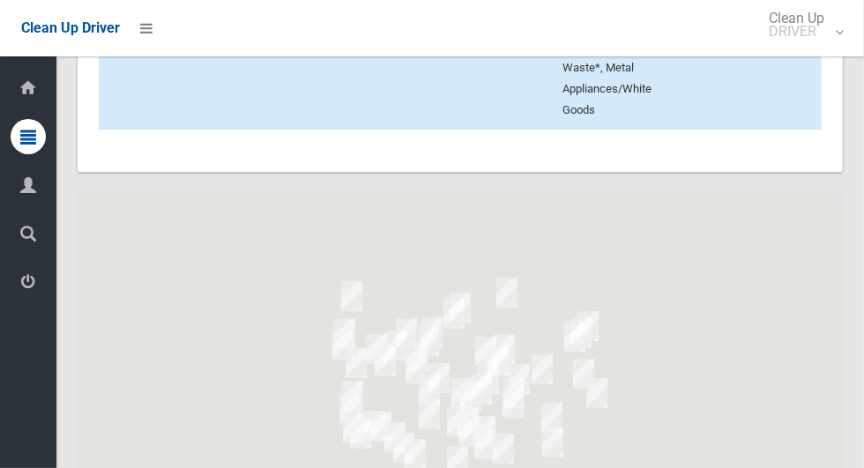
scroll to position [9713, 0]
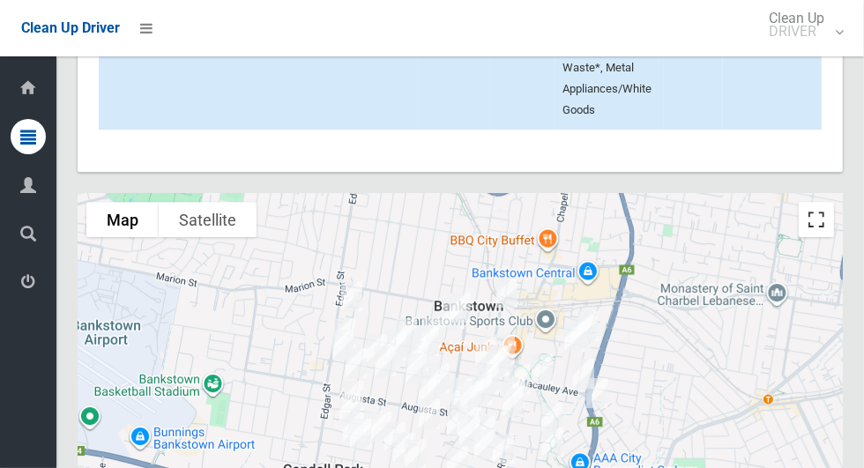
click at [815, 237] on button "Toggle fullscreen view" at bounding box center [816, 219] width 35 height 35
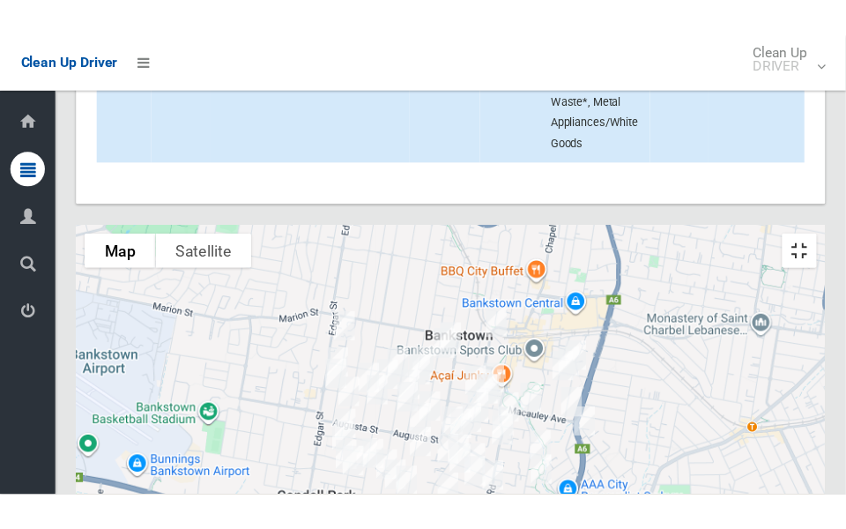
scroll to position [9734, 0]
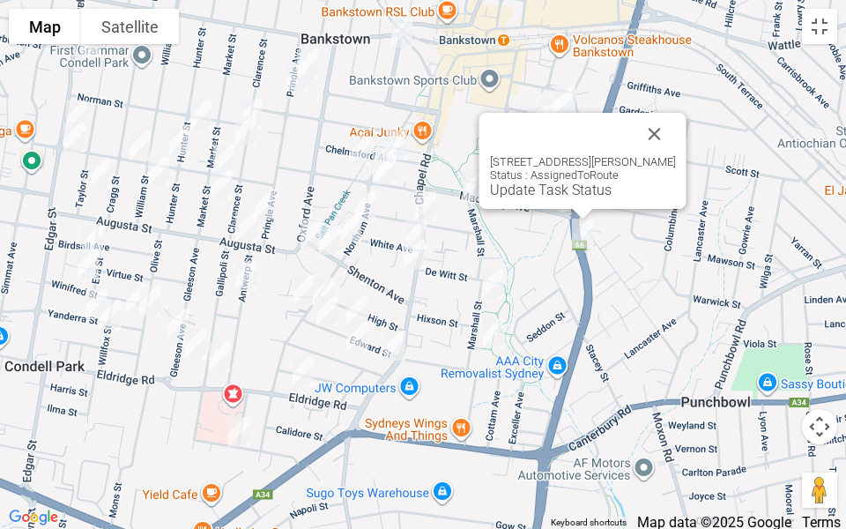
click at [667, 139] on button "Close" at bounding box center [655, 134] width 42 height 42
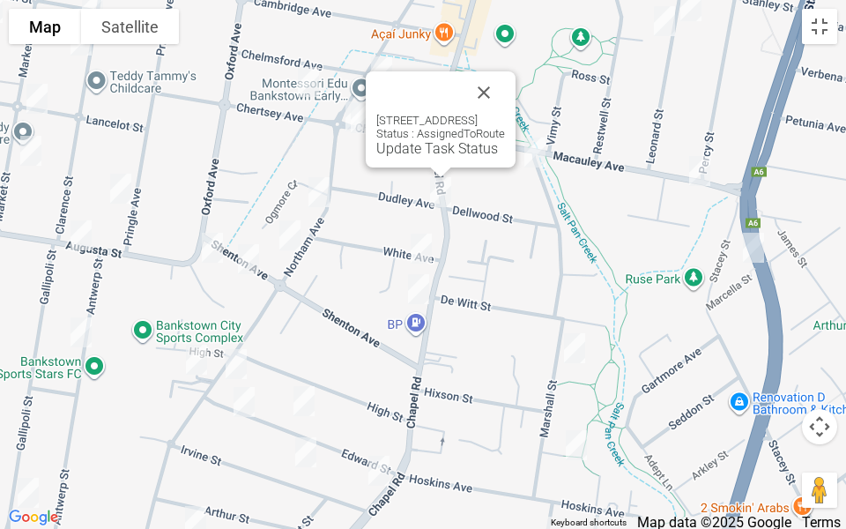
click at [505, 79] on button "Close" at bounding box center [484, 92] width 42 height 42
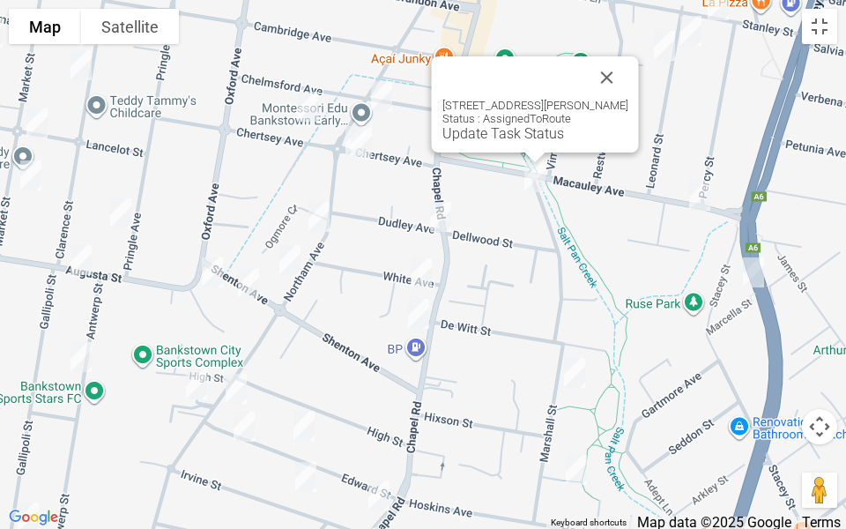
click at [607, 84] on button "Close" at bounding box center [607, 77] width 42 height 42
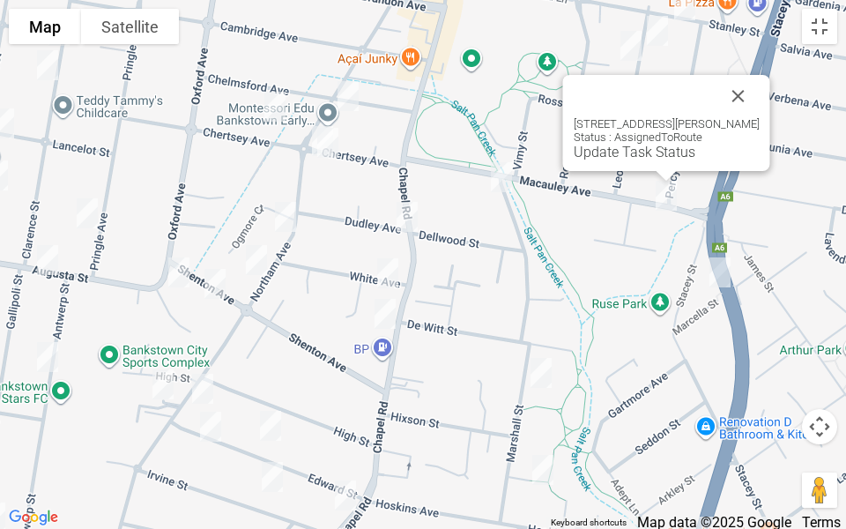
click at [718, 92] on div at bounding box center [646, 96] width 144 height 42
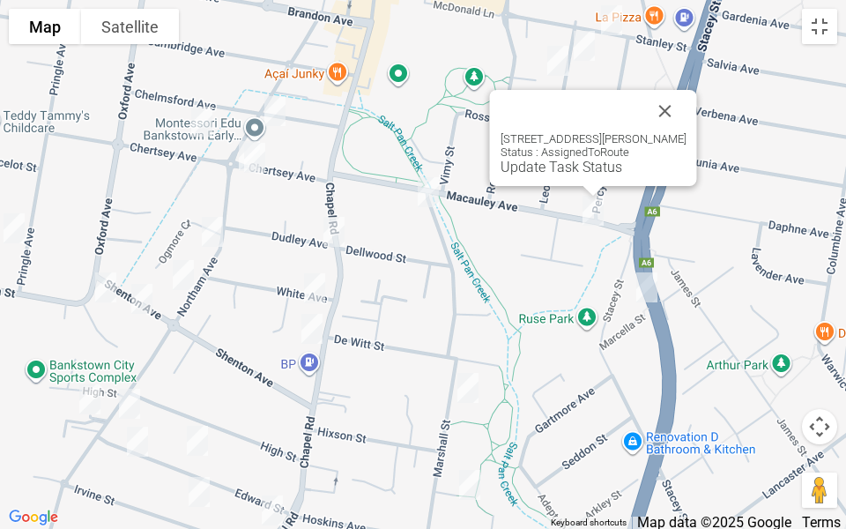
click at [679, 94] on button "Close" at bounding box center [665, 111] width 42 height 42
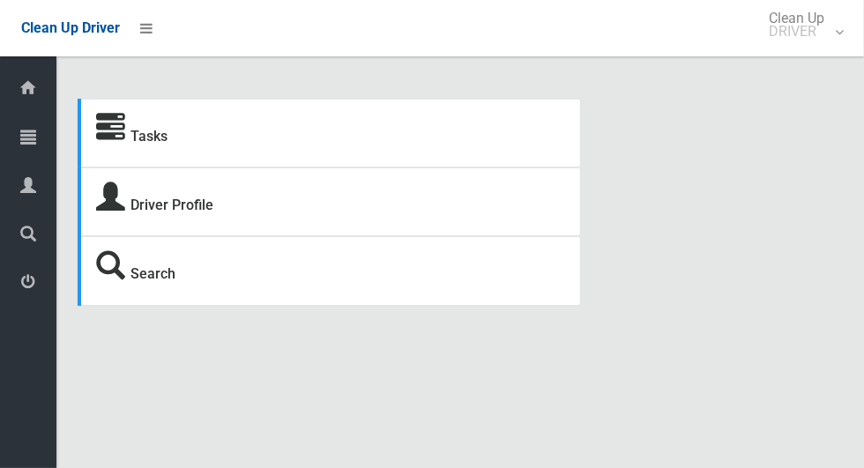
click at [21, 148] on icon at bounding box center [28, 136] width 16 height 35
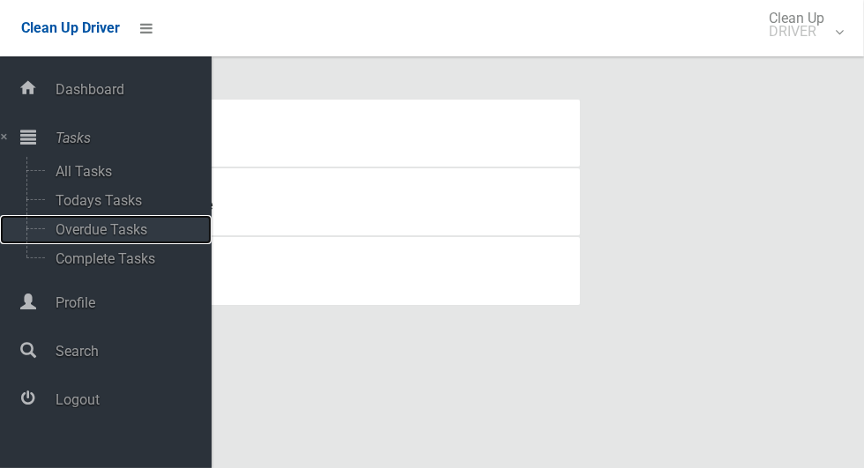
click at [71, 227] on span "Overdue Tasks" at bounding box center [123, 229] width 146 height 17
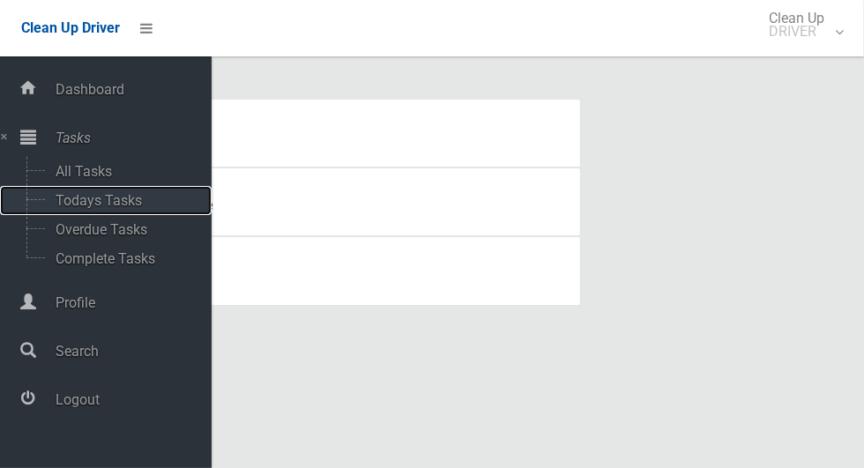
click at [87, 206] on span "Todays Tasks" at bounding box center [123, 200] width 146 height 17
click at [94, 197] on span "Todays Tasks" at bounding box center [123, 200] width 146 height 17
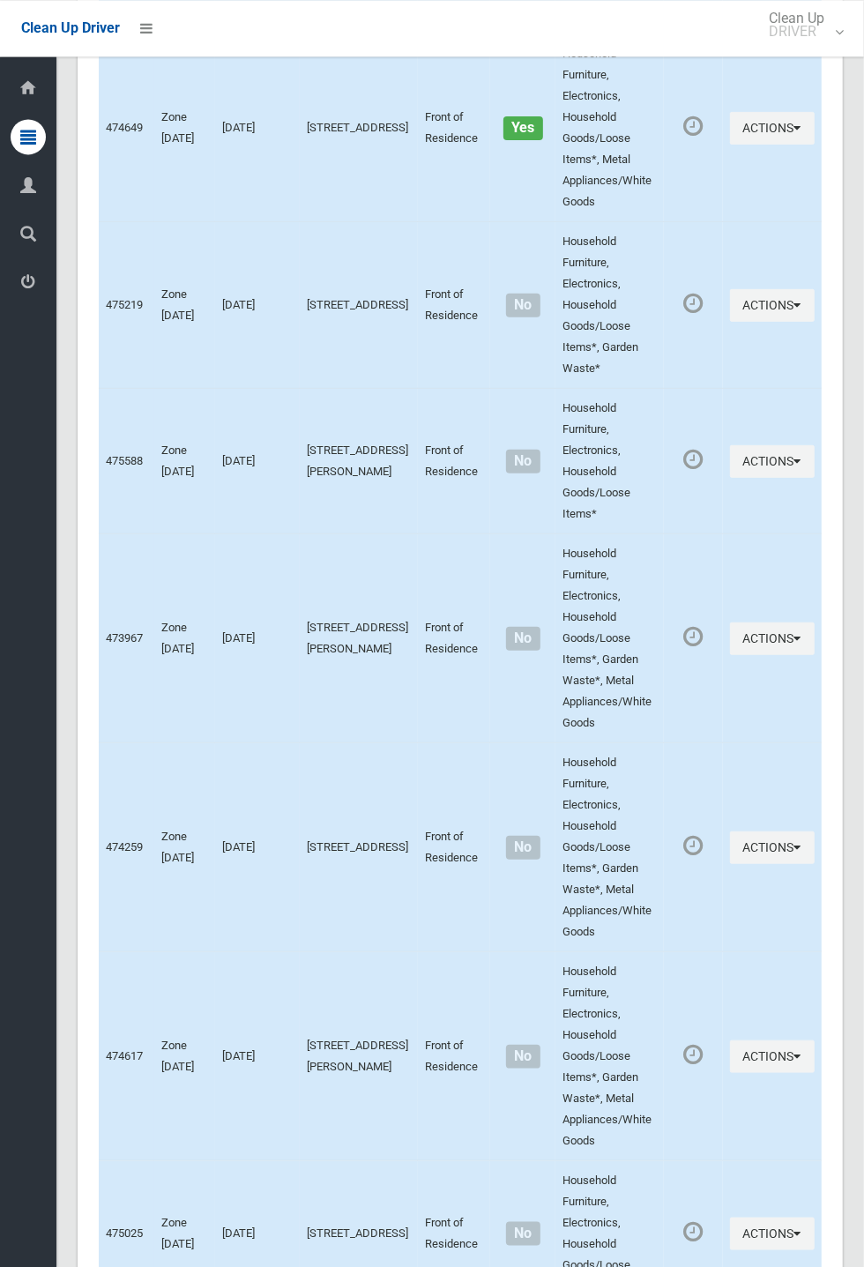
scroll to position [9047, 0]
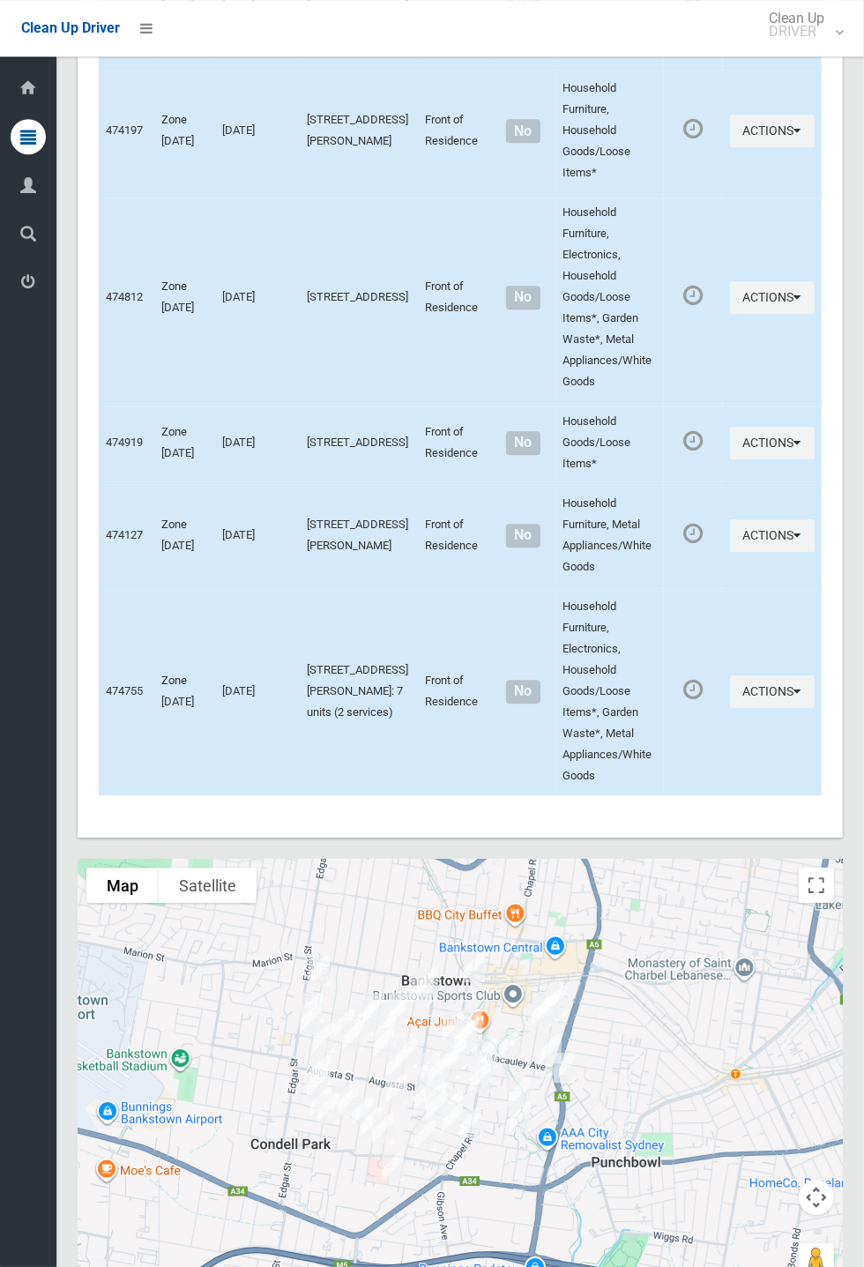
click at [815, 467] on button "Map camera controls" at bounding box center [816, 1196] width 35 height 35
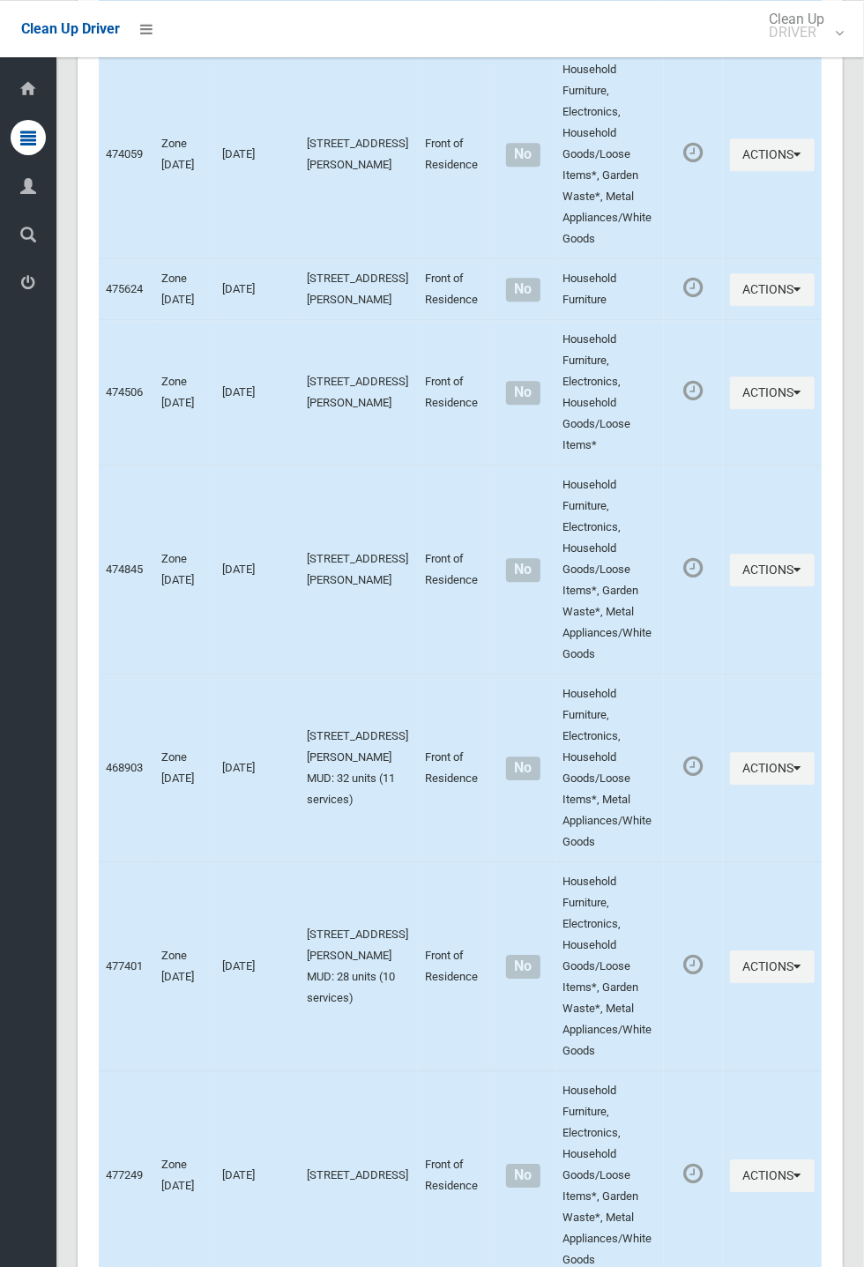
scroll to position [2250, 0]
click at [787, 410] on button "Actions" at bounding box center [772, 393] width 85 height 33
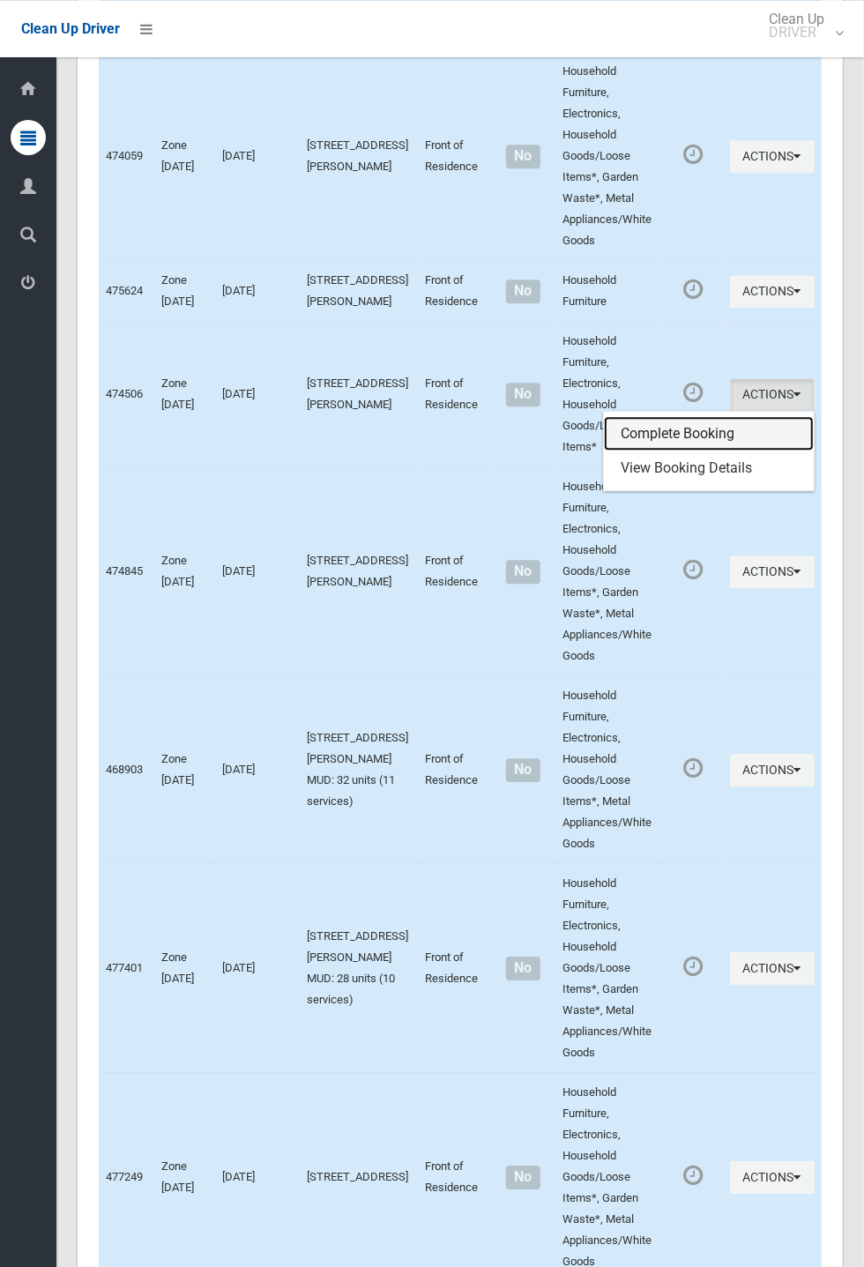
click at [705, 450] on link "Complete Booking" at bounding box center [709, 432] width 210 height 35
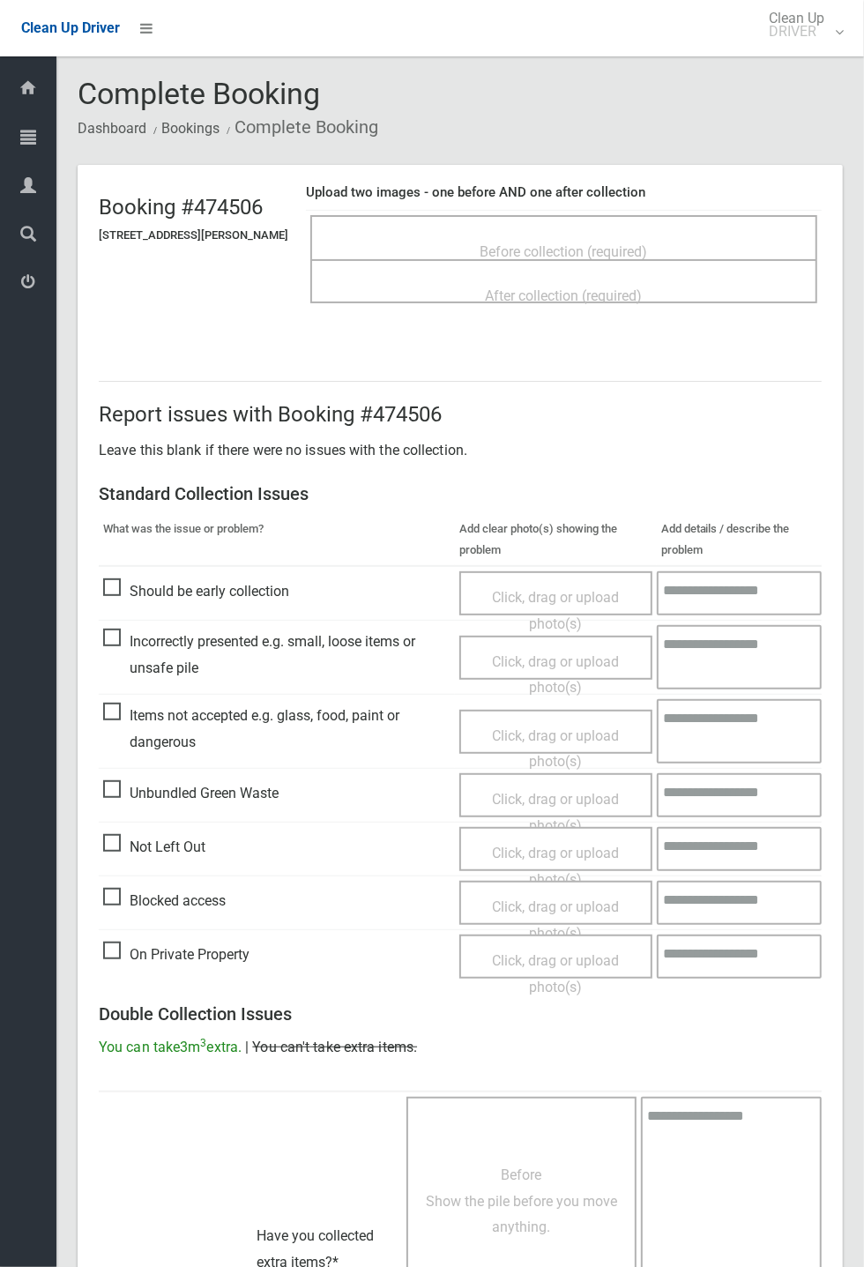
click at [642, 243] on span "Before collection (required)" at bounding box center [563, 251] width 167 height 17
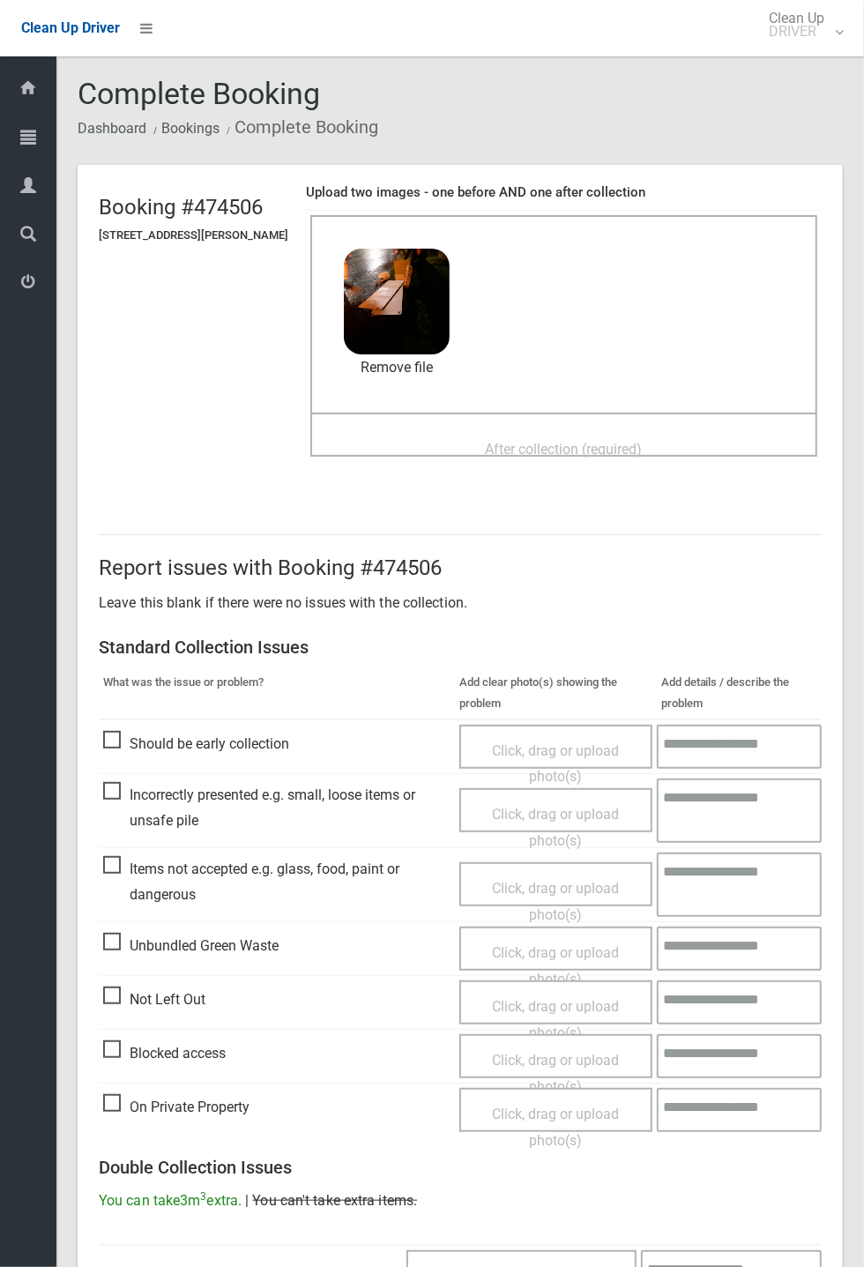
click at [472, 435] on div "After collection (required)" at bounding box center [564, 448] width 468 height 33
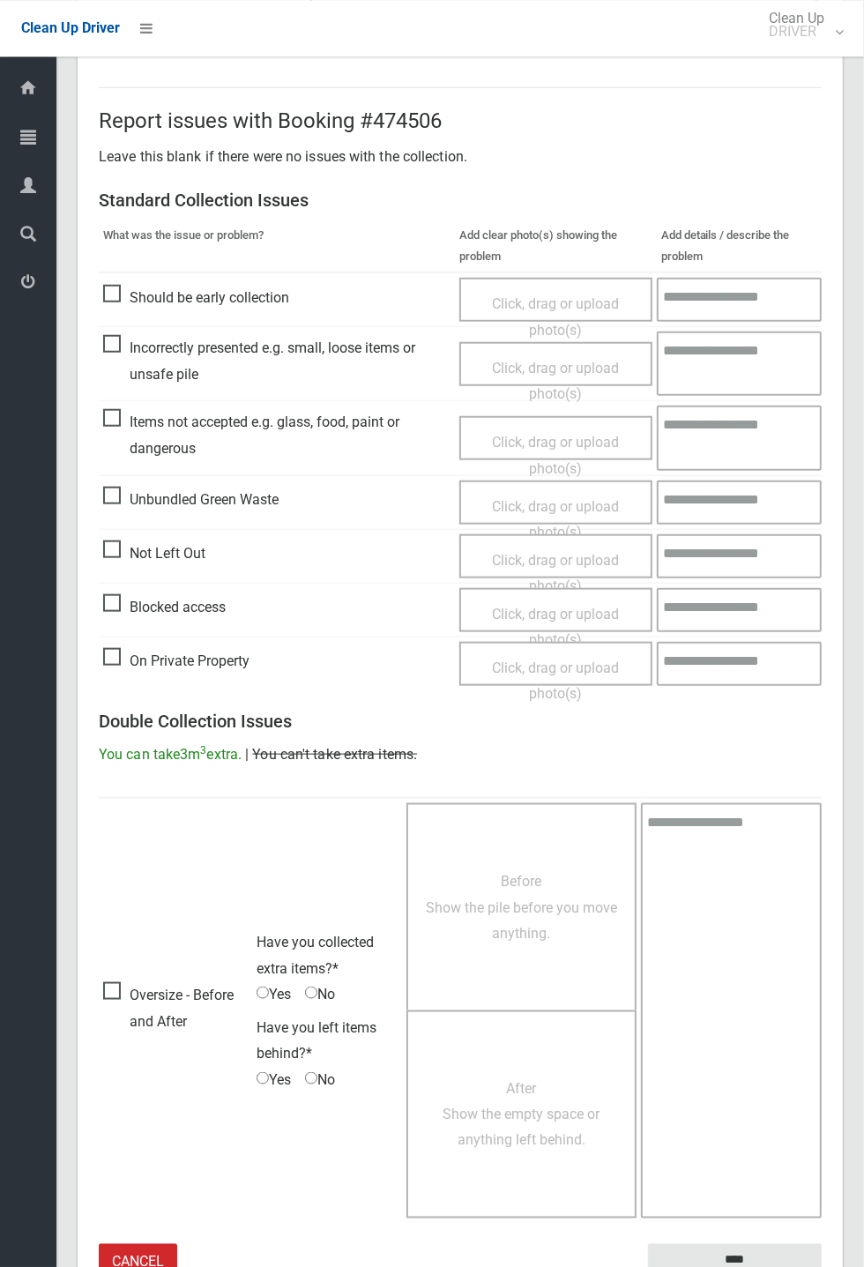
scroll to position [612, 0]
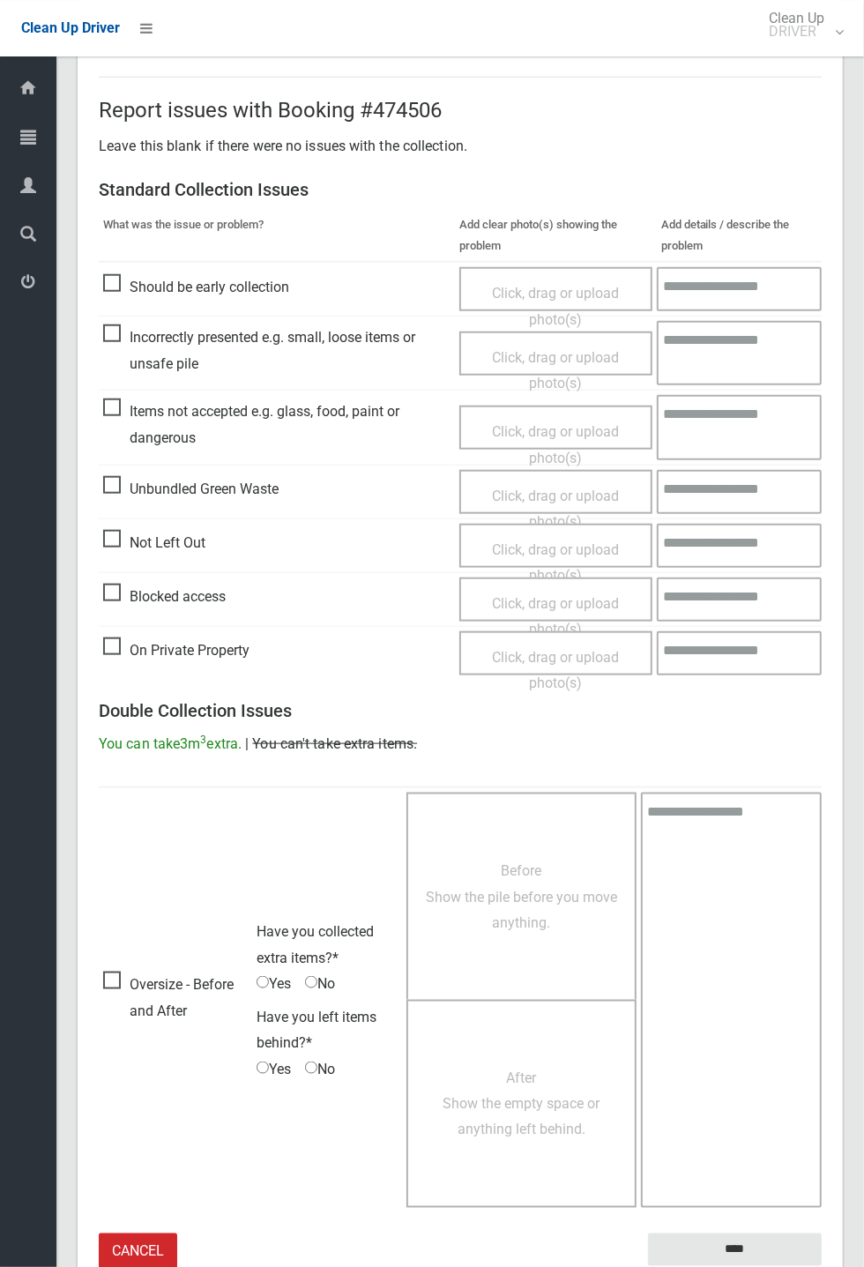
click at [680, 1266] on small "The resident will be notified." at bounding box center [735, 1279] width 174 height 26
click at [822, 1266] on input "****" at bounding box center [735, 1249] width 174 height 33
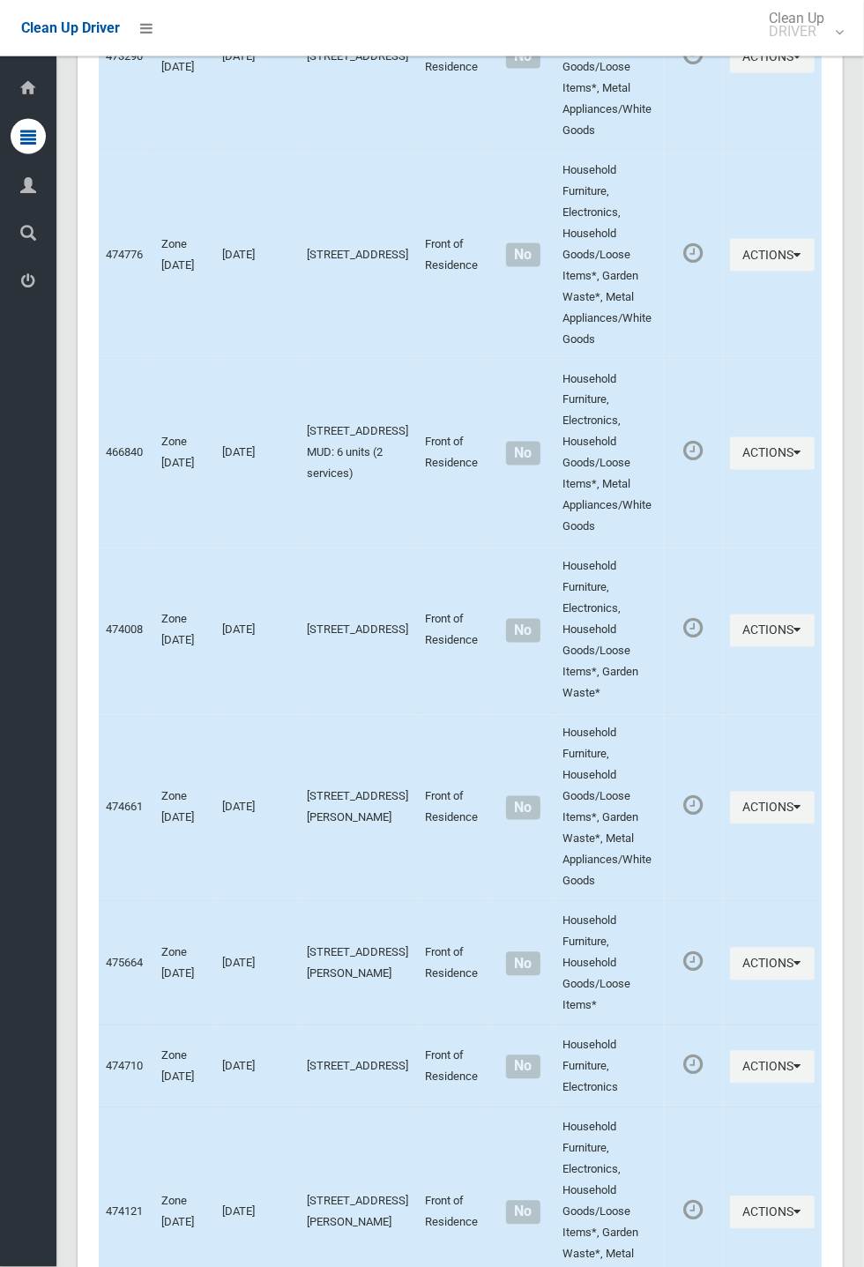
scroll to position [9047, 0]
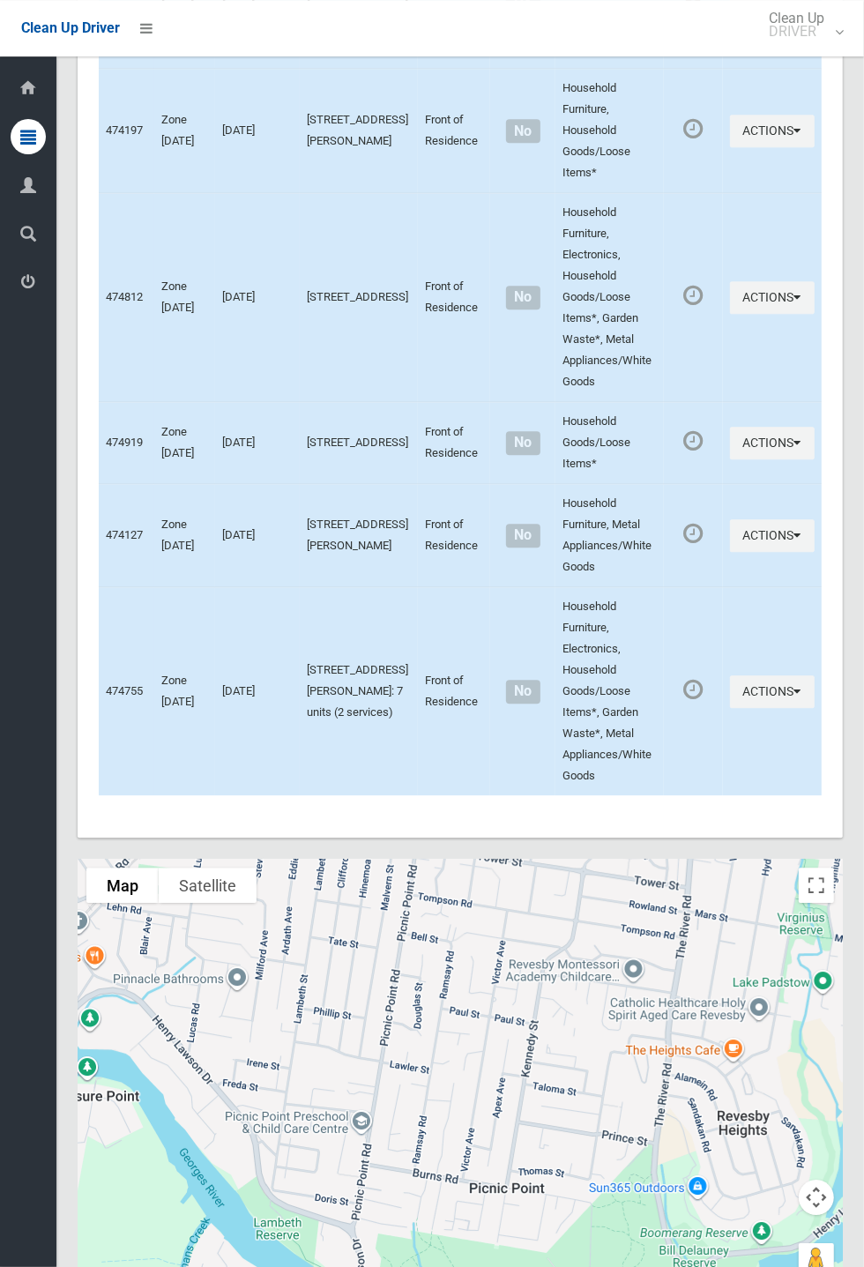
click at [826, 1215] on button "Map camera controls" at bounding box center [816, 1196] width 35 height 35
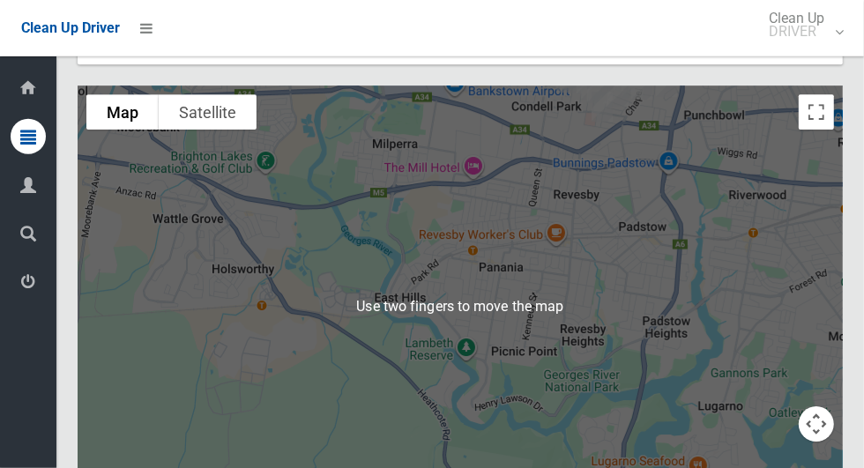
scroll to position [9829, 0]
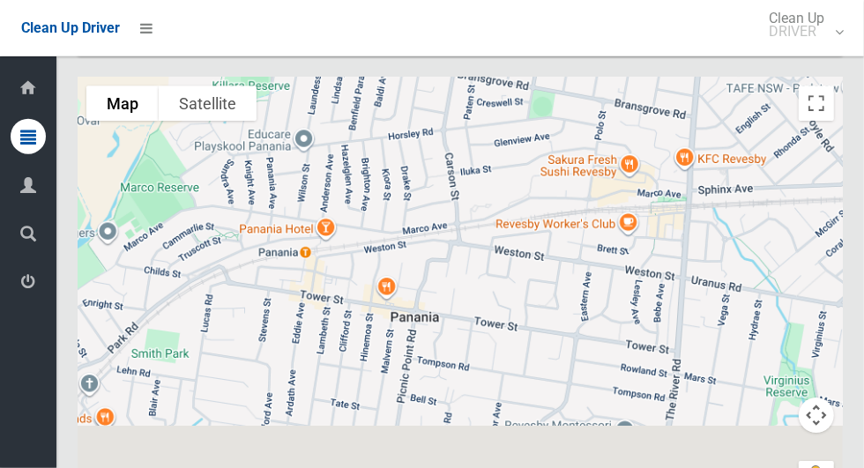
click at [443, 173] on div at bounding box center [460, 297] width 765 height 441
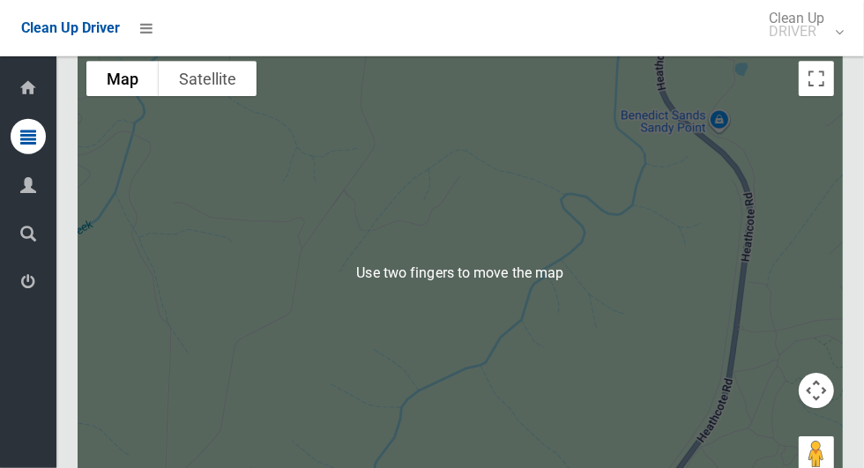
scroll to position [9877, 0]
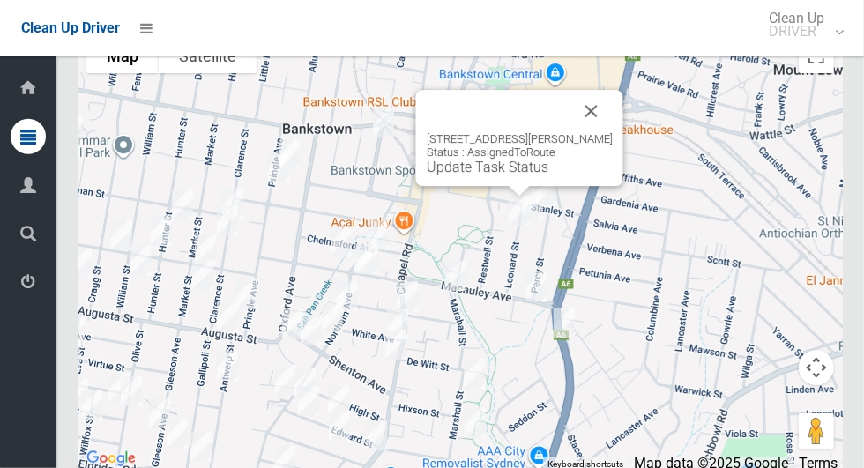
click at [606, 132] on button "Close" at bounding box center [591, 111] width 42 height 42
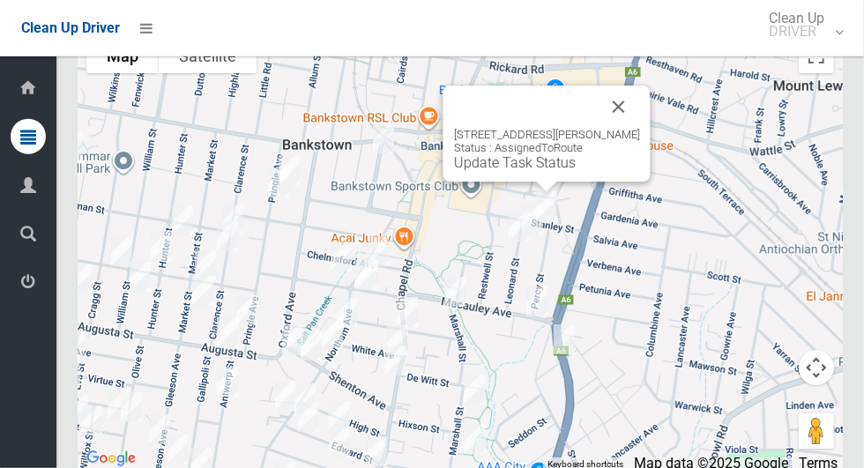
click at [492, 182] on div "18 Stanley Street, BANKSTOWN NSW 2200 Status : AssignedToRoute Update Task Stat…" at bounding box center [546, 134] width 207 height 96
click at [483, 182] on div "18 Stanley Street, BANKSTOWN NSW 2200 Status : AssignedToRoute Update Task Stat…" at bounding box center [546, 134] width 207 height 96
click at [479, 182] on div "18 Stanley Street, BANKSTOWN NSW 2200 Status : AssignedToRoute Update Task Stat…" at bounding box center [546, 134] width 207 height 96
click at [495, 171] on link "Update Task Status" at bounding box center [515, 162] width 122 height 17
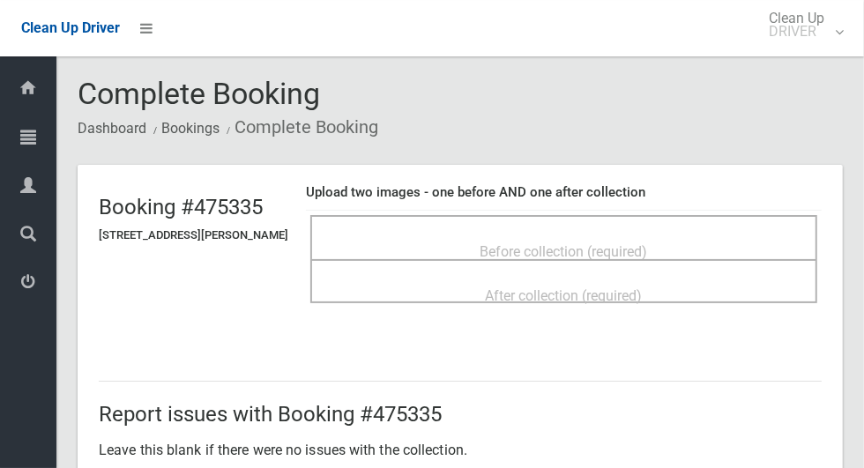
click at [542, 243] on span "Before collection (required)" at bounding box center [563, 251] width 167 height 17
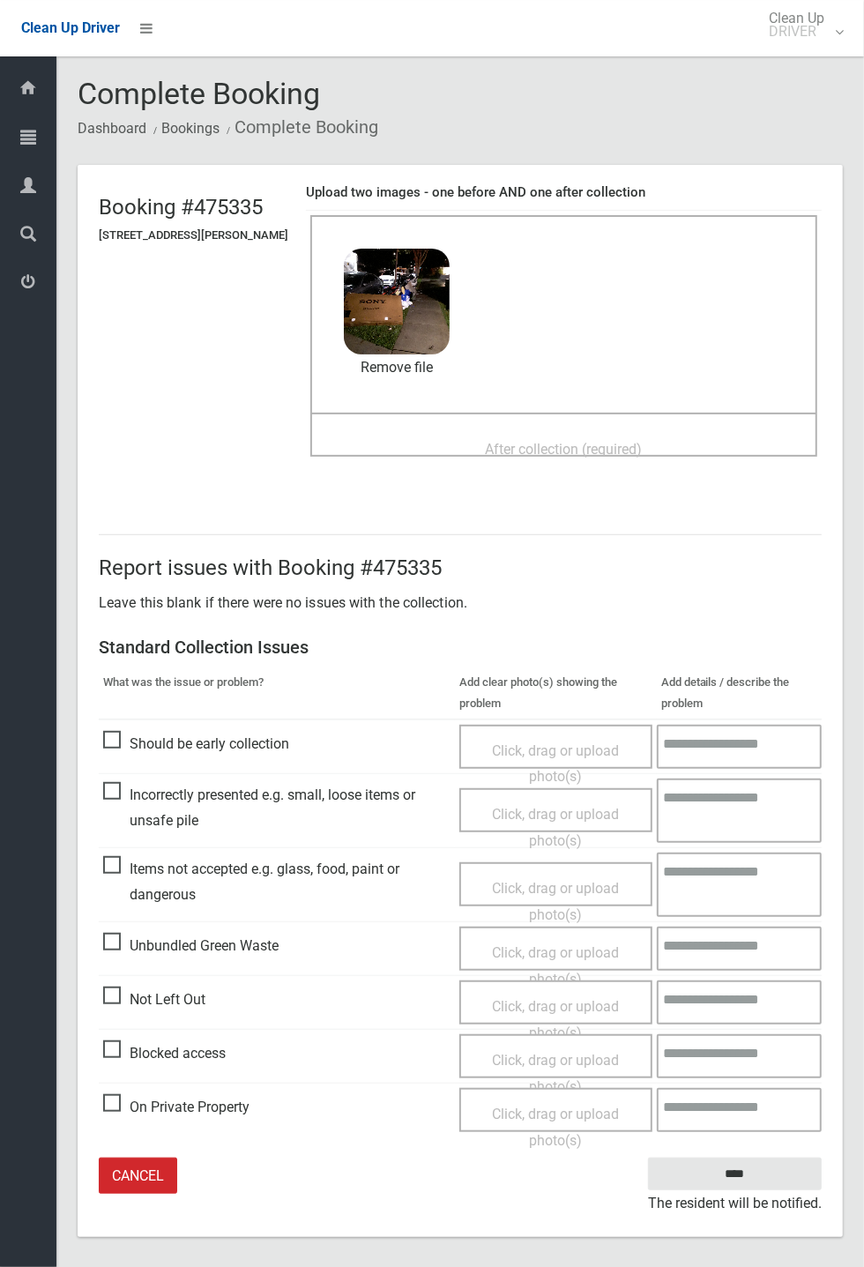
click at [435, 450] on div "After collection (required)" at bounding box center [564, 448] width 468 height 33
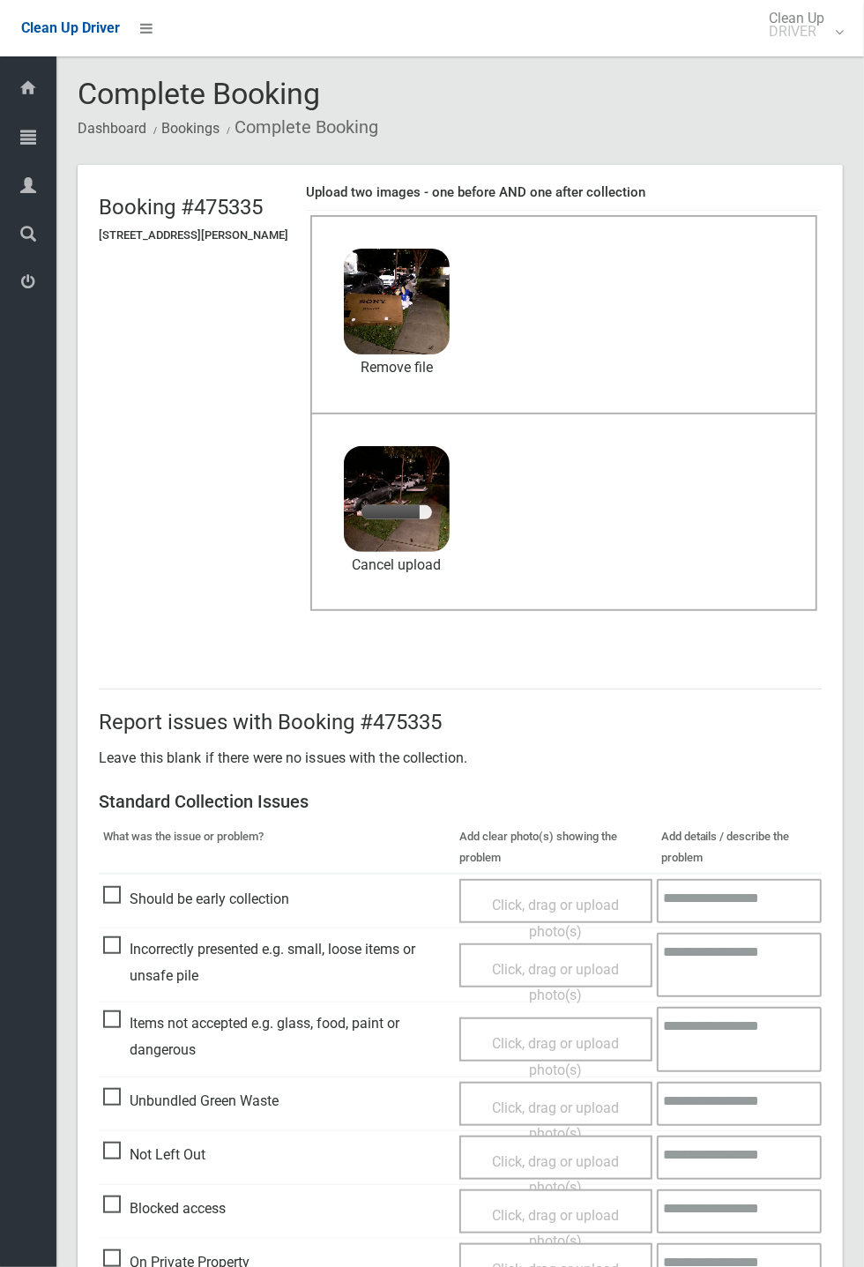
scroll to position [82, 0]
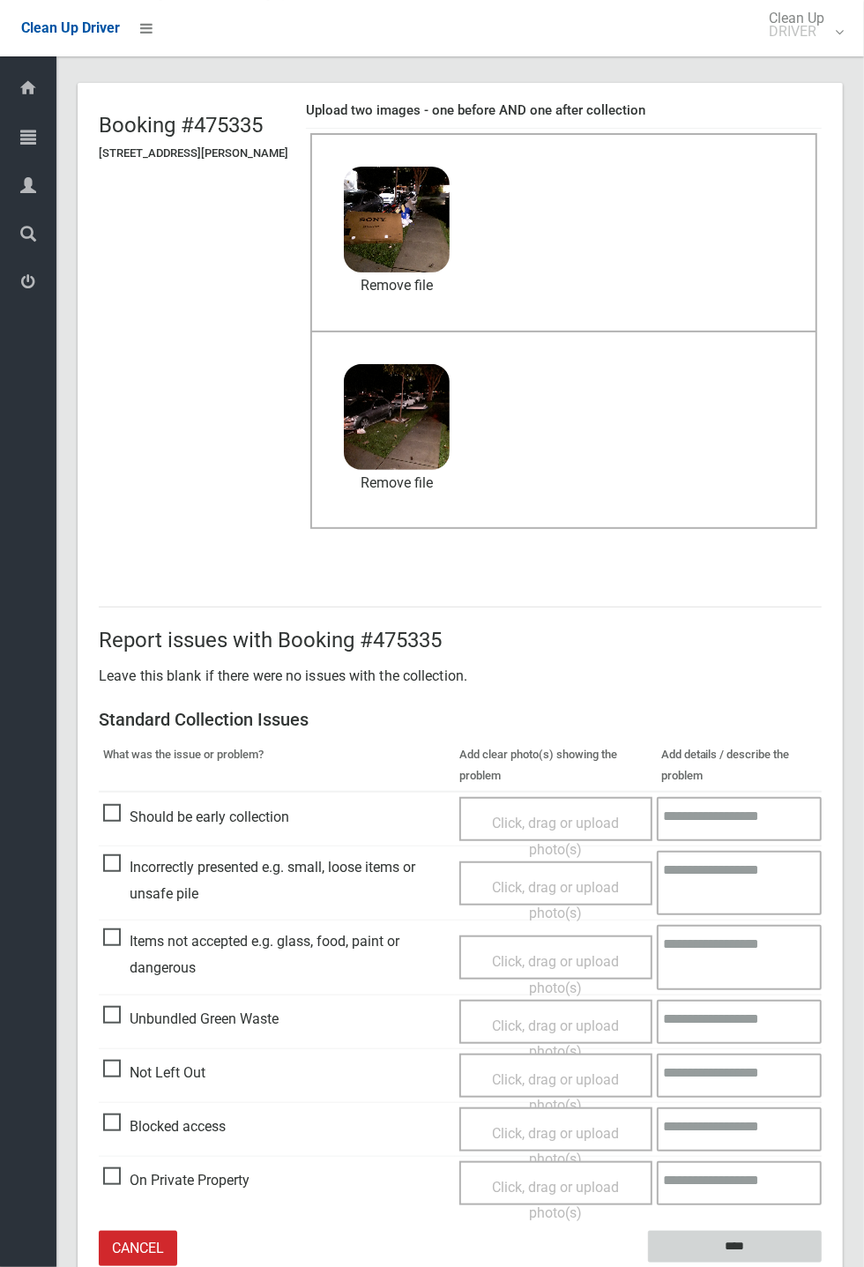
click at [822, 467] on input "****" at bounding box center [735, 1247] width 174 height 33
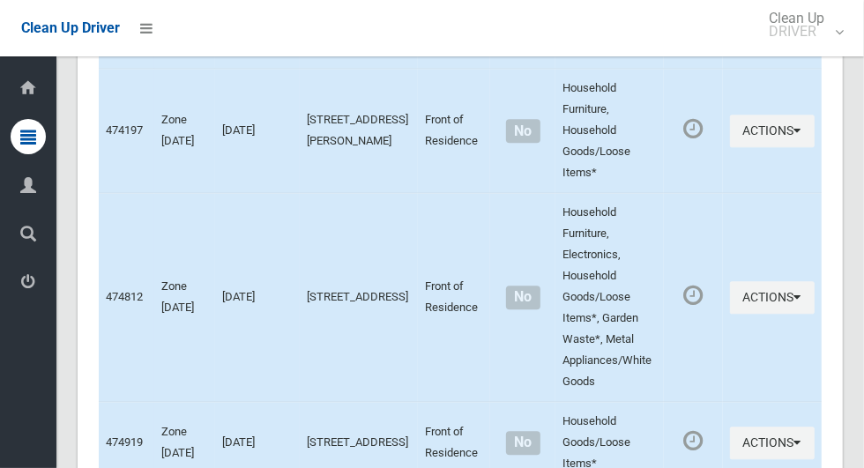
scroll to position [9877, 0]
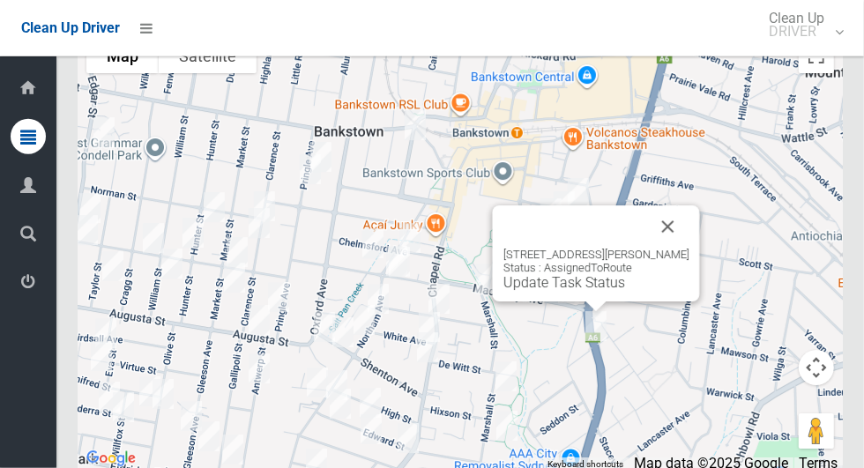
click at [681, 248] on button "Close" at bounding box center [668, 226] width 42 height 42
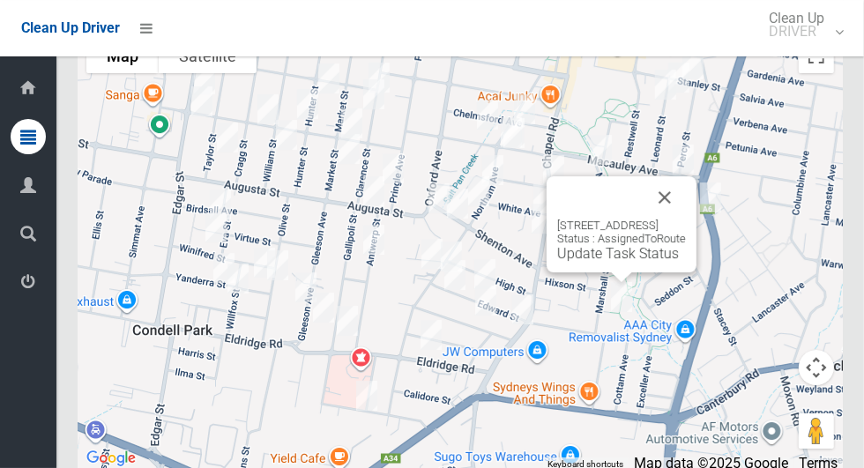
click at [644, 219] on div at bounding box center [600, 197] width 86 height 42
click at [686, 253] on div "[STREET_ADDRESS] Status : AssignedToRoute Update Task Status" at bounding box center [621, 240] width 129 height 43
click at [686, 219] on button "Close" at bounding box center [665, 197] width 42 height 42
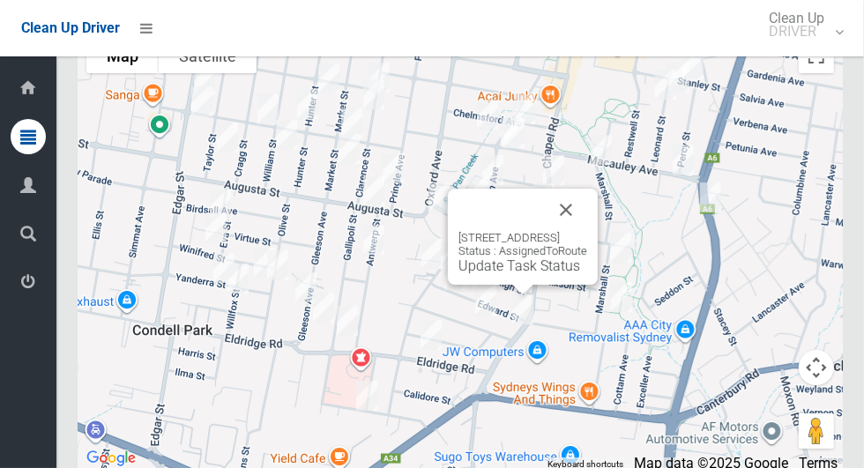
click at [587, 231] on button "Close" at bounding box center [566, 210] width 42 height 42
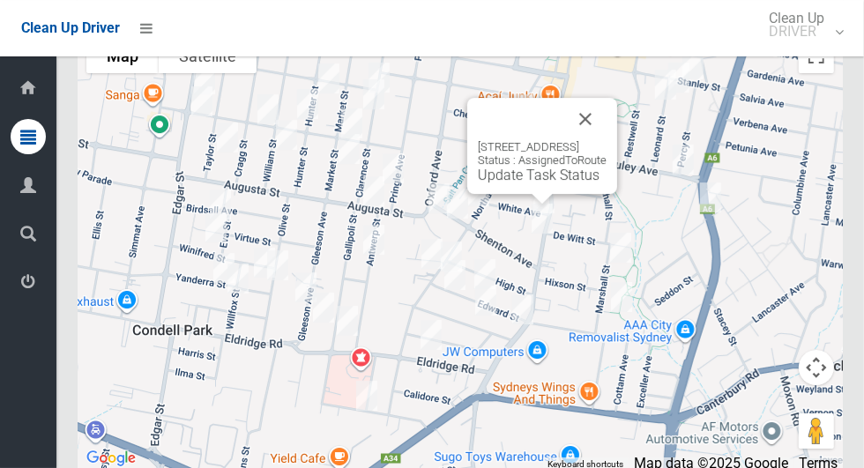
click at [606, 140] on button "Close" at bounding box center [585, 119] width 42 height 42
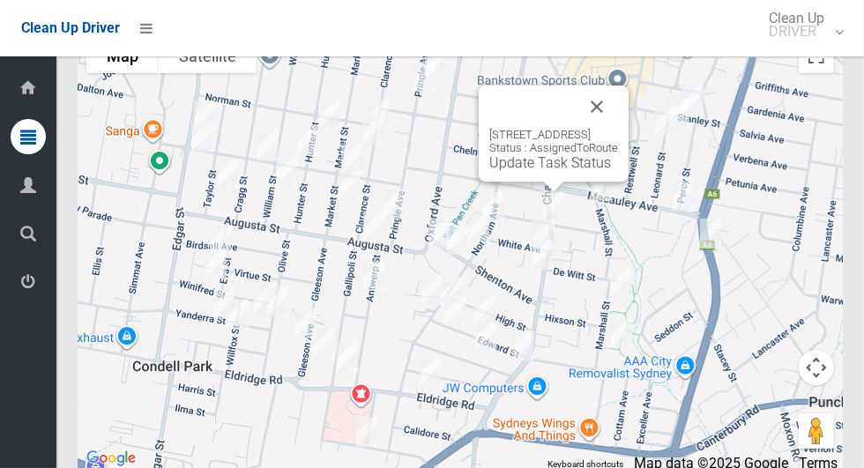
click at [489, 171] on link "Update Task Status" at bounding box center [550, 162] width 122 height 17
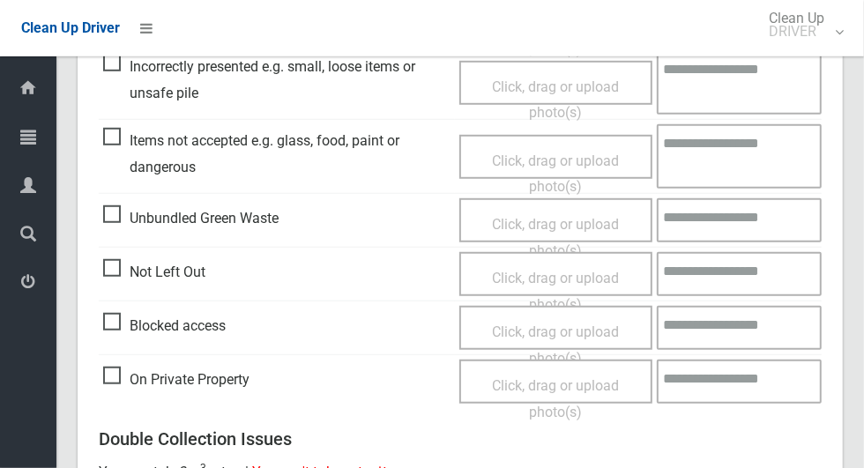
scroll to position [577, 0]
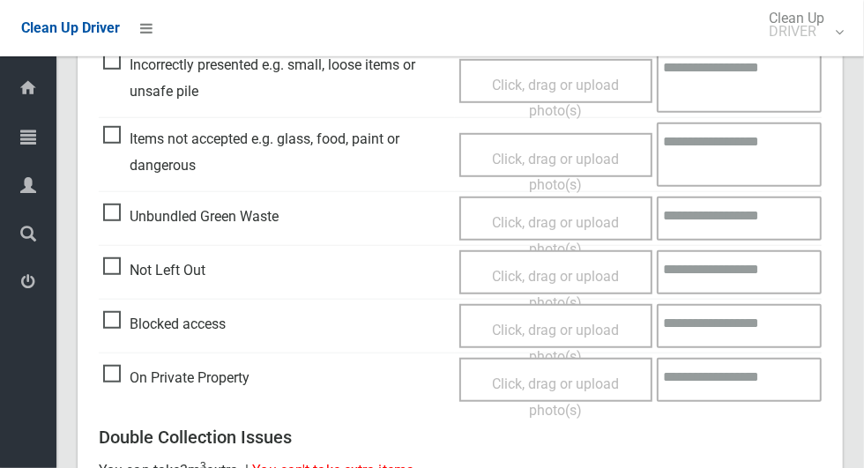
click at [103, 319] on span "Blocked access" at bounding box center [164, 324] width 123 height 26
click at [509, 333] on span "Click, drag or upload photo(s)" at bounding box center [555, 343] width 127 height 43
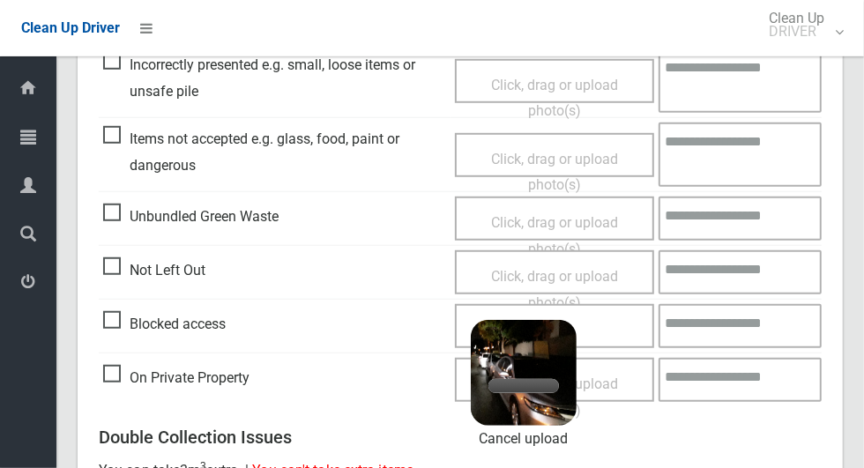
click at [599, 331] on div "Click, drag or upload photo(s) 2.5 MB 2025-08-1105.20.293638776891825066149.jpg…" at bounding box center [554, 326] width 199 height 44
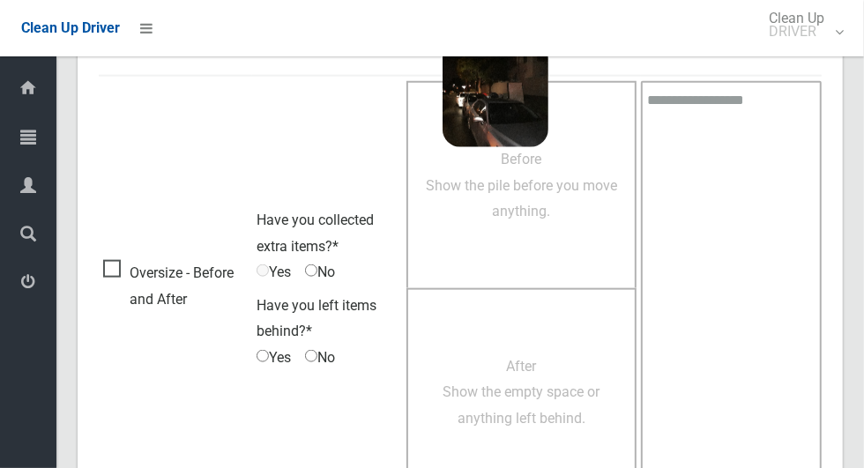
scroll to position [1135, 0]
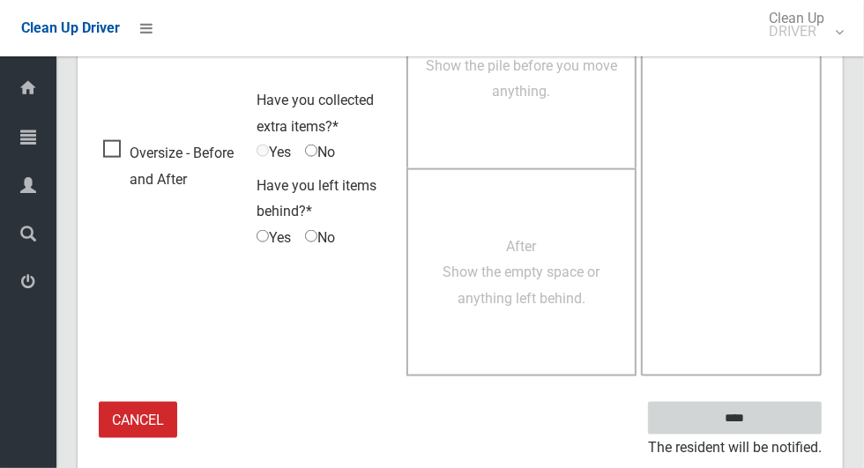
click at [725, 411] on input "****" at bounding box center [735, 418] width 174 height 33
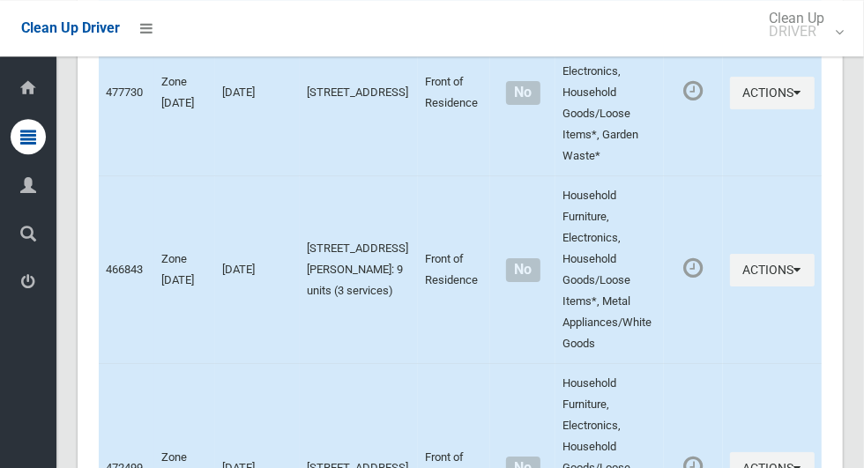
scroll to position [9877, 0]
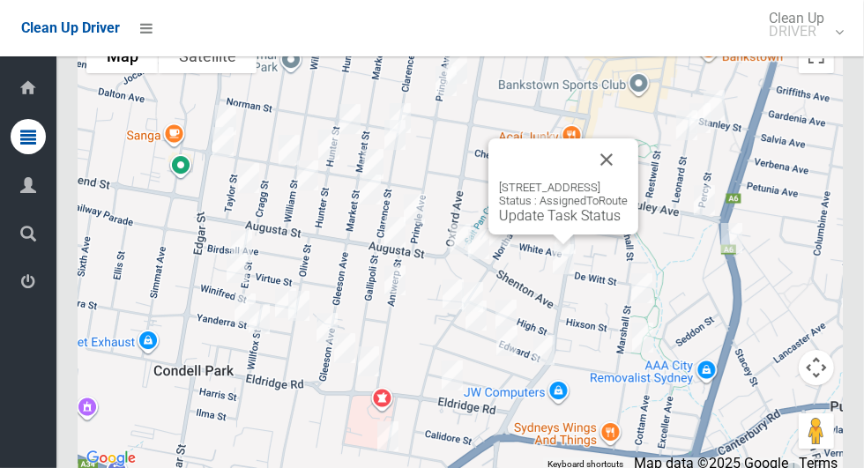
click at [628, 181] on button "Close" at bounding box center [606, 159] width 42 height 42
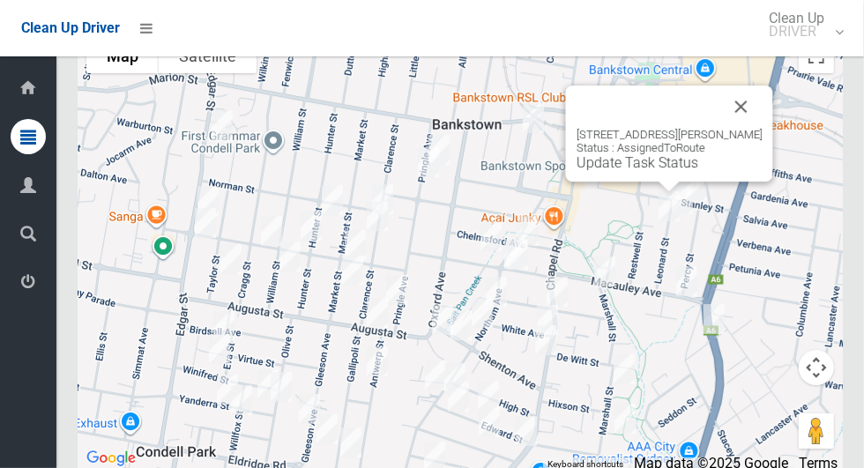
click at [763, 126] on button "Close" at bounding box center [741, 107] width 42 height 42
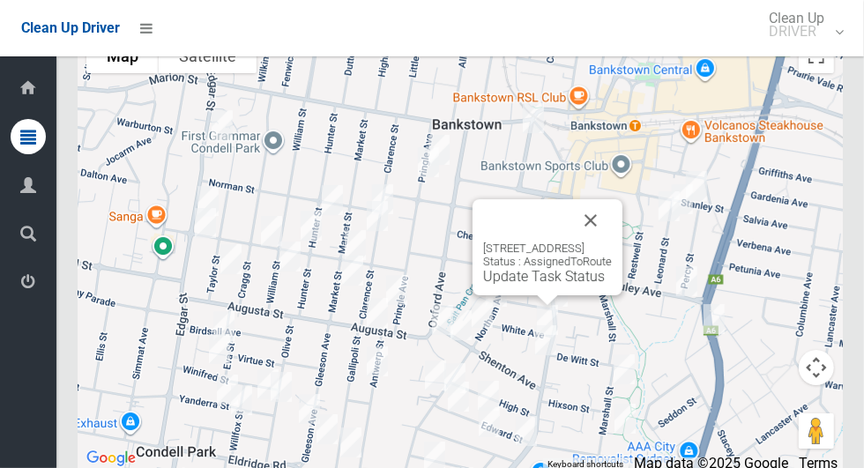
click at [612, 242] on button "Close" at bounding box center [590, 220] width 42 height 42
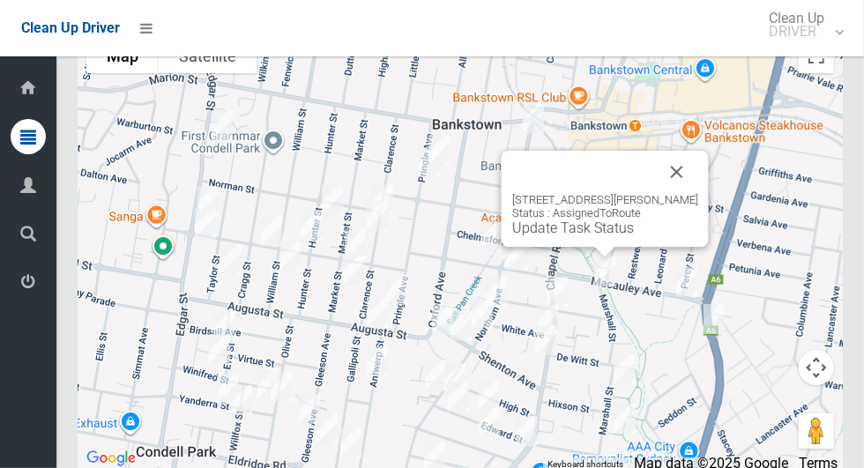
click at [698, 187] on button "Close" at bounding box center [677, 172] width 42 height 42
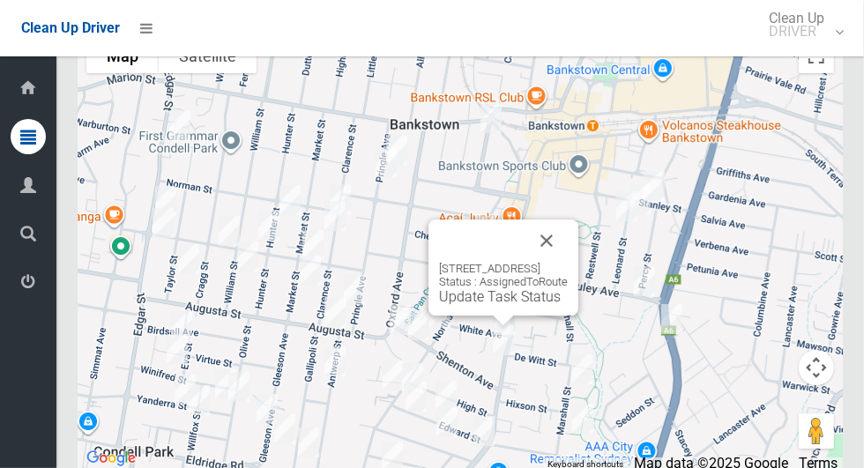
click at [568, 262] on button "Close" at bounding box center [546, 240] width 42 height 42
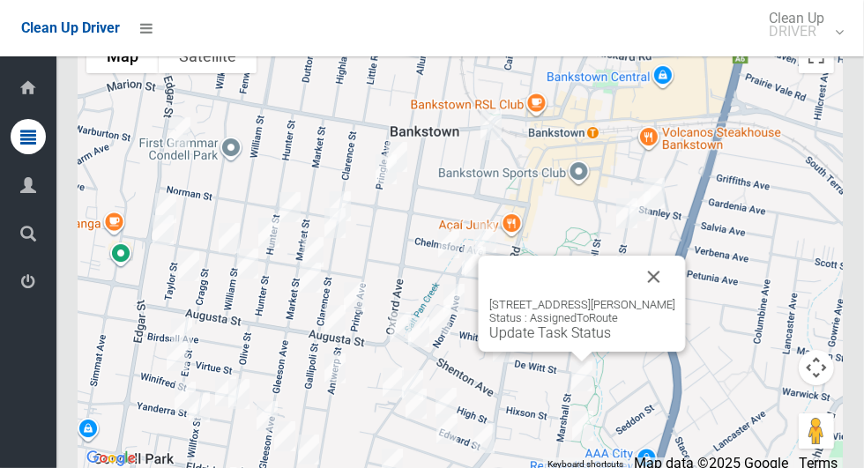
click at [671, 298] on button "Close" at bounding box center [654, 277] width 42 height 42
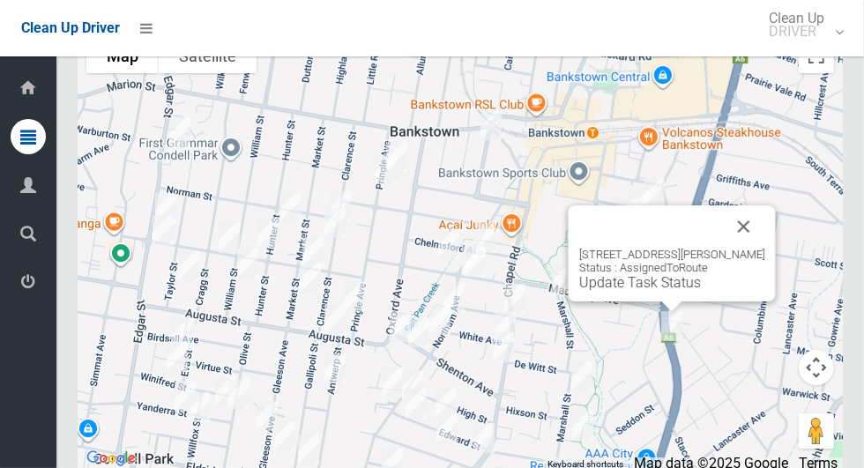
click at [758, 248] on button "Close" at bounding box center [744, 226] width 42 height 42
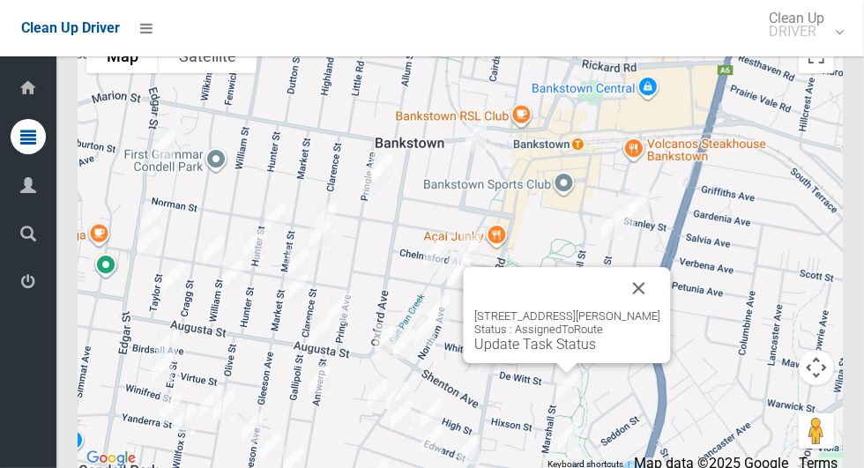
click at [652, 309] on button "Close" at bounding box center [639, 288] width 42 height 42
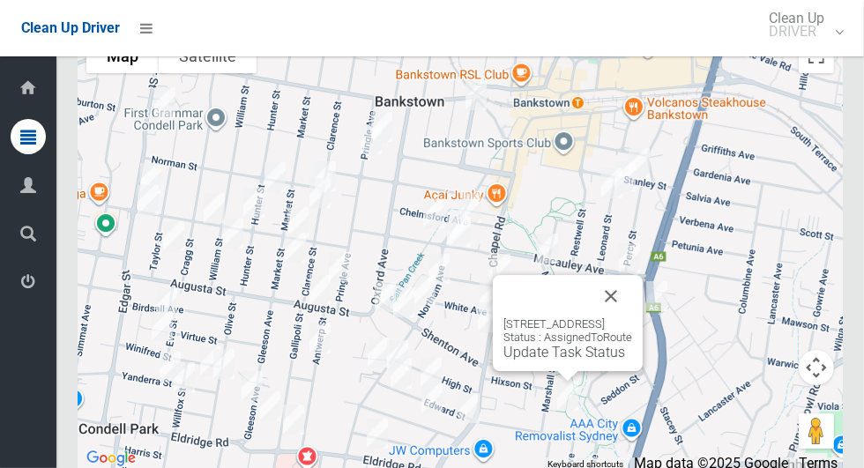
click at [632, 317] on button "Close" at bounding box center [611, 296] width 42 height 42
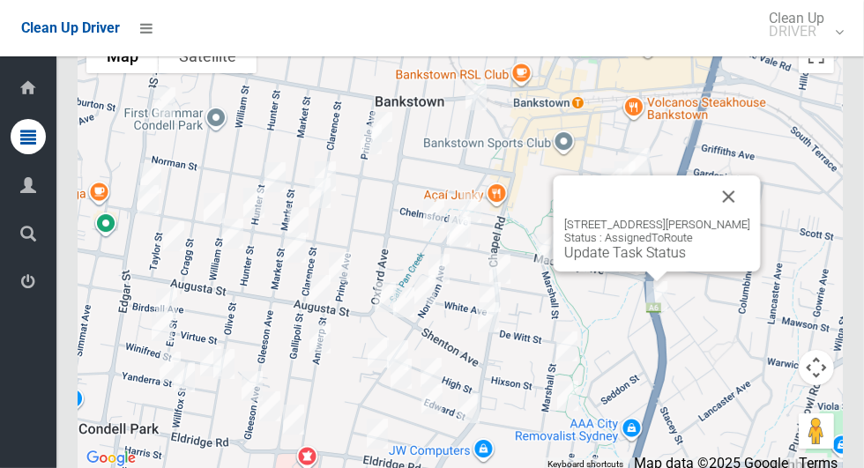
click at [742, 218] on button "Close" at bounding box center [729, 196] width 42 height 42
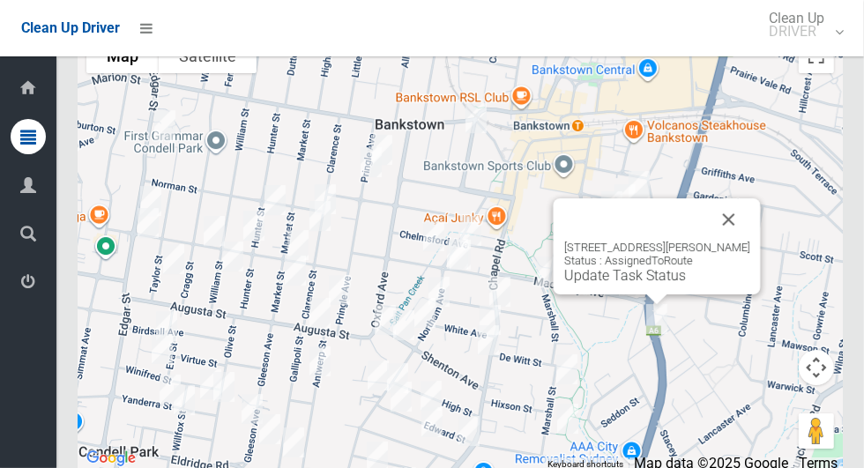
click at [750, 241] on button "Close" at bounding box center [729, 219] width 42 height 42
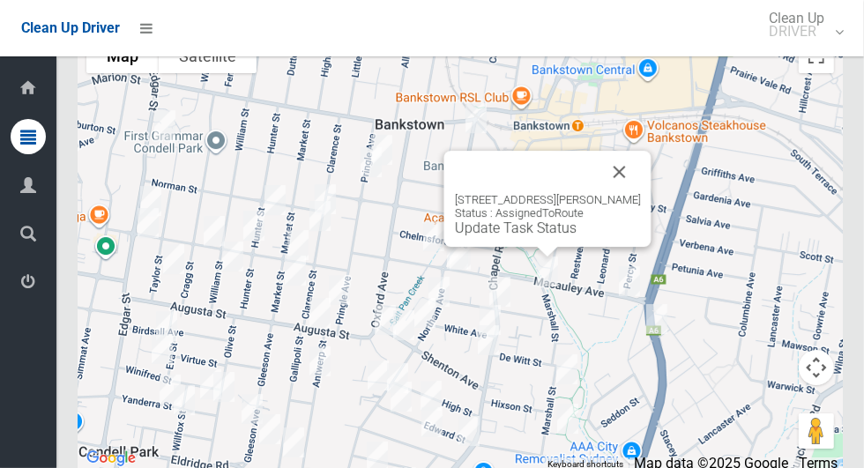
click at [623, 193] on button "Close" at bounding box center [620, 172] width 42 height 42
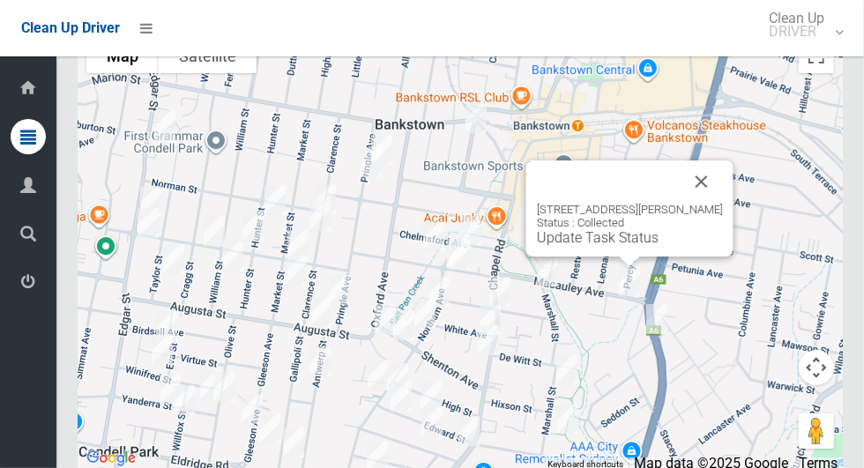
click at [723, 203] on button "Close" at bounding box center [702, 181] width 42 height 42
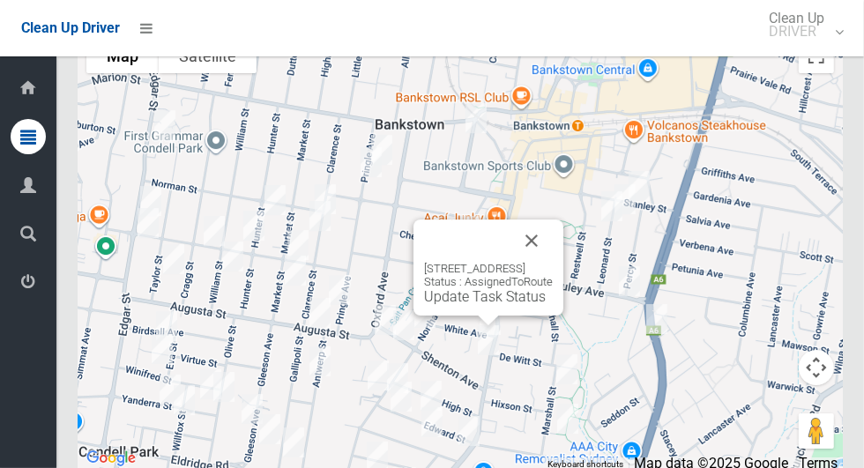
click at [553, 262] on button "Close" at bounding box center [531, 240] width 42 height 42
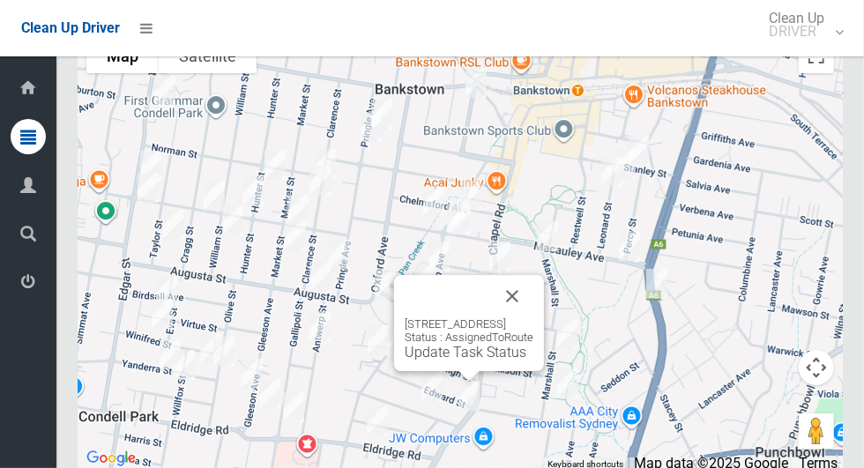
click at [533, 317] on button "Close" at bounding box center [512, 296] width 42 height 42
click at [533, 315] on button "Close" at bounding box center [512, 296] width 42 height 42
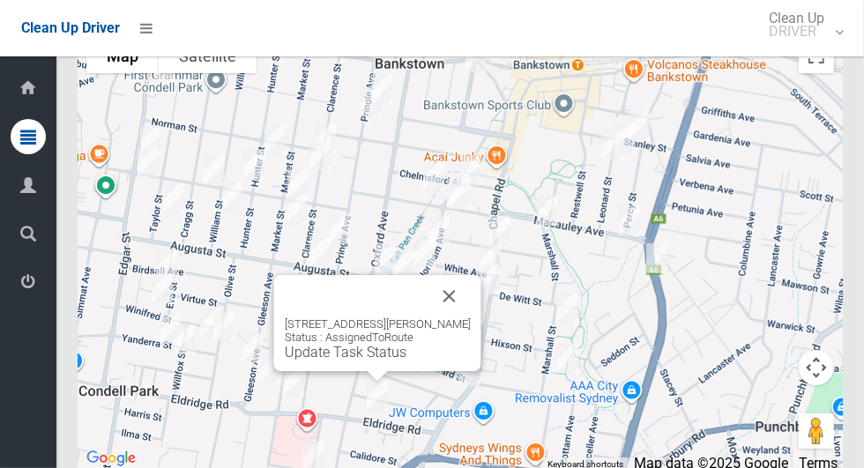
click at [462, 317] on button "Close" at bounding box center [449, 296] width 42 height 42
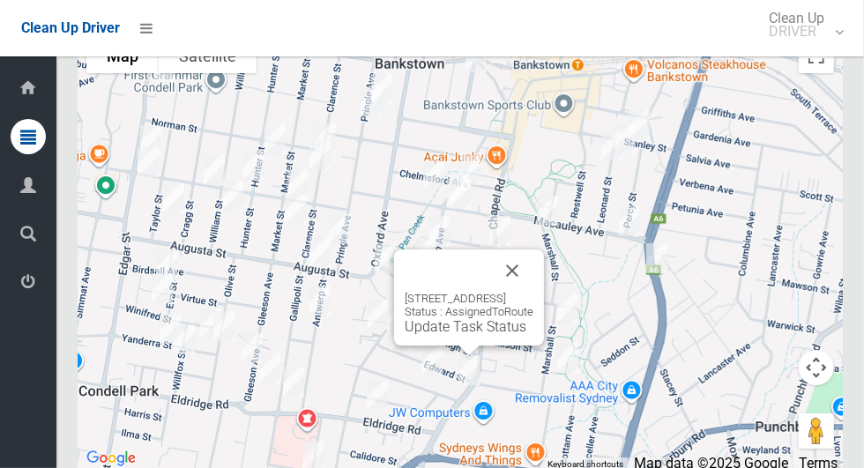
click at [533, 292] on button "Close" at bounding box center [512, 270] width 42 height 42
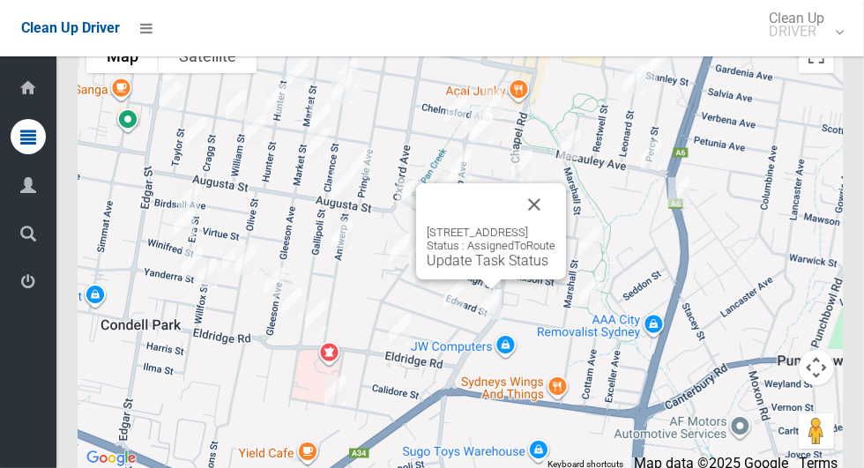
click at [554, 226] on button "Close" at bounding box center [534, 204] width 42 height 42
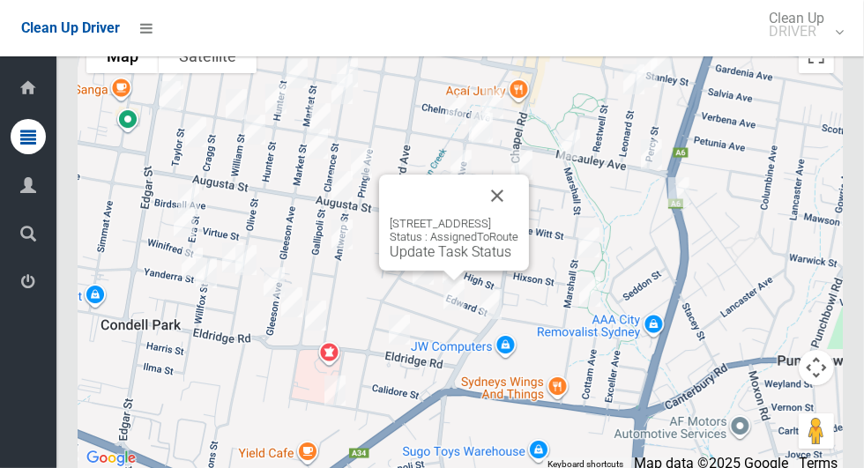
click at [518, 217] on button "Close" at bounding box center [497, 196] width 42 height 42
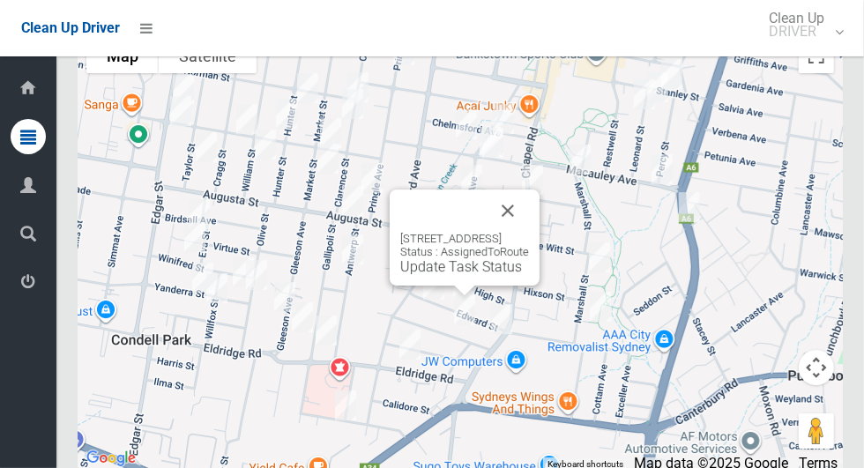
click at [400, 275] on link "Update Task Status" at bounding box center [461, 266] width 122 height 17
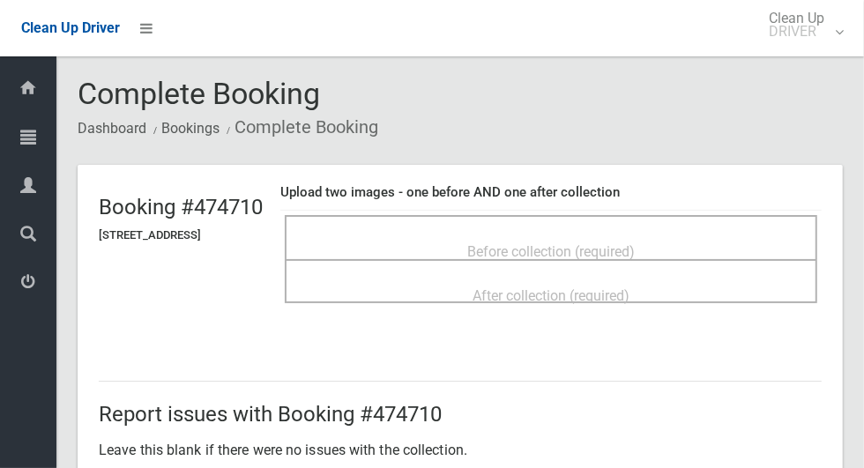
click at [430, 242] on div "Before collection (required)" at bounding box center [551, 250] width 494 height 33
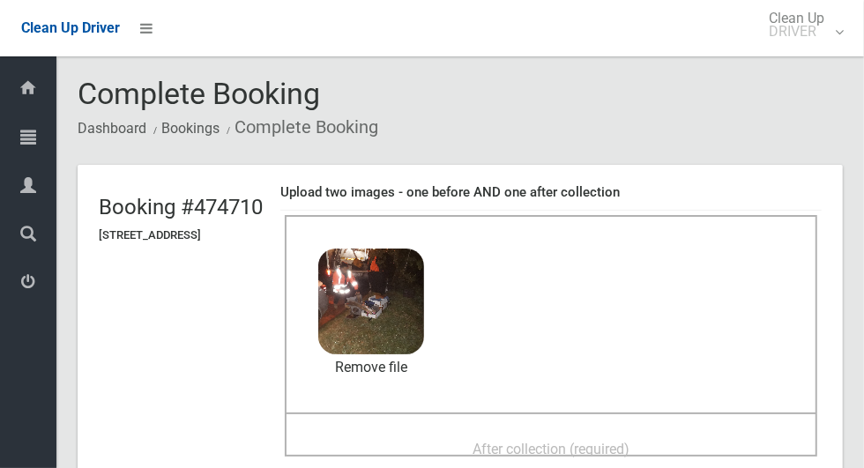
click at [417, 433] on div "After collection (required)" at bounding box center [551, 448] width 494 height 33
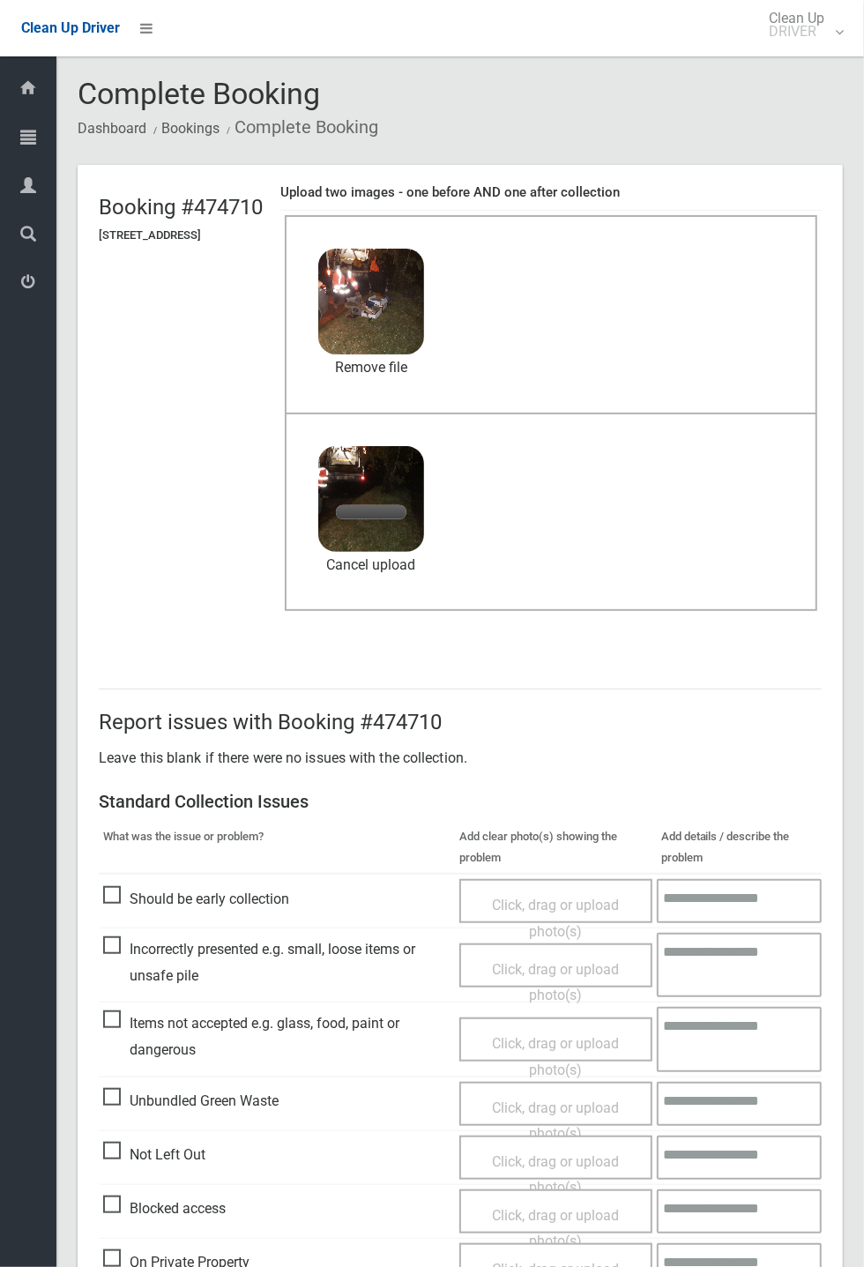
scroll to position [612, 0]
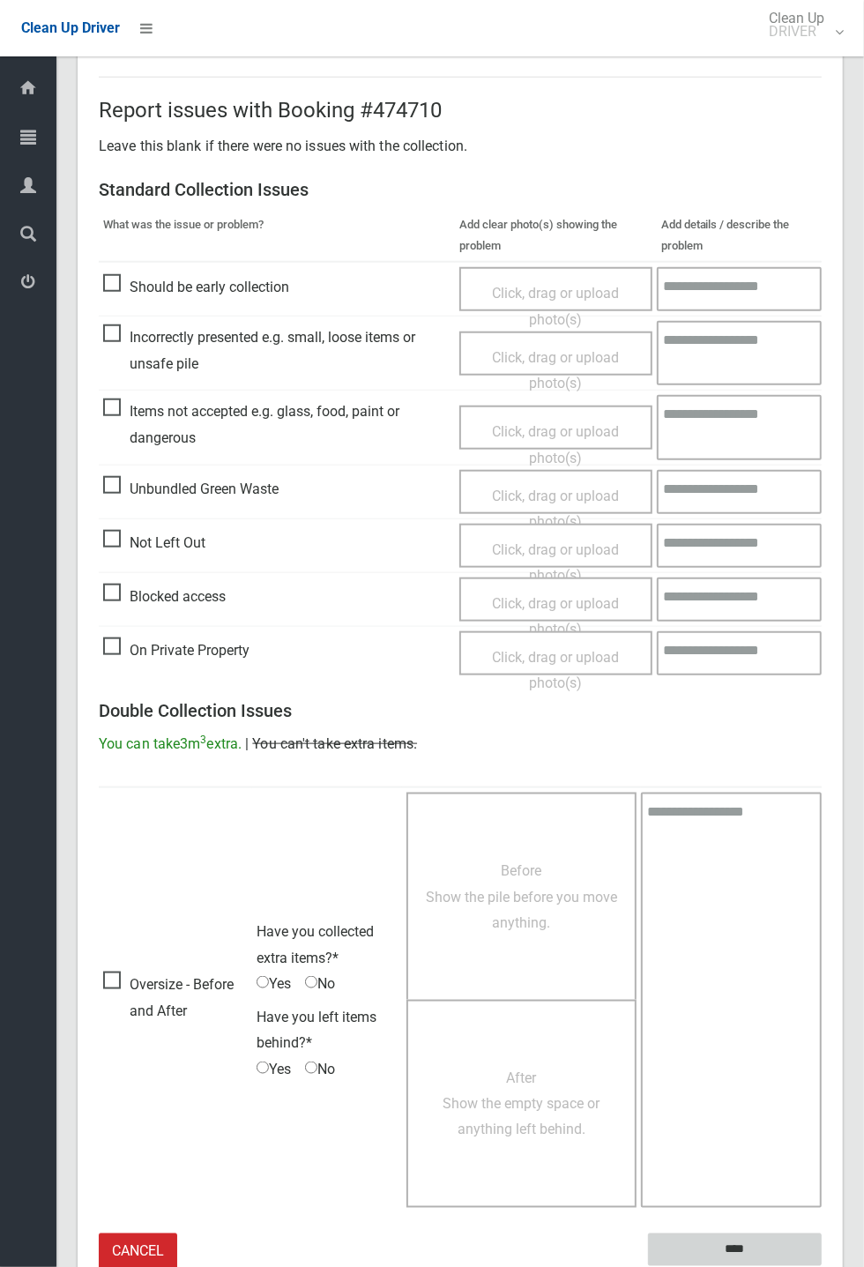
click at [822, 467] on input "****" at bounding box center [735, 1249] width 174 height 33
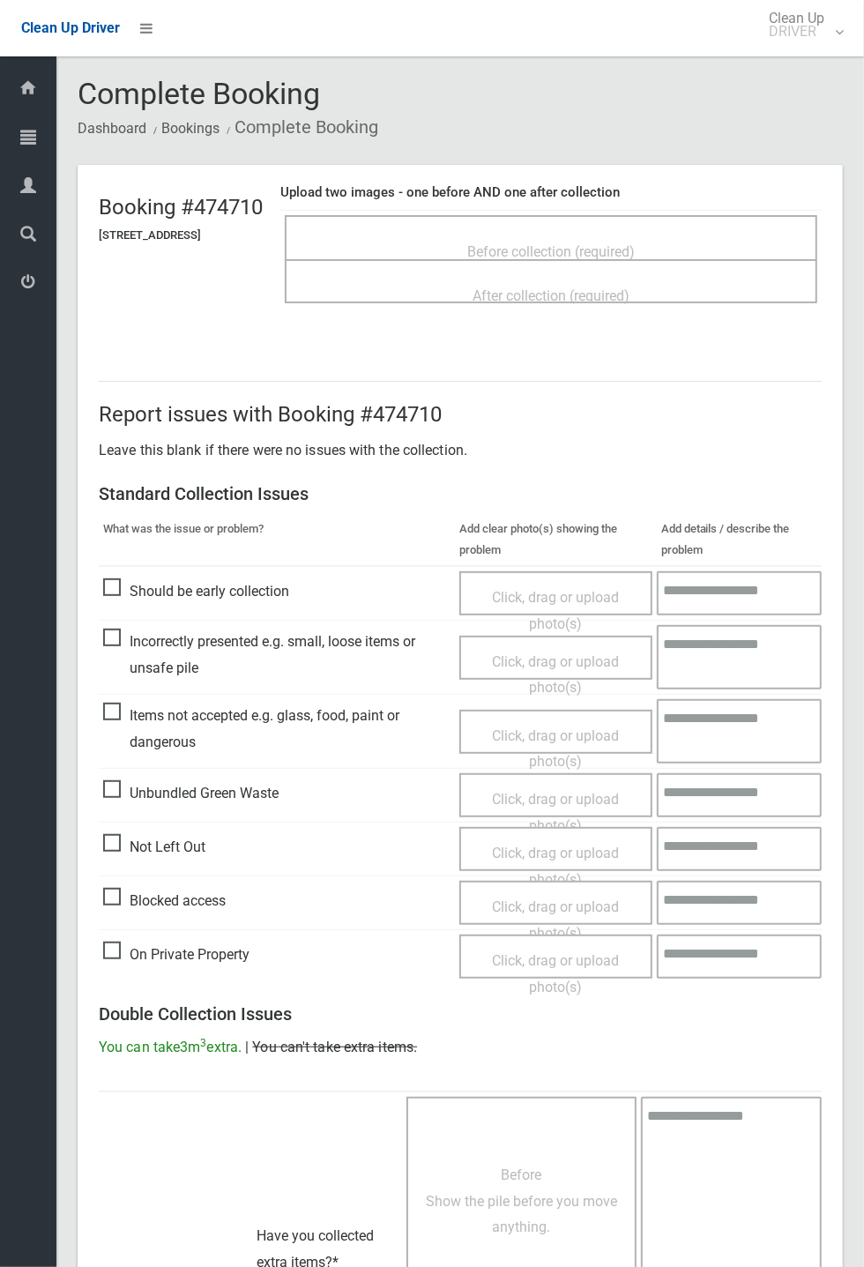
click at [413, 306] on div "After collection (required)" at bounding box center [551, 295] width 494 height 33
click at [402, 294] on div "After collection (required)" at bounding box center [551, 295] width 494 height 33
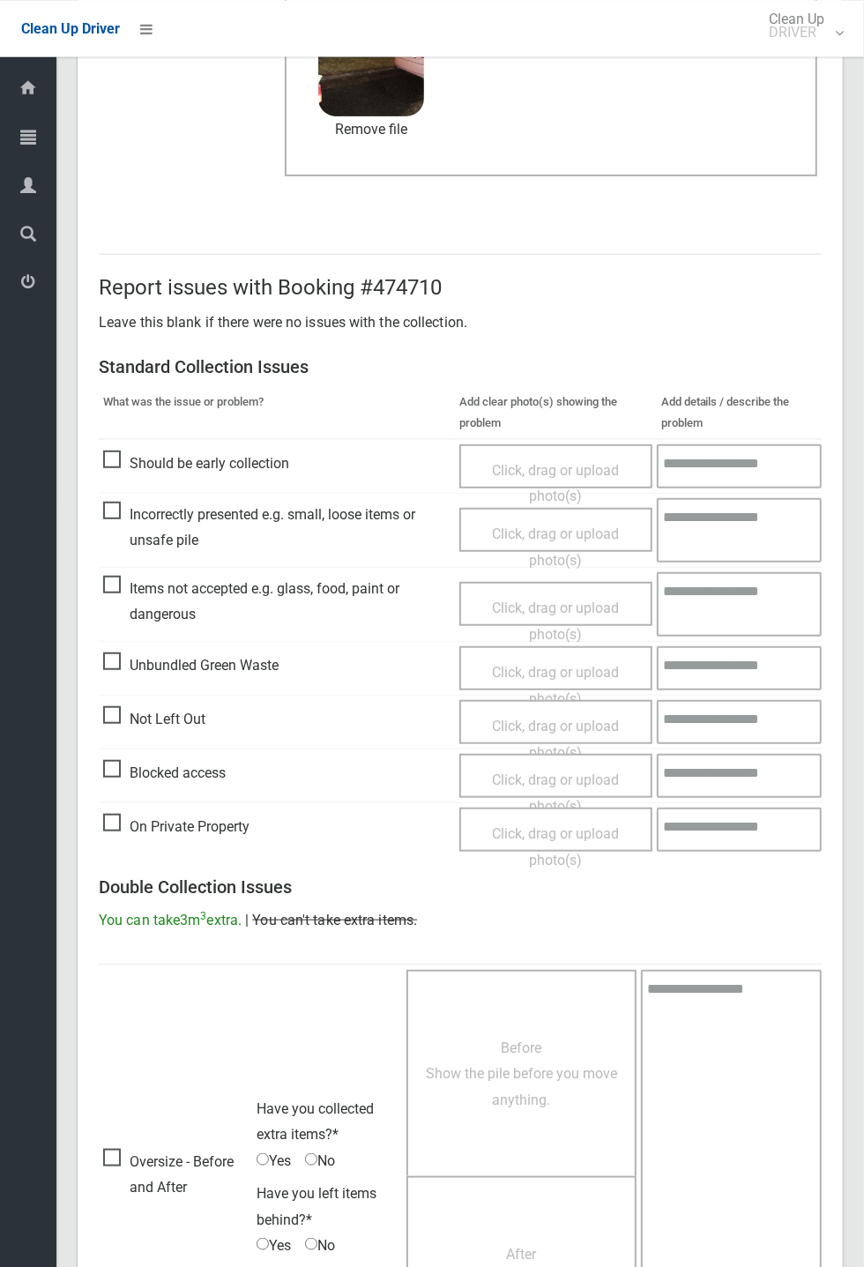
scroll to position [460, 0]
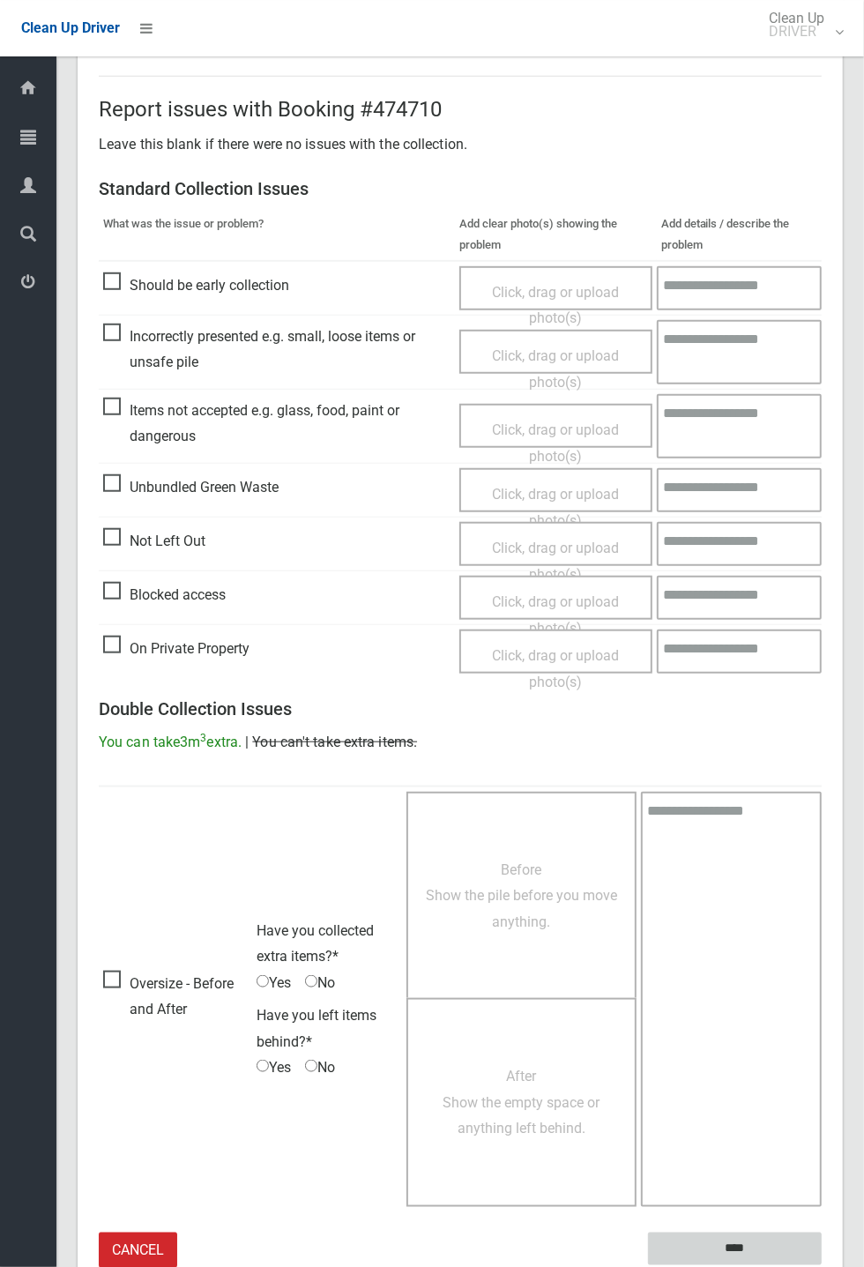
click at [822, 1265] on input "****" at bounding box center [735, 1248] width 174 height 33
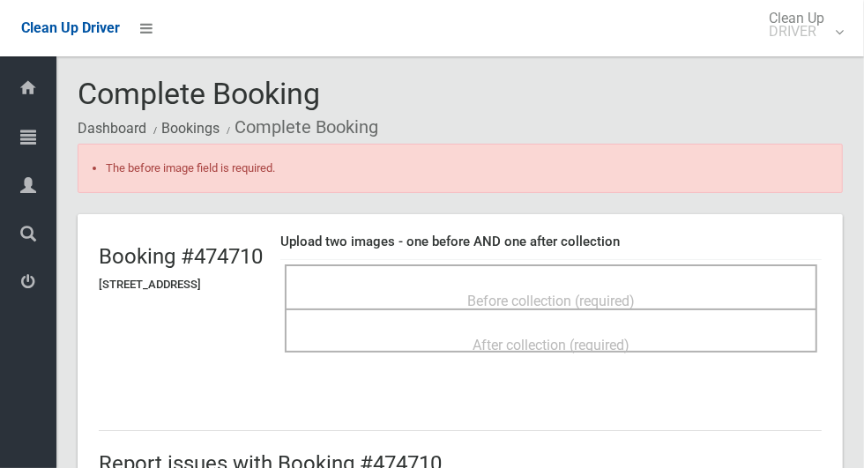
click at [699, 284] on div "Before collection (required)" at bounding box center [551, 300] width 494 height 33
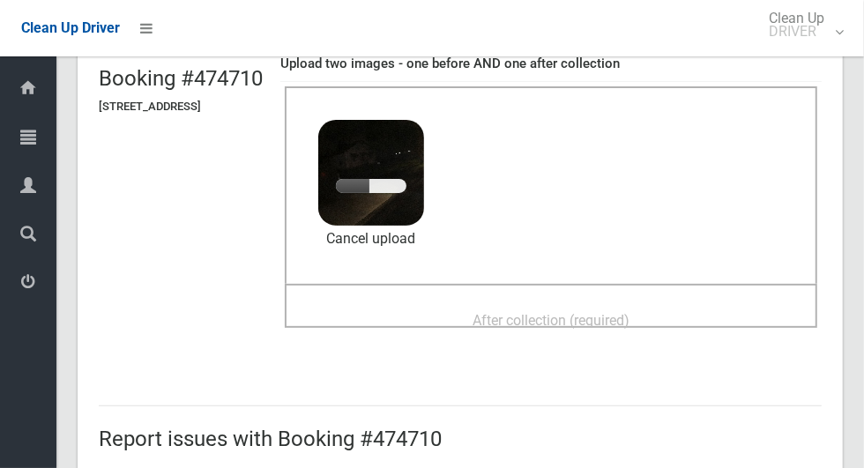
scroll to position [180, 0]
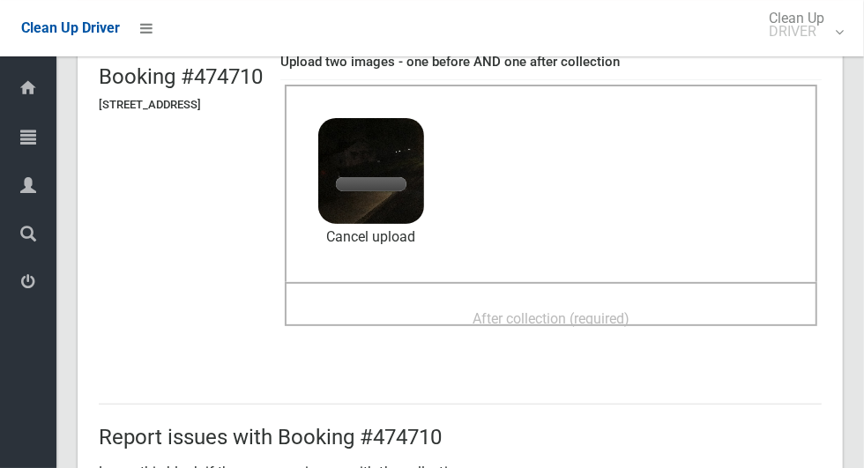
click at [685, 322] on div "After collection (required)" at bounding box center [551, 317] width 494 height 33
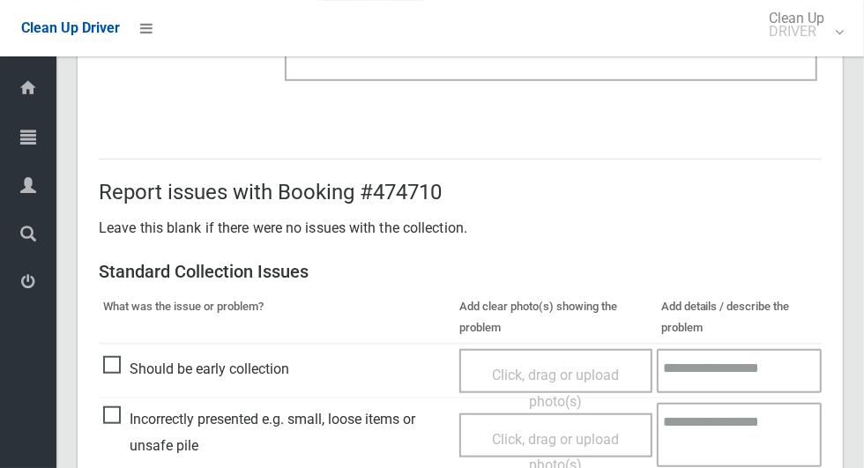
scroll to position [1492, 0]
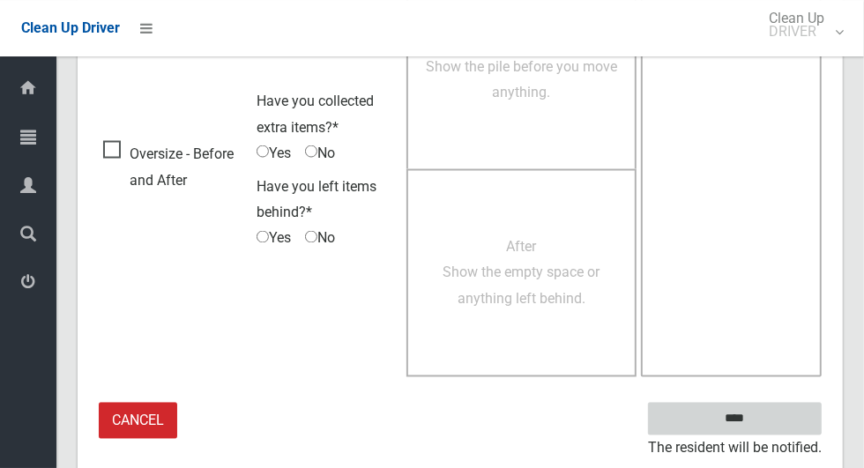
click at [795, 433] on input "****" at bounding box center [735, 419] width 174 height 33
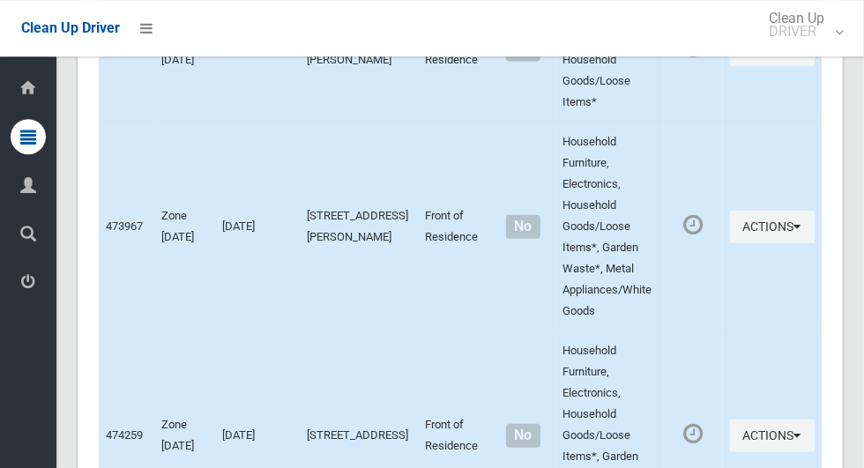
scroll to position [9877, 0]
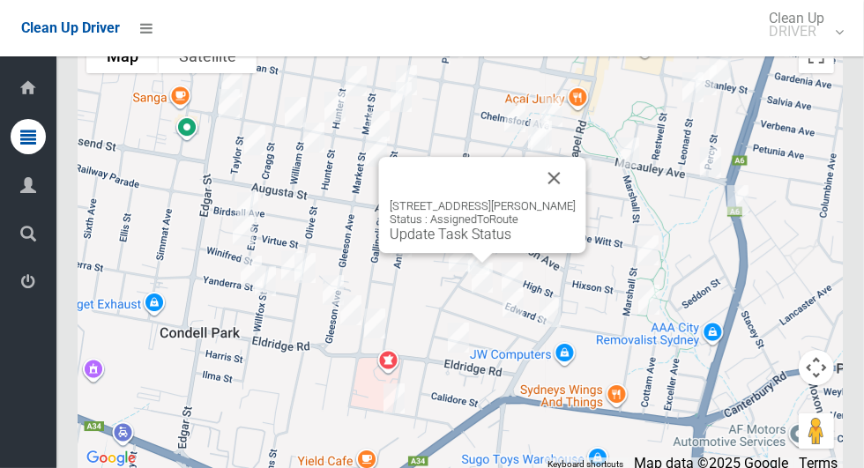
click at [576, 231] on div "[STREET_ADDRESS][PERSON_NAME] Status : AssignedToRoute Update Task Status" at bounding box center [483, 220] width 186 height 43
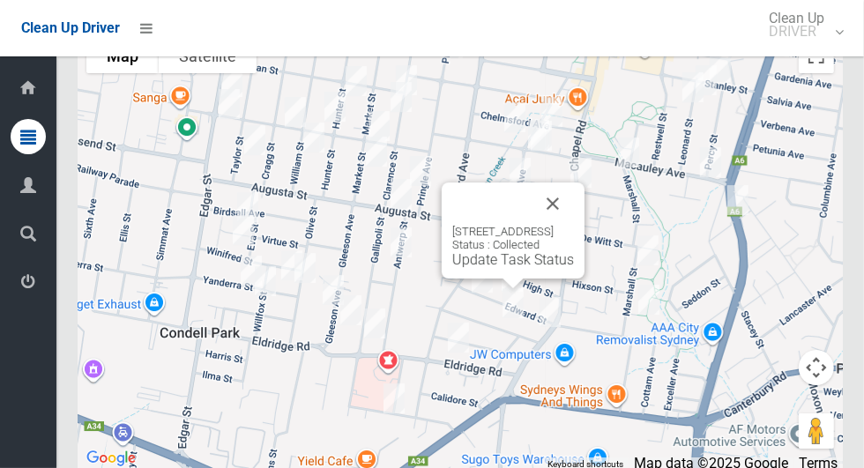
click at [574, 225] on button "Close" at bounding box center [553, 203] width 42 height 42
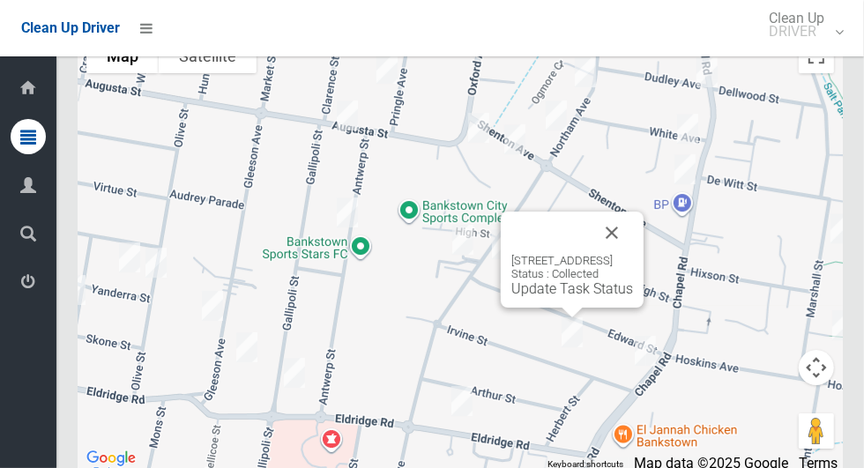
click at [633, 254] on button "Close" at bounding box center [612, 233] width 42 height 42
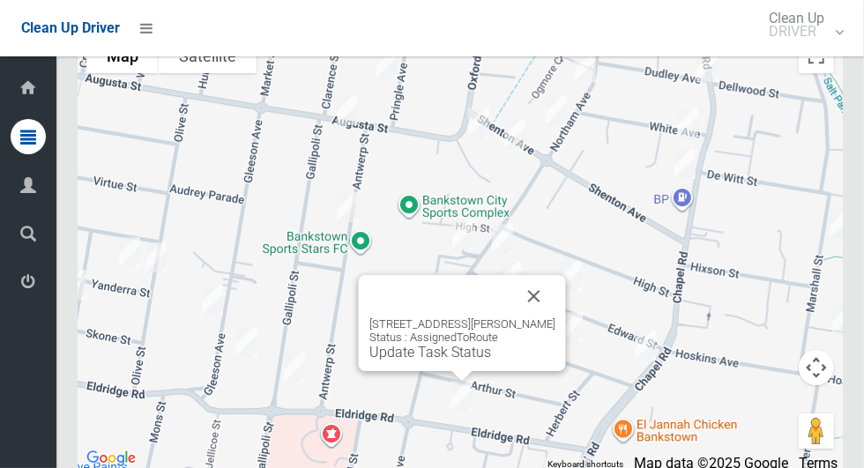
click at [550, 317] on button "Close" at bounding box center [534, 296] width 42 height 42
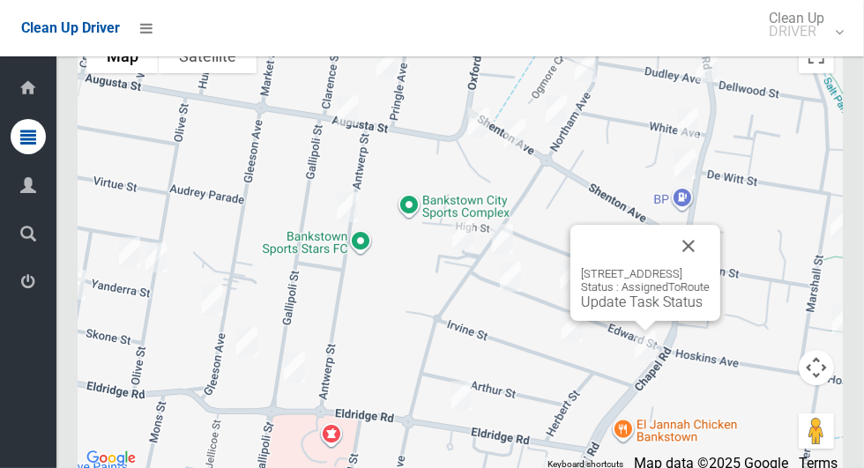
click at [710, 267] on button "Close" at bounding box center [688, 246] width 42 height 42
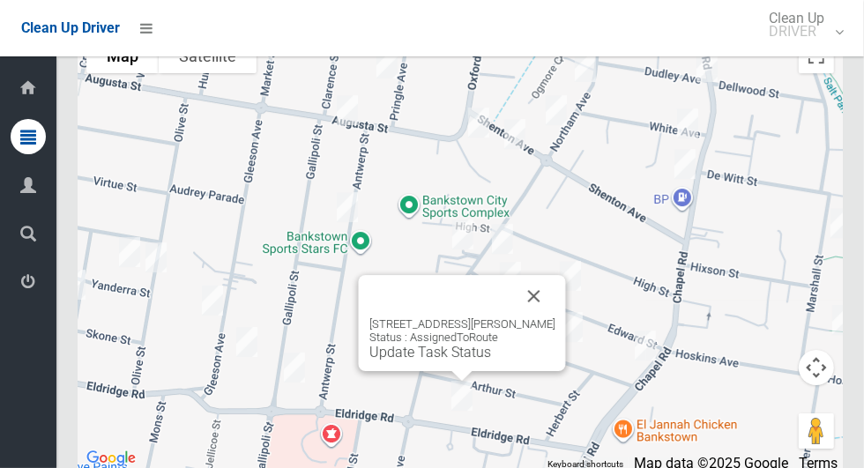
click at [372, 361] on link "Update Task Status" at bounding box center [430, 352] width 122 height 17
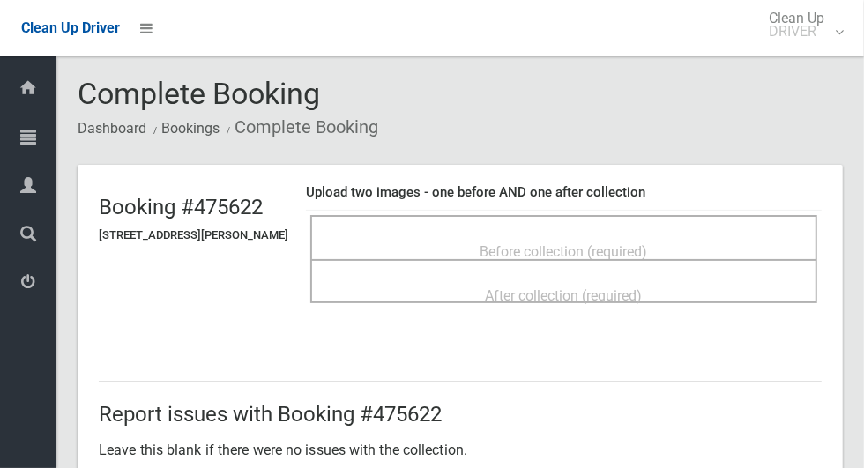
click at [413, 234] on div "Before collection (required)" at bounding box center [564, 250] width 468 height 33
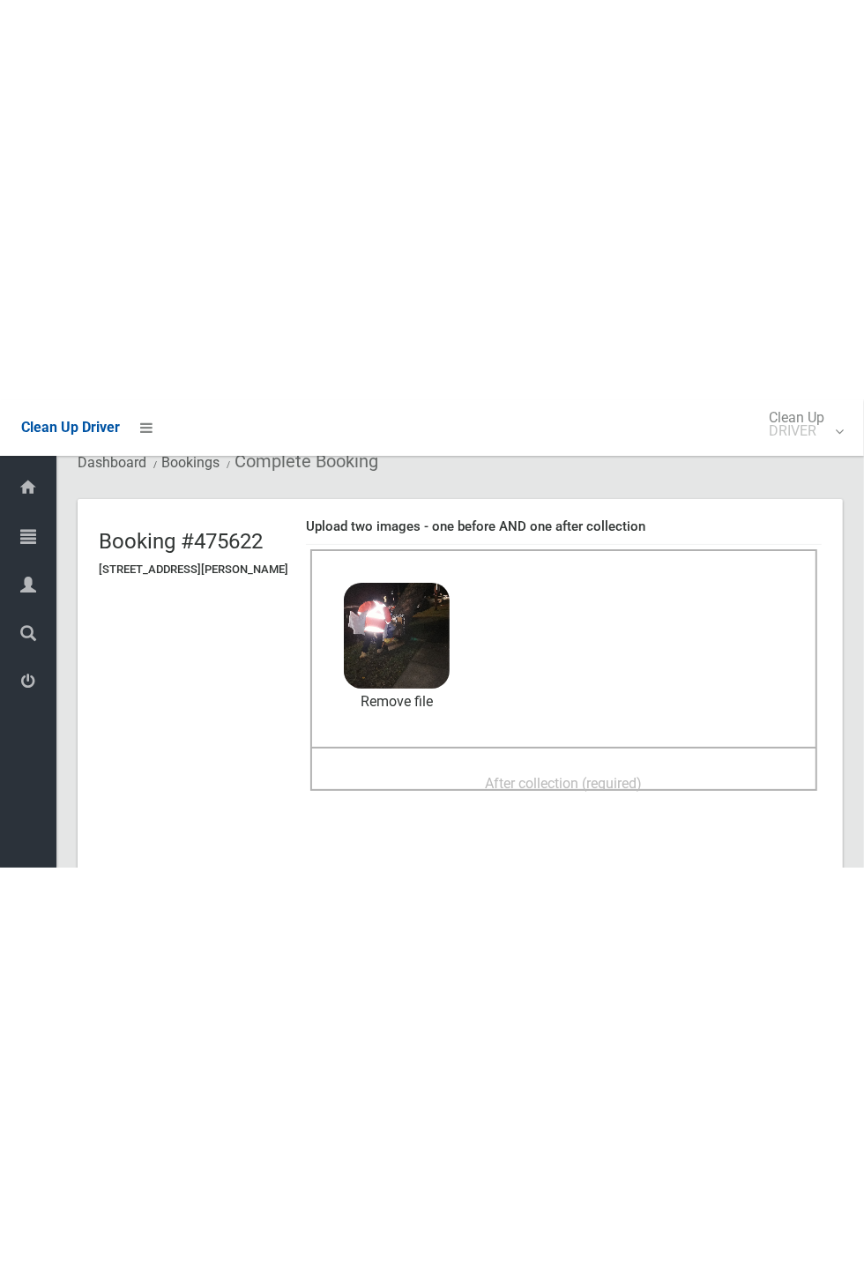
scroll to position [63, 0]
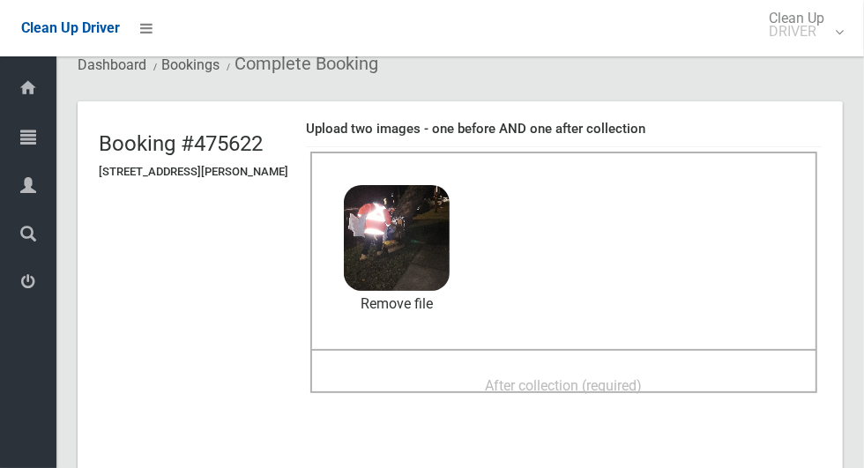
click at [634, 368] on div "After collection (required)" at bounding box center [564, 384] width 468 height 33
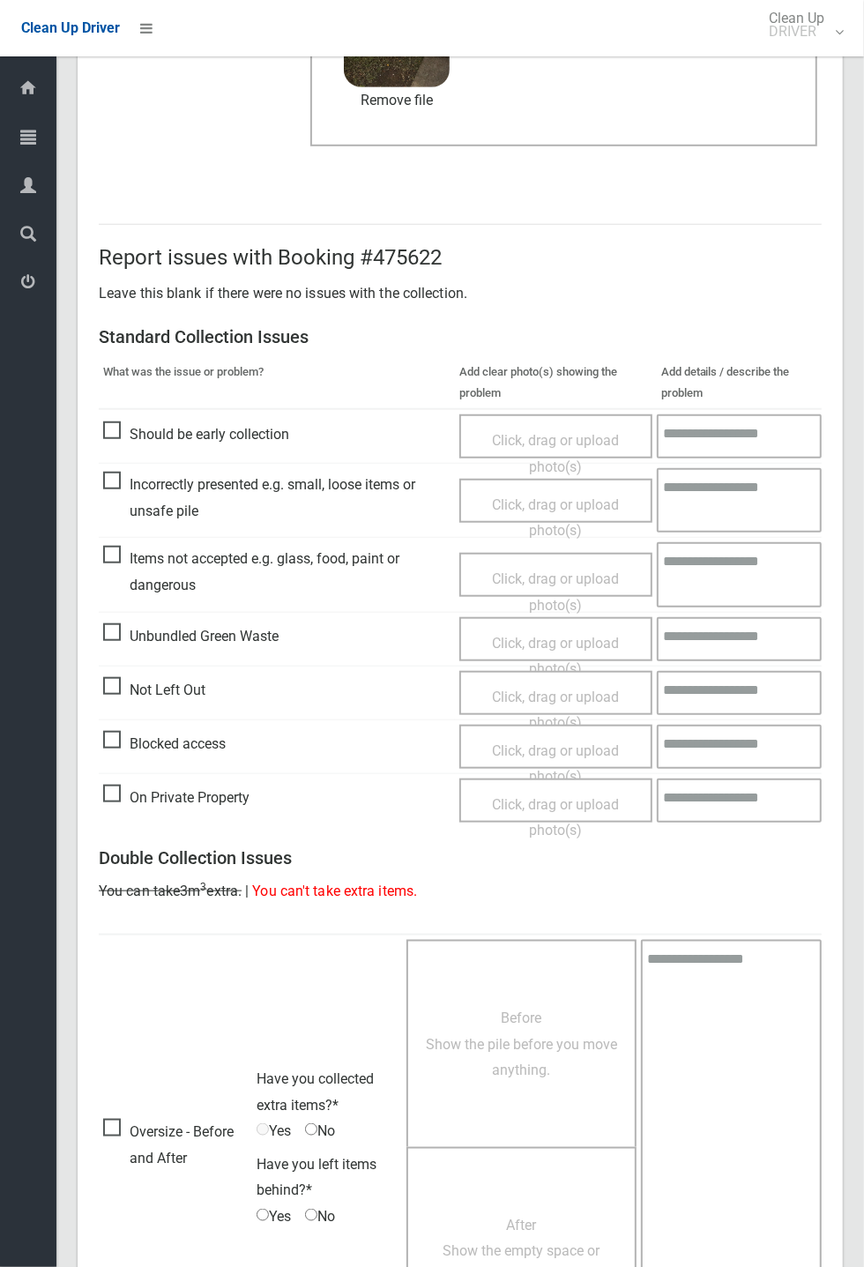
scroll to position [613, 0]
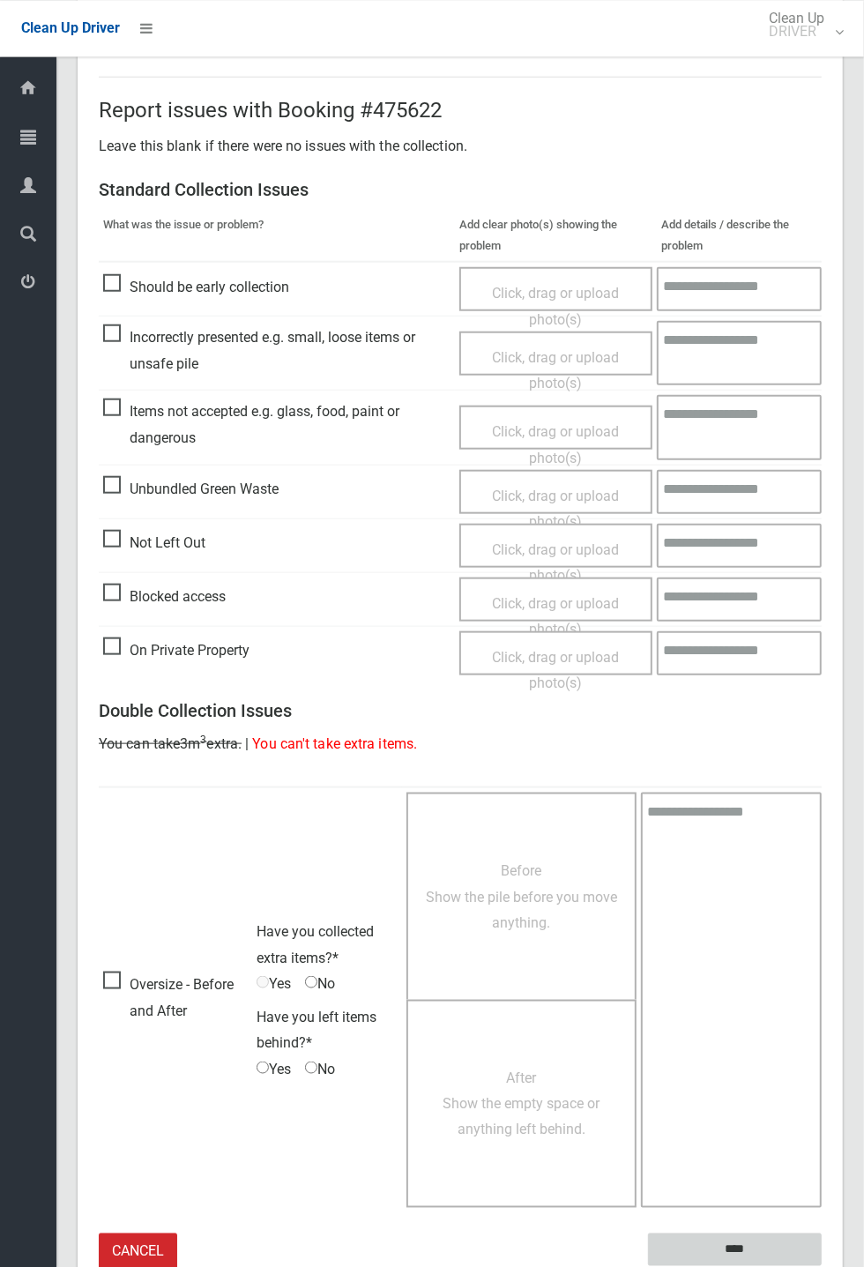
click at [822, 467] on input "****" at bounding box center [735, 1248] width 174 height 33
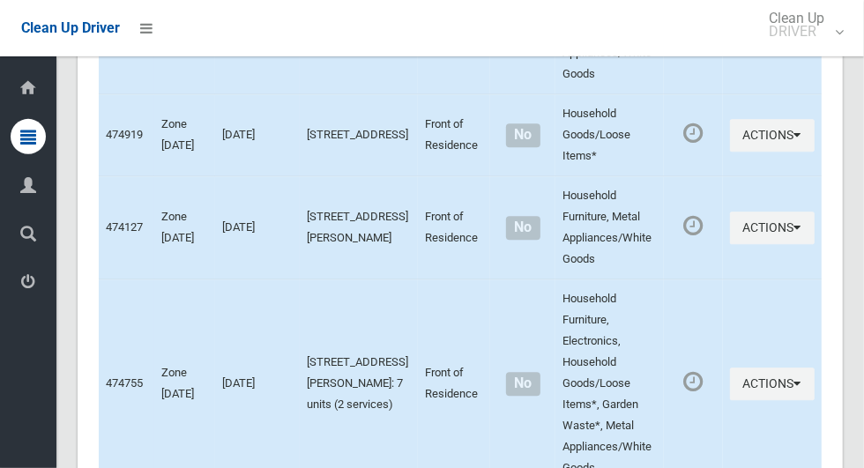
scroll to position [9877, 0]
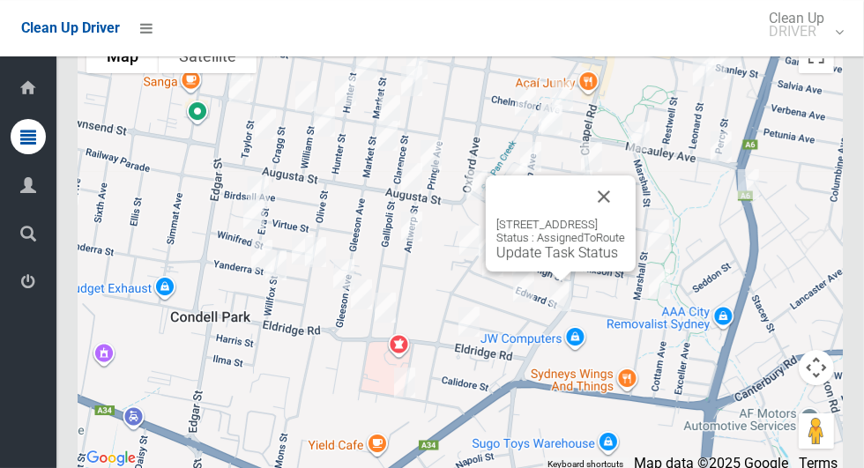
click at [491, 272] on div "72 Chapel Road, BANKSTOWN NSW 2200 Status : AssignedToRoute Update Task Status" at bounding box center [561, 223] width 150 height 96
click at [486, 272] on div "72 Chapel Road, BANKSTOWN NSW 2200 Status : AssignedToRoute Update Task Status" at bounding box center [561, 223] width 150 height 96
click at [499, 261] on link "Update Task Status" at bounding box center [557, 252] width 122 height 17
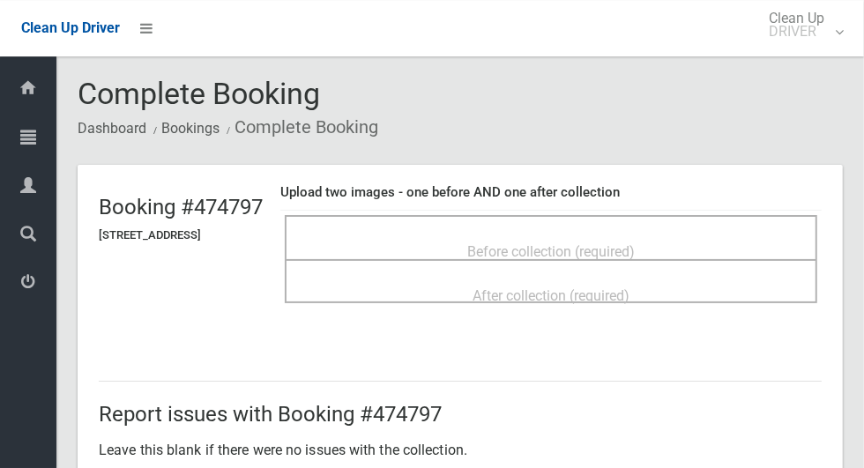
click at [461, 237] on div "Before collection (required)" at bounding box center [551, 250] width 494 height 33
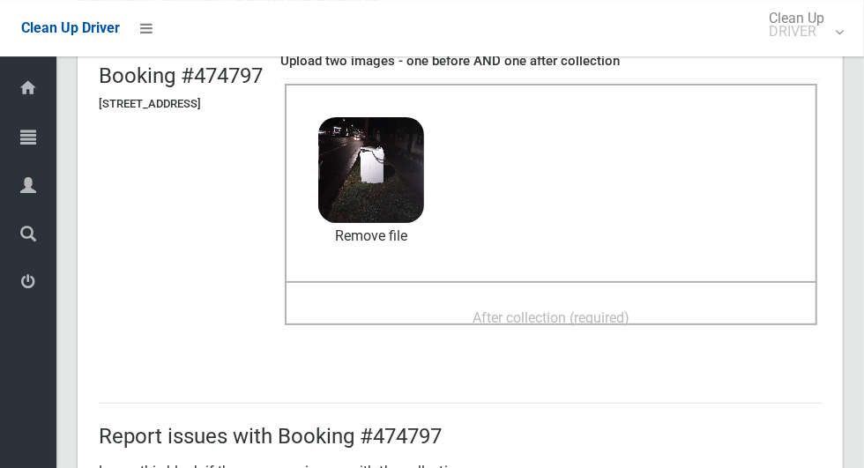
scroll to position [181, 0]
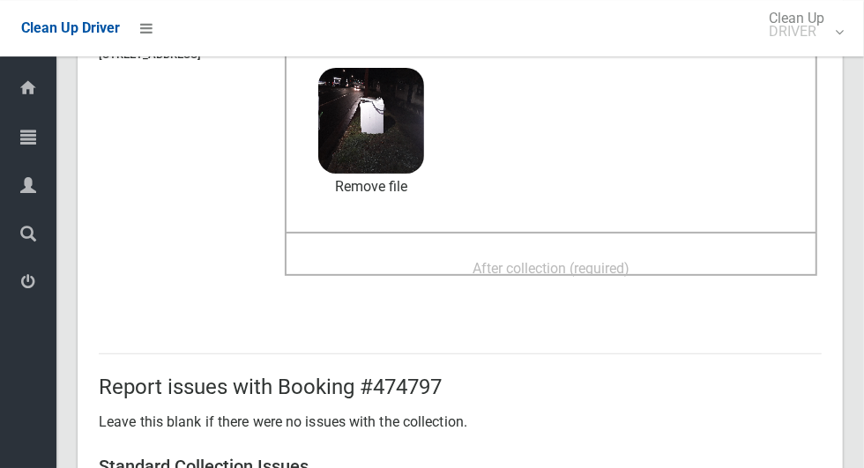
click at [629, 273] on span "After collection (required)" at bounding box center [550, 268] width 157 height 17
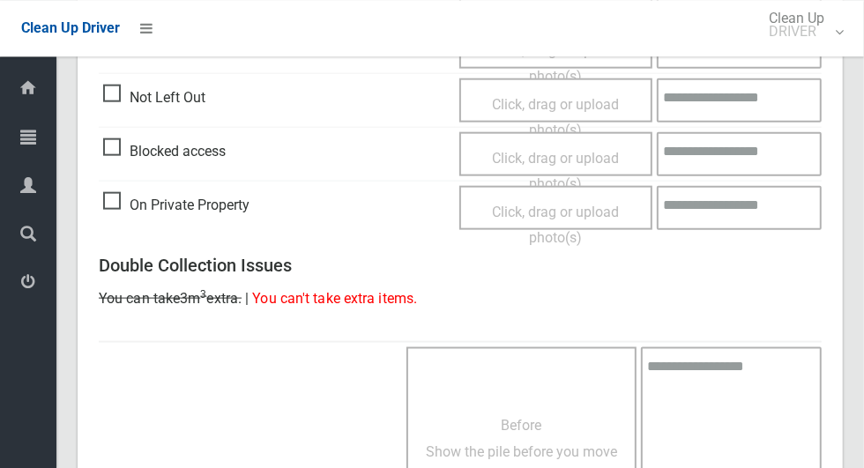
scroll to position [1442, 0]
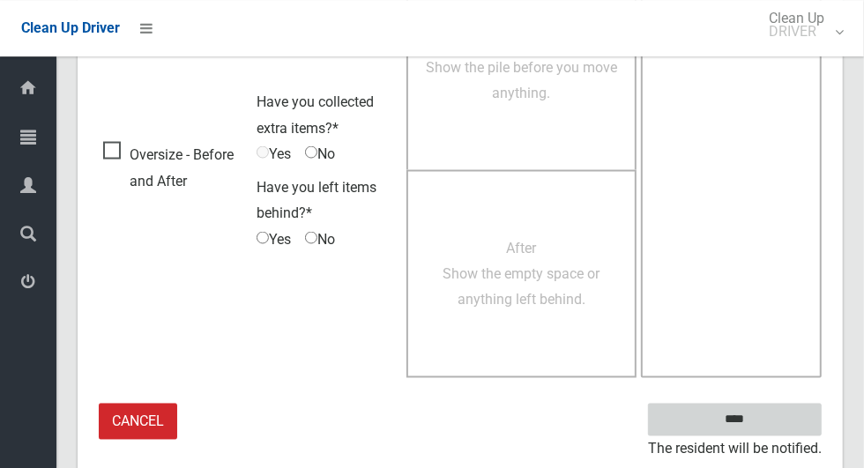
click at [765, 427] on input "****" at bounding box center [735, 419] width 174 height 33
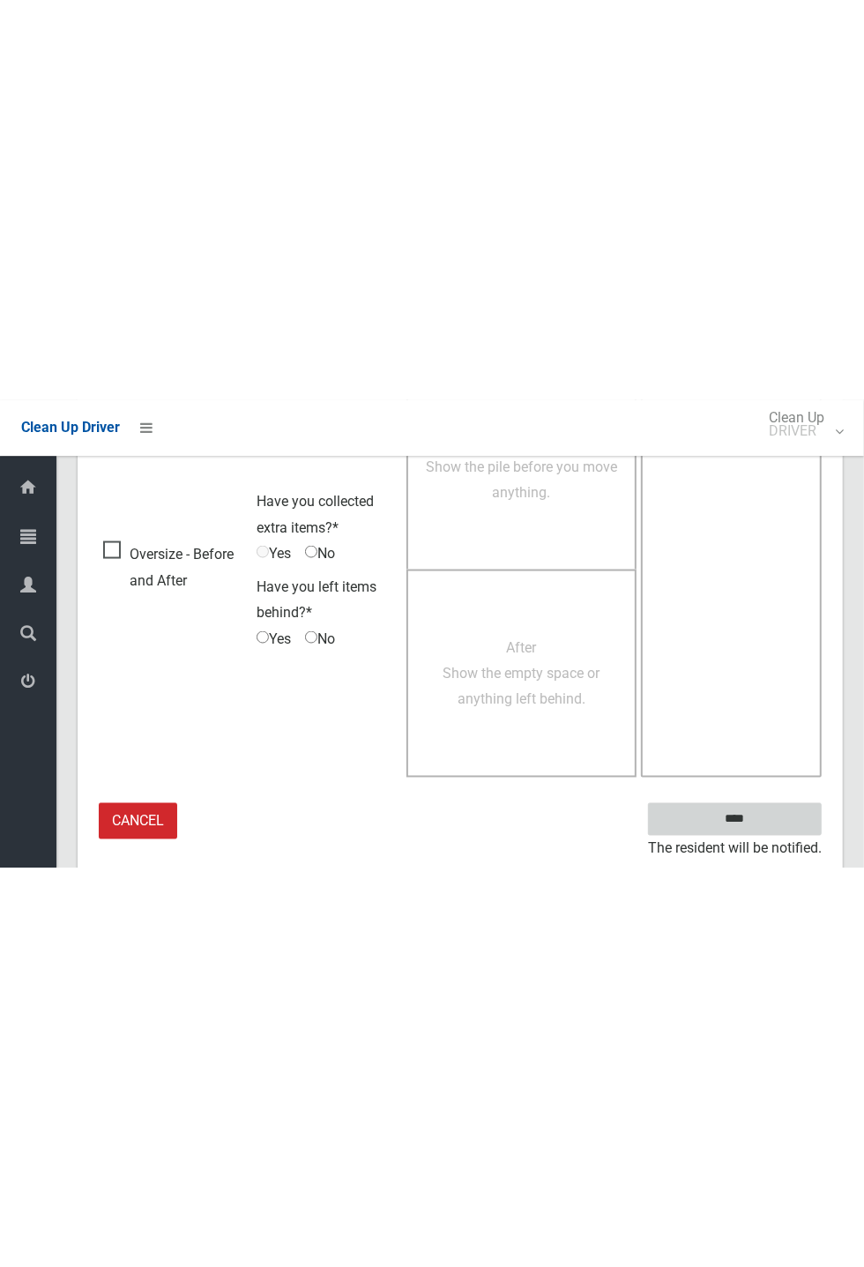
scroll to position [694, 0]
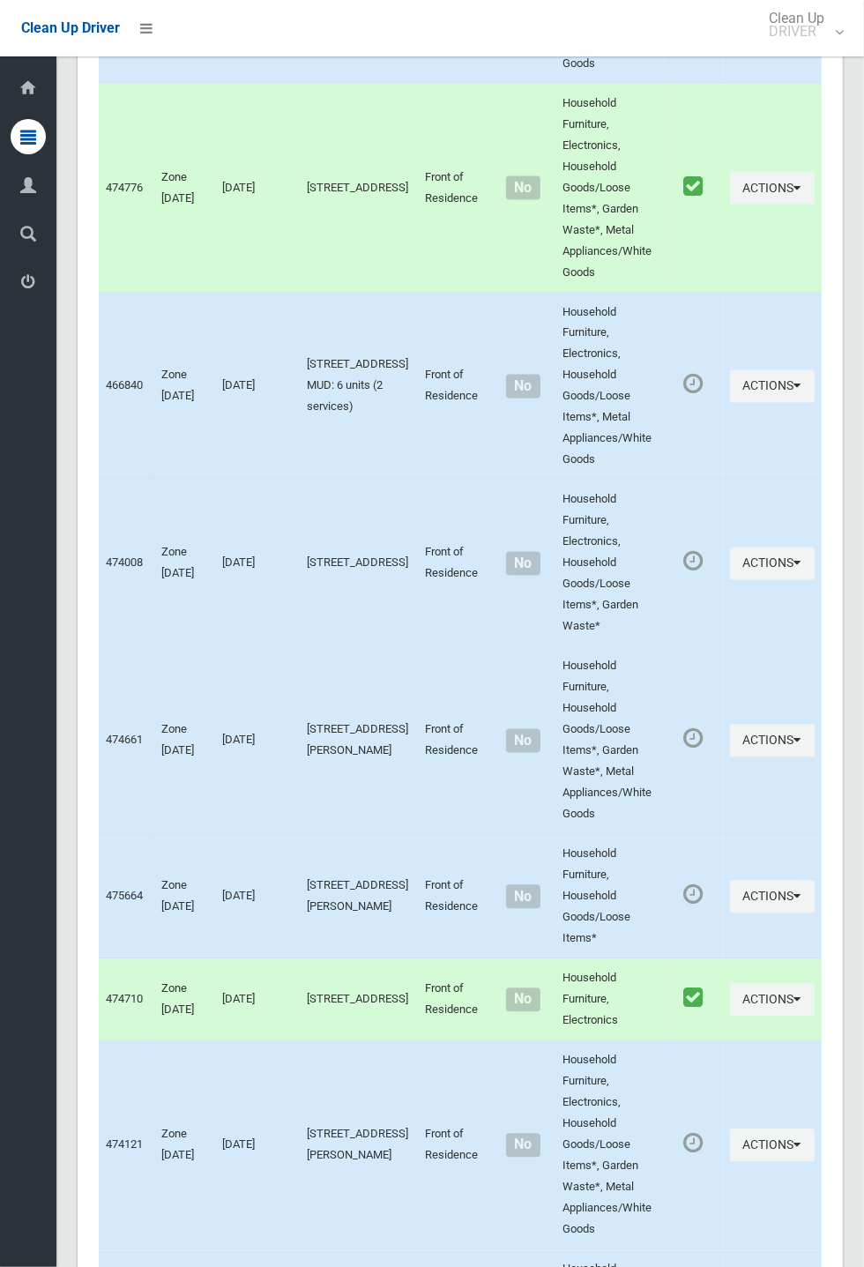
scroll to position [9047, 0]
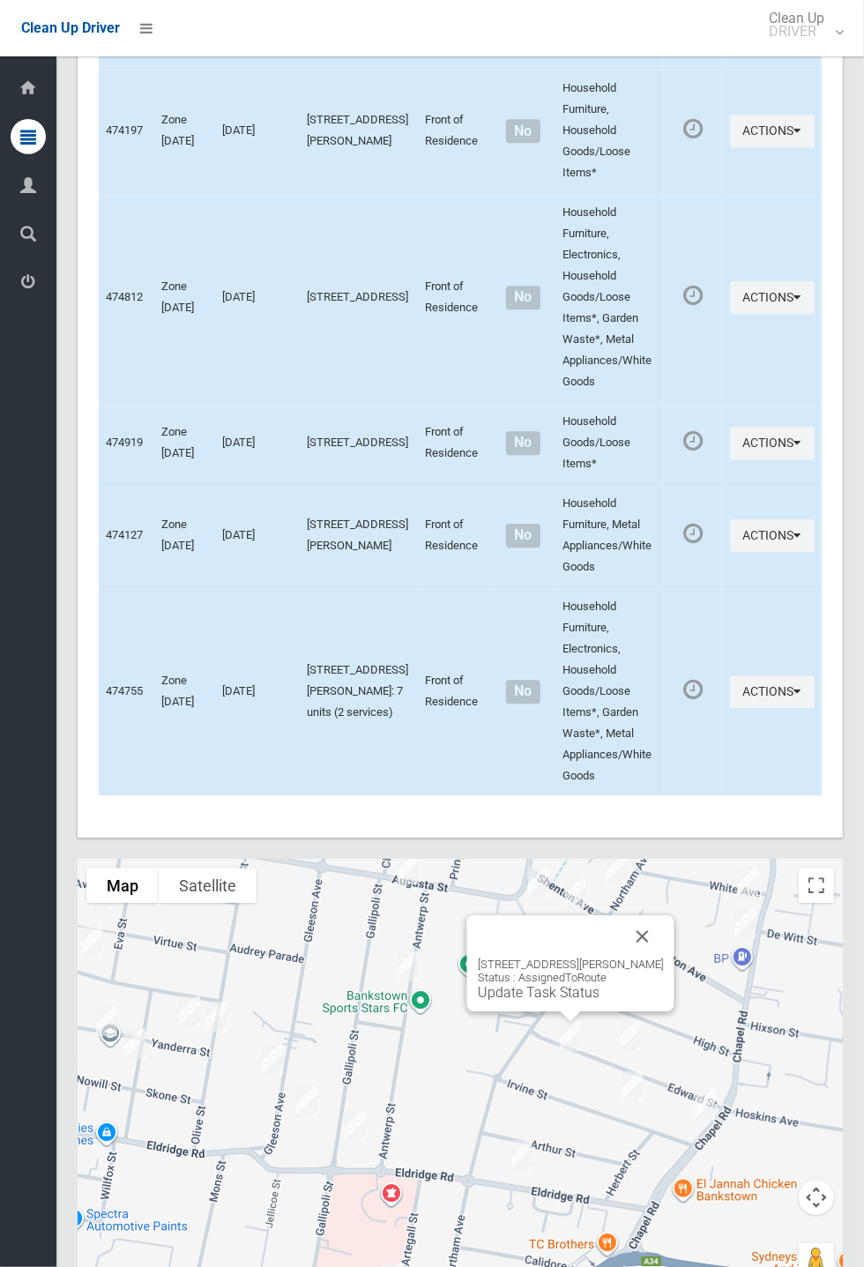
click at [656, 957] on button "Close" at bounding box center [642, 936] width 42 height 42
click at [660, 956] on button "Close" at bounding box center [642, 937] width 42 height 42
click at [550, 1001] on link "Update Task Status" at bounding box center [599, 992] width 122 height 17
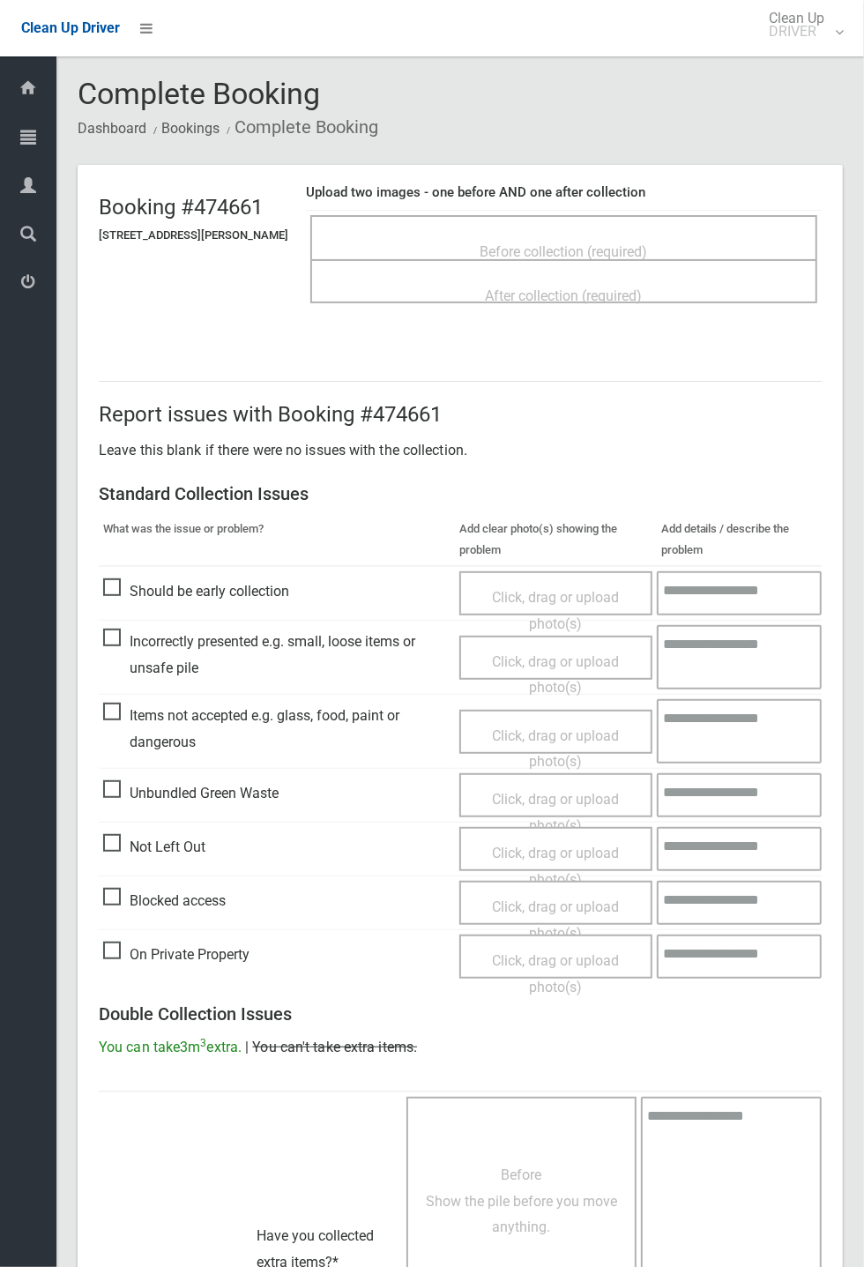
click at [444, 234] on div "Before collection (required)" at bounding box center [564, 250] width 468 height 33
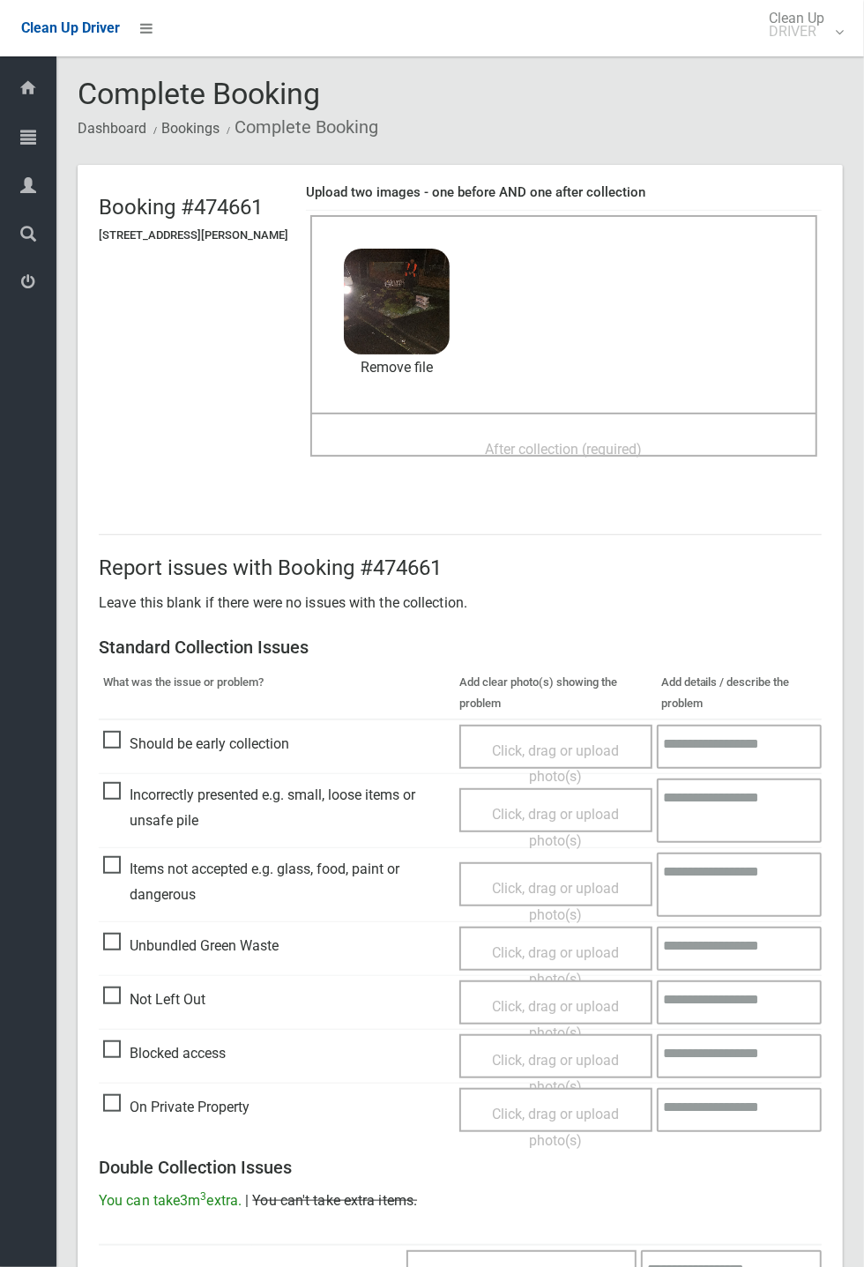
click at [413, 442] on div "After collection (required)" at bounding box center [564, 448] width 468 height 33
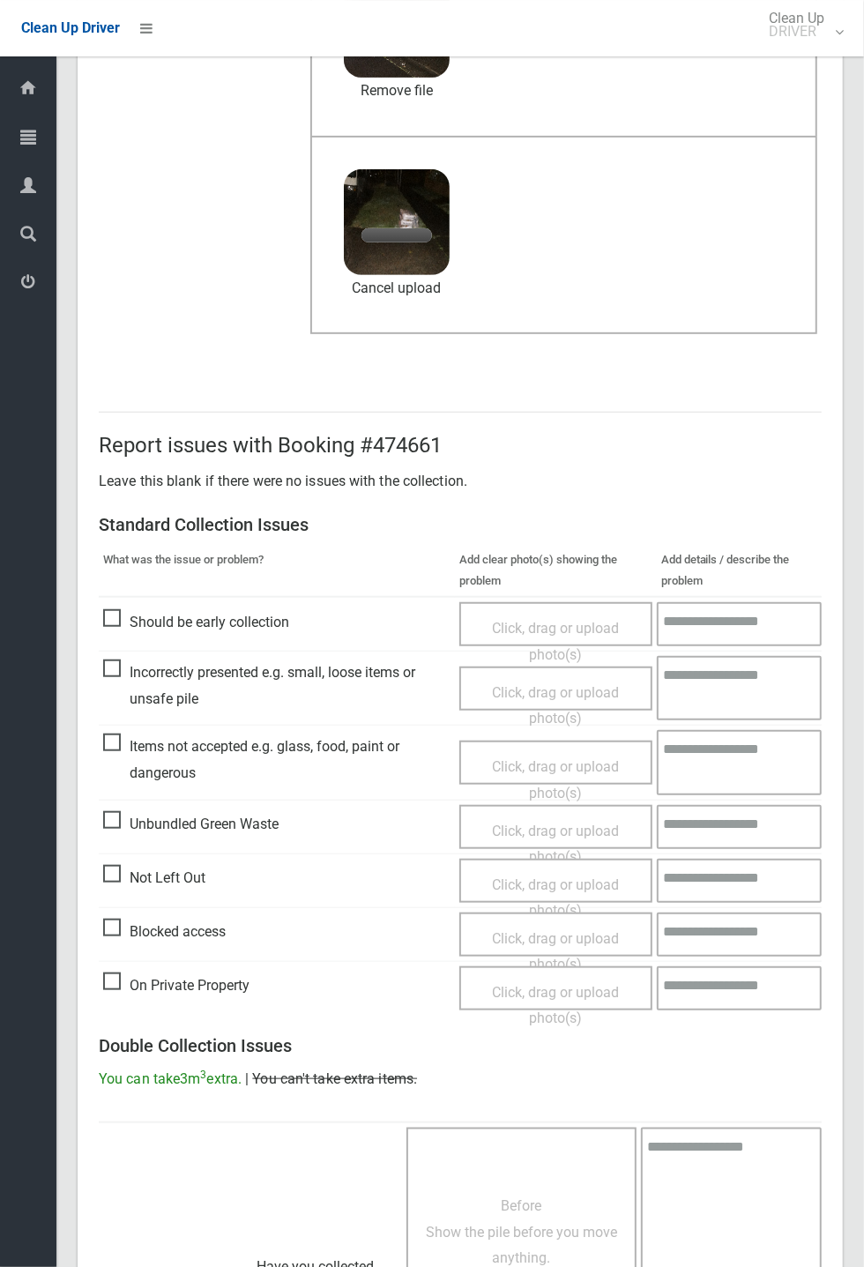
scroll to position [281, 0]
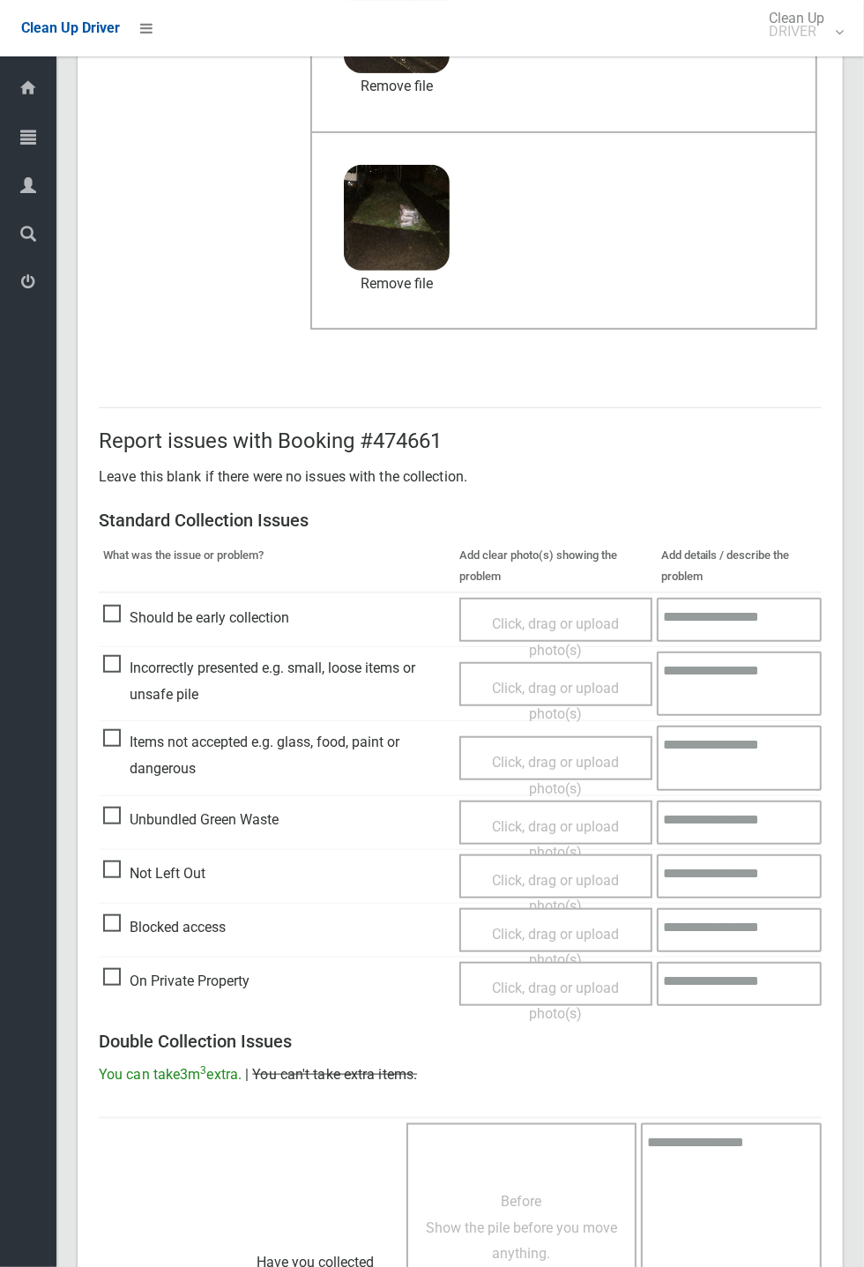
click at [106, 734] on span "Items not accepted e.g. glass, food, paint or dangerous" at bounding box center [276, 755] width 347 height 52
click at [494, 758] on span "Click, drag or upload photo(s)" at bounding box center [555, 775] width 127 height 43
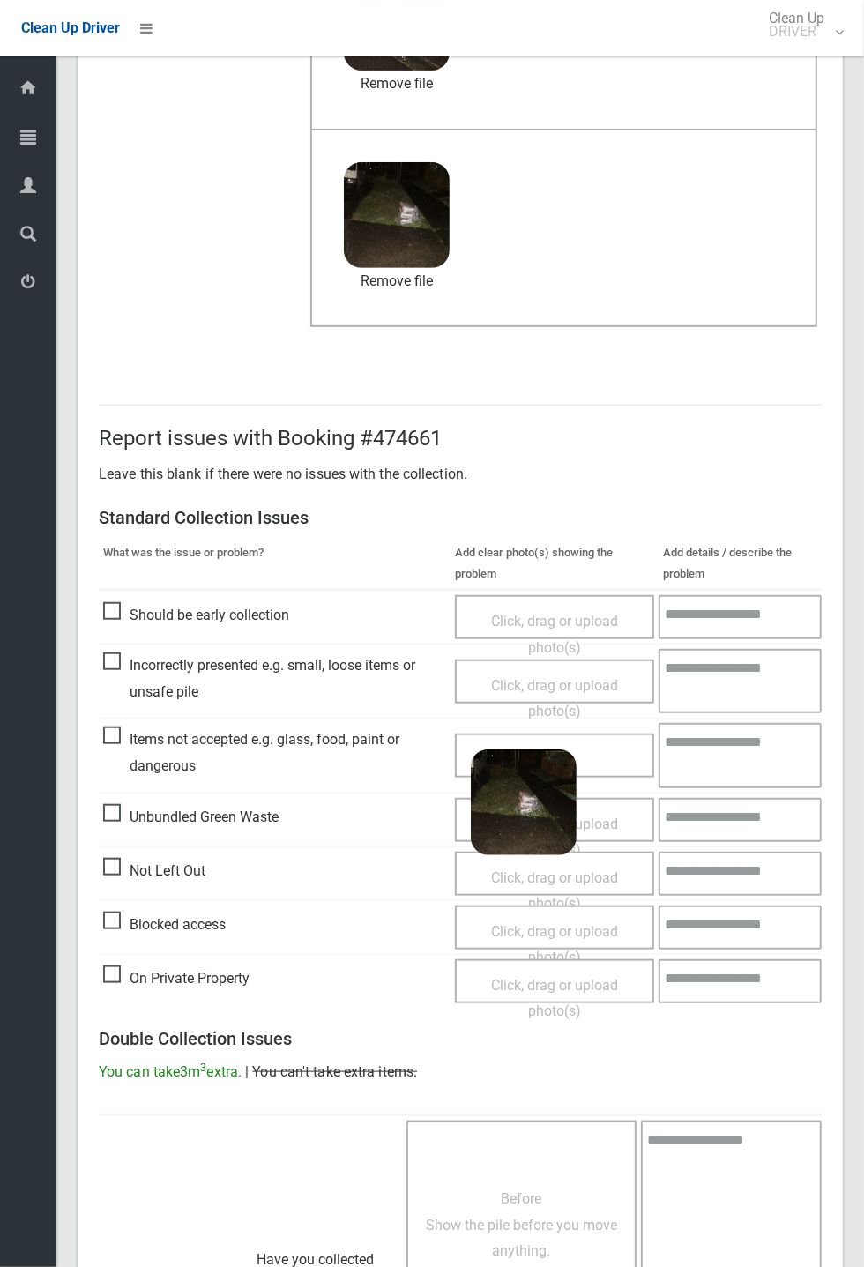
scroll to position [612, 0]
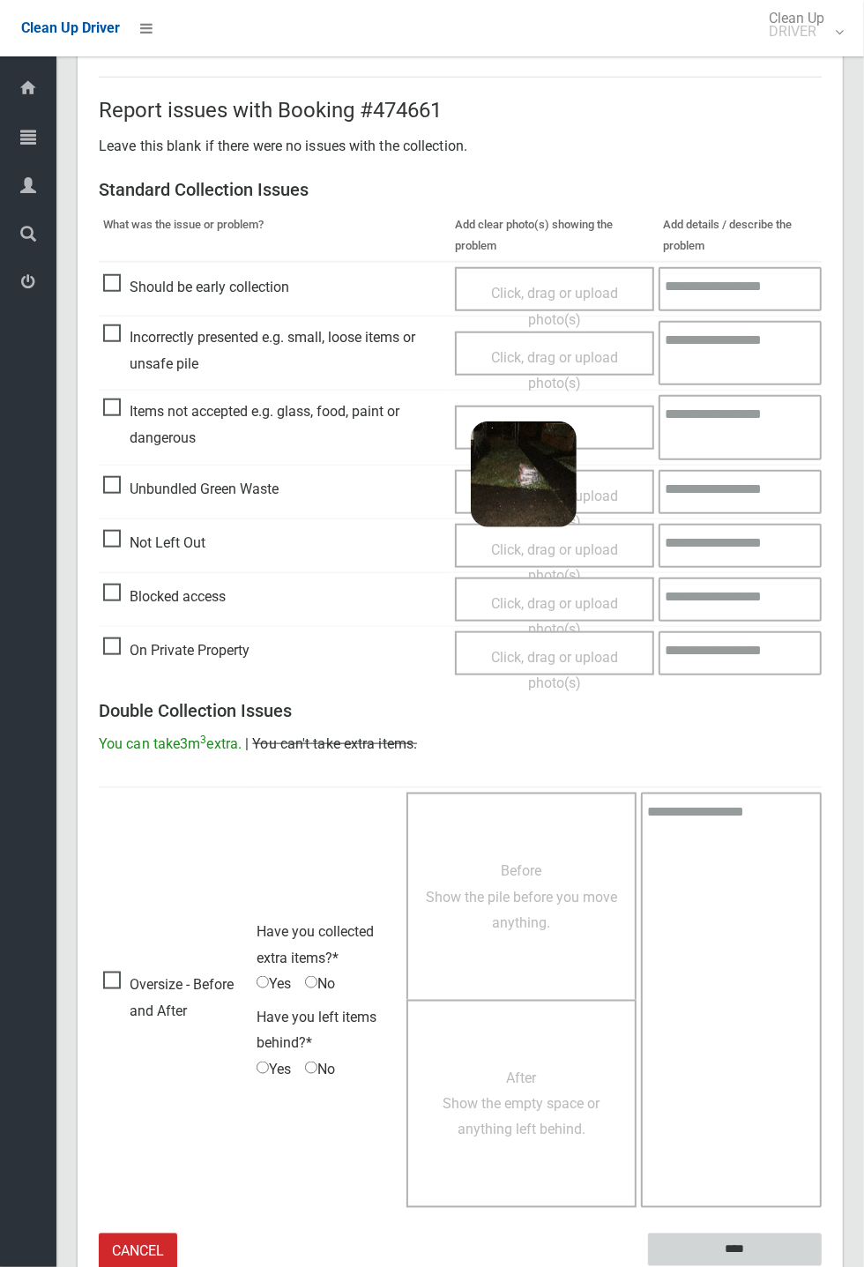
click at [822, 1266] on input "****" at bounding box center [735, 1249] width 174 height 33
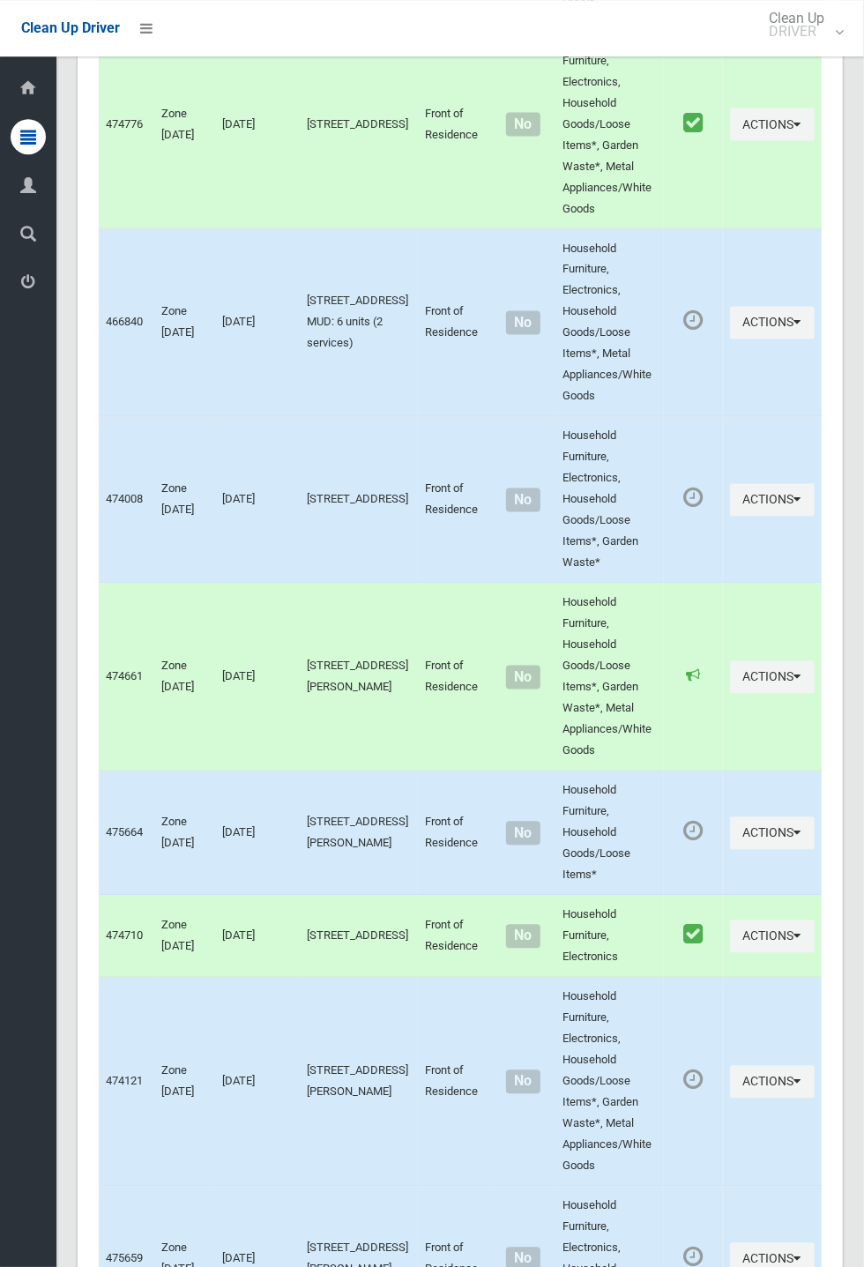
scroll to position [9047, 0]
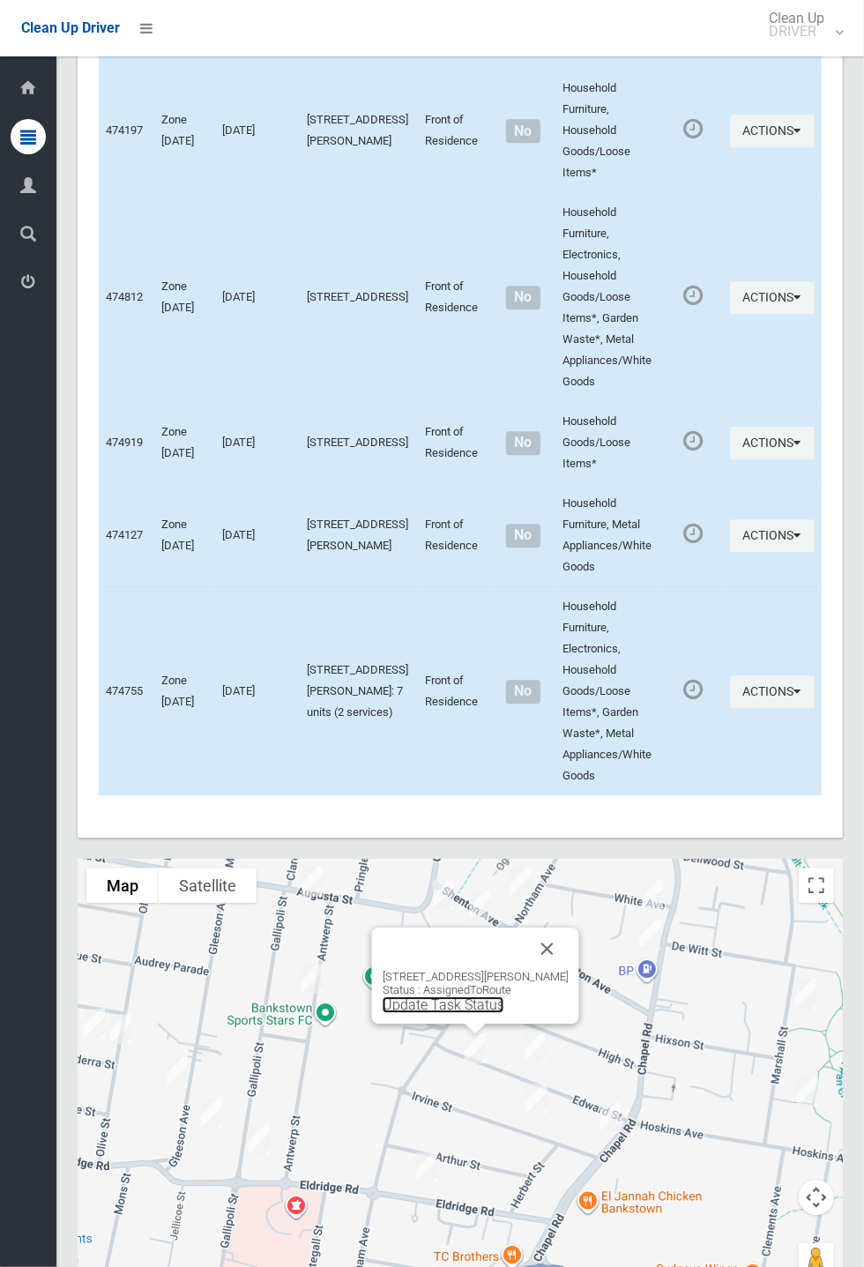
click at [419, 1013] on link "Update Task Status" at bounding box center [444, 1004] width 122 height 17
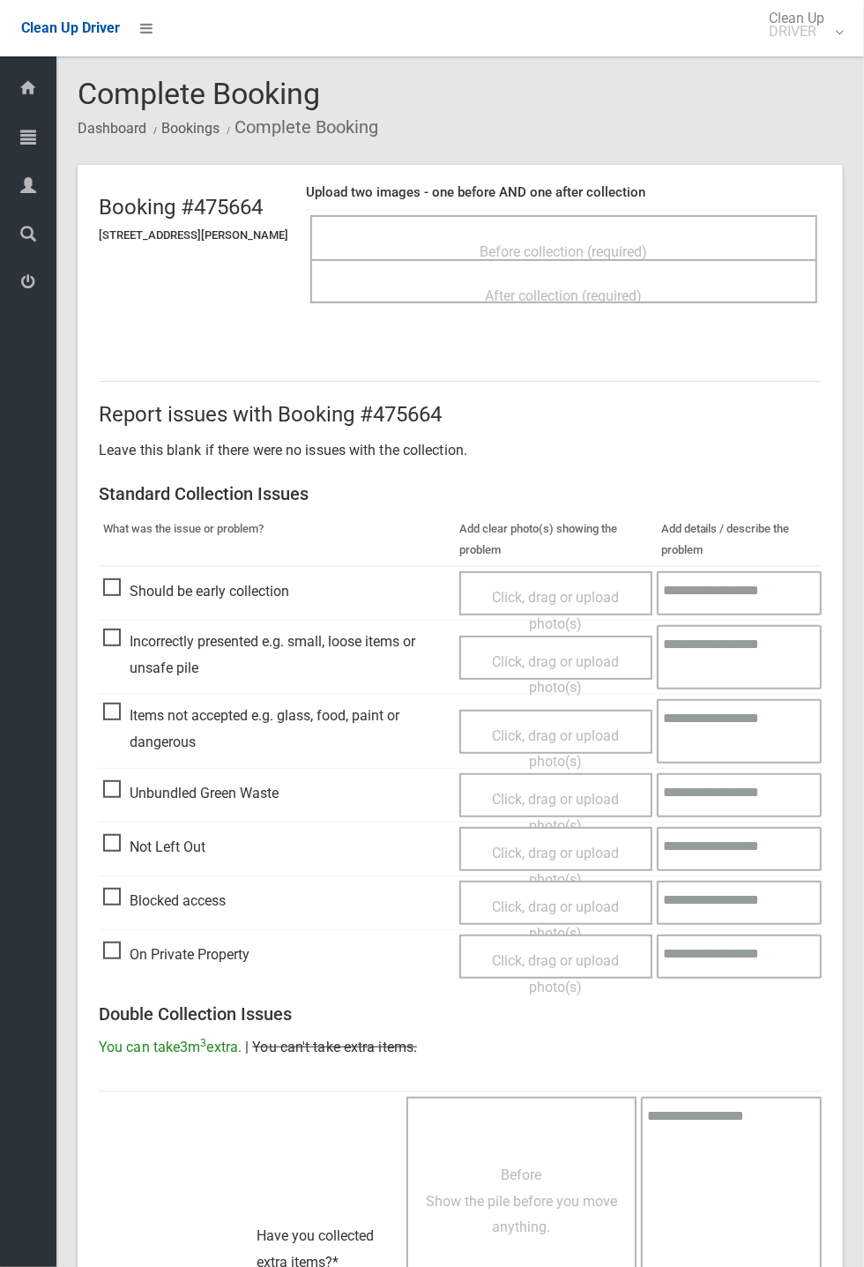
click at [443, 234] on div "Before collection (required)" at bounding box center [564, 250] width 468 height 33
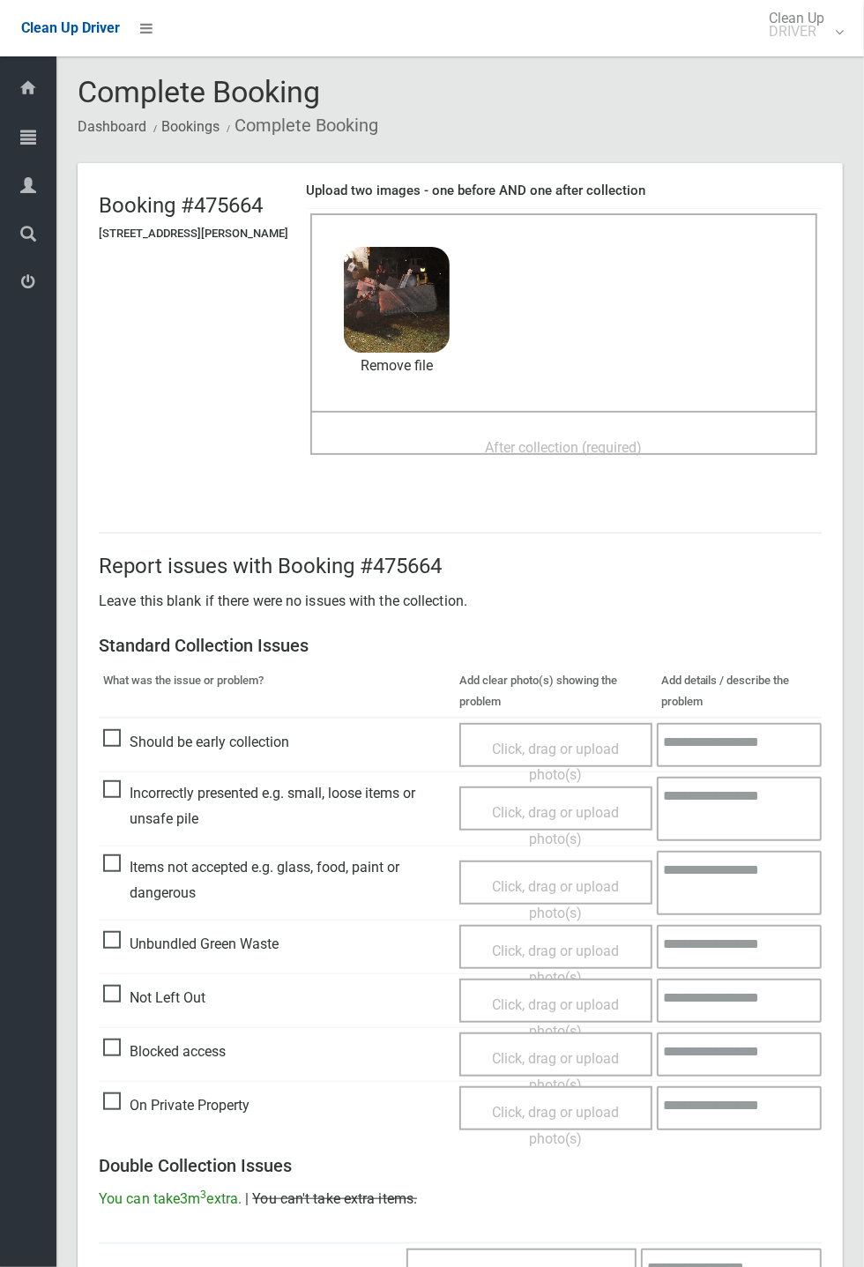
scroll to position [6, 0]
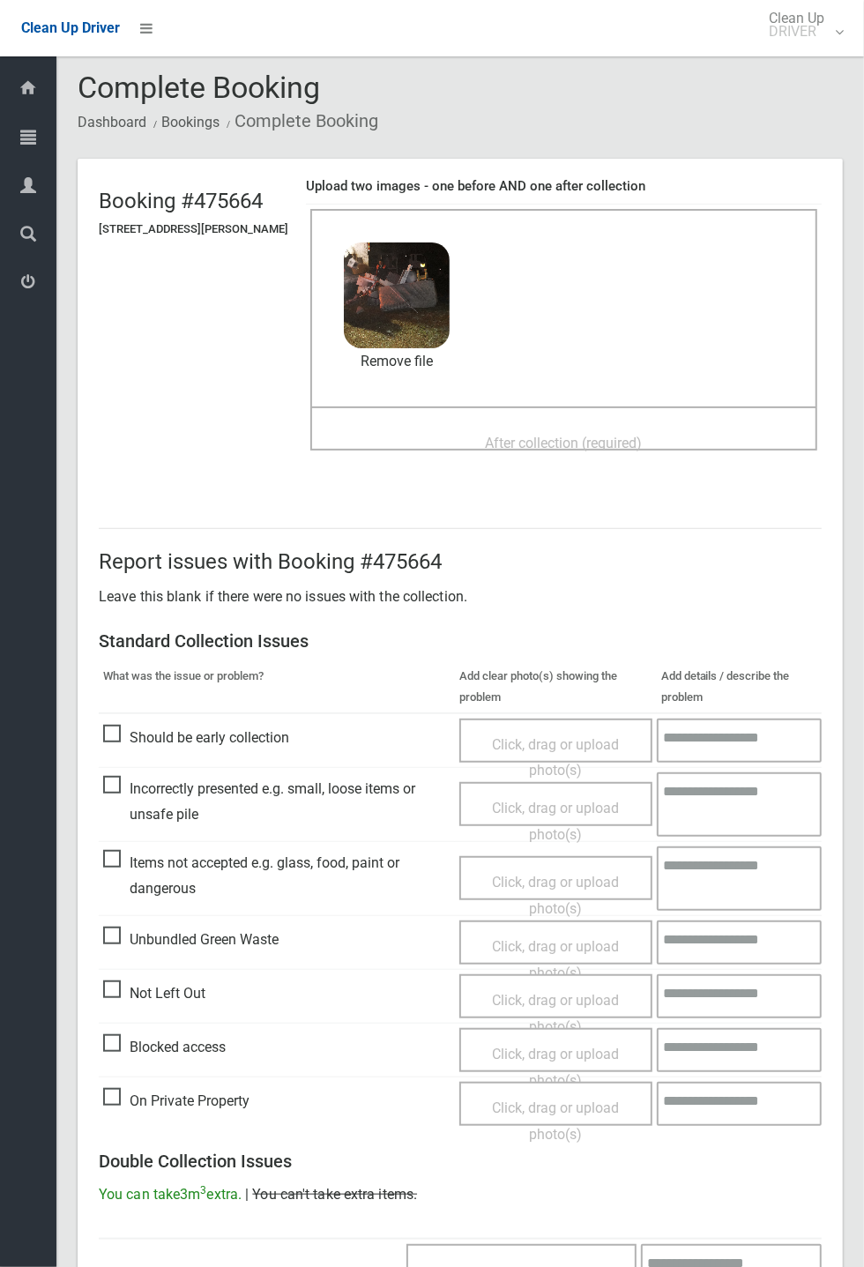
click at [487, 426] on div "After collection (required)" at bounding box center [564, 442] width 468 height 33
click at [440, 437] on div "After collection (required)" at bounding box center [564, 442] width 468 height 33
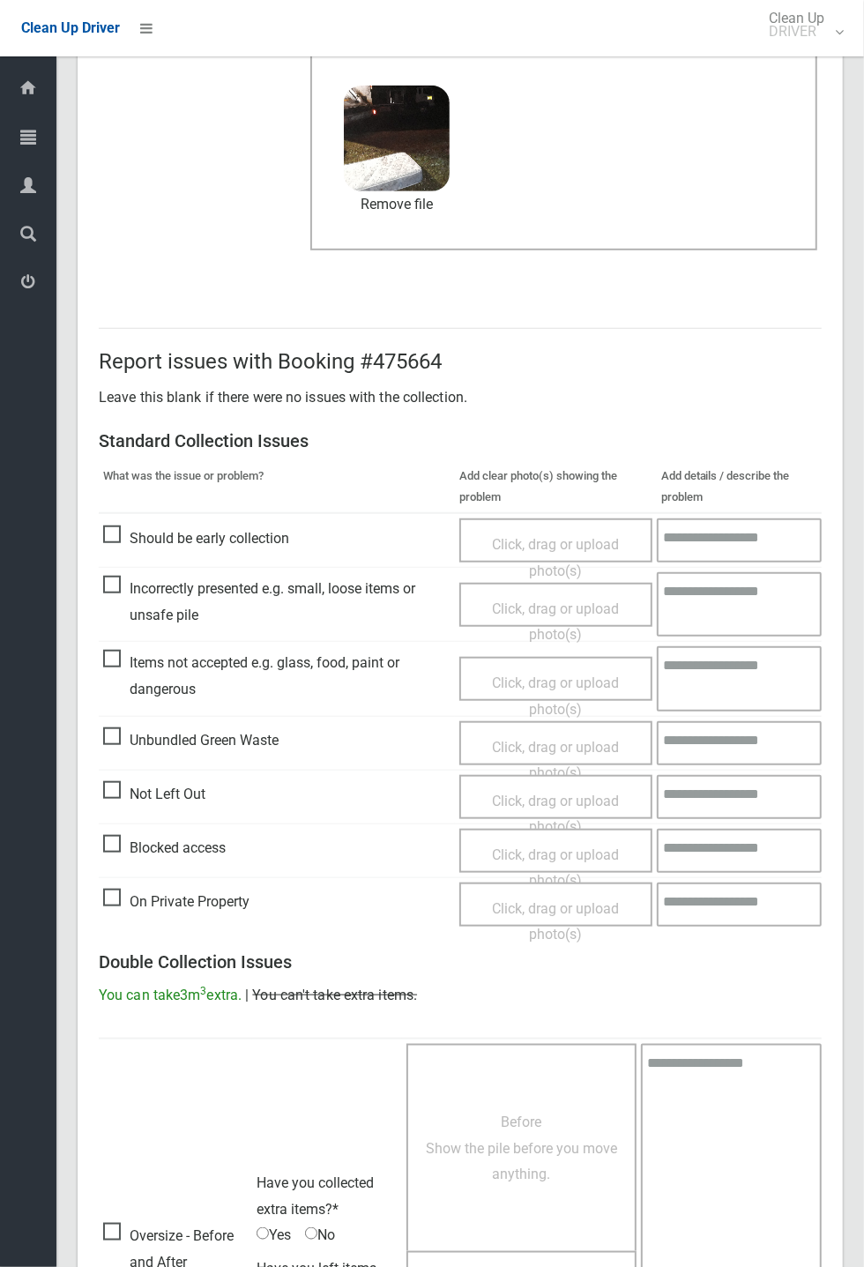
scroll to position [612, 0]
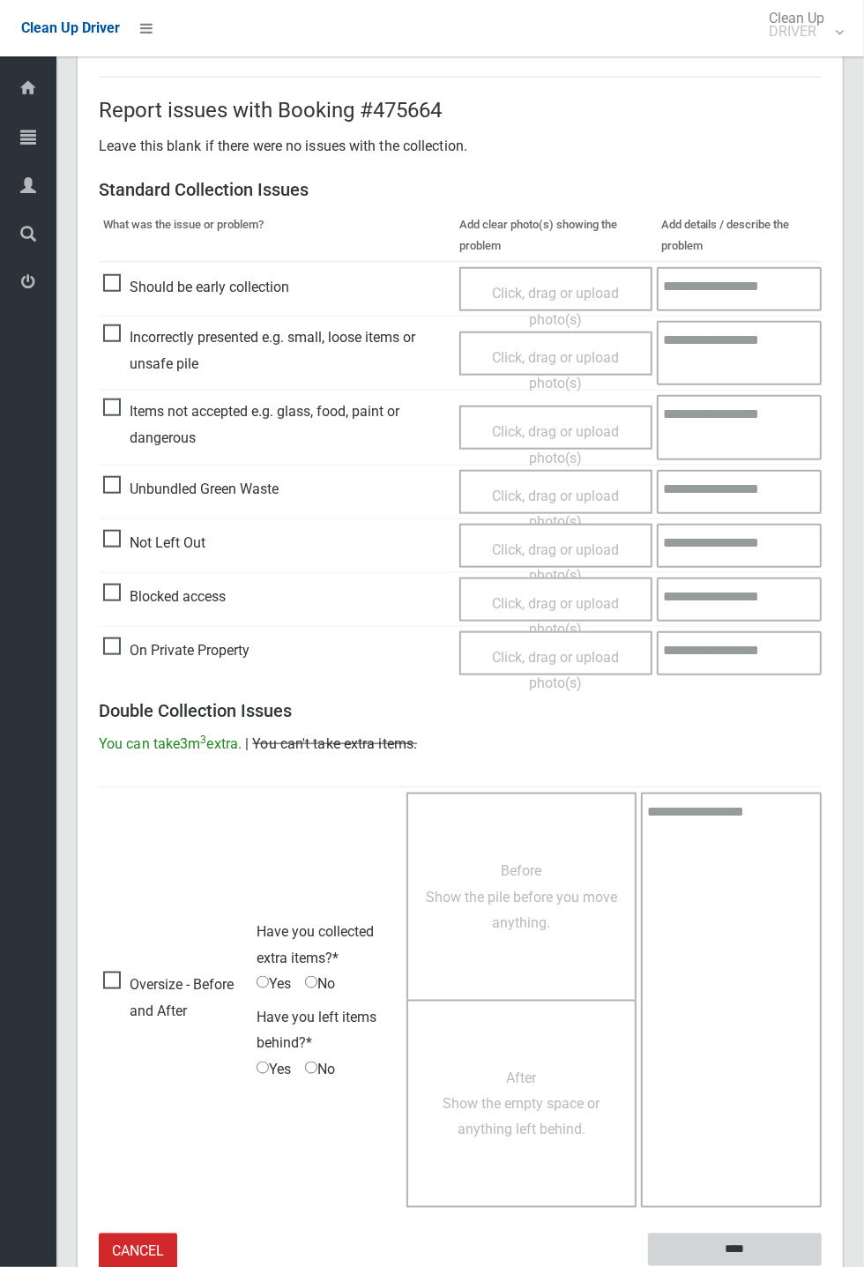
click at [822, 1266] on input "****" at bounding box center [735, 1249] width 174 height 33
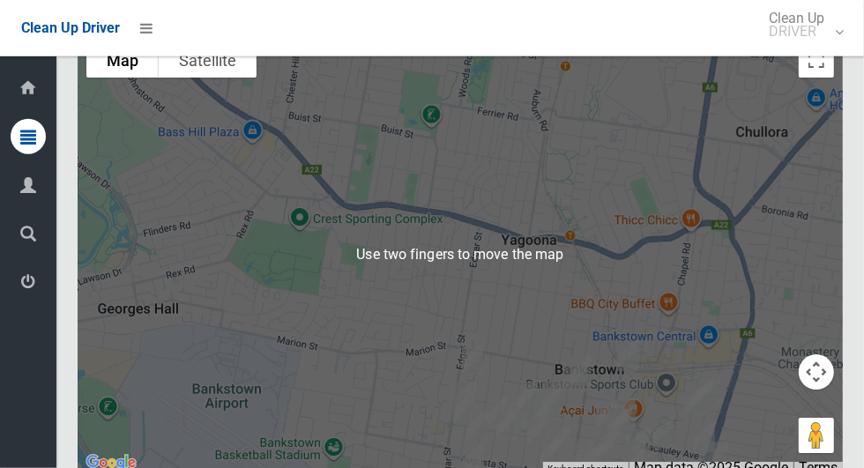
scroll to position [9877, 0]
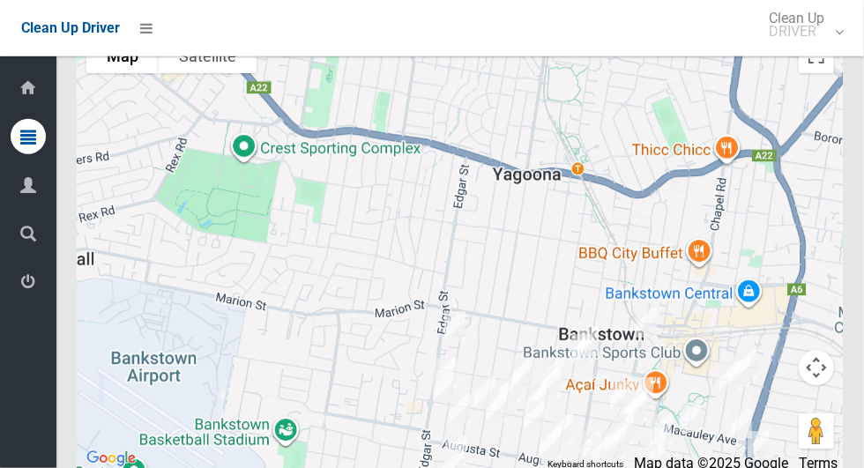
click at [22, 468] on div "Driver Dashboard Dashboard Tasks All Tasks Todays Tasks Overdue Tasks Complete …" at bounding box center [28, 262] width 56 height 412
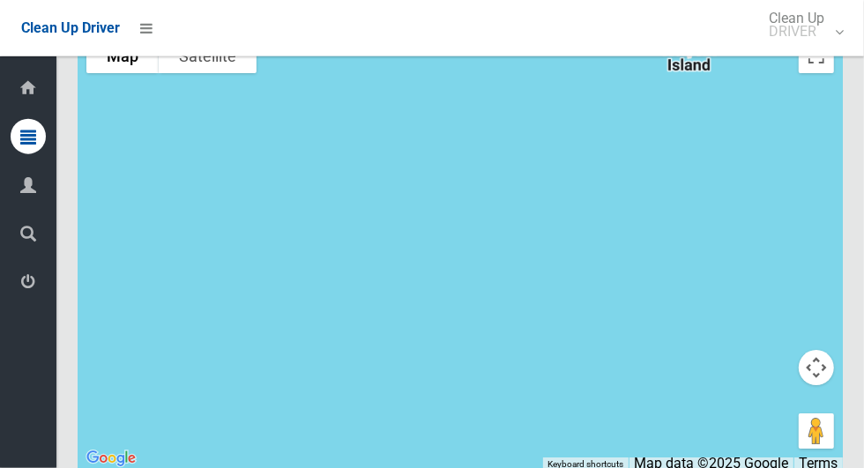
click at [793, 89] on div at bounding box center [460, 249] width 765 height 441
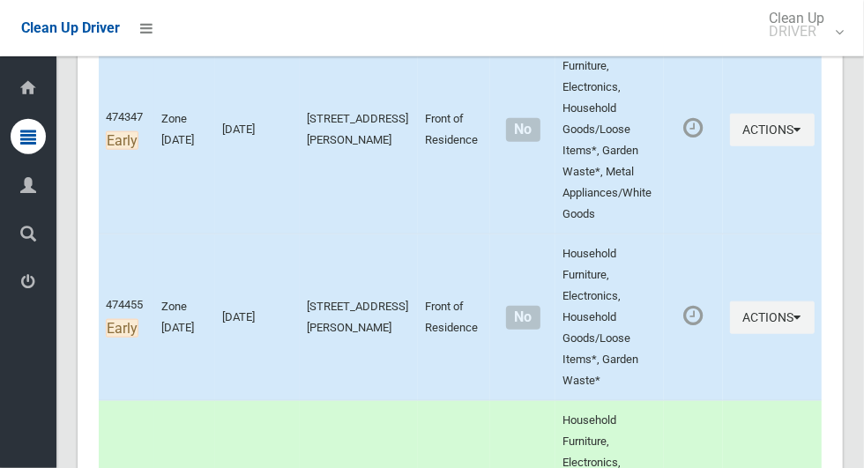
scroll to position [0, 0]
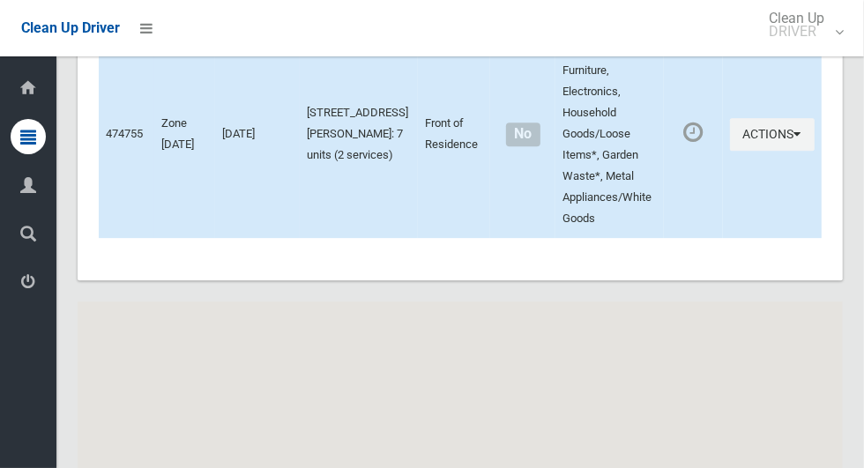
scroll to position [9877, 0]
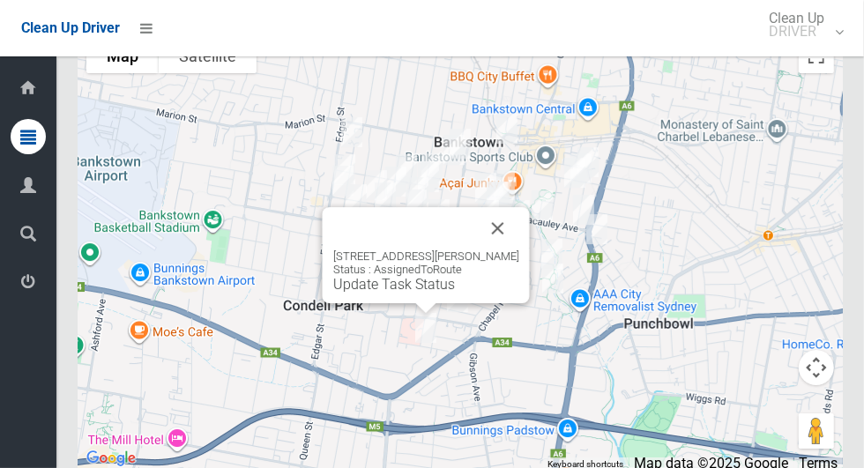
click at [503, 249] on button "Close" at bounding box center [498, 228] width 42 height 42
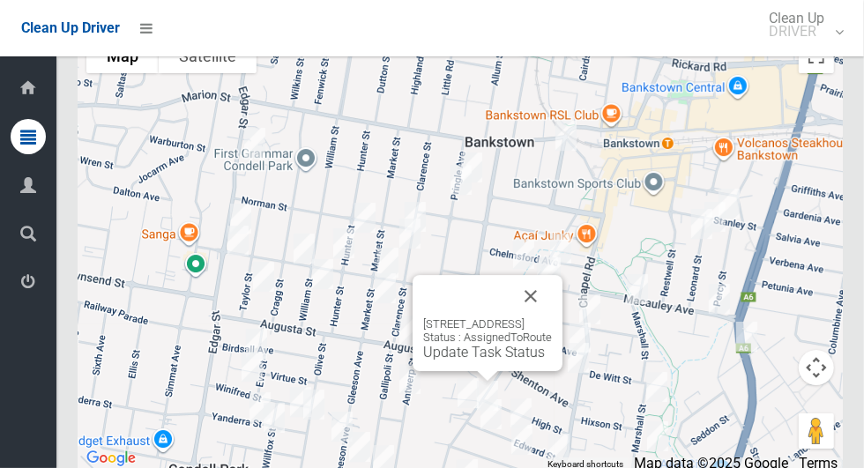
click at [552, 317] on button "Close" at bounding box center [531, 296] width 42 height 42
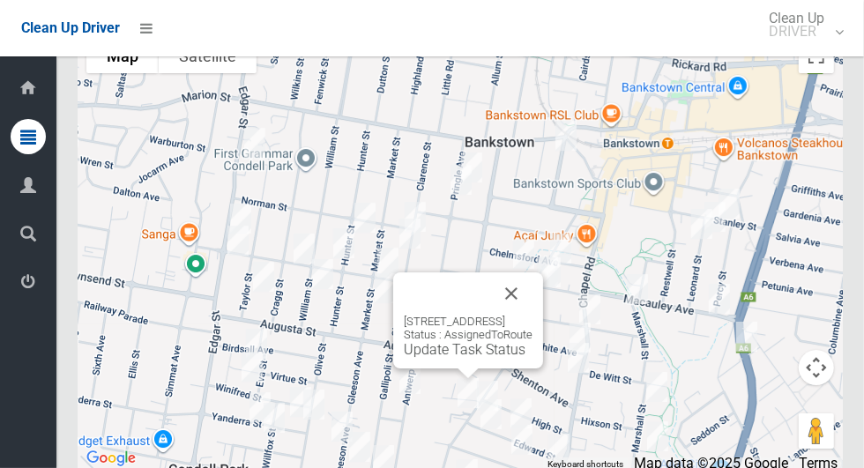
click at [404, 358] on link "Update Task Status" at bounding box center [465, 349] width 122 height 17
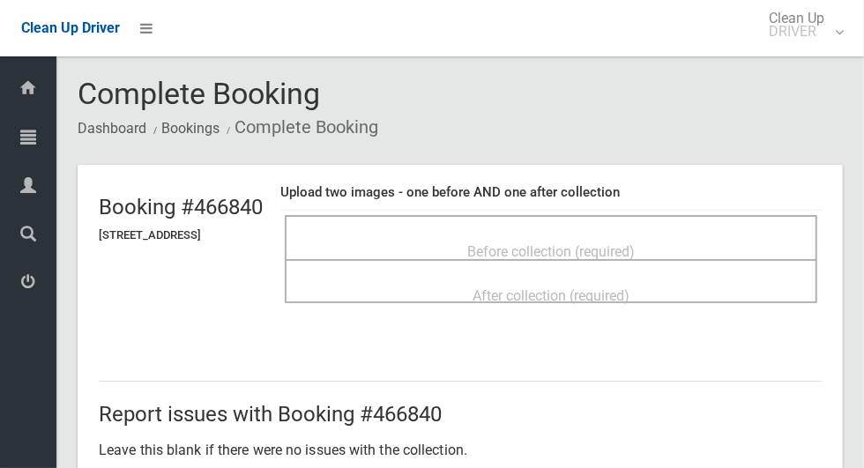
click at [470, 240] on div "Before collection (required)" at bounding box center [551, 250] width 494 height 33
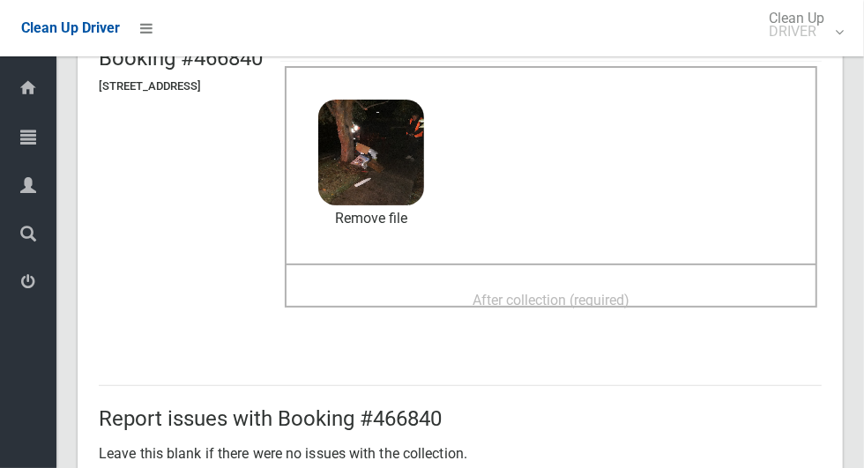
scroll to position [148, 0]
click at [629, 309] on span "After collection (required)" at bounding box center [550, 301] width 157 height 17
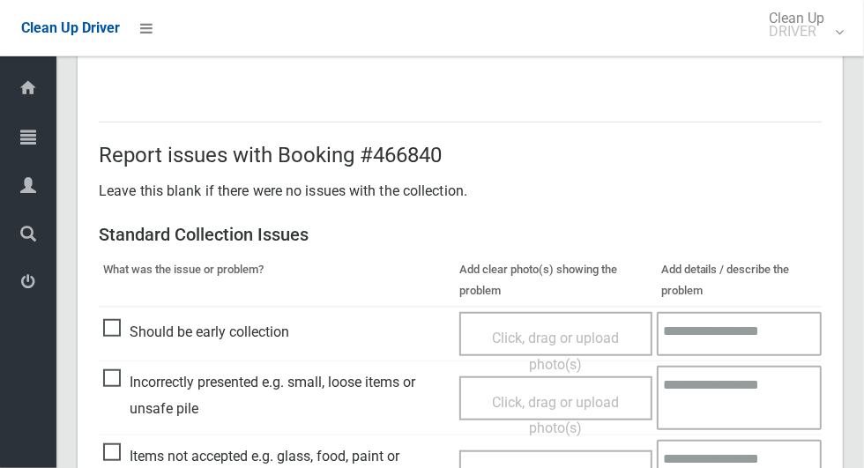
scroll to position [911, 0]
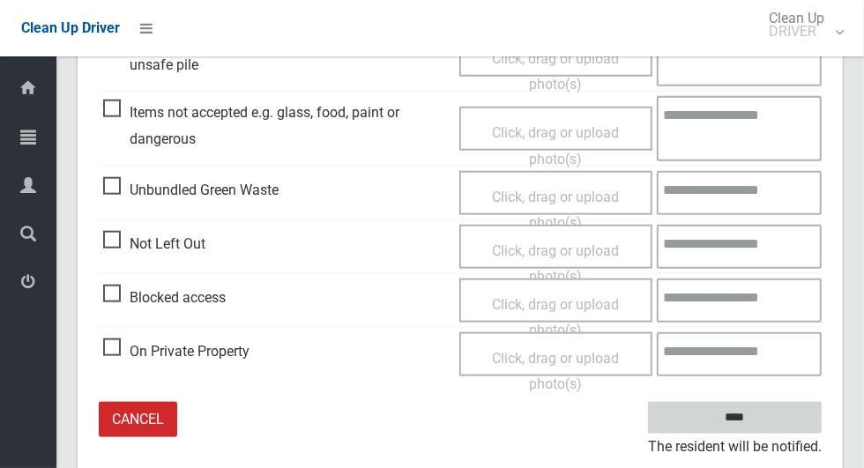
click at [765, 417] on input "****" at bounding box center [735, 418] width 174 height 33
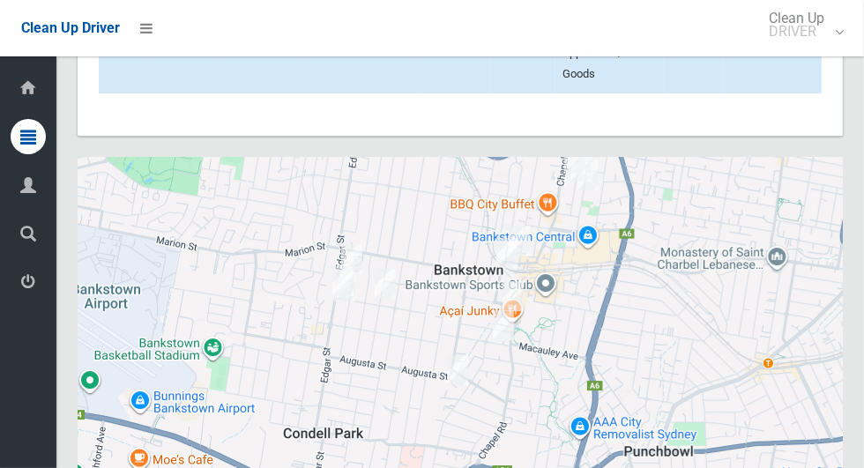
scroll to position [9749, 0]
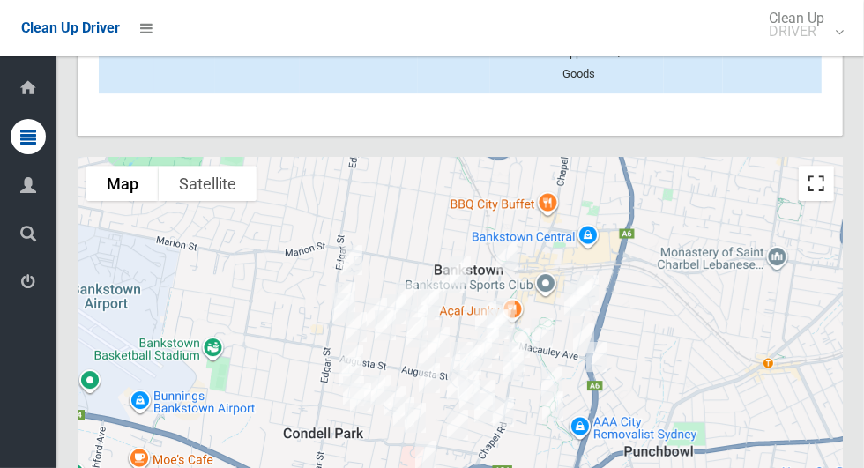
click at [823, 201] on button "Toggle fullscreen view" at bounding box center [816, 183] width 35 height 35
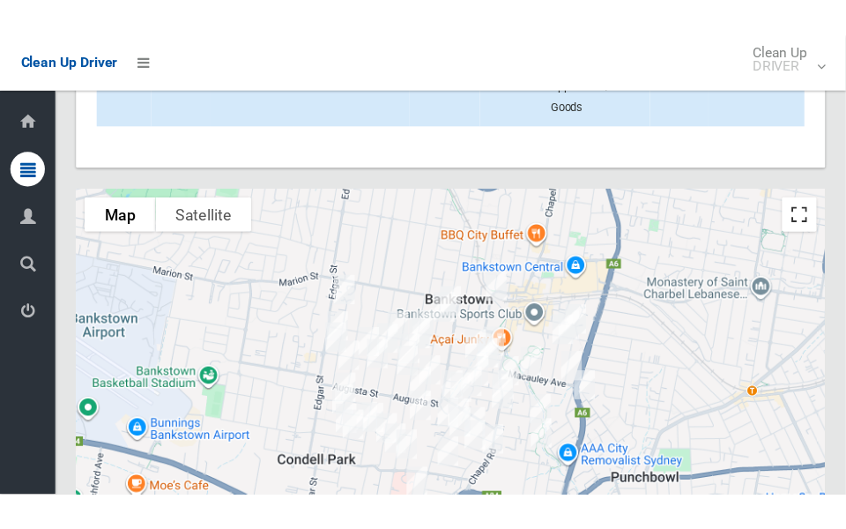
scroll to position [9770, 0]
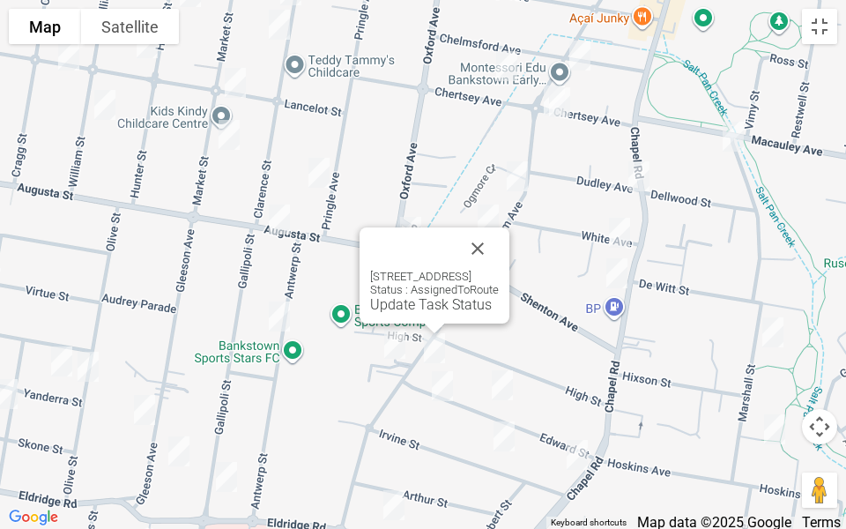
click at [405, 312] on link "Update Task Status" at bounding box center [431, 304] width 122 height 17
click at [400, 301] on link "Update Task Status" at bounding box center [431, 304] width 122 height 17
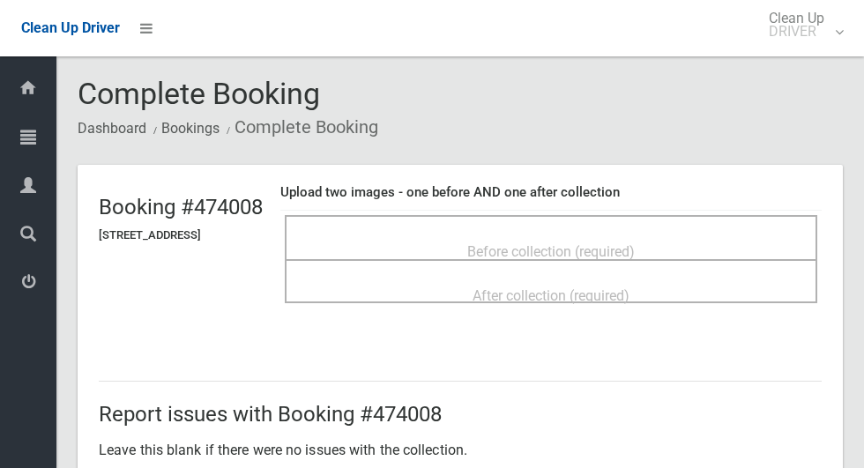
click at [606, 243] on span "Before collection (required)" at bounding box center [550, 251] width 167 height 17
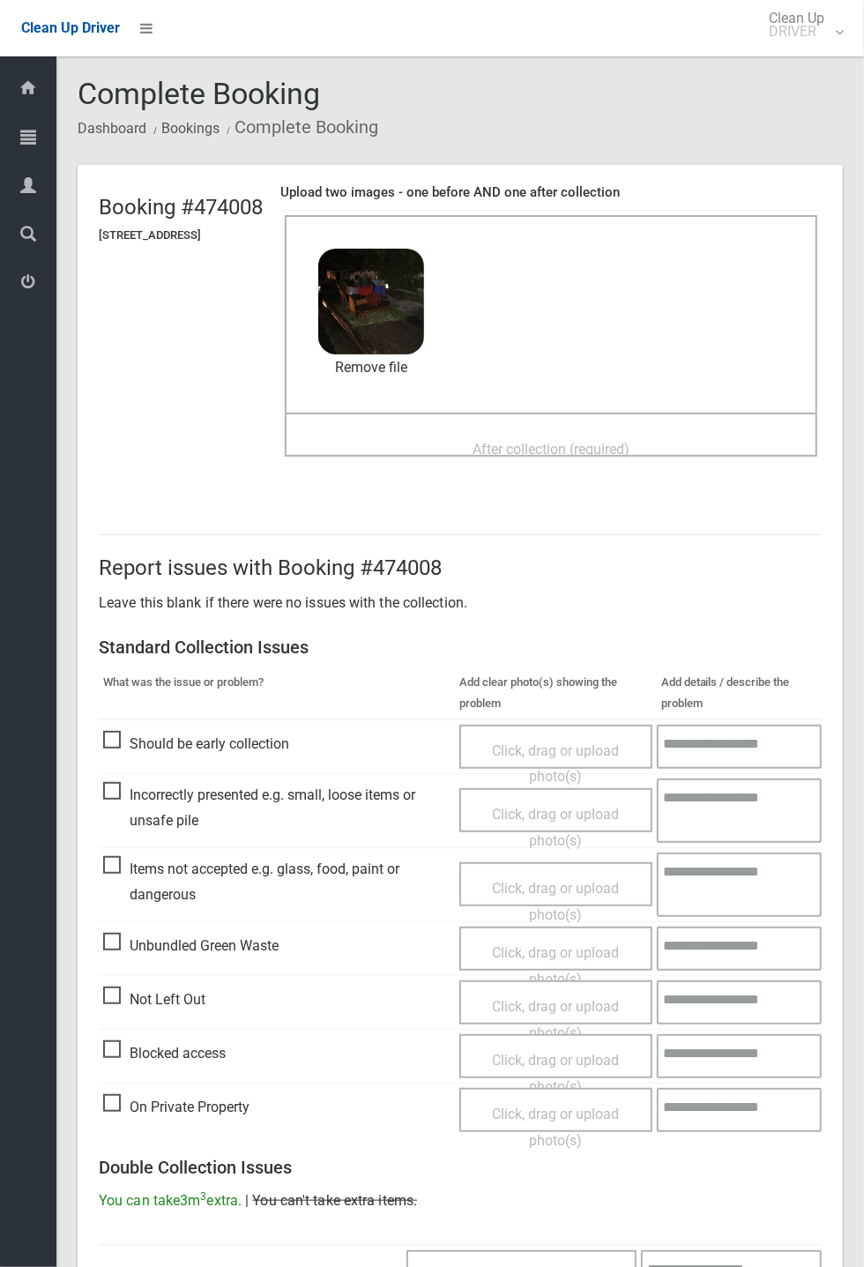
click at [456, 436] on div "After collection (required)" at bounding box center [551, 448] width 494 height 33
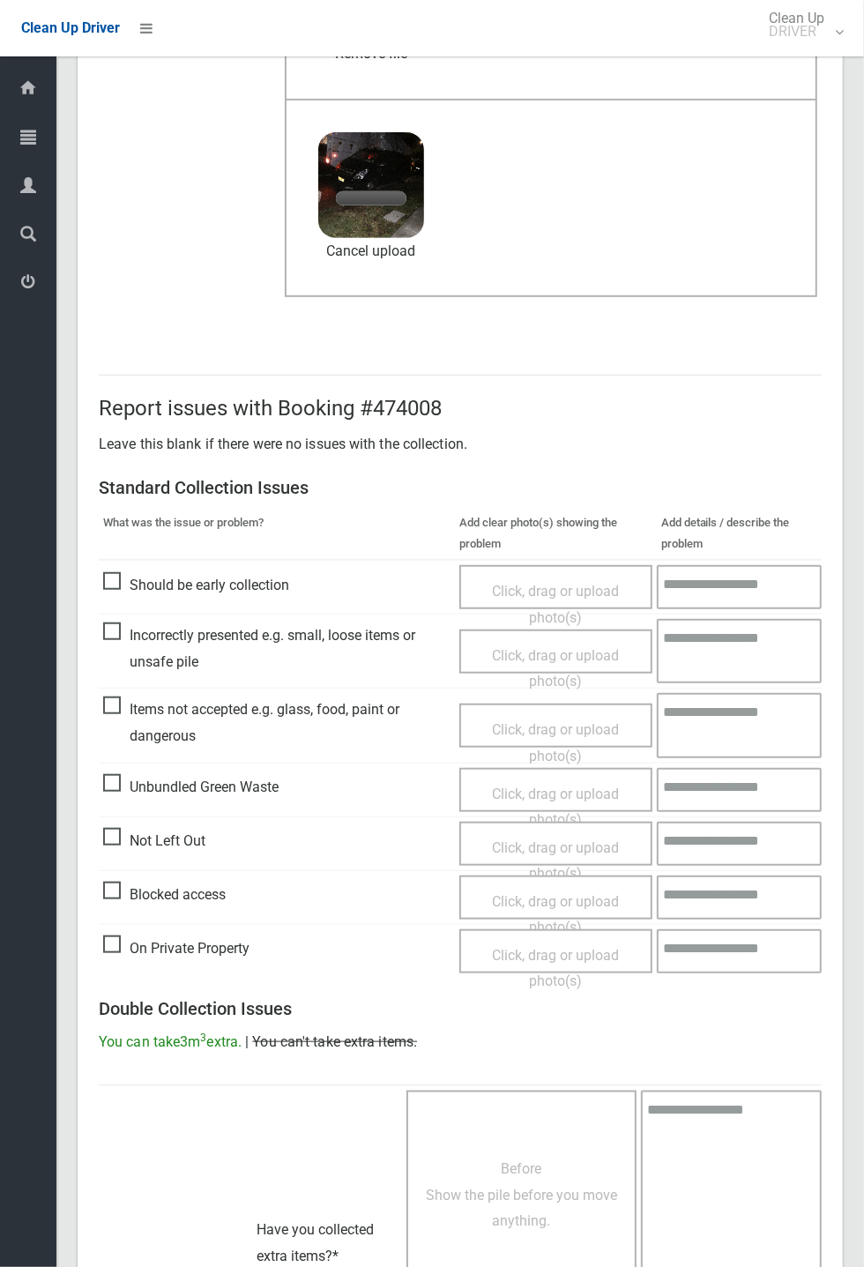
scroll to position [612, 0]
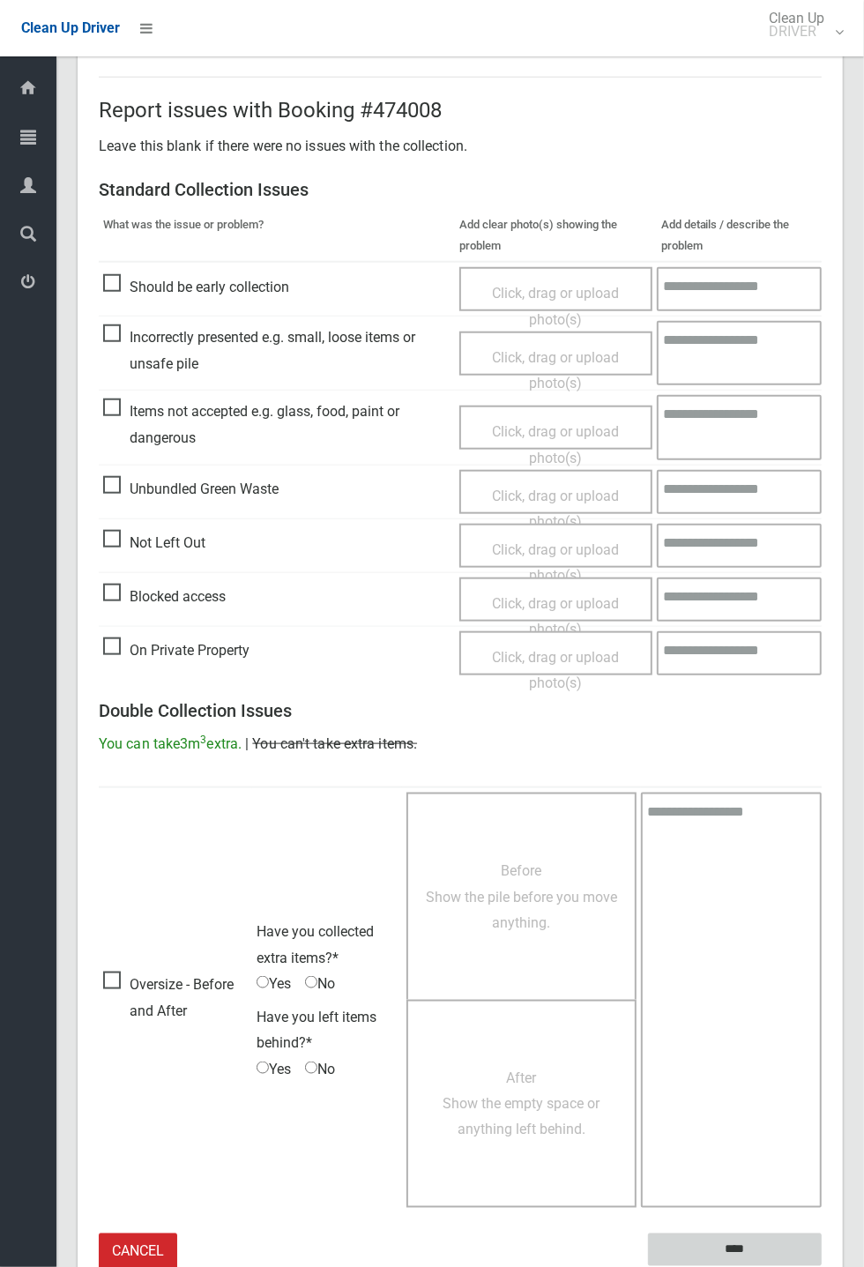
click at [822, 467] on input "****" at bounding box center [735, 1249] width 174 height 33
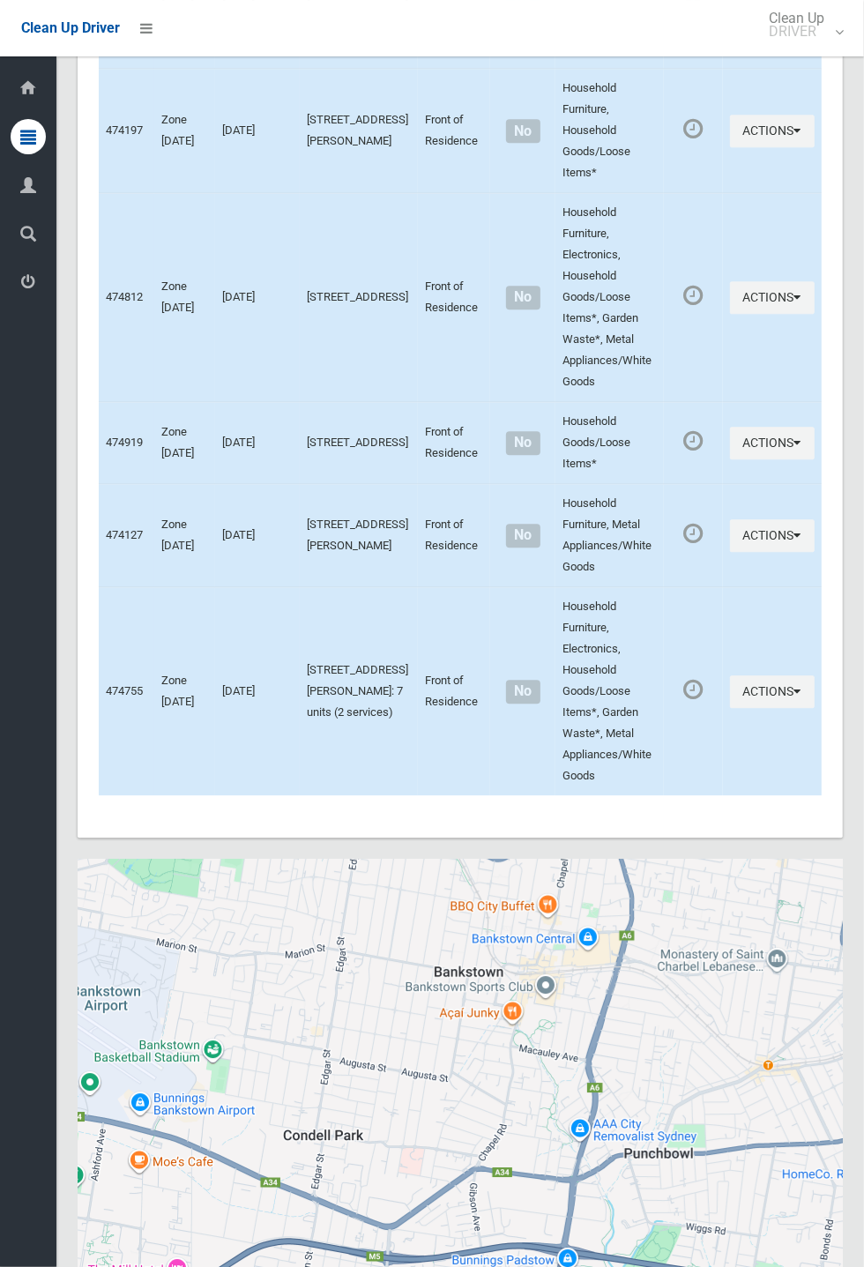
scroll to position [9047, 0]
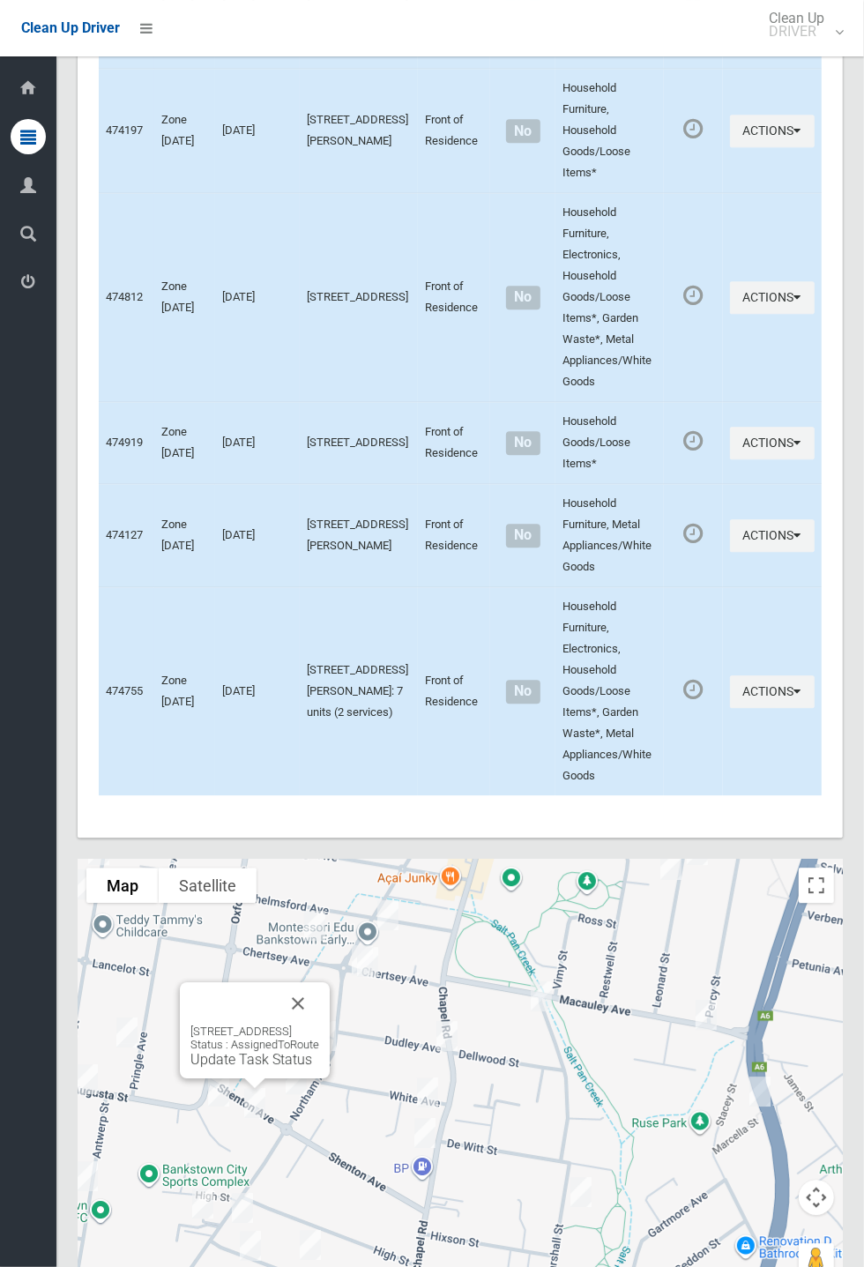
click at [319, 1024] on button "Close" at bounding box center [298, 1003] width 42 height 42
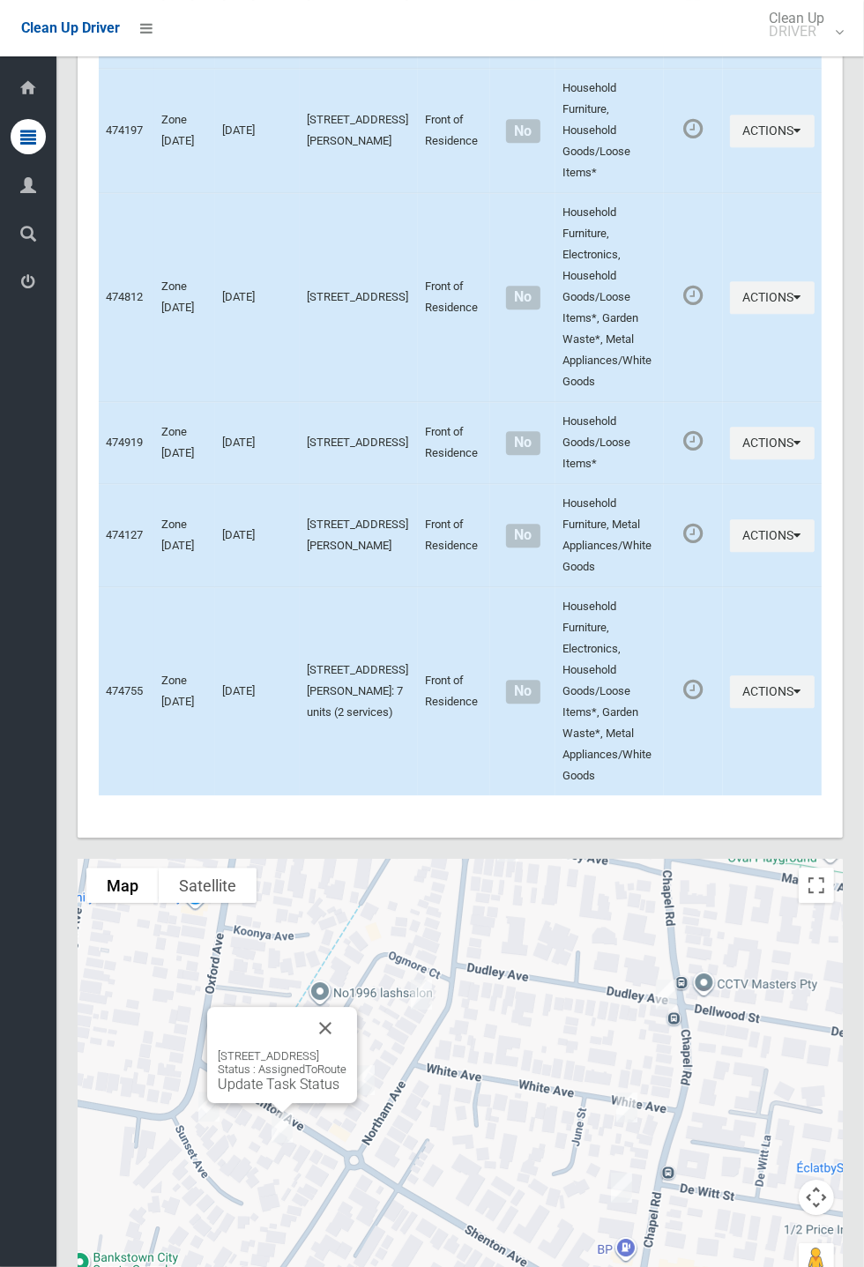
click at [346, 1049] on button "Close" at bounding box center [325, 1028] width 42 height 42
click at [346, 1044] on button "Close" at bounding box center [325, 1028] width 42 height 42
click at [218, 1092] on div "42 Shenton Avenue, BANKSTOWN NSW 2200 Status : AssignedToRoute Update Task Stat…" at bounding box center [282, 1070] width 129 height 43
click at [231, 1092] on link "Update Task Status" at bounding box center [279, 1083] width 122 height 17
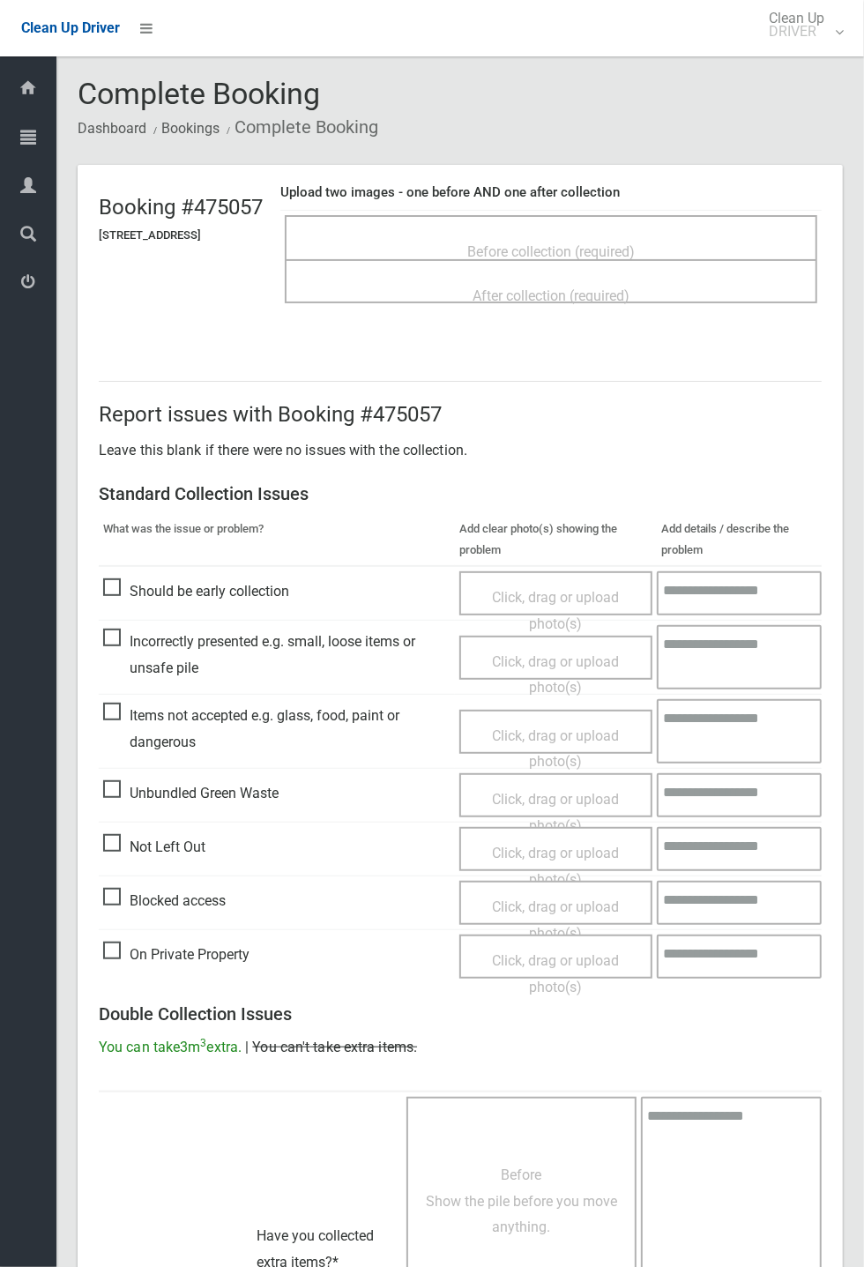
click at [470, 244] on div "Before collection (required)" at bounding box center [551, 250] width 494 height 33
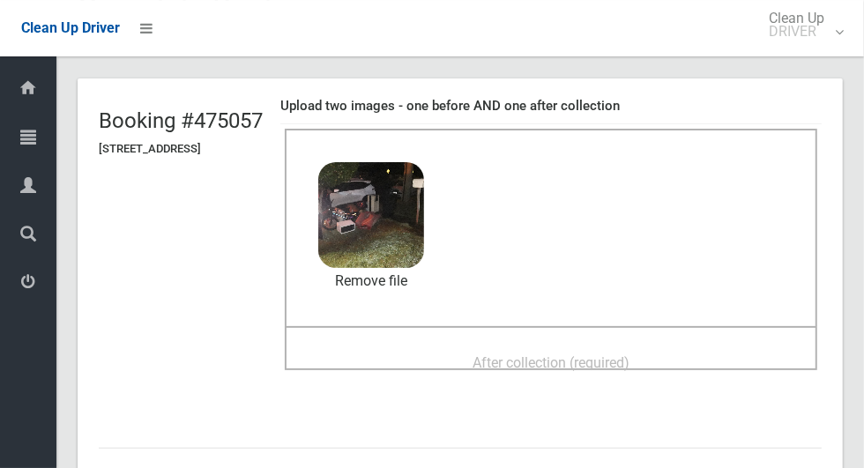
scroll to position [90, 0]
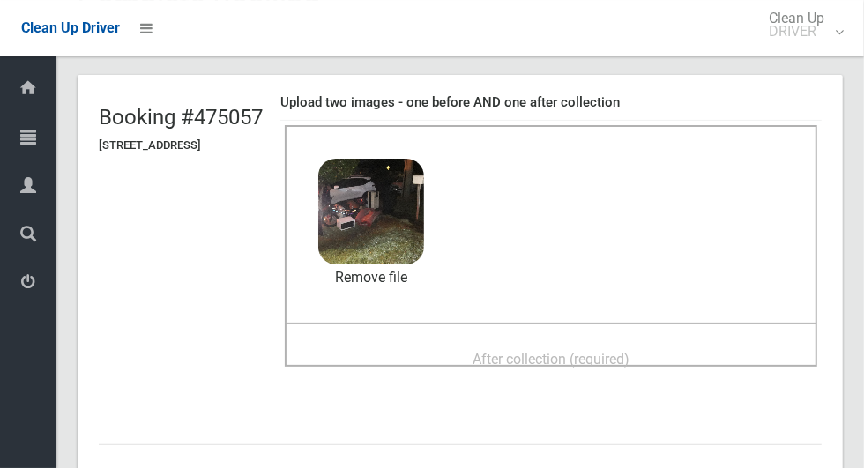
click at [629, 351] on span "After collection (required)" at bounding box center [550, 359] width 157 height 17
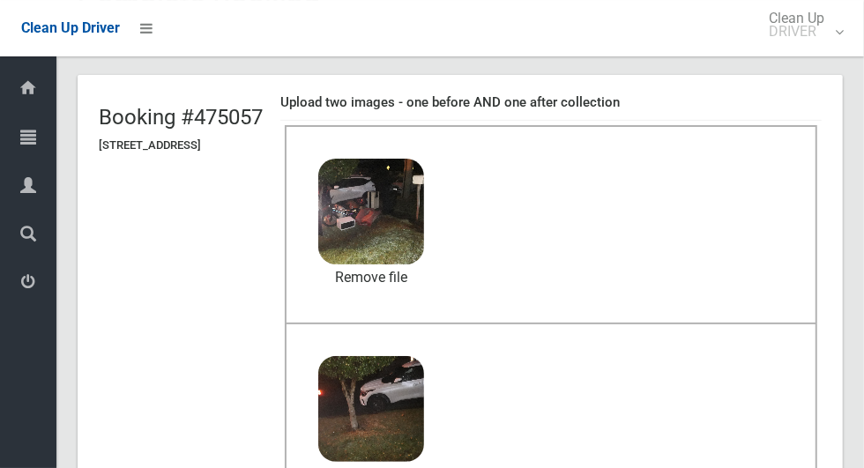
click at [496, 515] on div "After collection (required) 2.7 MB 2025-08-1105.57.108117526934206385721.jpg Ch…" at bounding box center [551, 422] width 532 height 199
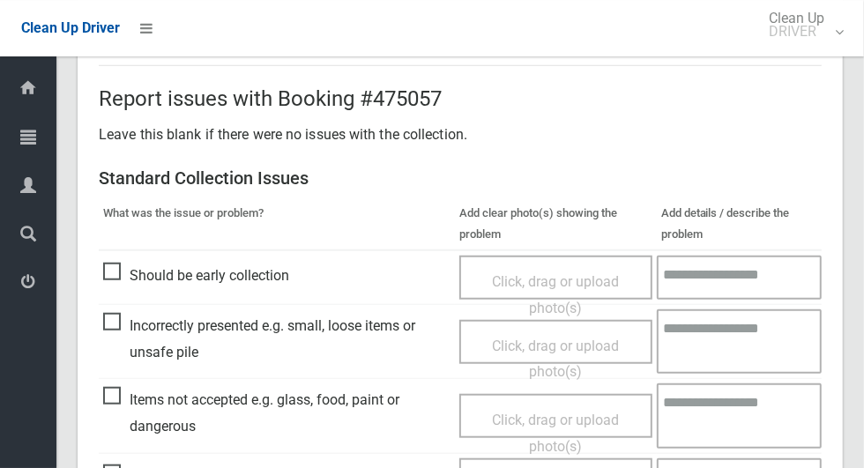
scroll to position [1442, 0]
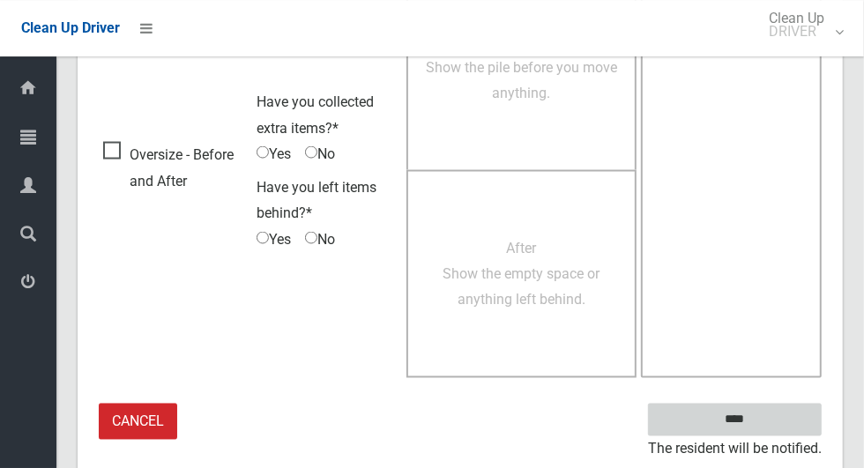
click at [770, 419] on input "****" at bounding box center [735, 419] width 174 height 33
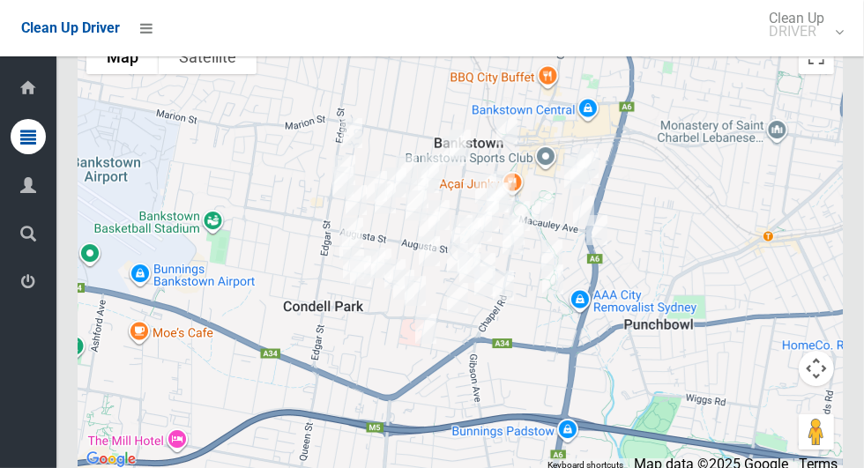
scroll to position [9877, 0]
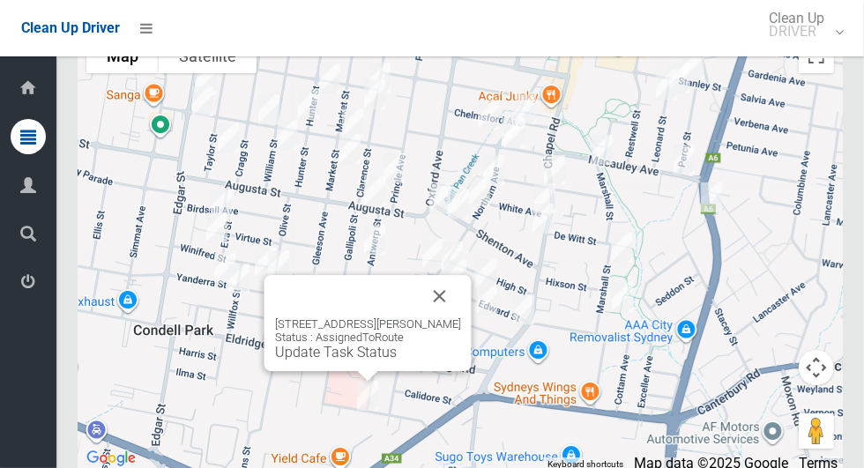
click at [443, 317] on button "Close" at bounding box center [440, 296] width 42 height 42
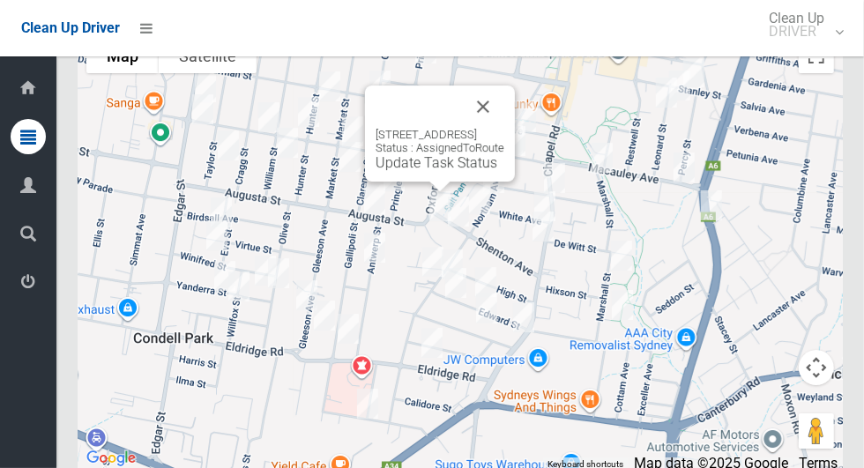
click at [504, 128] on button "Close" at bounding box center [483, 107] width 42 height 42
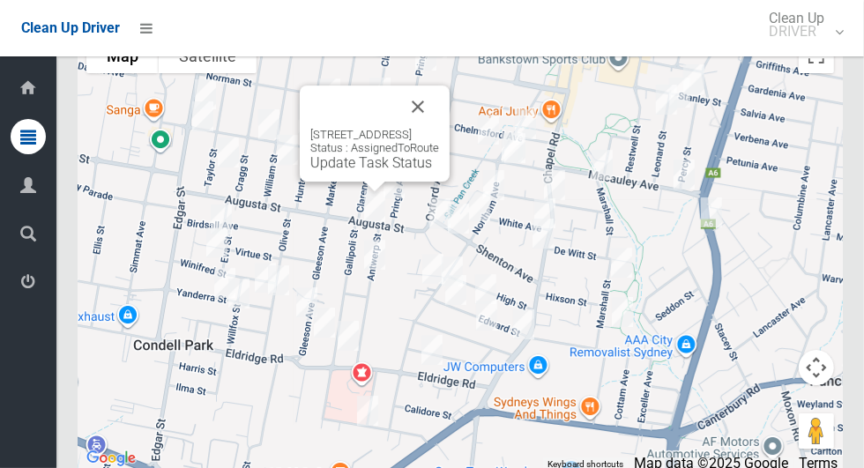
click at [439, 128] on button "Close" at bounding box center [418, 107] width 42 height 42
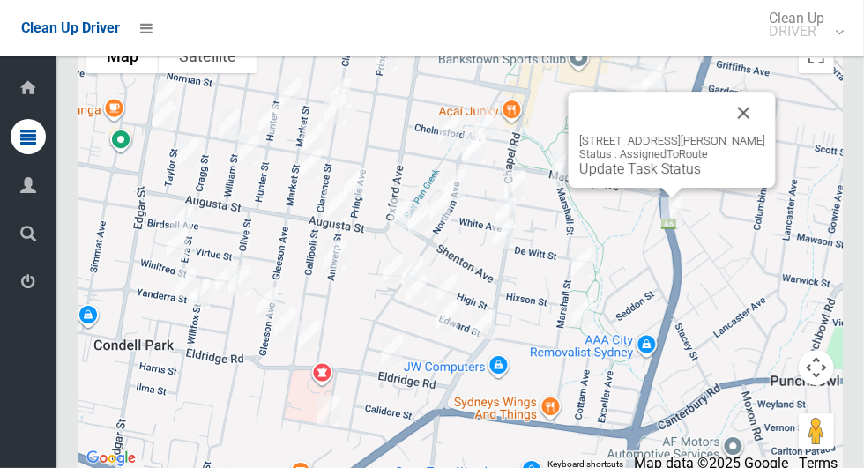
click at [755, 134] on button "Close" at bounding box center [744, 113] width 42 height 42
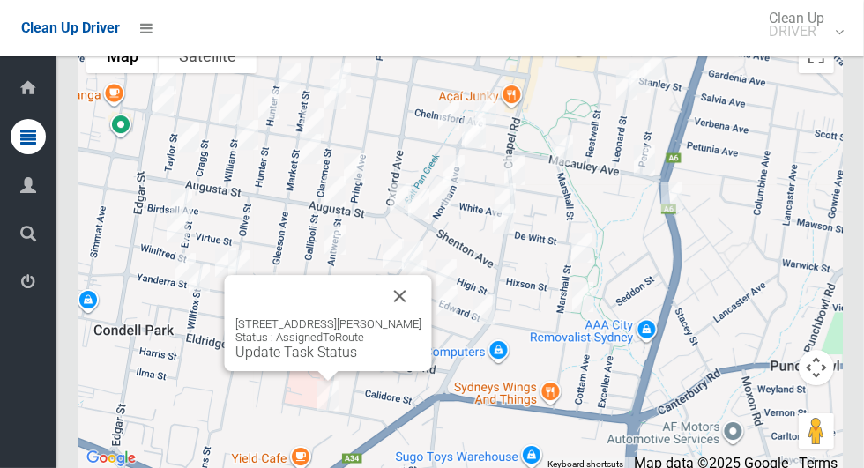
click at [412, 317] on button "Close" at bounding box center [400, 296] width 42 height 42
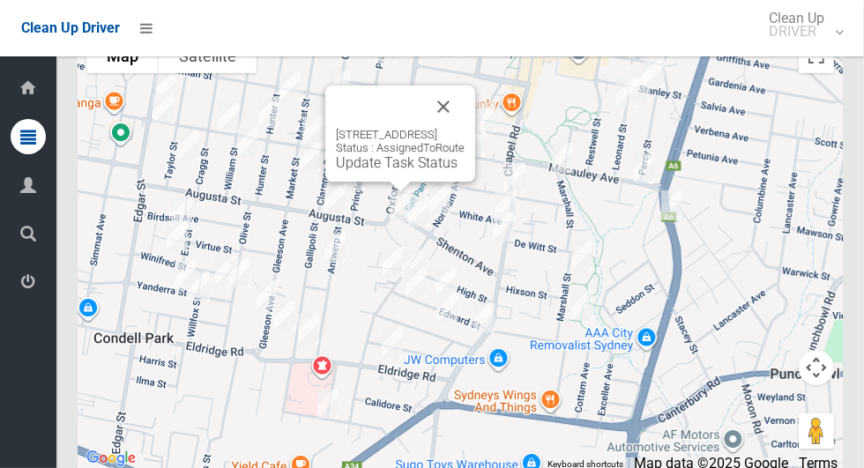
click at [465, 128] on button "Close" at bounding box center [443, 107] width 42 height 42
click at [336, 171] on link "Update Task Status" at bounding box center [397, 162] width 122 height 17
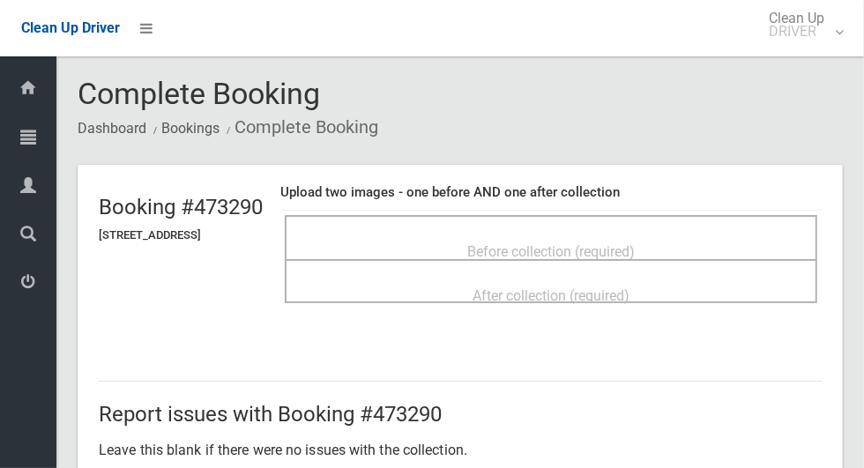
click at [449, 249] on div "Before collection (required)" at bounding box center [551, 250] width 494 height 33
click at [411, 234] on div "Before collection (required)" at bounding box center [551, 250] width 494 height 33
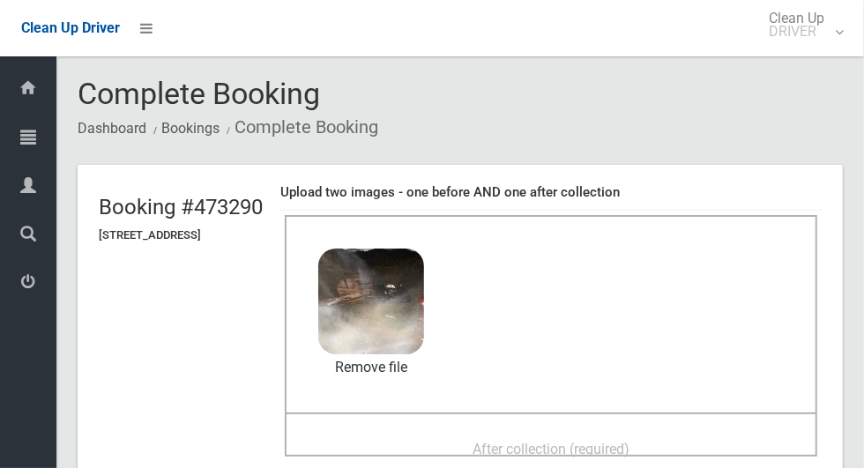
click at [140, 444] on header "Booking #[GEOGRAPHIC_DATA][STREET_ADDRESS] Upload two images - one before AND o…" at bounding box center [460, 328] width 765 height 327
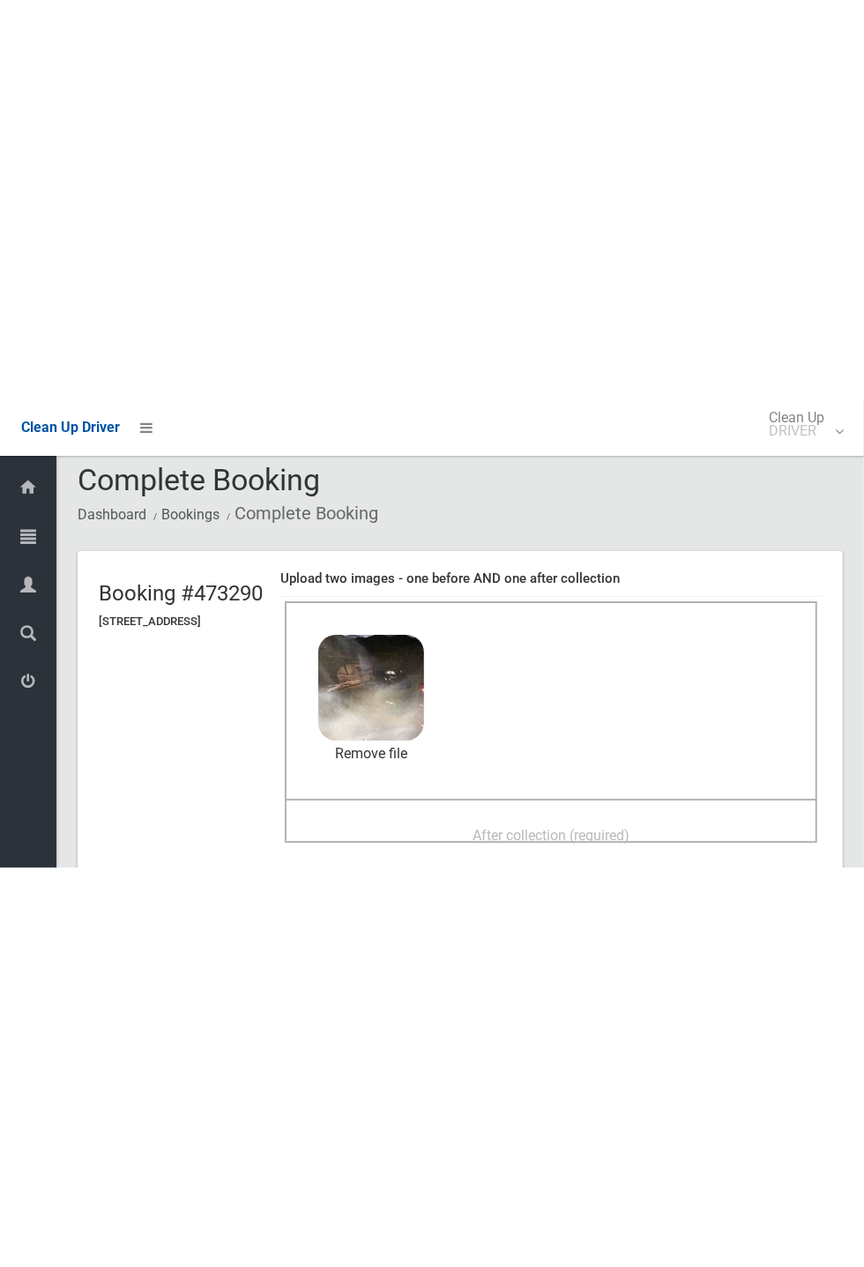
scroll to position [89, 0]
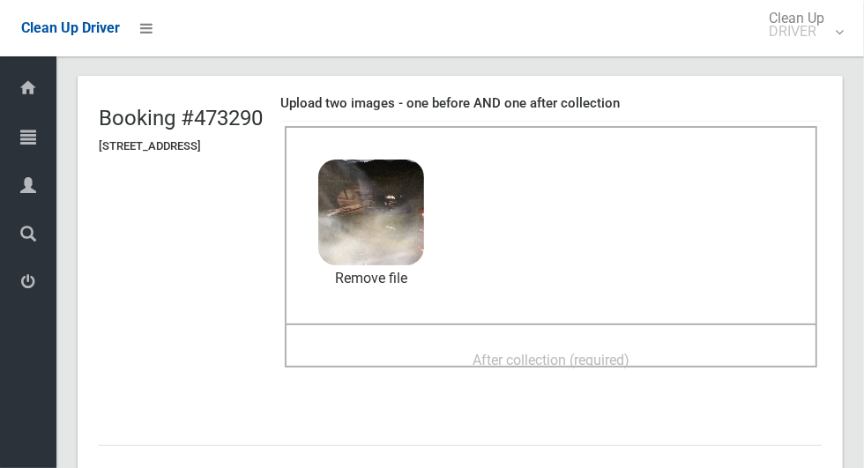
click at [279, 322] on header "Booking #[GEOGRAPHIC_DATA][STREET_ADDRESS] Upload two images - one before AND o…" at bounding box center [460, 239] width 765 height 327
click at [358, 374] on div "After collection (required)" at bounding box center [551, 359] width 494 height 33
click at [397, 352] on div "After collection (required)" at bounding box center [551, 359] width 494 height 33
click at [448, 353] on div "After collection (required)" at bounding box center [551, 359] width 494 height 33
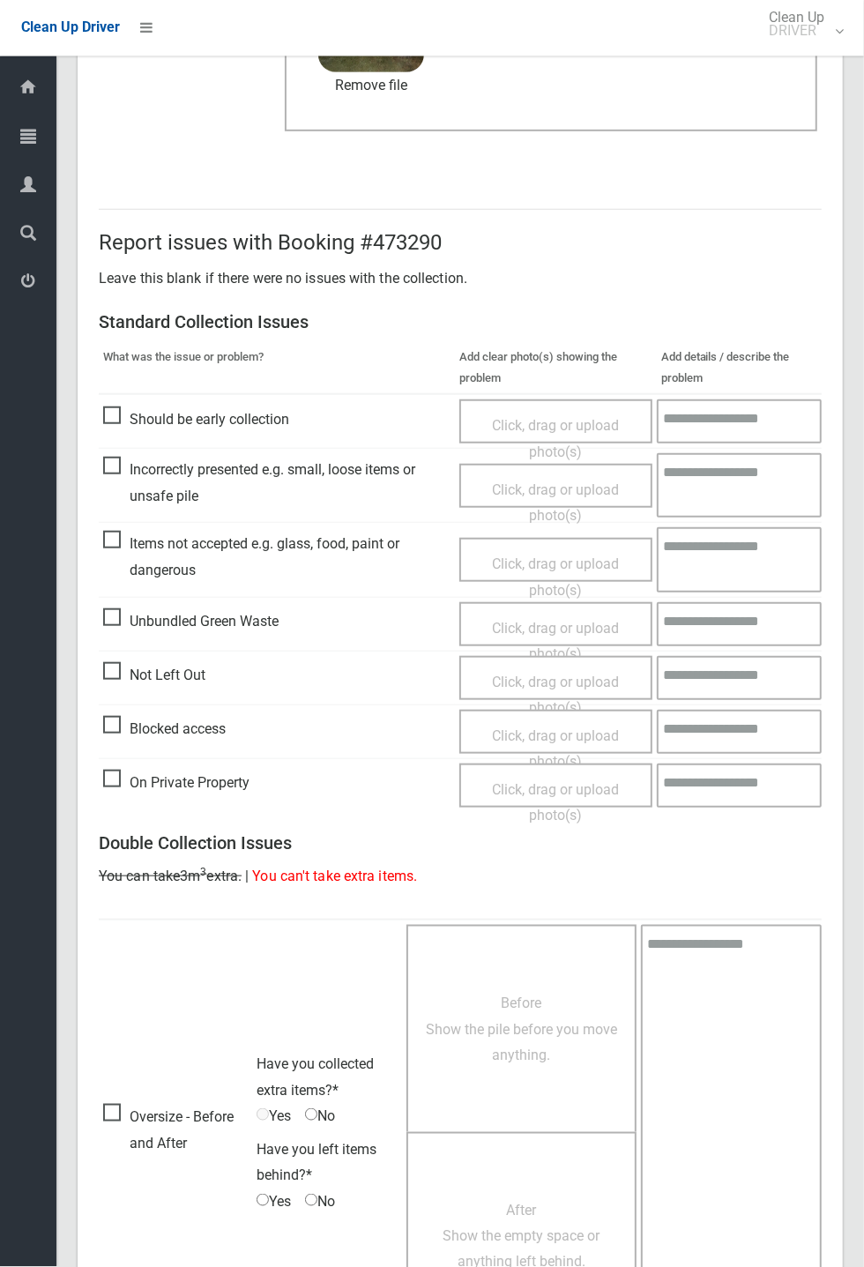
scroll to position [612, 0]
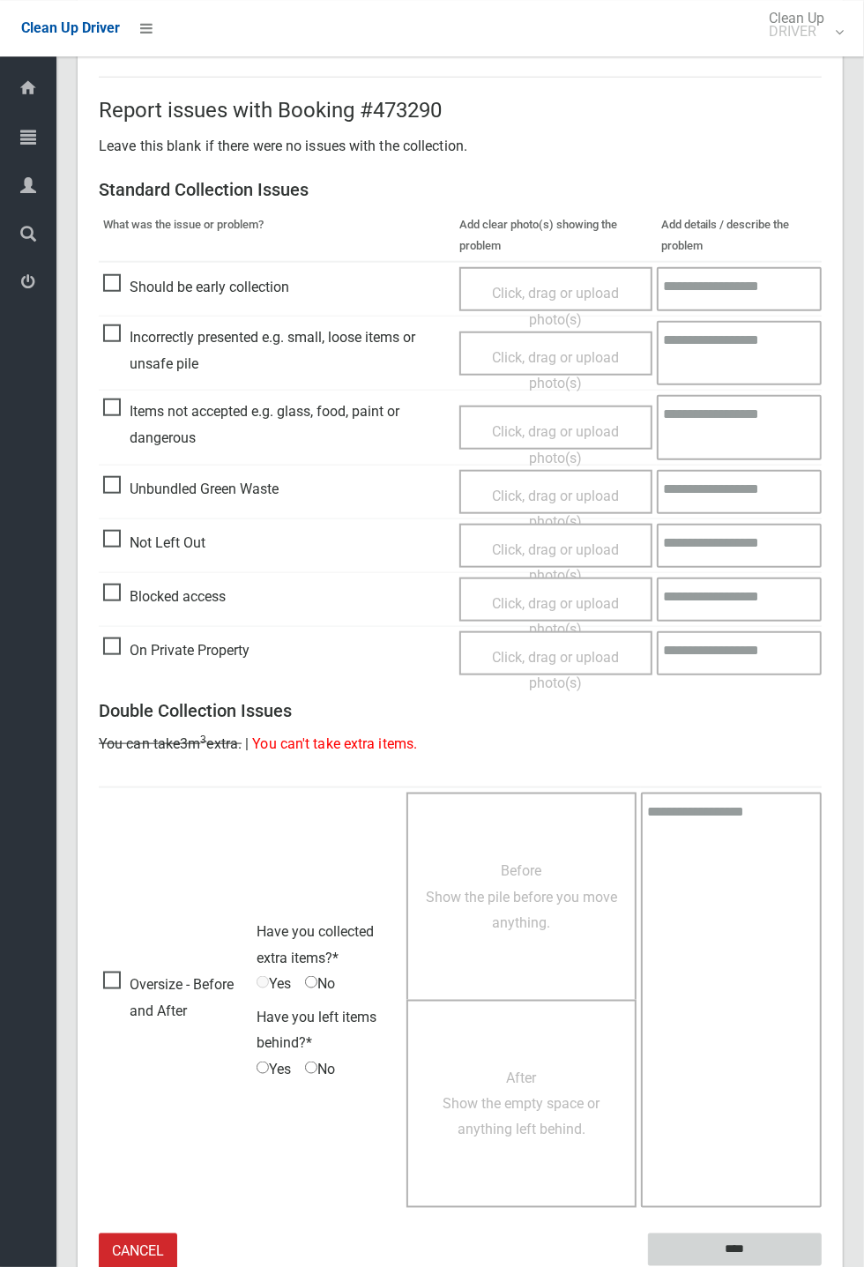
click at [679, 467] on input "****" at bounding box center [735, 1249] width 174 height 33
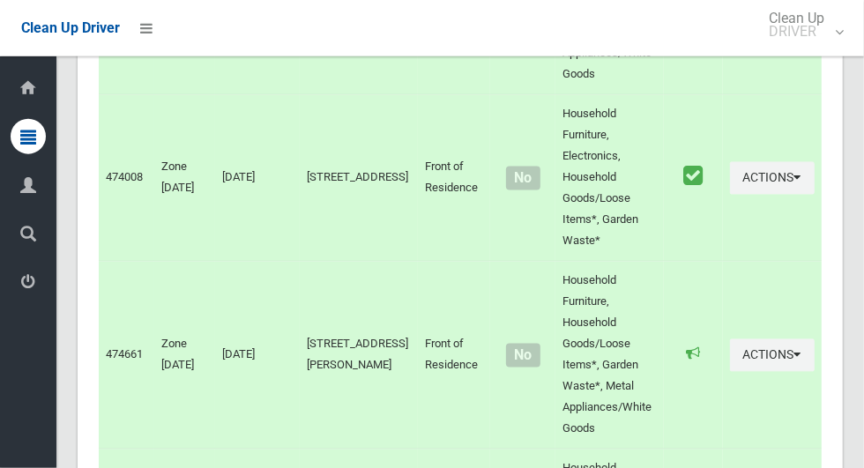
scroll to position [9877, 0]
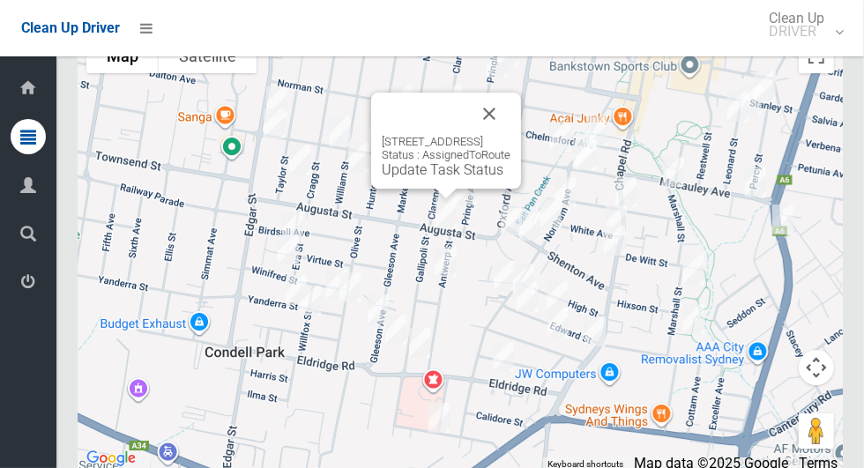
click at [510, 167] on div "3/2 Gallipoli Street, CONDELL PARK NSW 2200 Status : AssignedToRoute Update Tas…" at bounding box center [446, 156] width 129 height 43
click at [510, 135] on button "Close" at bounding box center [489, 114] width 42 height 42
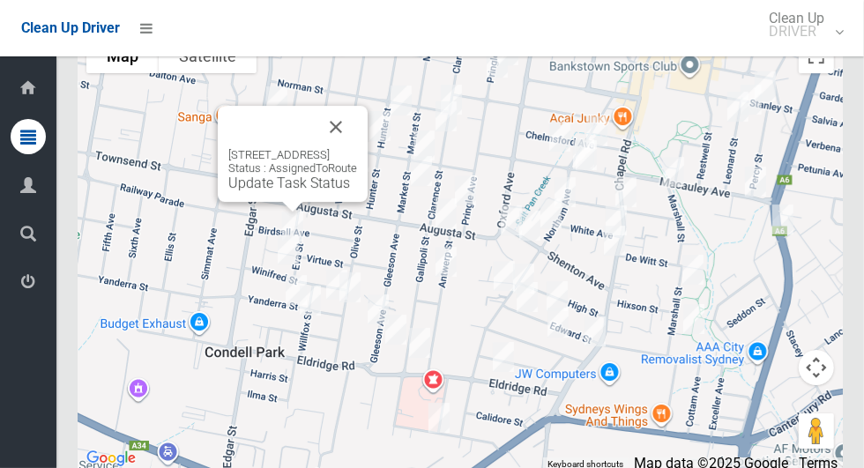
click at [357, 148] on button "Close" at bounding box center [336, 127] width 42 height 42
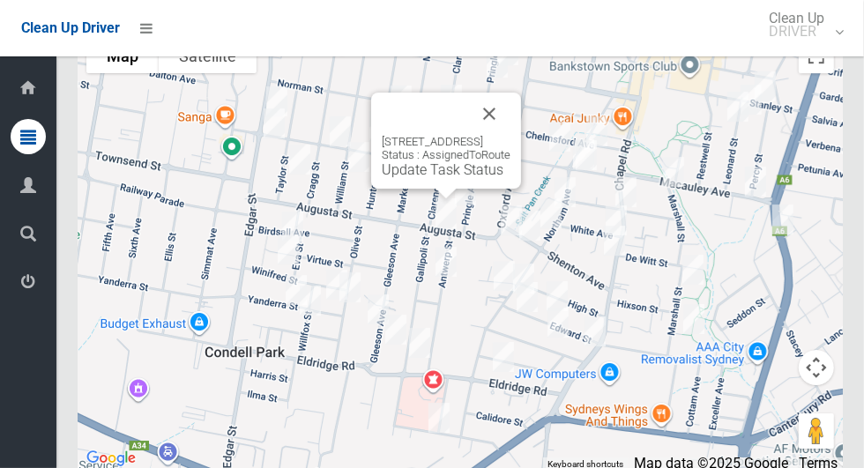
click at [510, 135] on button "Close" at bounding box center [489, 114] width 42 height 42
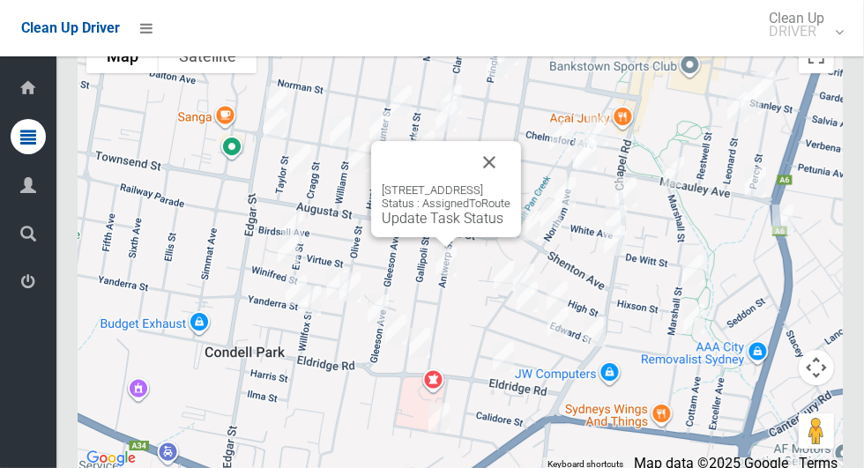
click at [510, 166] on button "Close" at bounding box center [489, 162] width 42 height 42
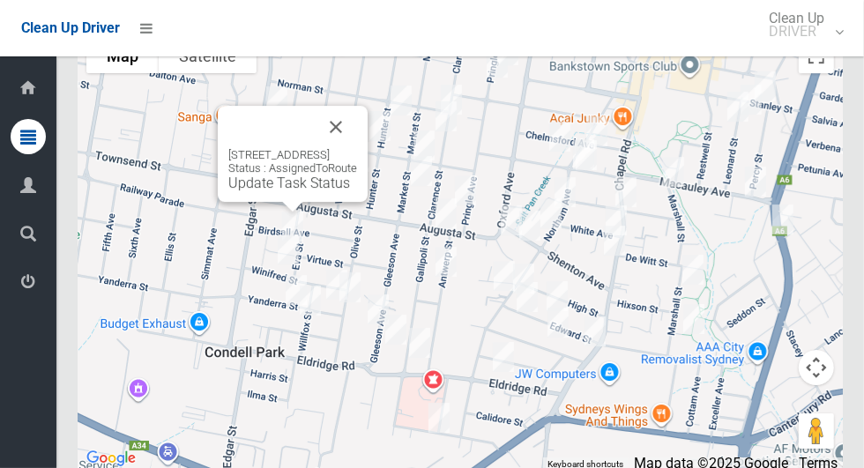
click at [357, 148] on button "Close" at bounding box center [336, 127] width 42 height 42
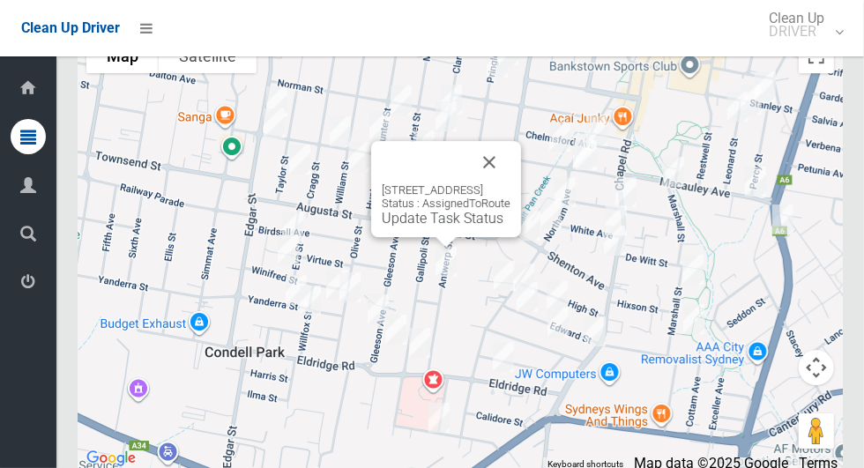
click at [510, 168] on button "Close" at bounding box center [489, 162] width 42 height 42
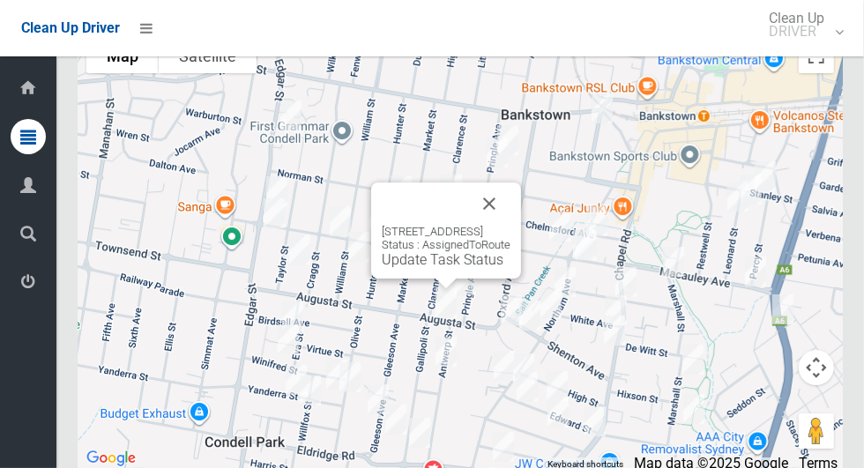
click at [371, 279] on div "3/2 Gallipoli Street, CONDELL PARK NSW 2200 Status : AssignedToRoute Update Tas…" at bounding box center [446, 230] width 150 height 96
click at [382, 268] on link "Update Task Status" at bounding box center [443, 259] width 122 height 17
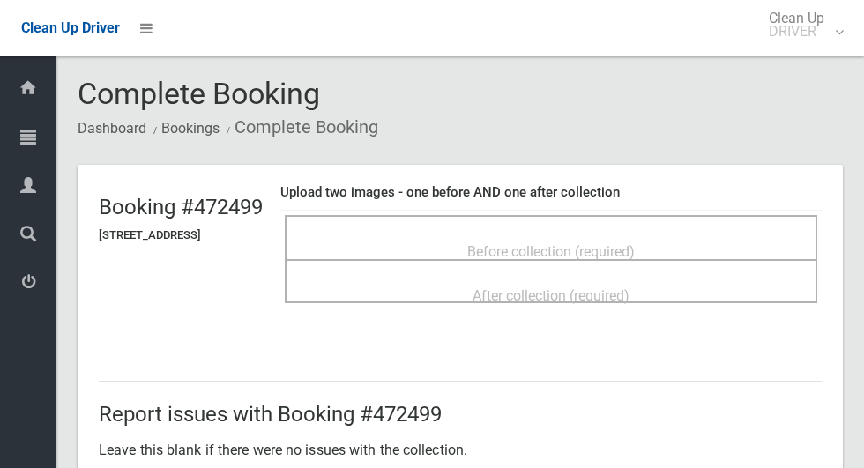
click at [402, 239] on div "Before collection (required)" at bounding box center [551, 250] width 494 height 33
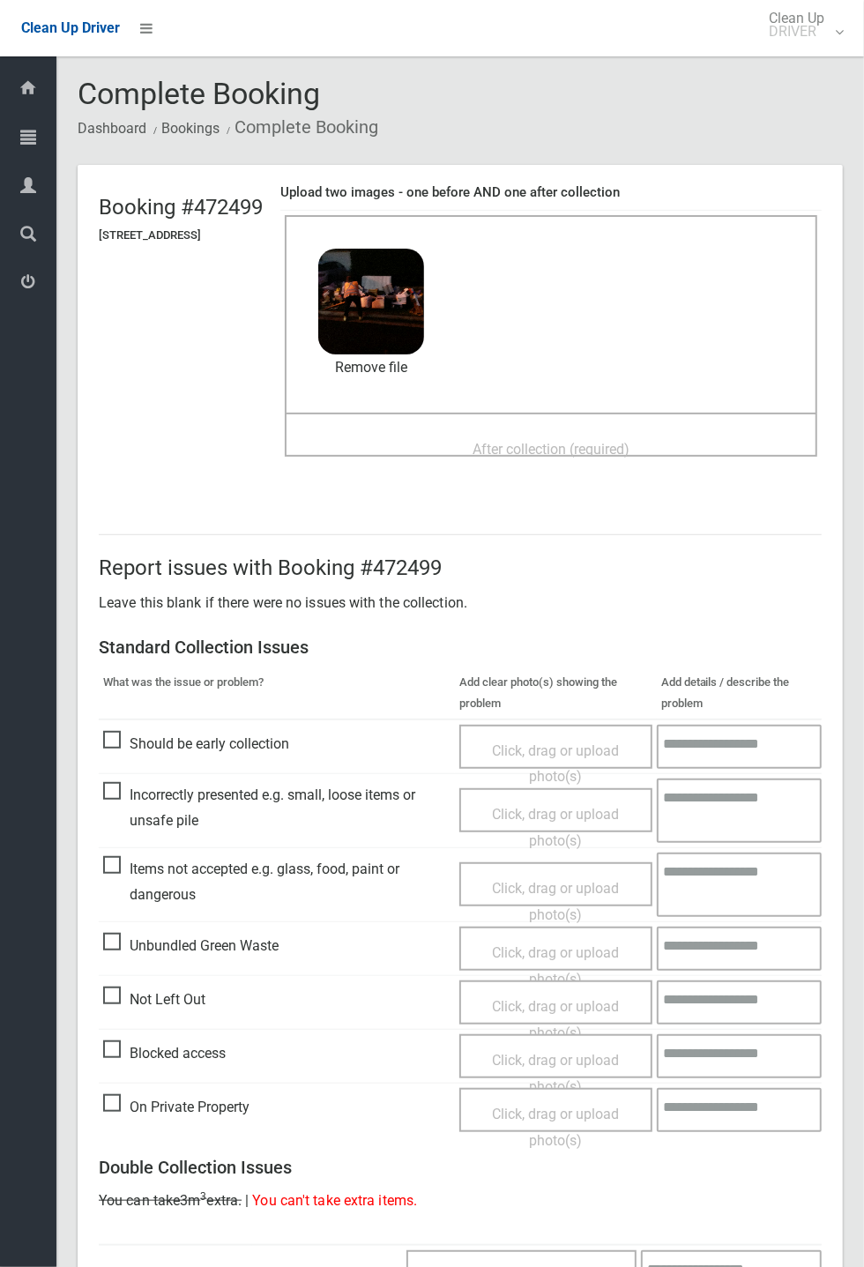
click at [442, 436] on div "After collection (required)" at bounding box center [551, 448] width 494 height 33
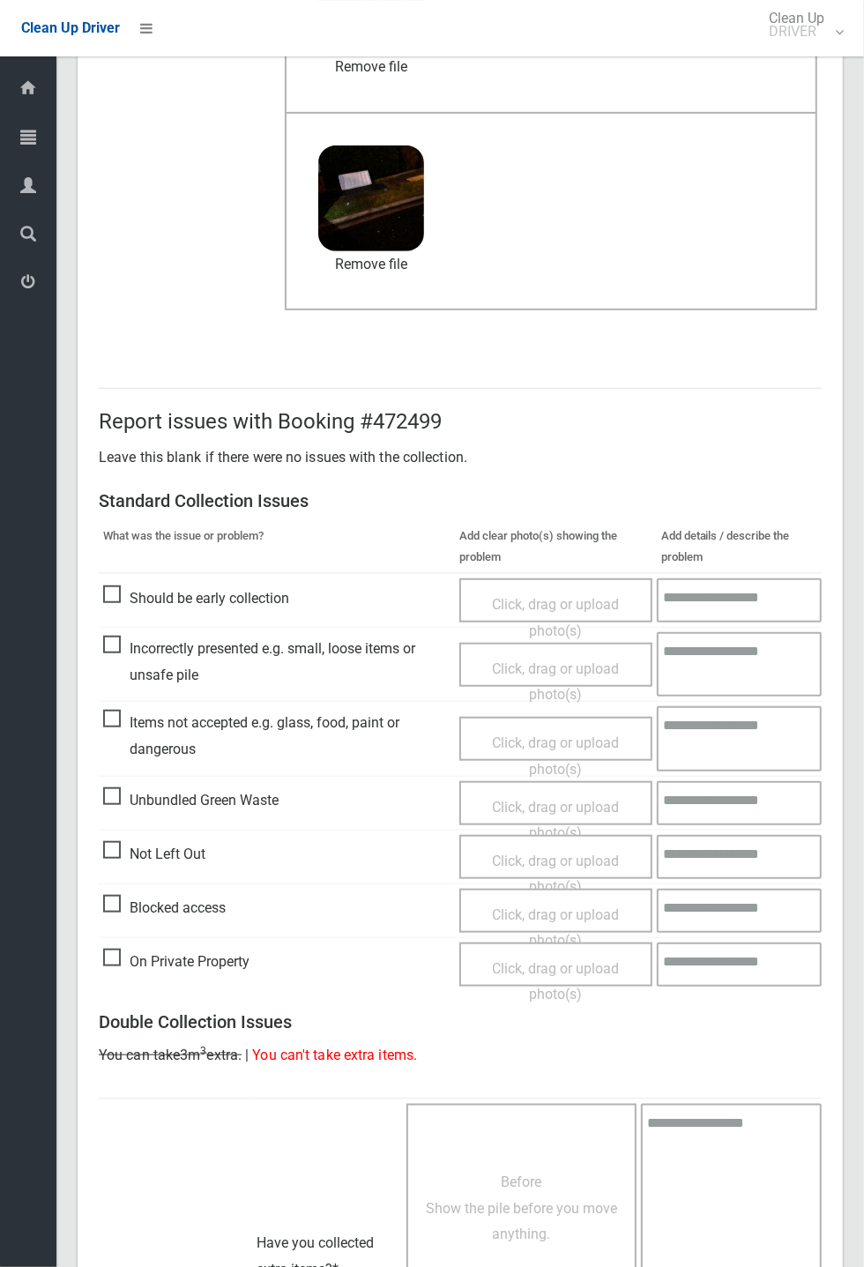
scroll to position [612, 0]
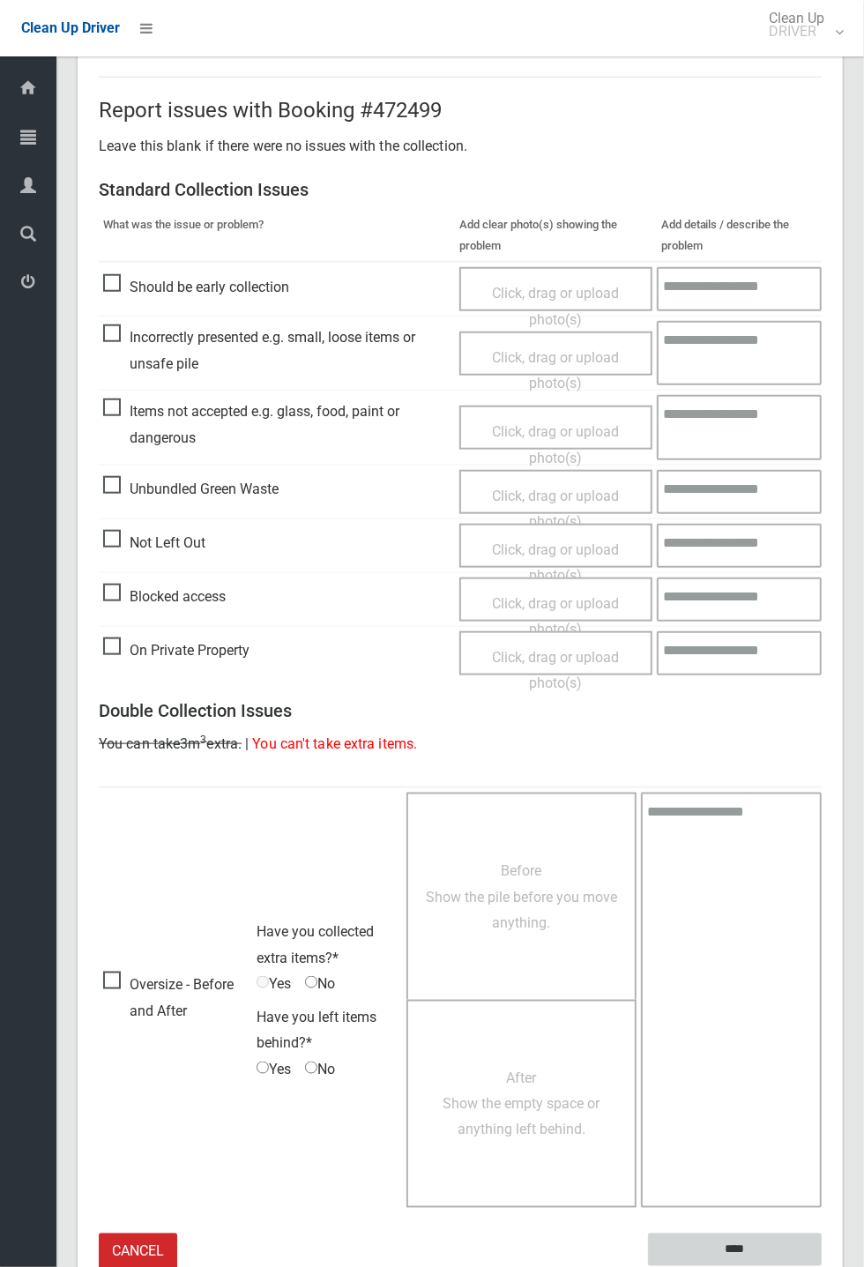
click at [822, 467] on input "****" at bounding box center [735, 1249] width 174 height 33
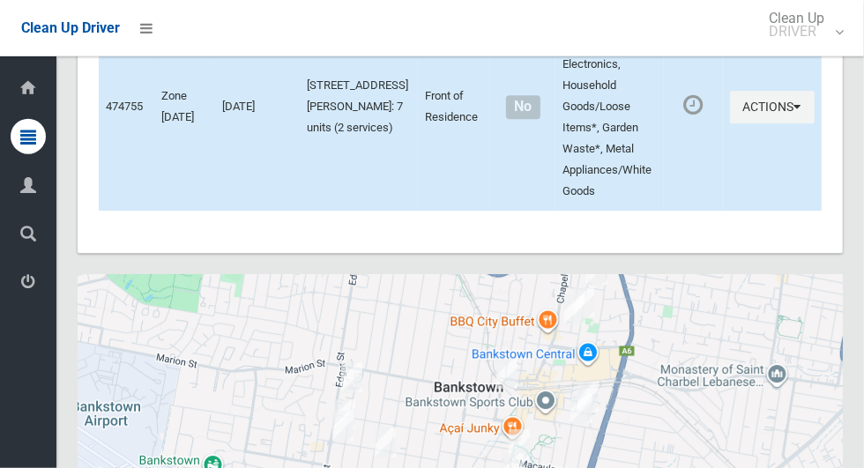
scroll to position [9877, 0]
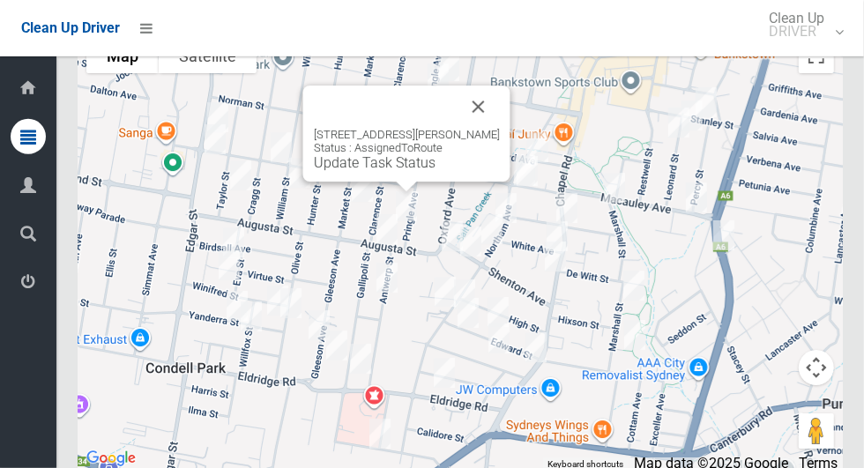
click at [327, 171] on link "Update Task Status" at bounding box center [375, 162] width 122 height 17
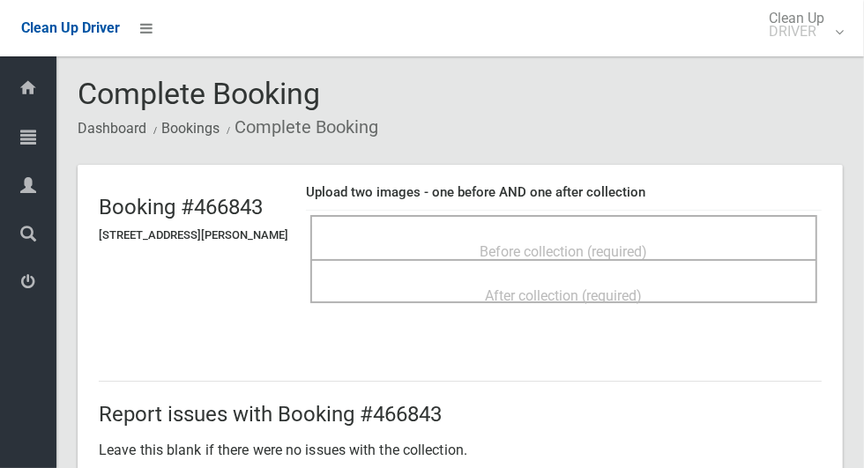
click at [393, 242] on div "Before collection (required)" at bounding box center [564, 250] width 468 height 33
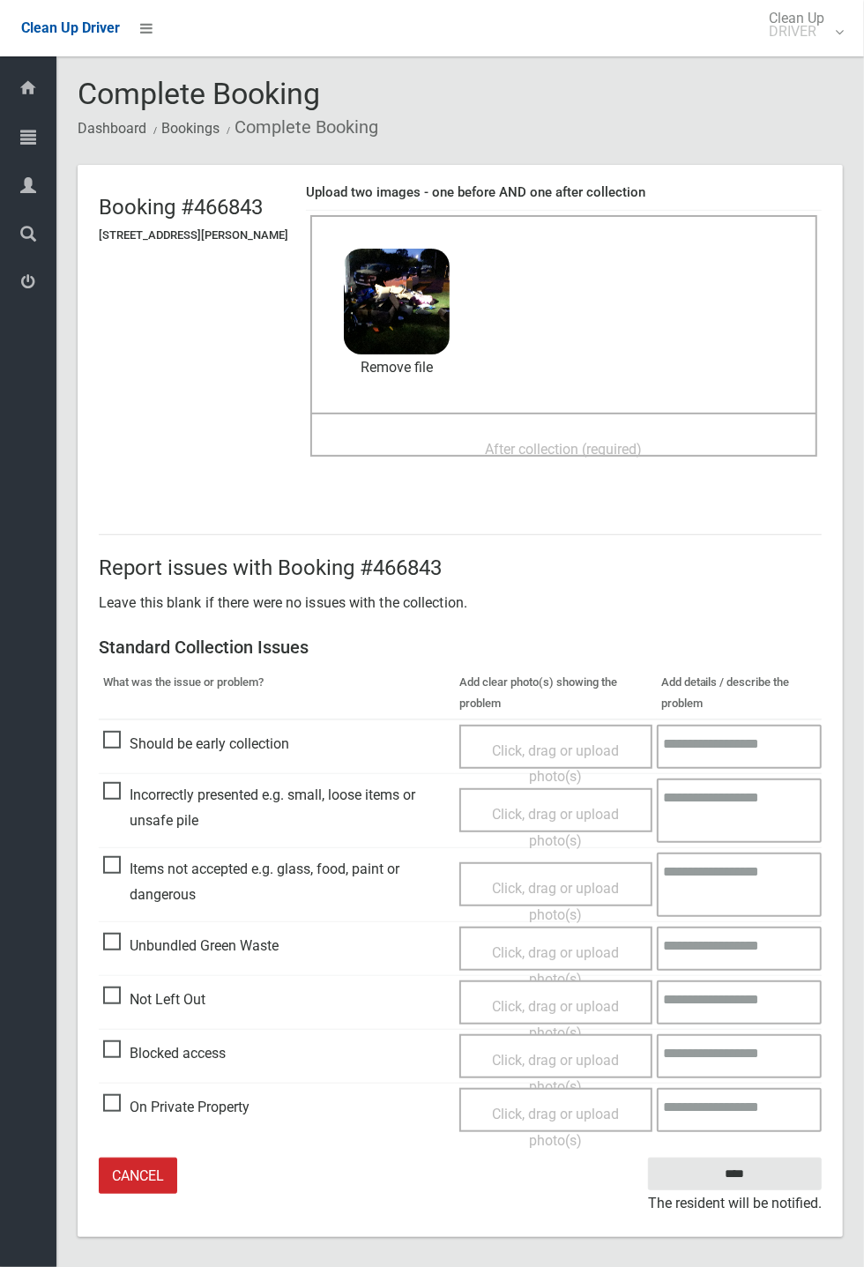
click at [502, 443] on span "After collection (required)" at bounding box center [564, 449] width 157 height 17
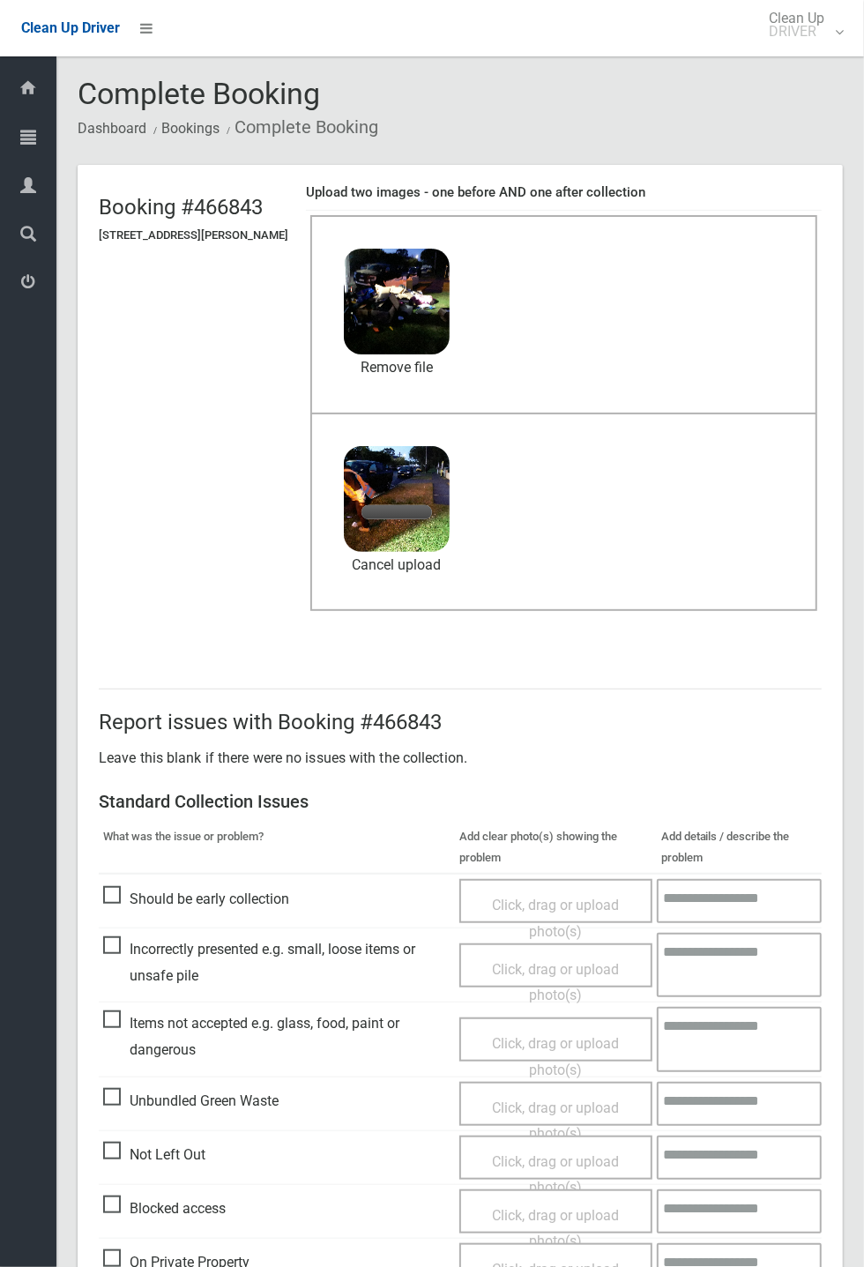
scroll to position [82, 0]
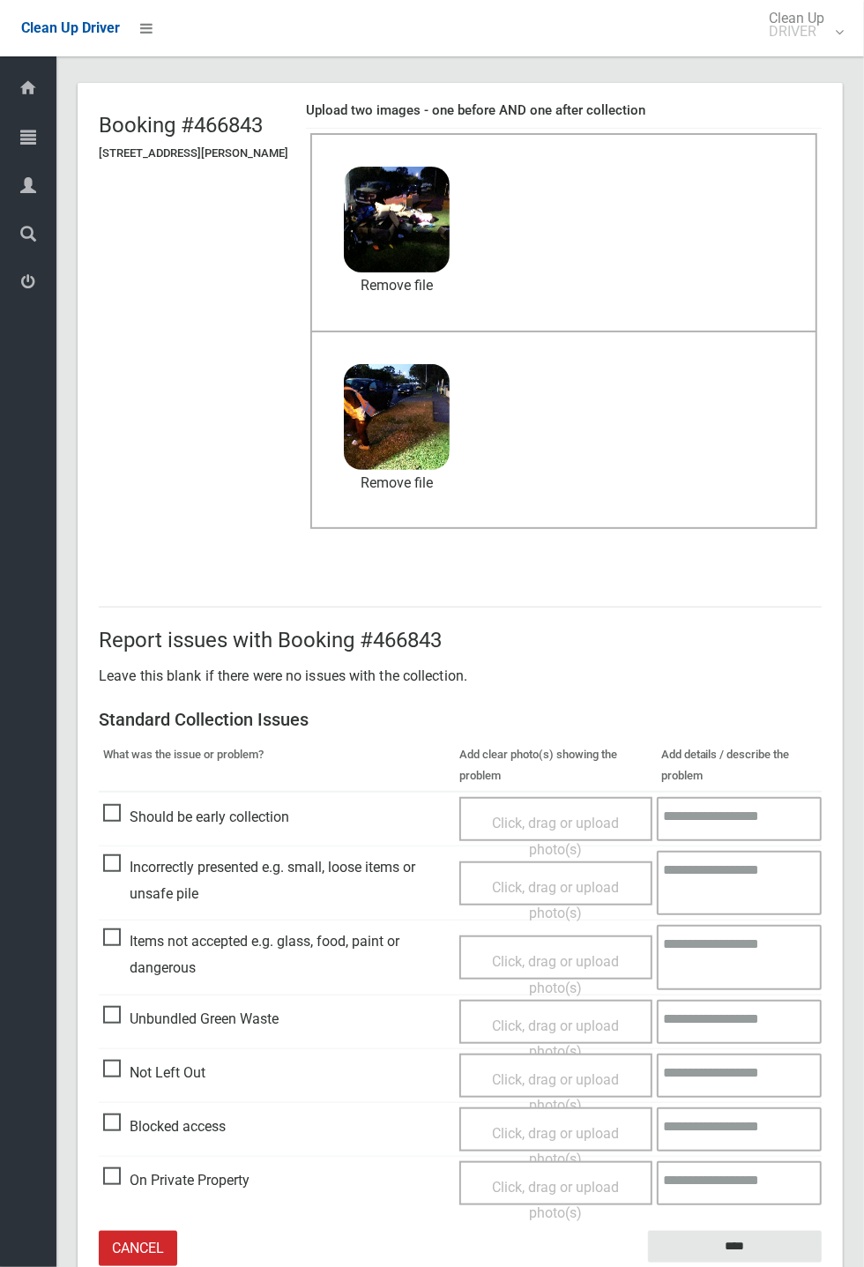
click at [667, 467] on small "The resident will be notified." at bounding box center [735, 1275] width 174 height 26
click at [685, 467] on input "****" at bounding box center [735, 1247] width 174 height 33
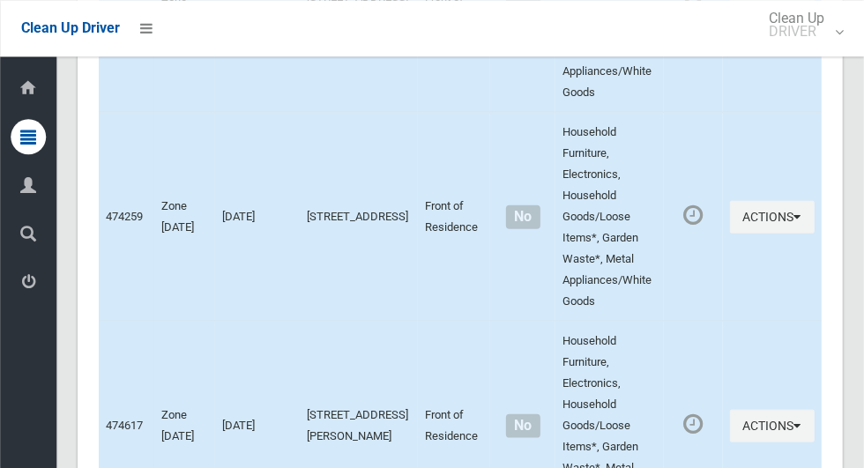
scroll to position [9877, 0]
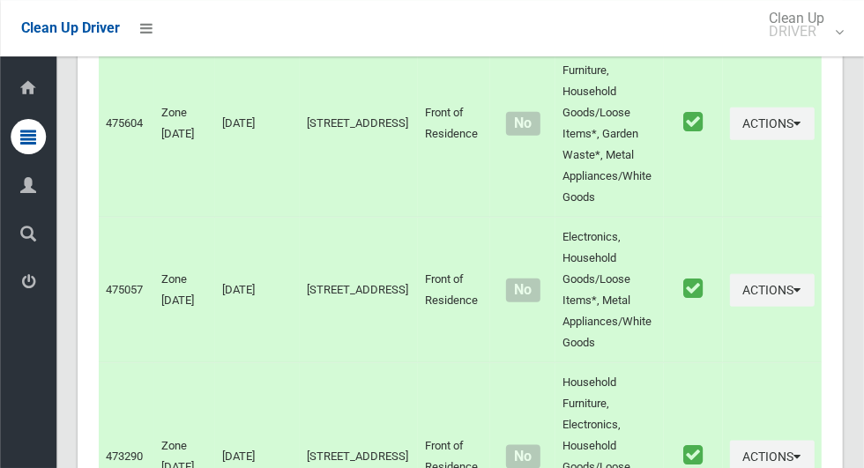
scroll to position [0, 0]
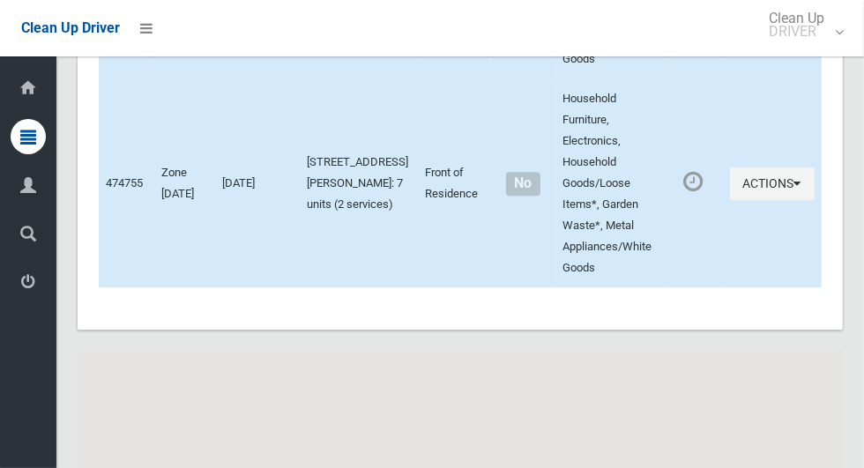
scroll to position [9877, 0]
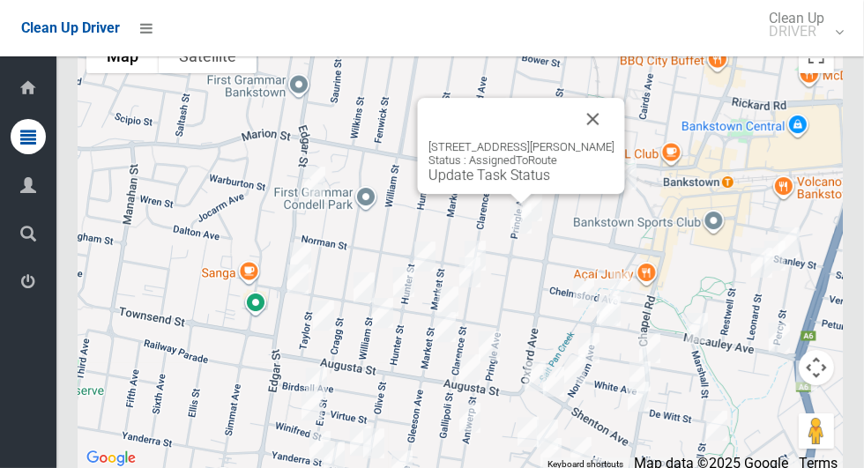
click at [443, 183] on link "Update Task Status" at bounding box center [489, 175] width 122 height 17
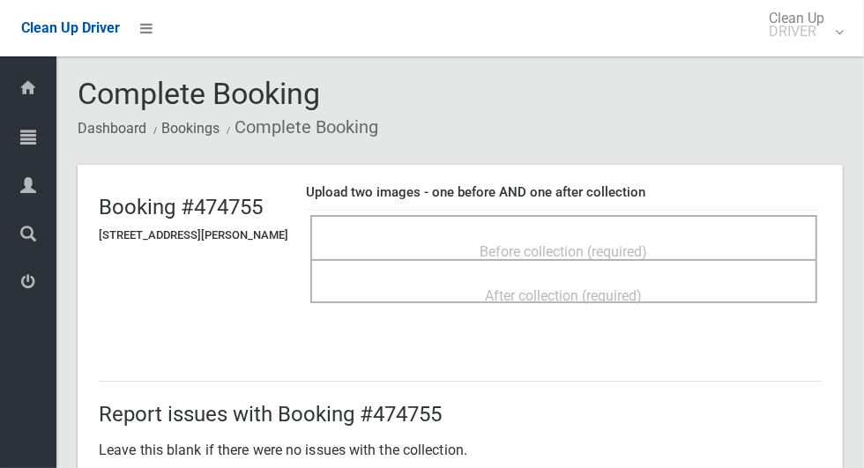
click at [378, 247] on div "Before collection (required)" at bounding box center [564, 250] width 468 height 33
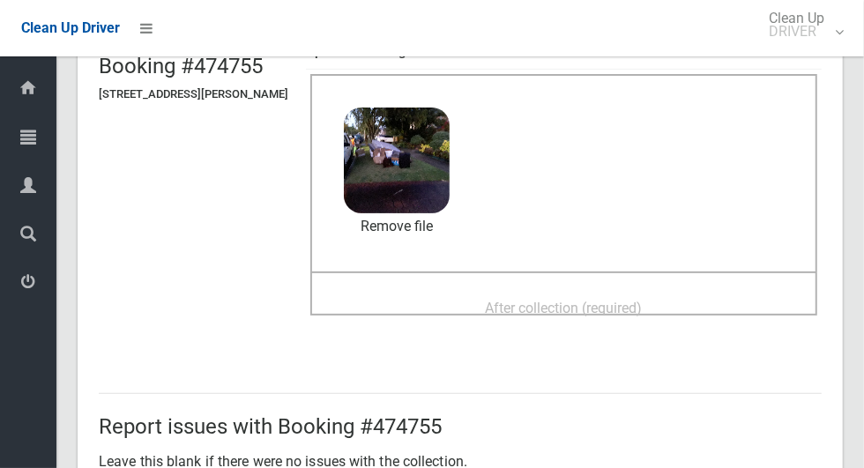
scroll to position [167, 0]
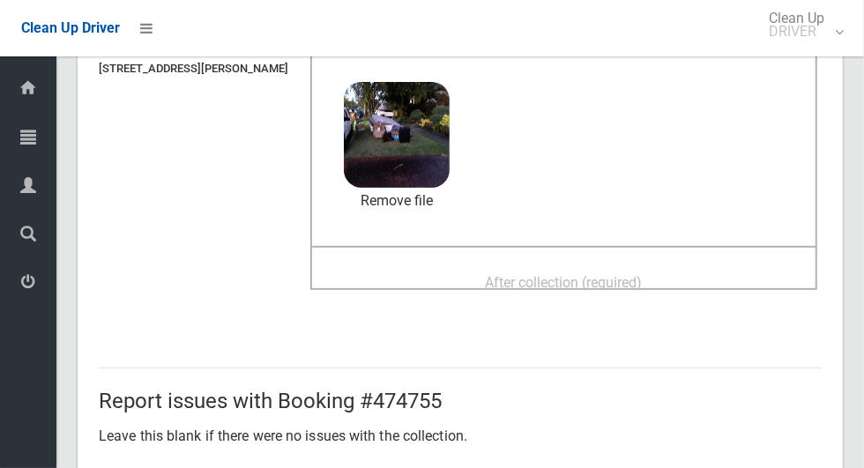
click at [606, 265] on div "After collection (required)" at bounding box center [564, 281] width 468 height 33
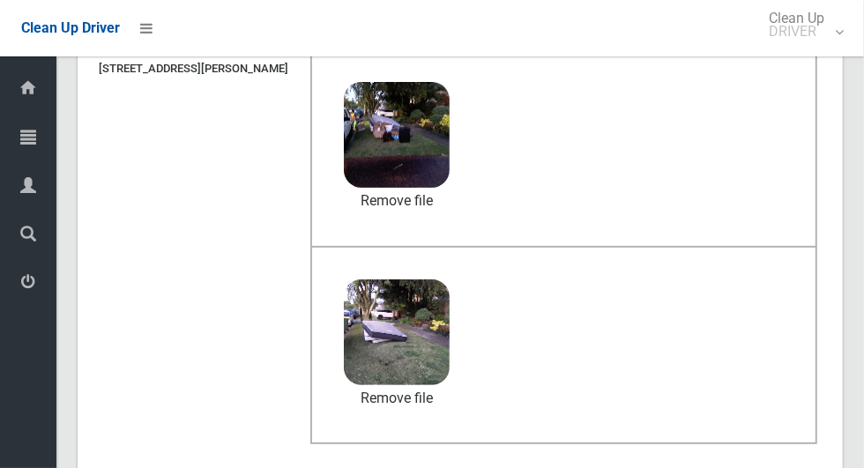
scroll to position [911, 0]
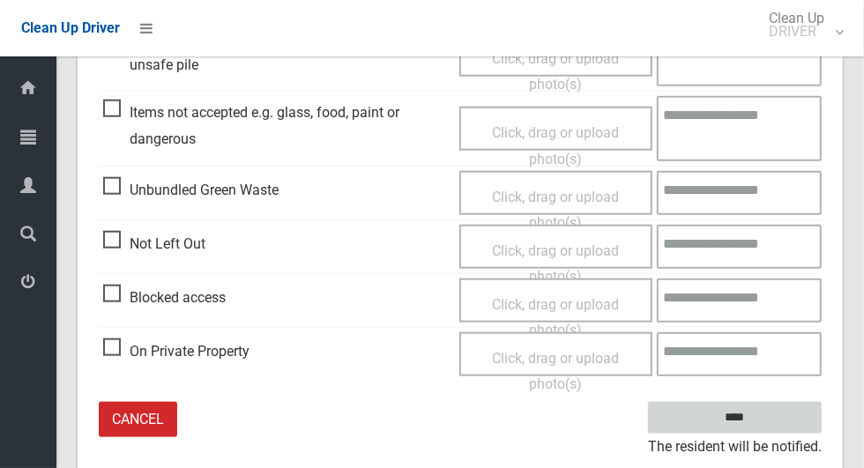
click at [806, 410] on input "****" at bounding box center [735, 418] width 174 height 33
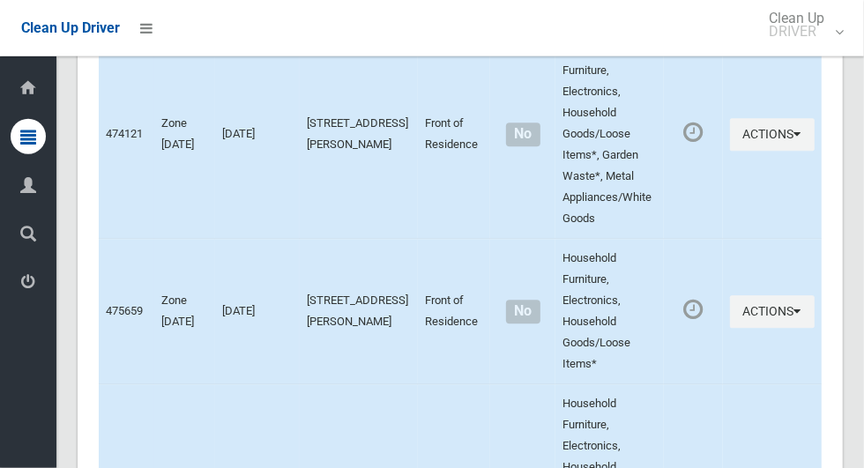
scroll to position [9877, 0]
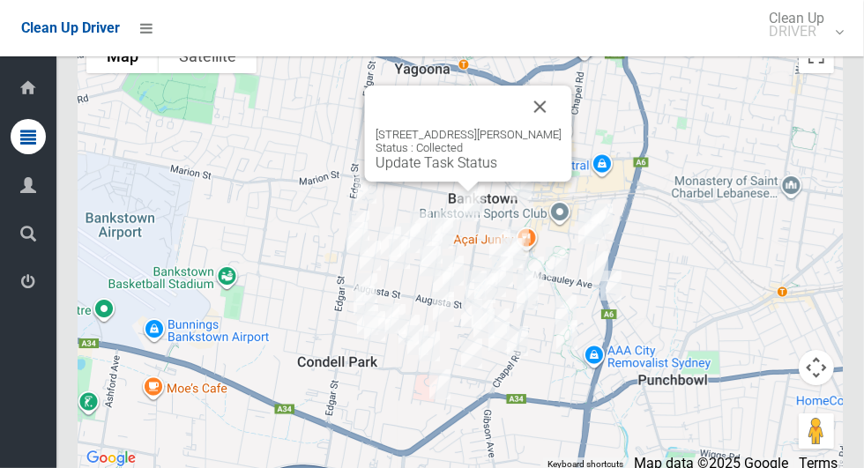
click at [556, 128] on button "Close" at bounding box center [540, 107] width 42 height 42
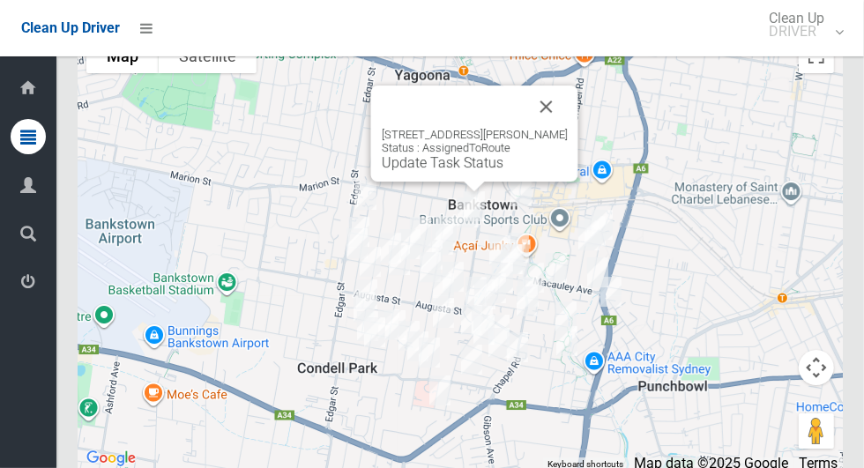
click at [391, 171] on link "Update Task Status" at bounding box center [443, 162] width 122 height 17
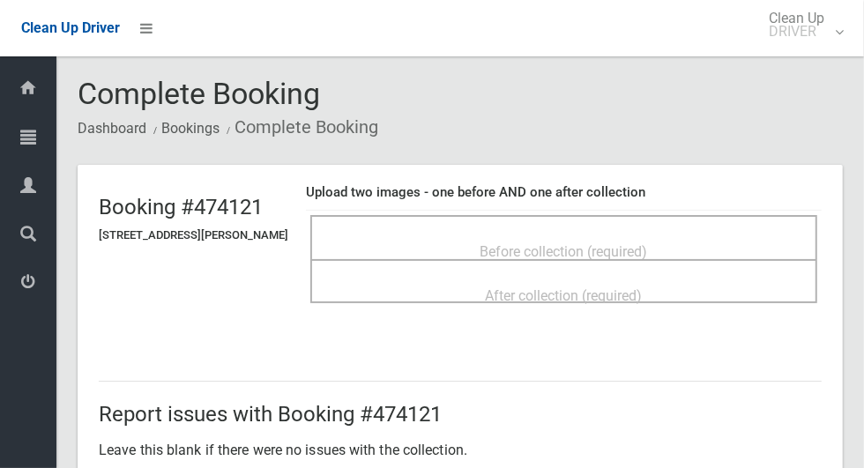
click at [417, 242] on div "Before collection (required)" at bounding box center [564, 250] width 468 height 33
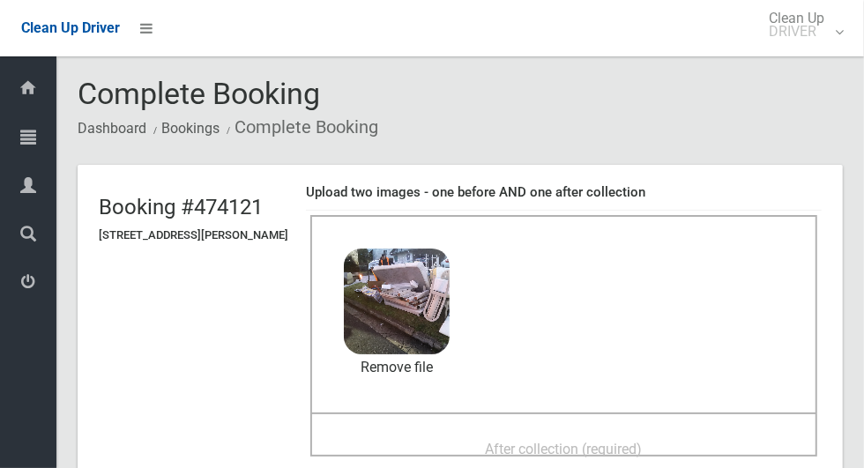
click at [422, 434] on div "After collection (required)" at bounding box center [564, 448] width 468 height 33
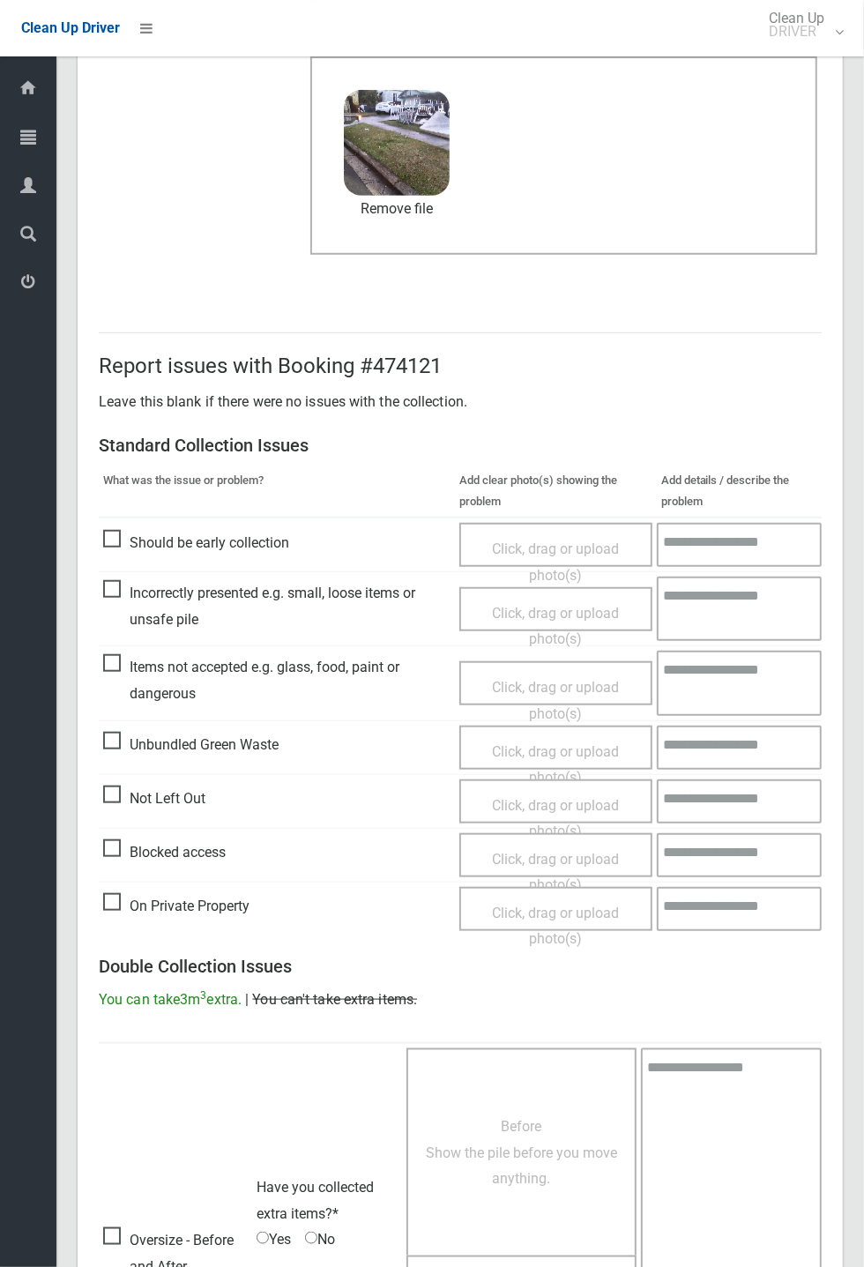
scroll to position [612, 0]
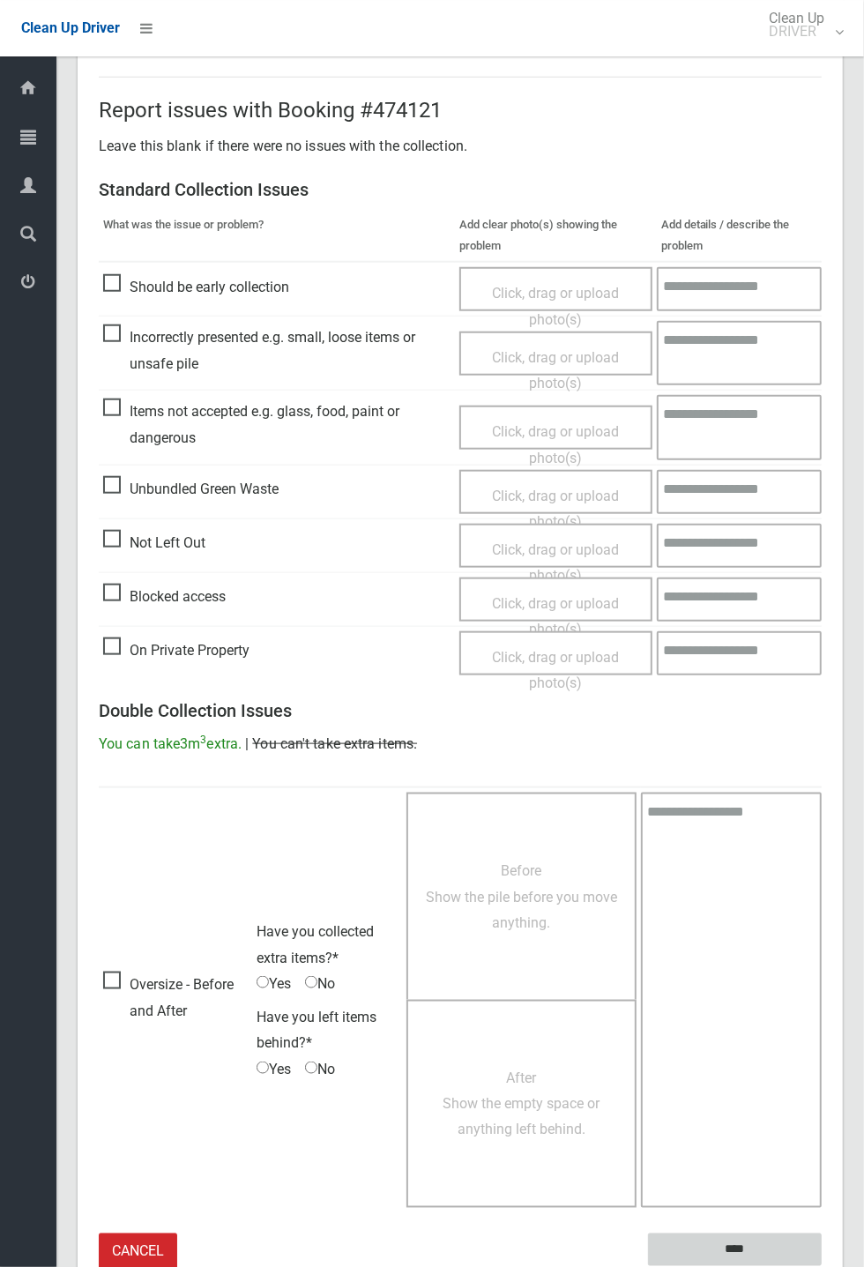
click at [822, 467] on input "****" at bounding box center [735, 1249] width 174 height 33
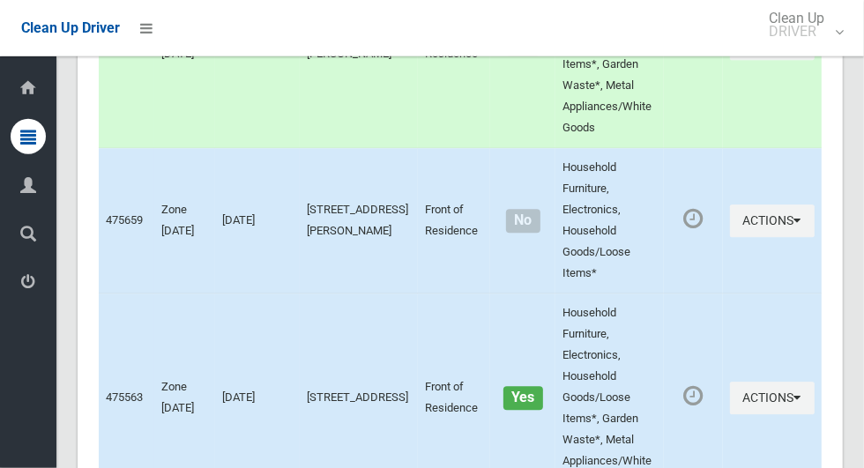
scroll to position [9877, 0]
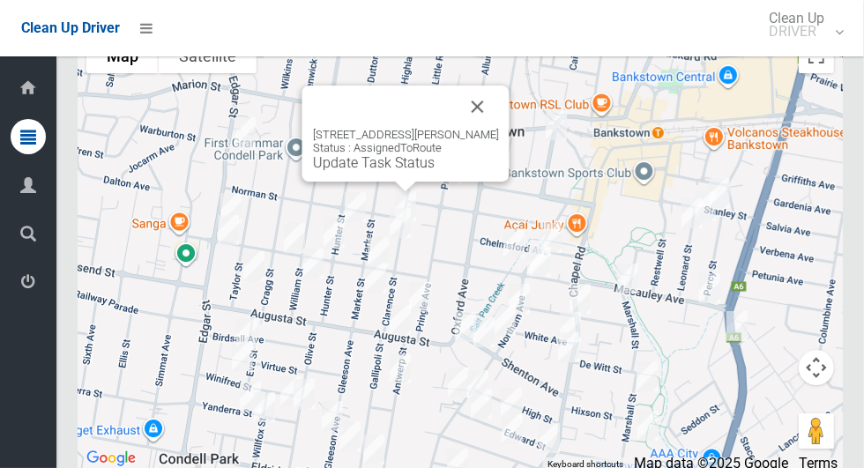
click at [495, 128] on button "Close" at bounding box center [478, 107] width 42 height 42
click at [498, 128] on button "Close" at bounding box center [478, 107] width 42 height 42
click at [326, 182] on div "59 Clarence Street, CONDELL PARK NSW 2200 Status : AssignedToRoute Update Task …" at bounding box center [405, 134] width 207 height 96
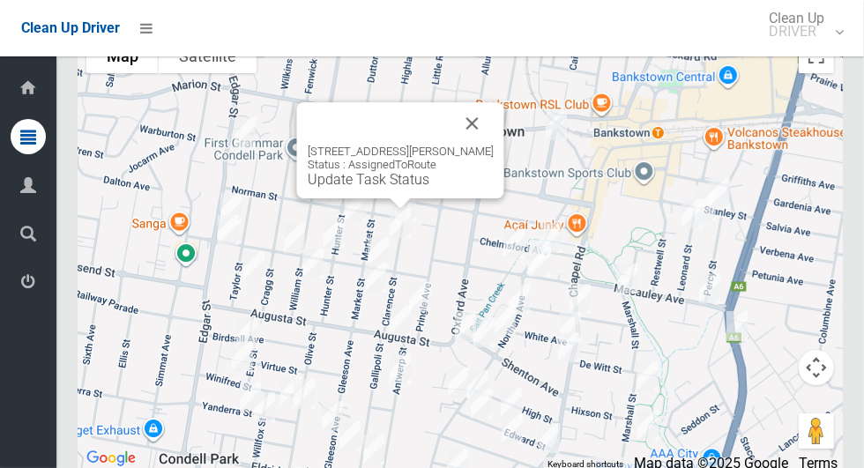
click at [494, 136] on button "Close" at bounding box center [472, 123] width 42 height 42
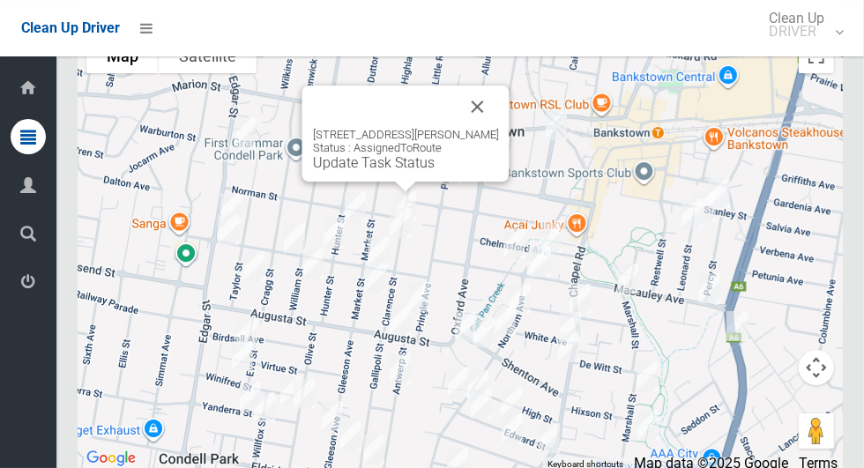
click at [313, 171] on link "Update Task Status" at bounding box center [374, 162] width 122 height 17
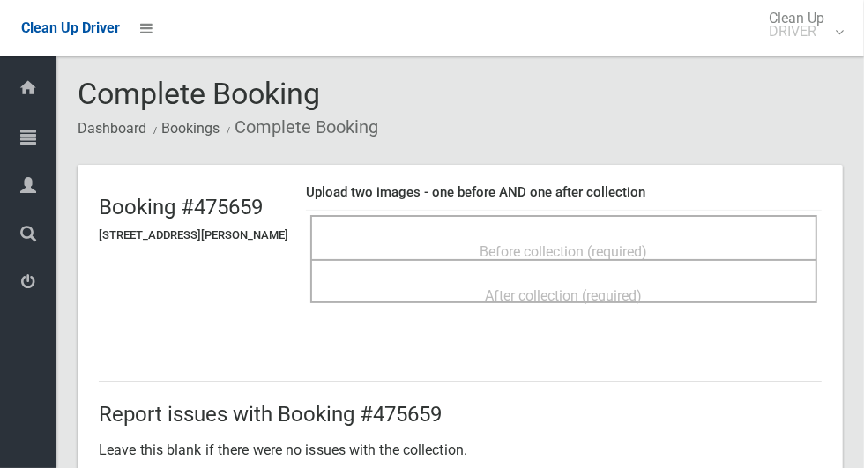
click at [400, 242] on div "Before collection (required)" at bounding box center [564, 250] width 468 height 33
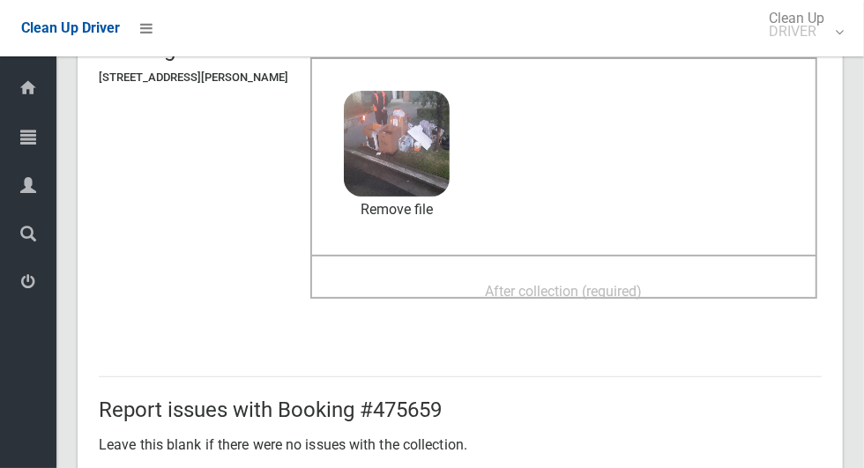
scroll to position [166, 0]
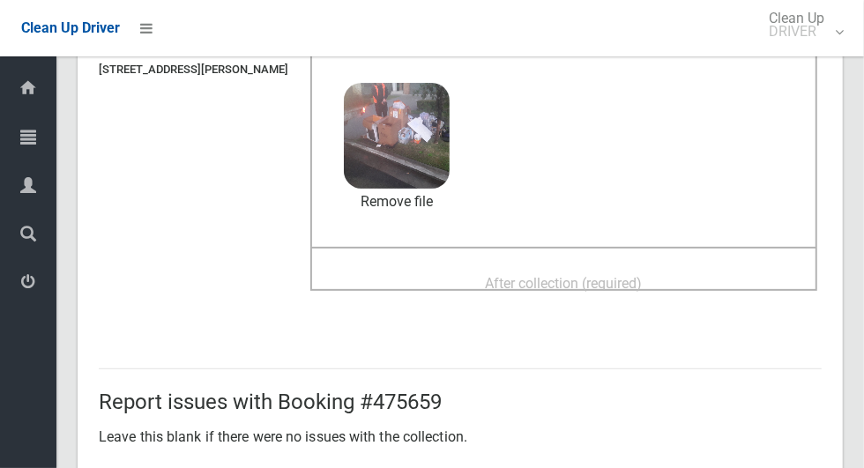
click at [696, 297] on div "After collection (required)" at bounding box center [564, 282] width 468 height 33
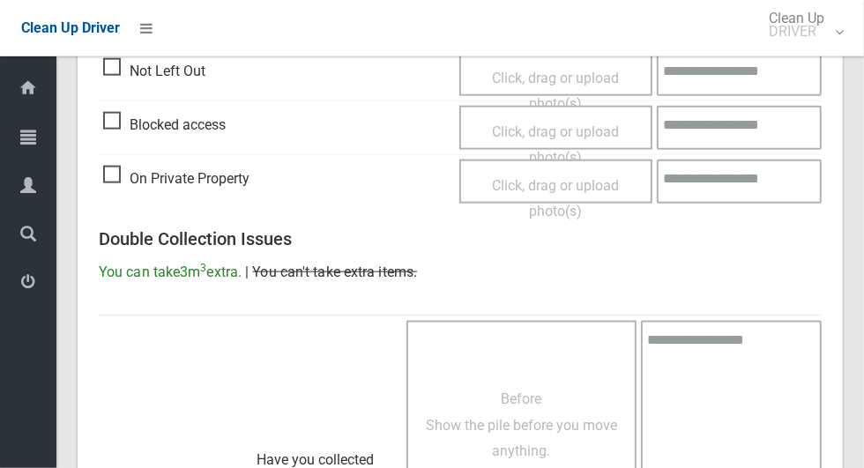
scroll to position [1442, 0]
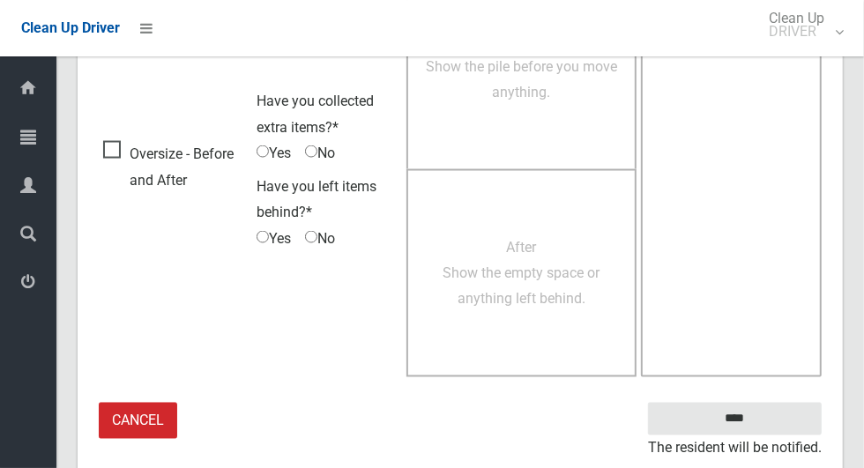
click at [756, 435] on small "The resident will be notified." at bounding box center [735, 448] width 174 height 26
click at [765, 429] on input "****" at bounding box center [735, 419] width 174 height 33
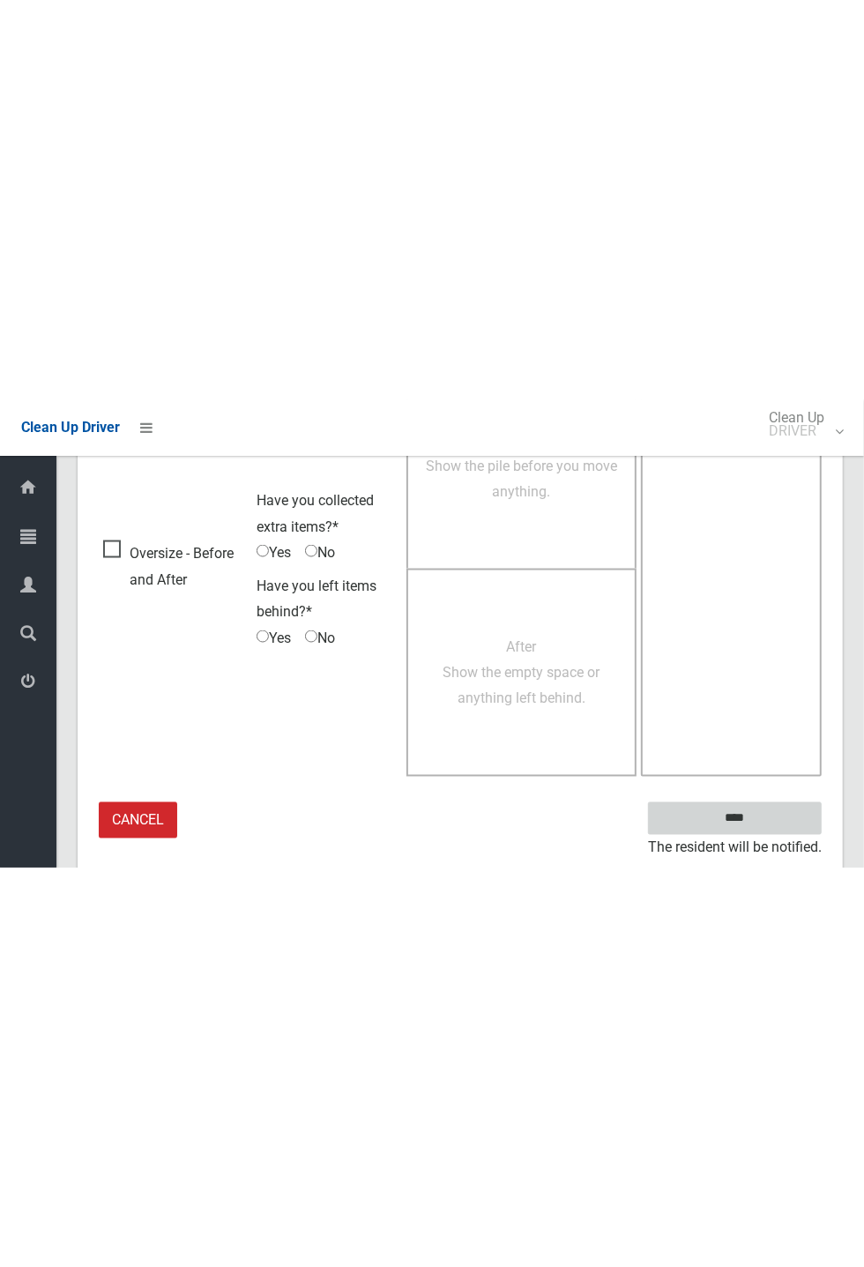
scroll to position [694, 0]
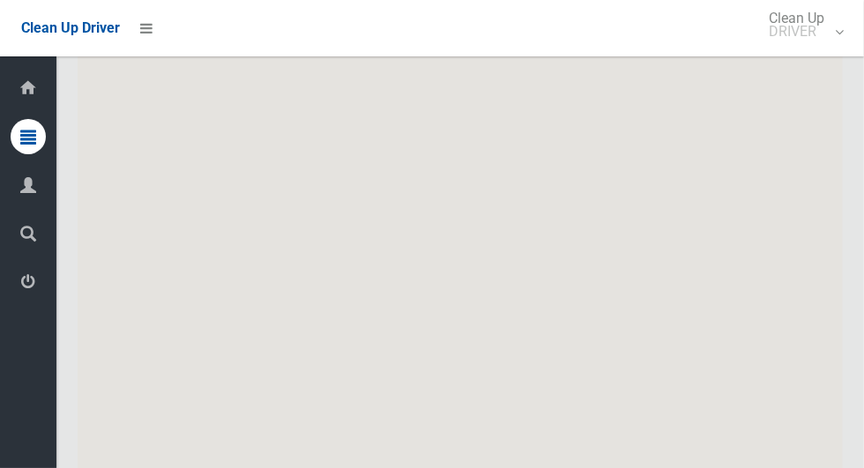
scroll to position [9752, 0]
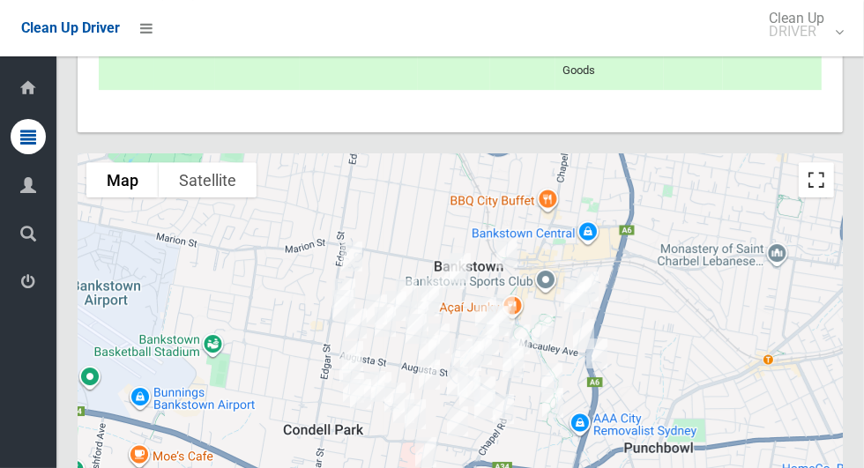
click at [826, 197] on button "Toggle fullscreen view" at bounding box center [816, 179] width 35 height 35
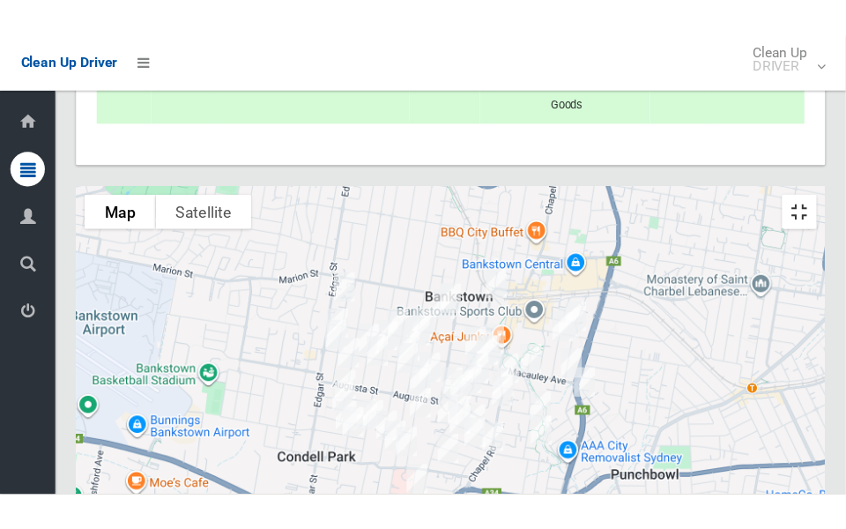
scroll to position [9773, 0]
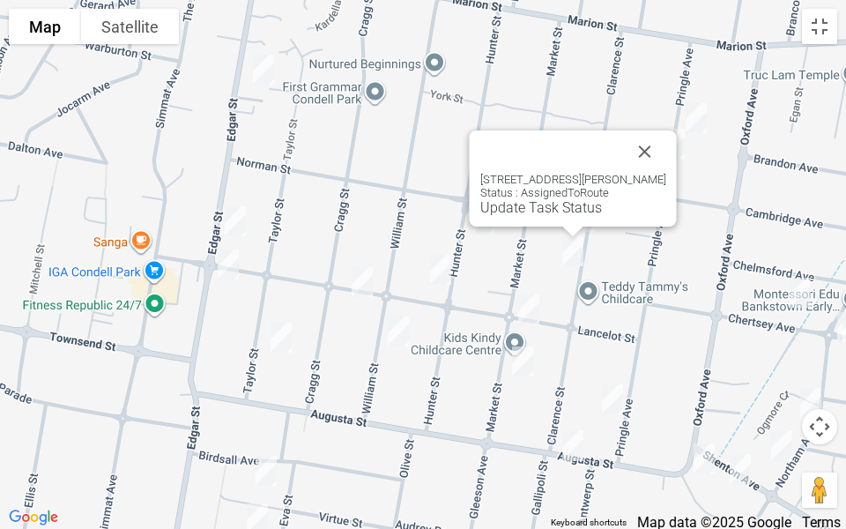
click at [514, 212] on link "Update Task Status" at bounding box center [541, 207] width 122 height 17
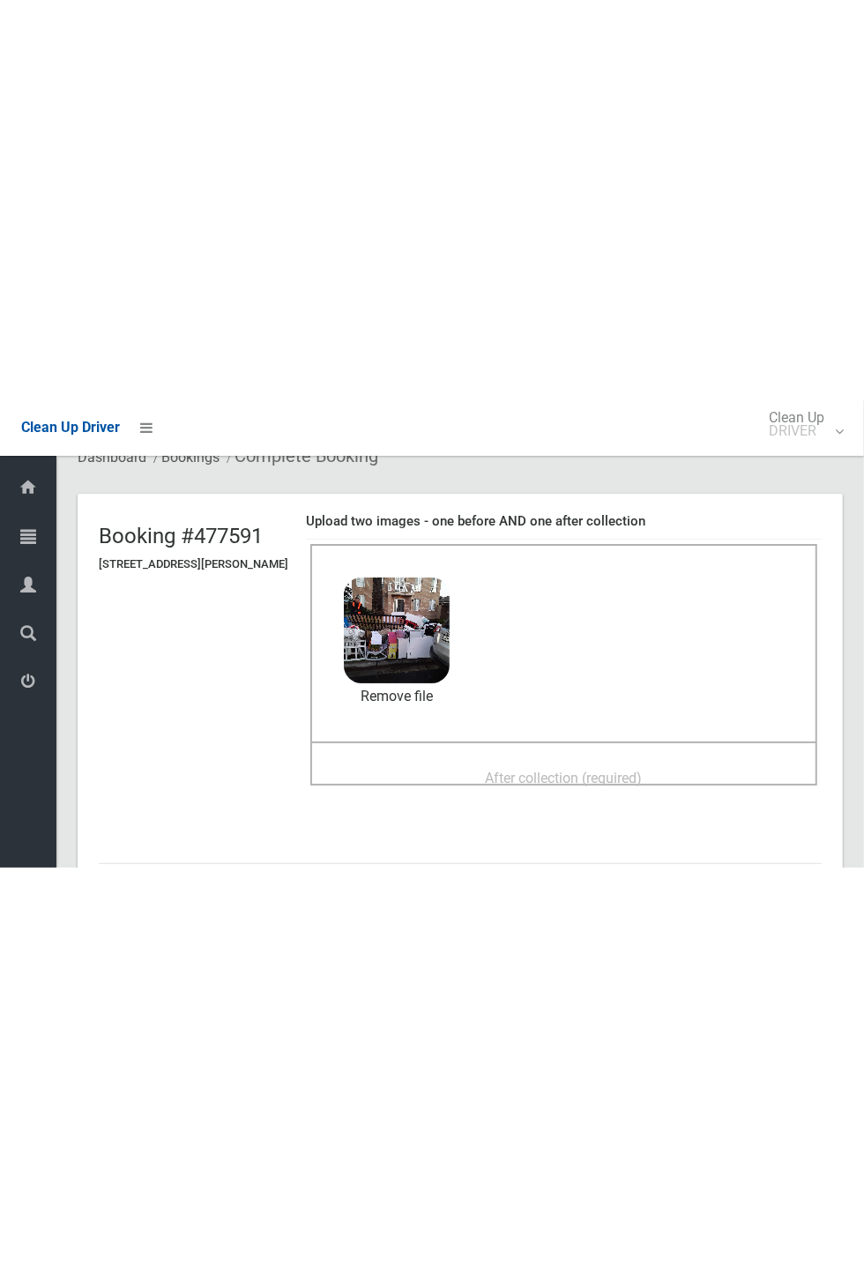
scroll to position [132, 0]
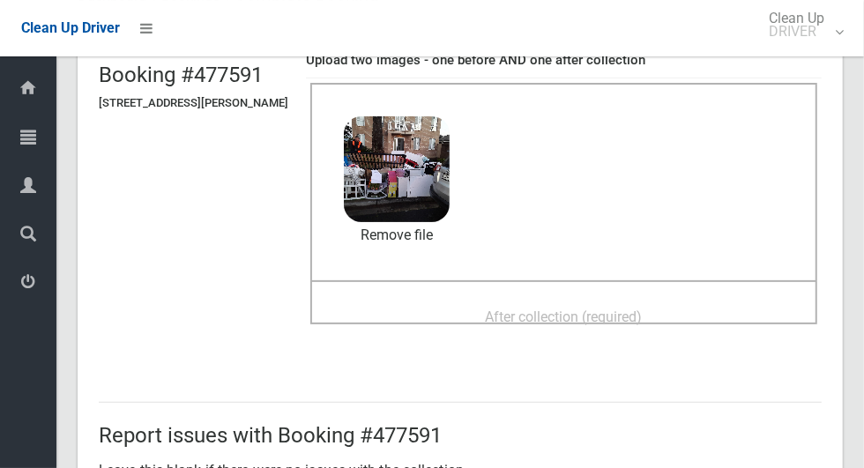
click at [528, 300] on div "After collection (required)" at bounding box center [564, 316] width 468 height 33
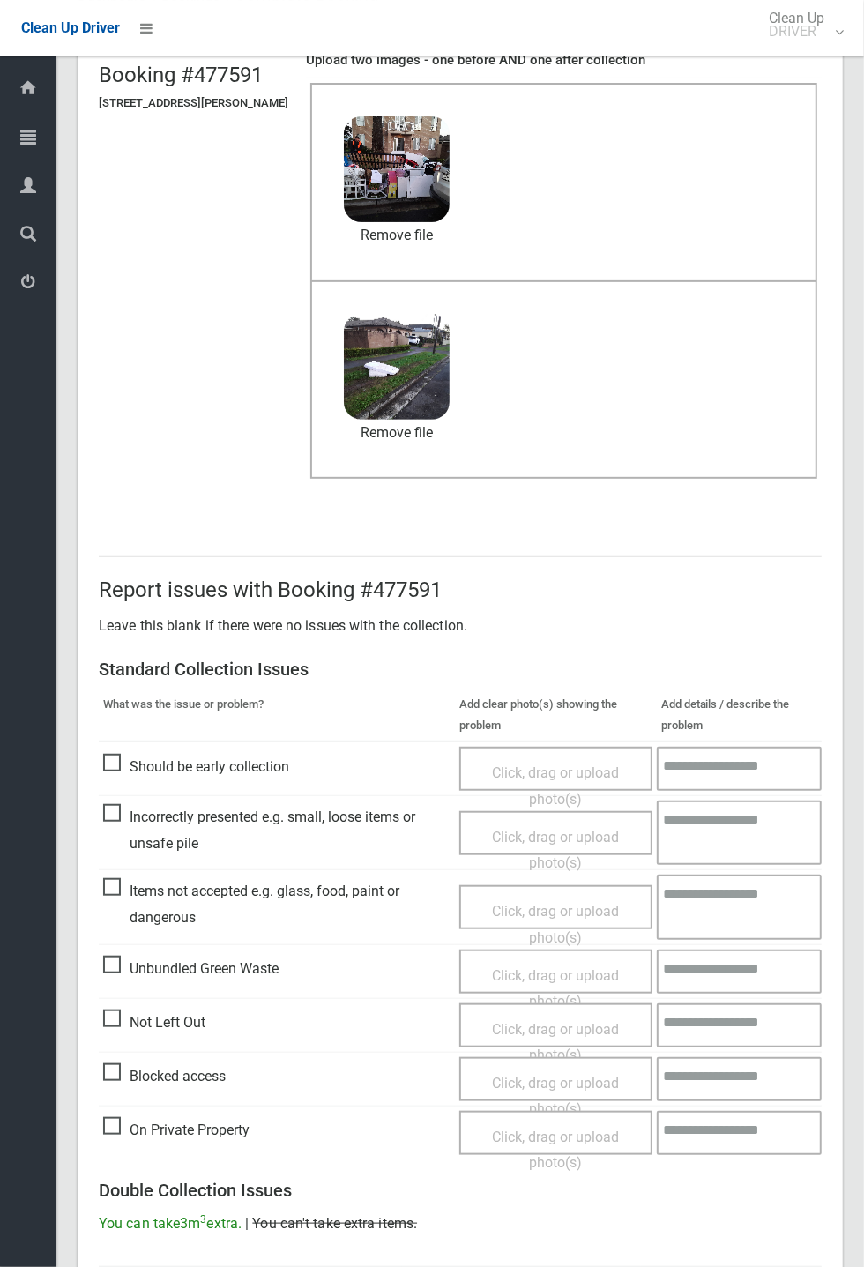
scroll to position [613, 0]
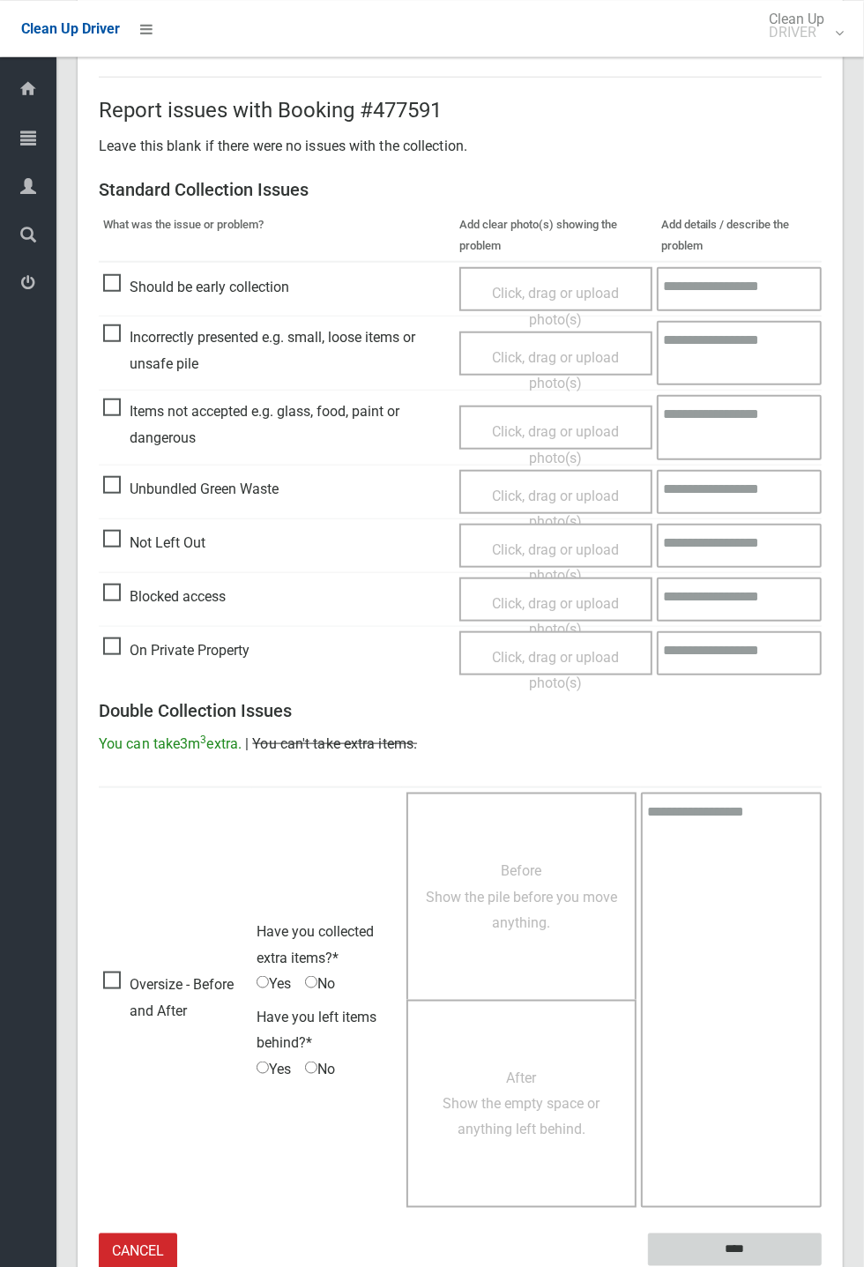
click at [822, 467] on input "****" at bounding box center [735, 1248] width 174 height 33
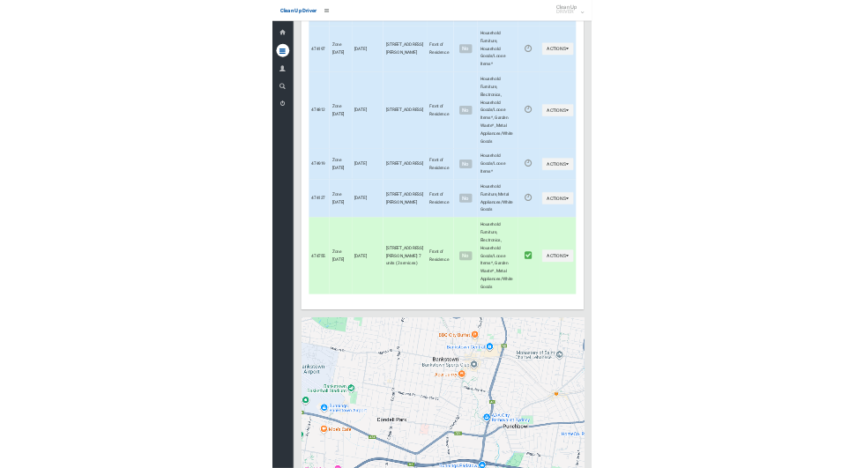
scroll to position [9877, 0]
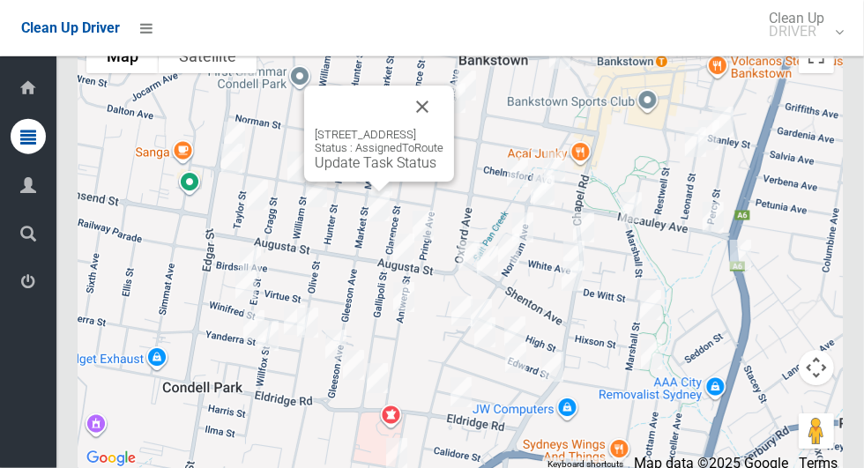
click at [443, 113] on button "Close" at bounding box center [422, 107] width 42 height 42
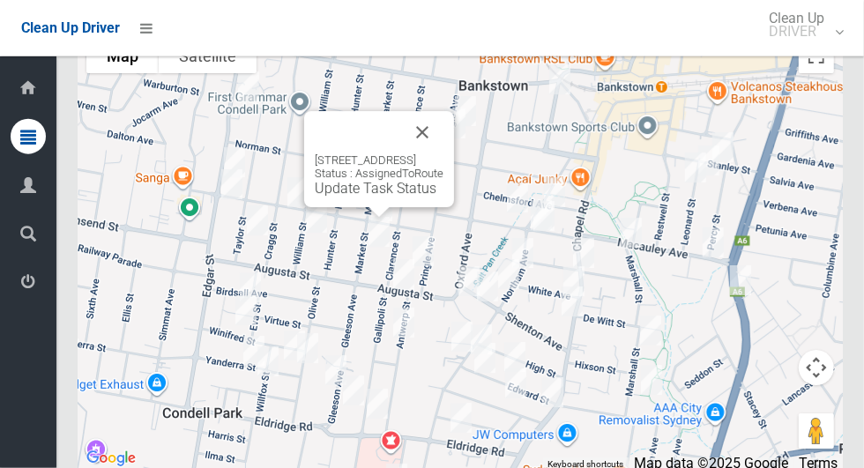
click at [443, 153] on button "Close" at bounding box center [422, 132] width 42 height 42
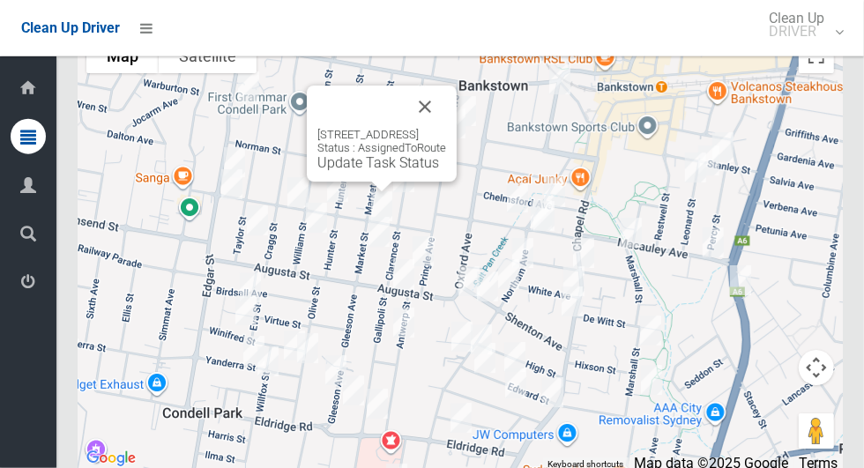
click at [317, 171] on link "Update Task Status" at bounding box center [378, 162] width 122 height 17
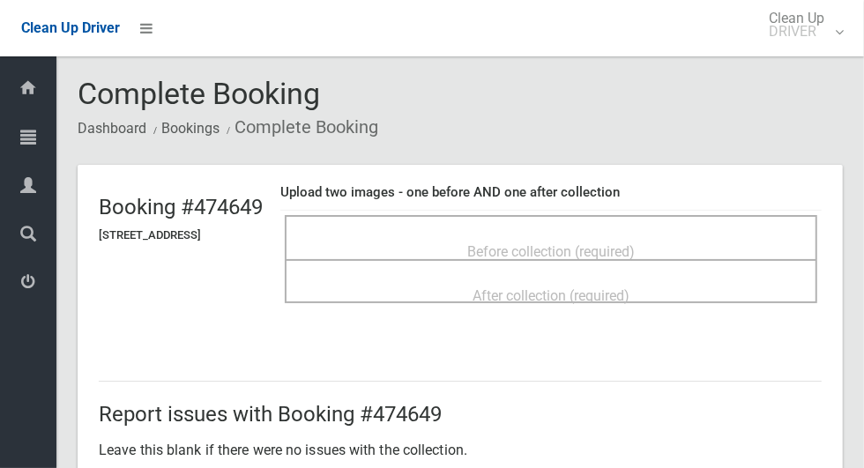
click at [443, 245] on div "Before collection (required)" at bounding box center [551, 250] width 494 height 33
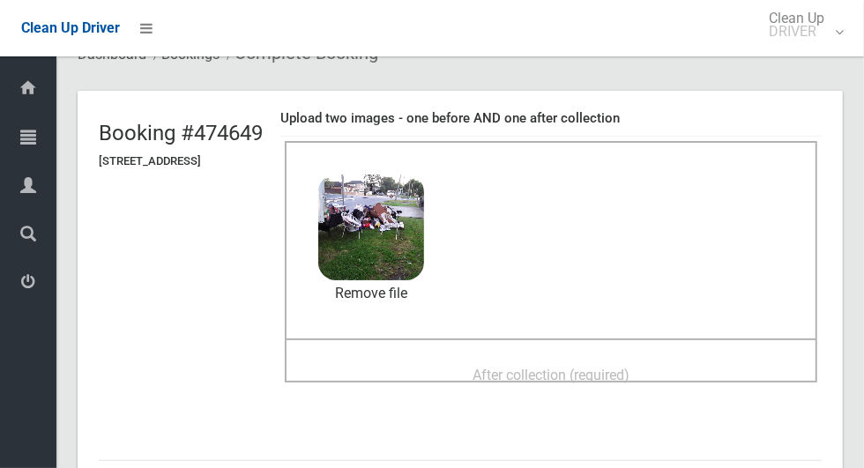
scroll to position [160, 0]
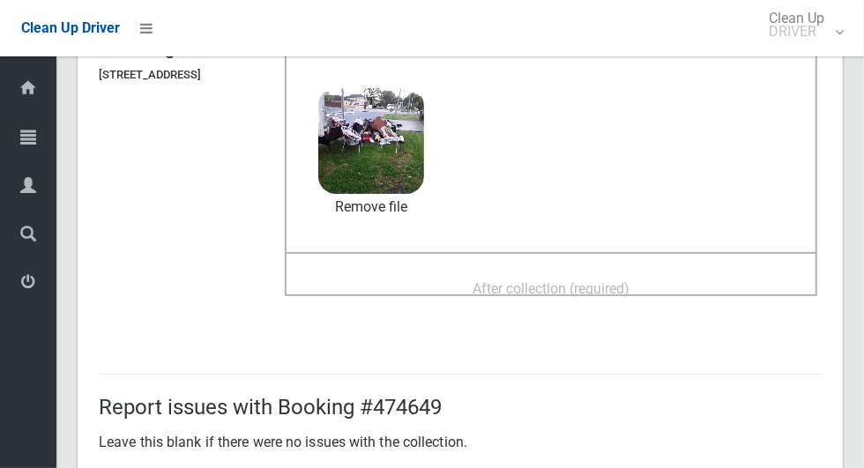
click at [629, 280] on span "After collection (required)" at bounding box center [550, 288] width 157 height 17
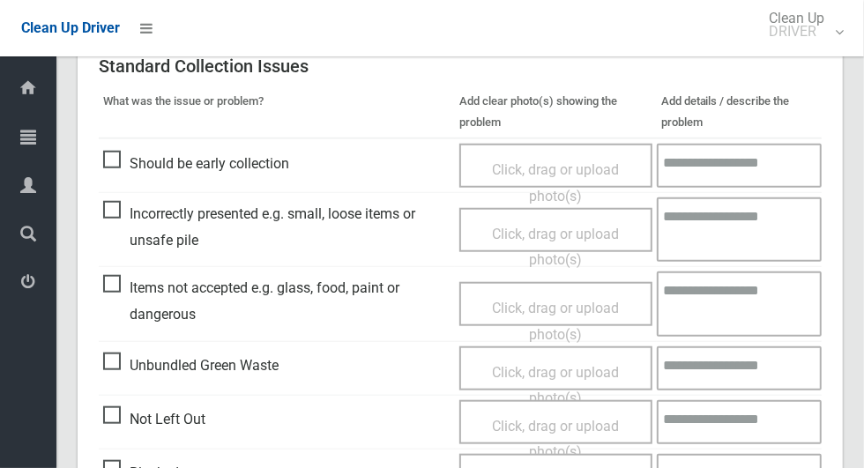
scroll to position [748, 0]
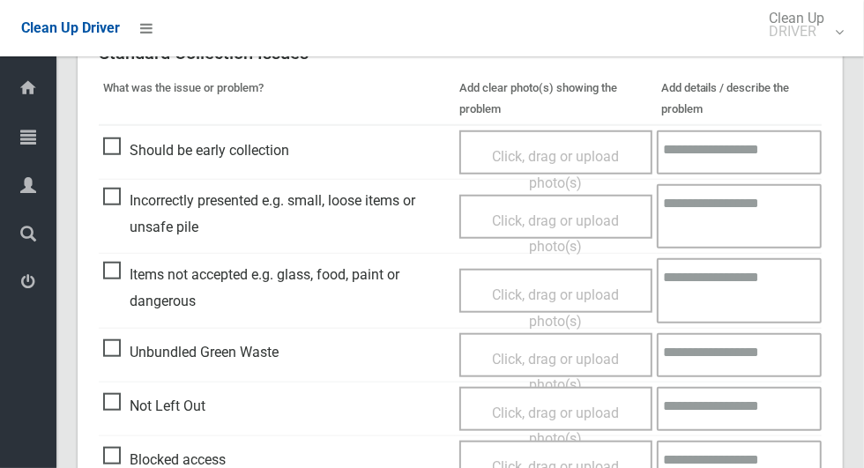
click at [130, 219] on span "Incorrectly presented e.g. small, loose items or unsafe pile" at bounding box center [276, 214] width 347 height 52
click at [123, 204] on span "Incorrectly presented e.g. small, loose items or unsafe pile" at bounding box center [276, 214] width 347 height 52
click at [550, 216] on span "Click, drag or upload photo(s)" at bounding box center [555, 233] width 127 height 43
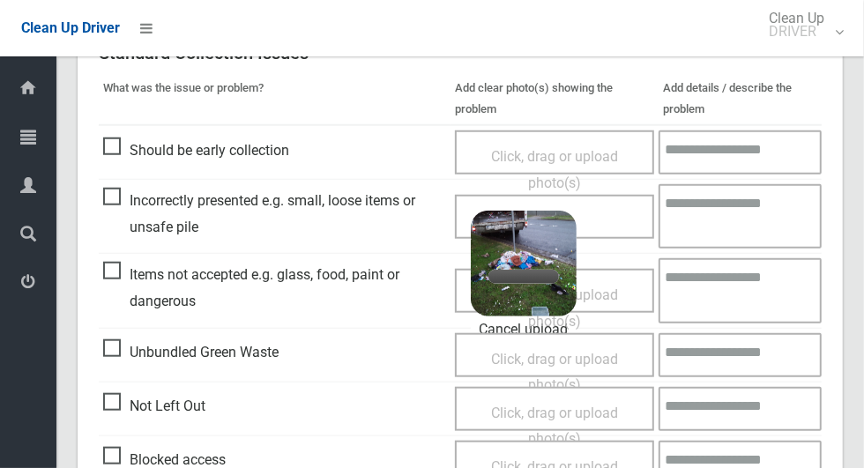
click at [744, 212] on textarea at bounding box center [739, 216] width 163 height 64
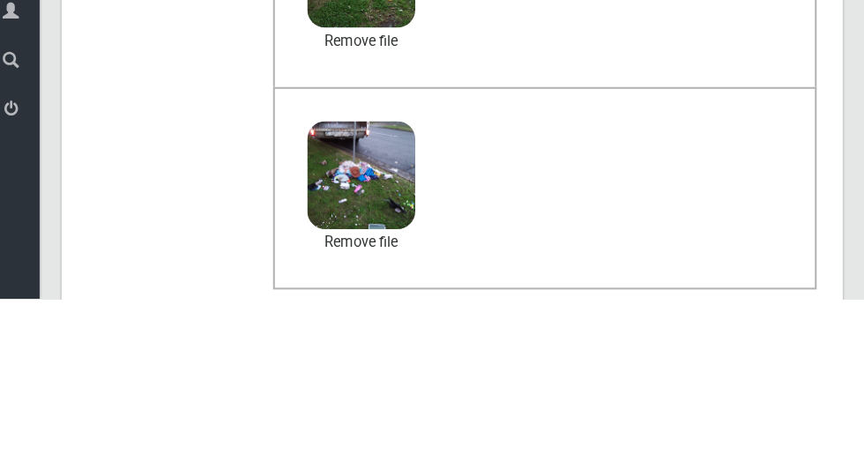
scroll to position [1492, 0]
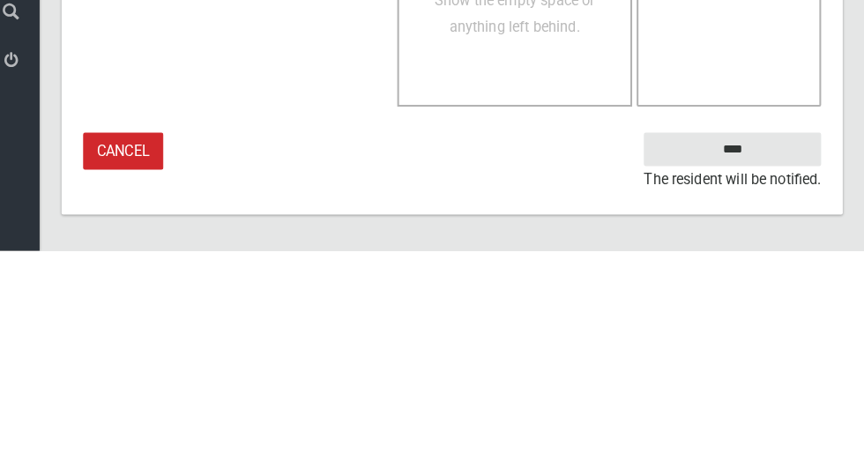
type textarea "**********"
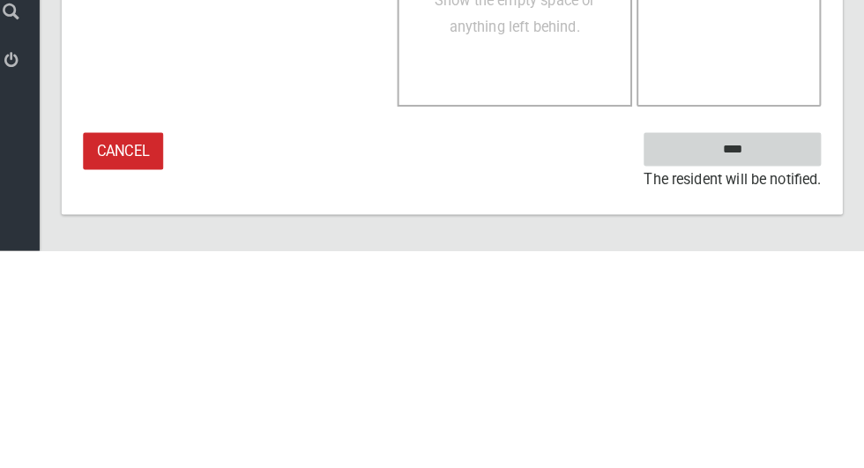
click at [766, 385] on input "****" at bounding box center [735, 369] width 174 height 33
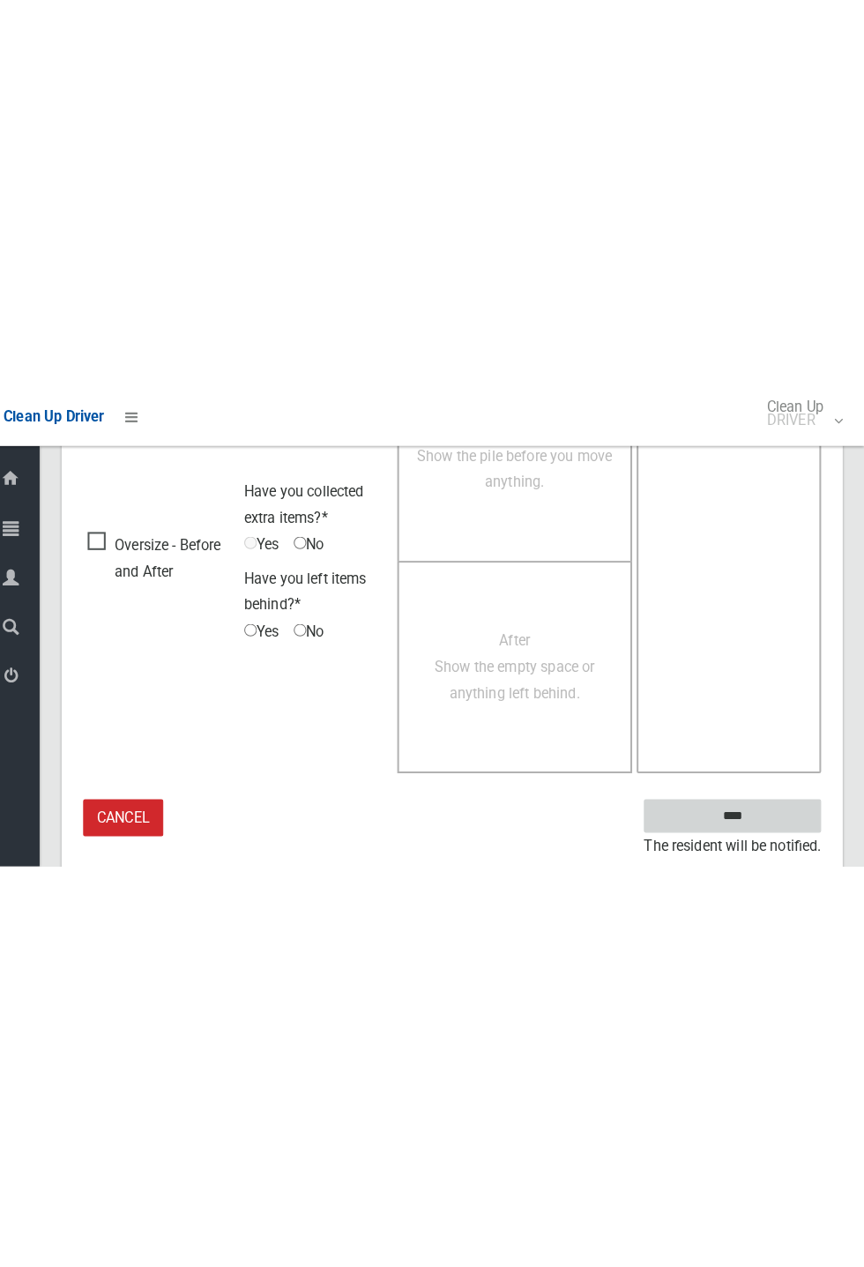
scroll to position [694, 0]
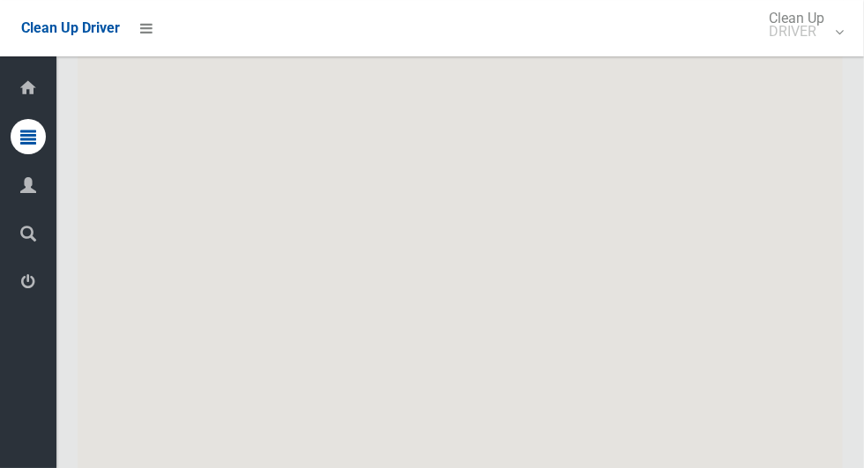
scroll to position [9756, 0]
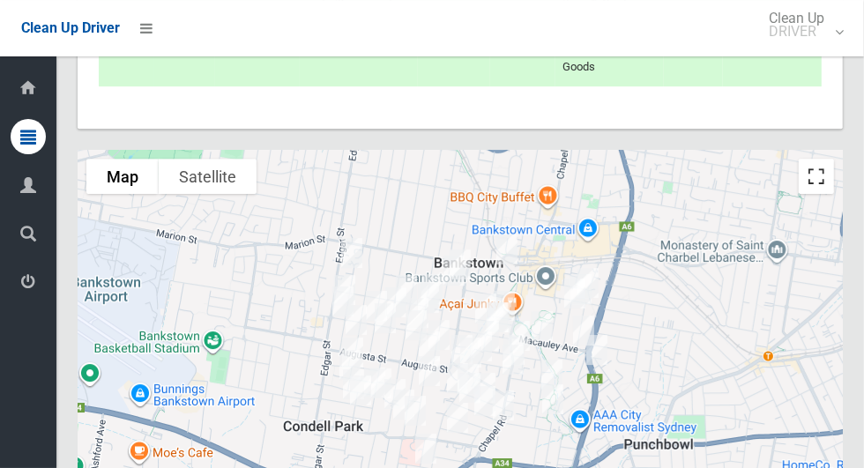
click at [820, 194] on button "Toggle fullscreen view" at bounding box center [816, 176] width 35 height 35
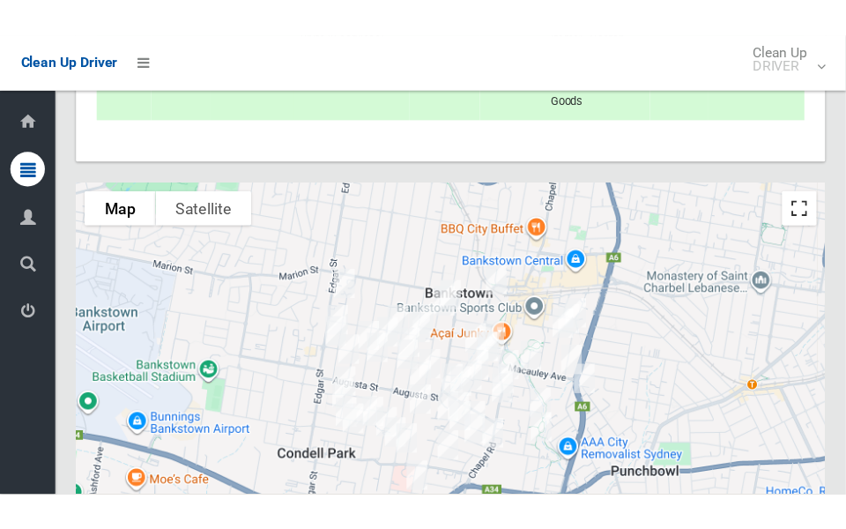
scroll to position [9777, 0]
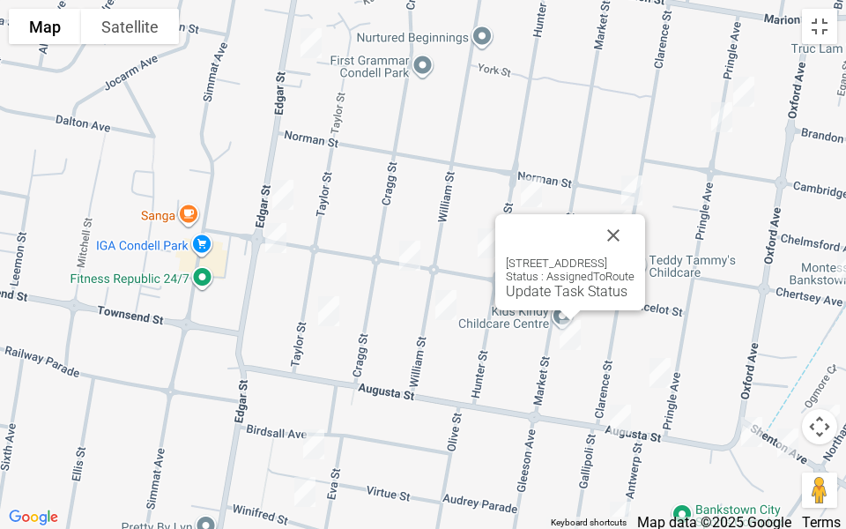
click at [635, 227] on button "Close" at bounding box center [613, 235] width 42 height 42
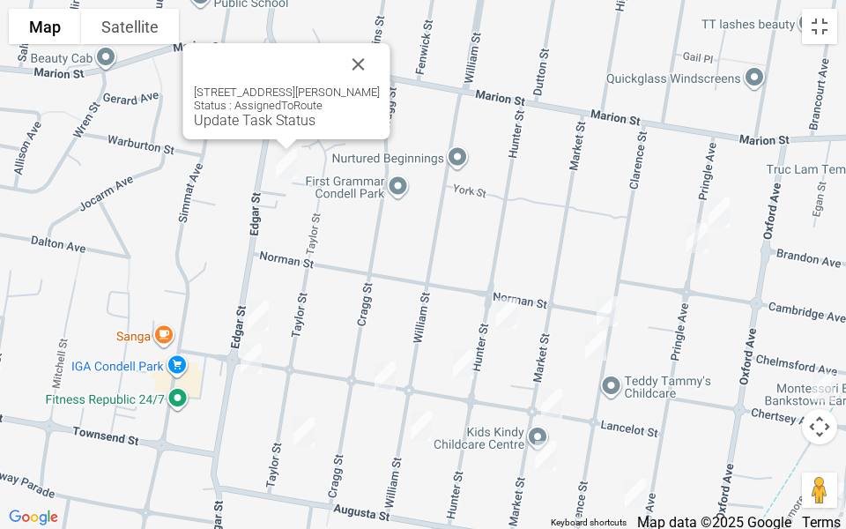
click at [364, 64] on button "Close" at bounding box center [359, 64] width 42 height 42
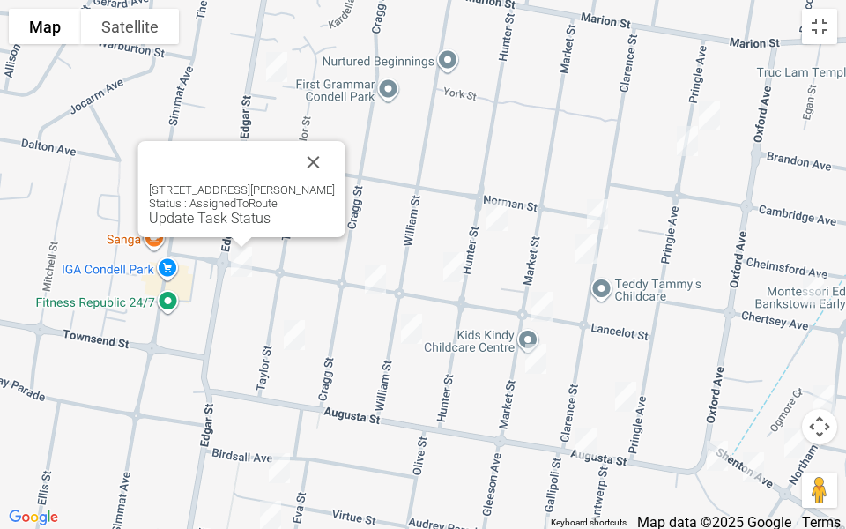
click at [329, 159] on button "Close" at bounding box center [314, 162] width 42 height 42
click at [335, 151] on button "Close" at bounding box center [314, 162] width 42 height 42
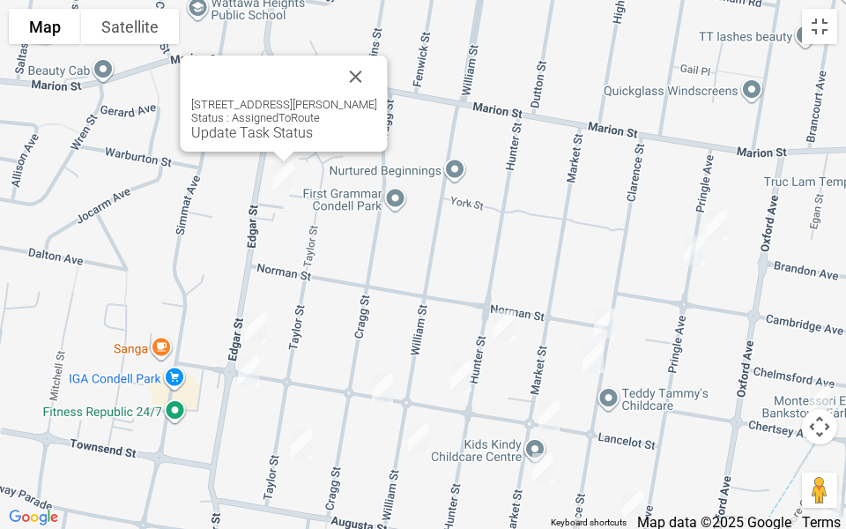
click at [377, 76] on button "Close" at bounding box center [356, 77] width 42 height 42
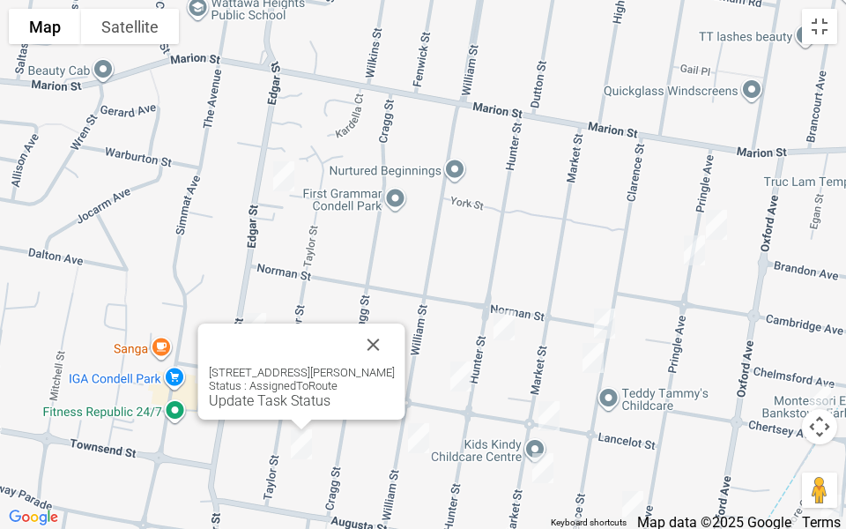
click at [395, 343] on button "Close" at bounding box center [374, 345] width 42 height 42
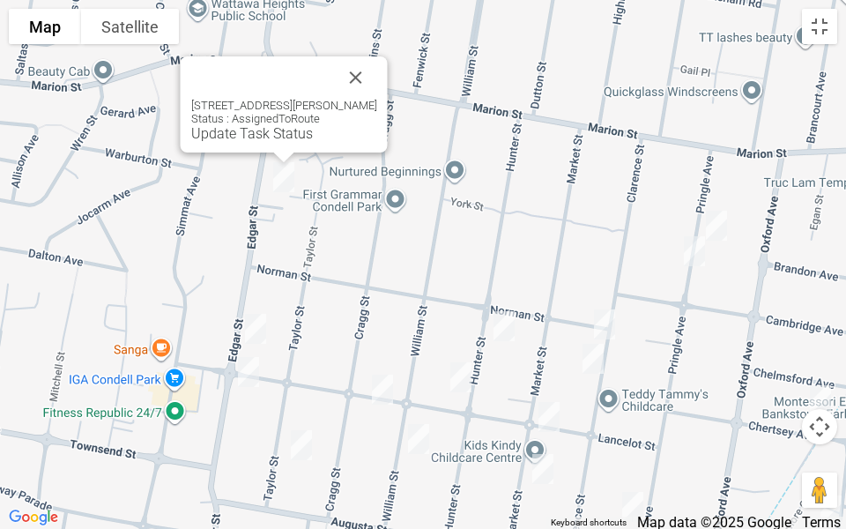
click at [372, 93] on button "Close" at bounding box center [356, 77] width 42 height 42
click at [204, 139] on link "Update Task Status" at bounding box center [252, 133] width 122 height 17
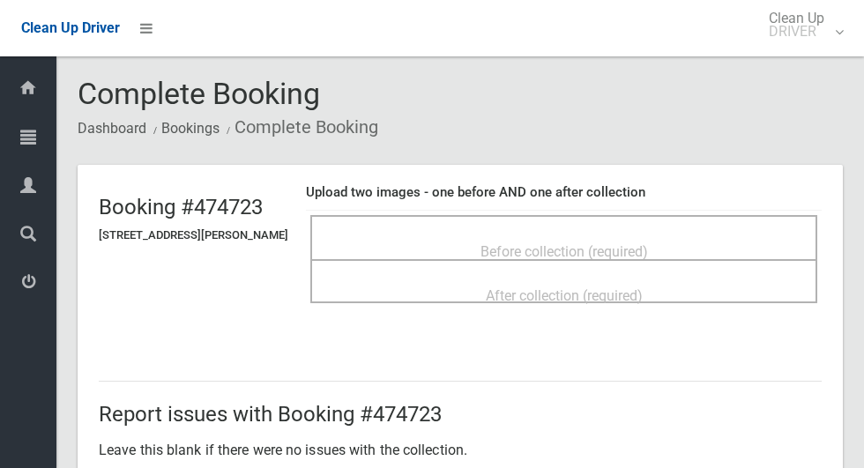
click at [385, 251] on div "Before collection (required)" at bounding box center [564, 250] width 468 height 33
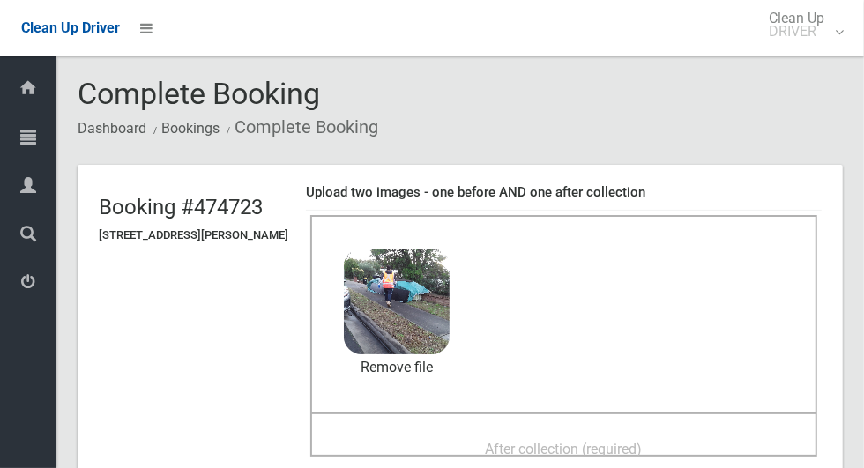
click at [468, 432] on div "After collection (required)" at bounding box center [564, 448] width 468 height 33
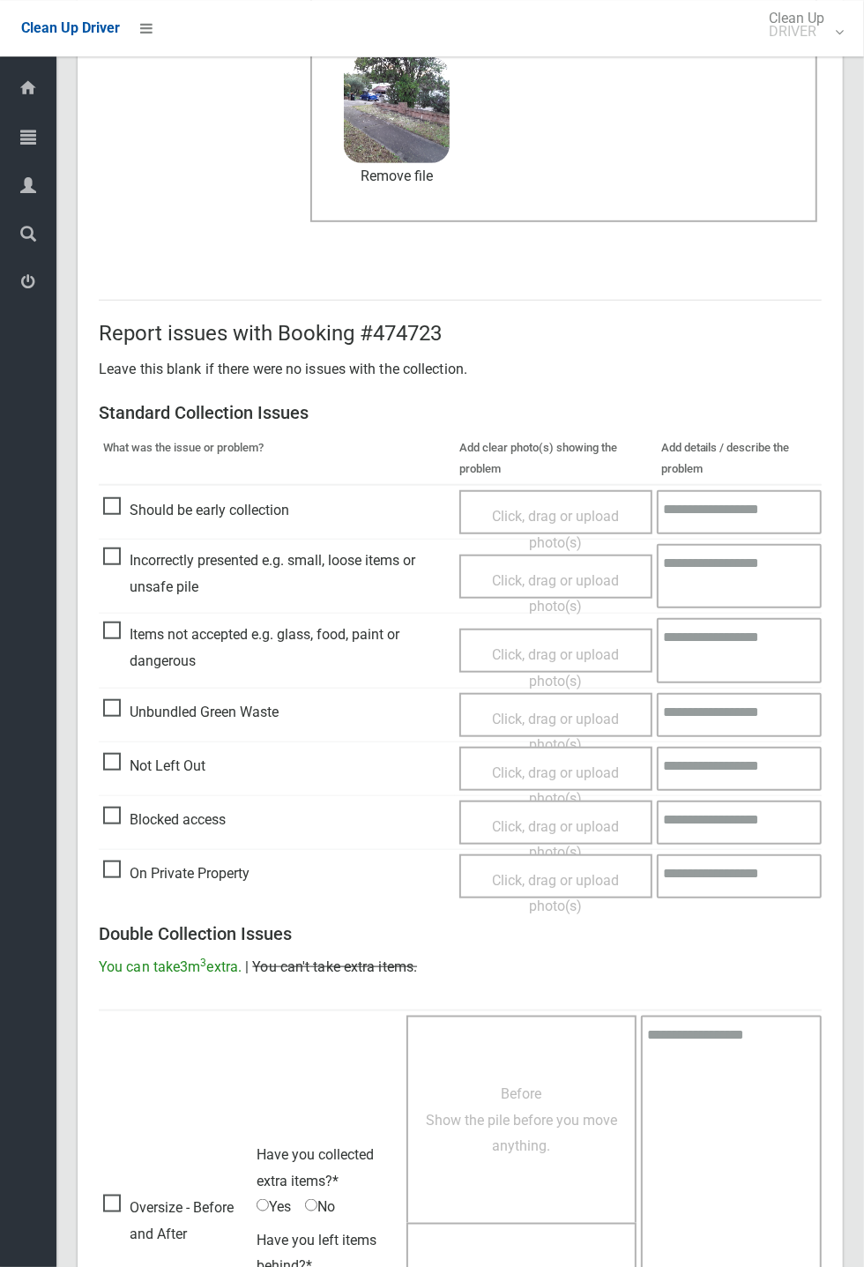
scroll to position [612, 0]
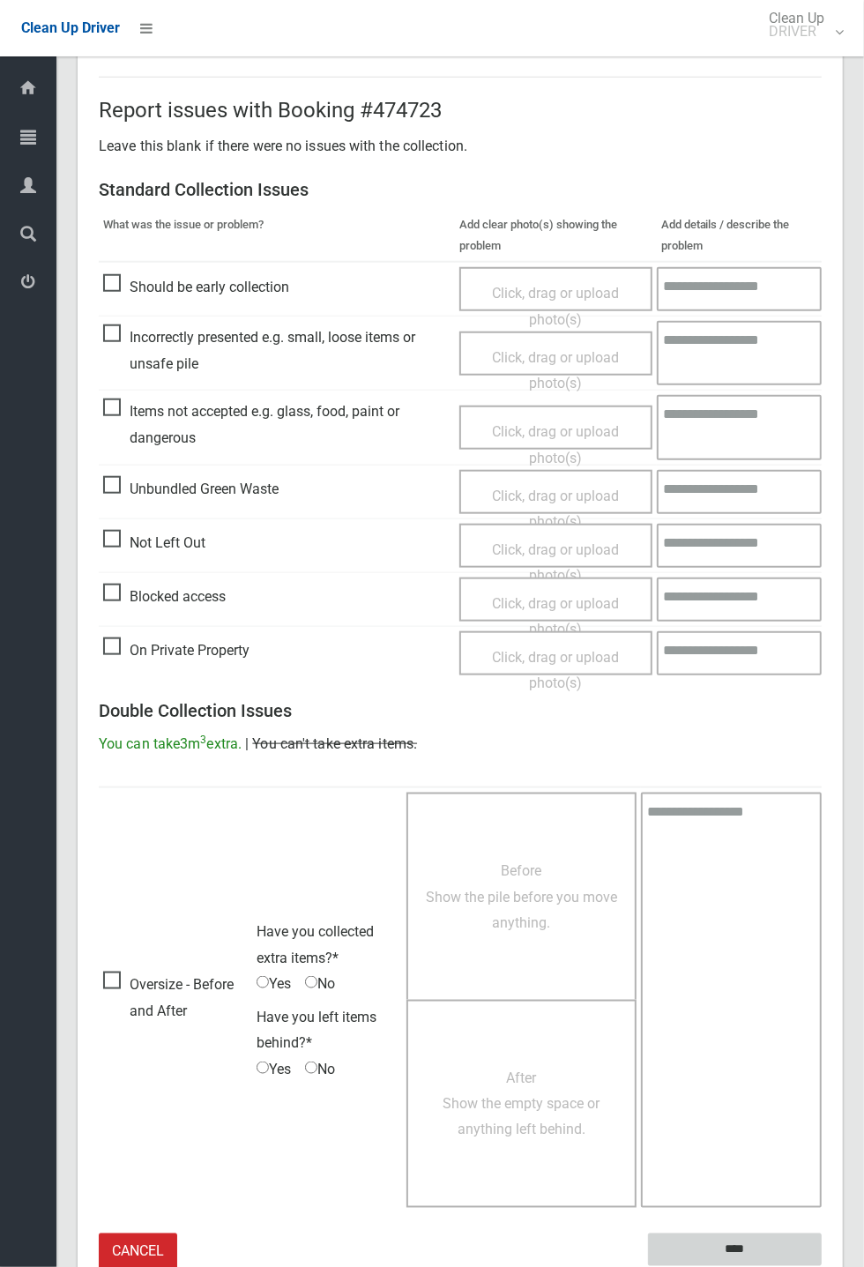
click at [822, 467] on input "****" at bounding box center [735, 1249] width 174 height 33
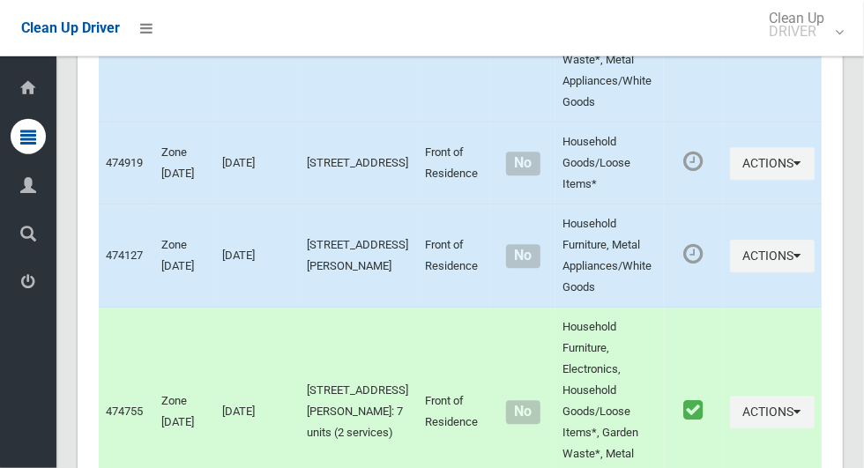
scroll to position [9877, 0]
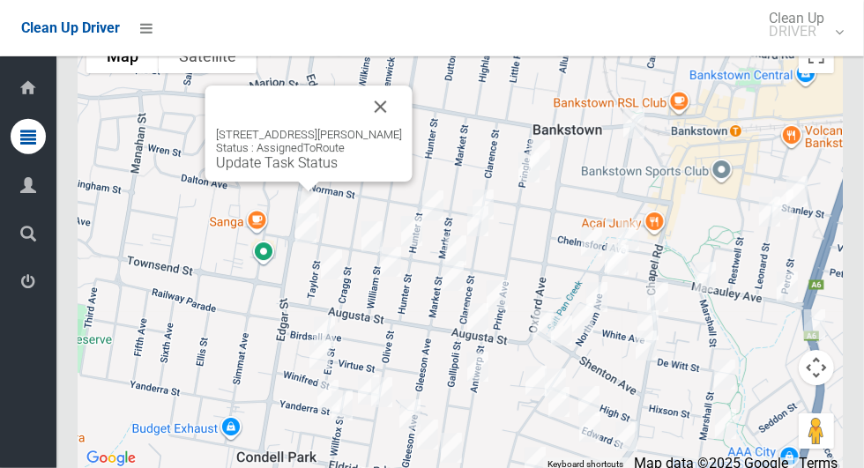
click at [223, 171] on link "Update Task Status" at bounding box center [277, 162] width 122 height 17
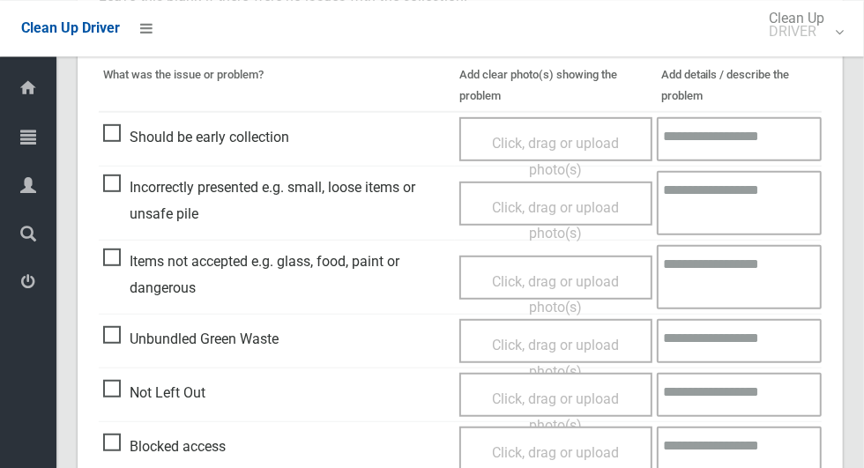
scroll to position [482, 0]
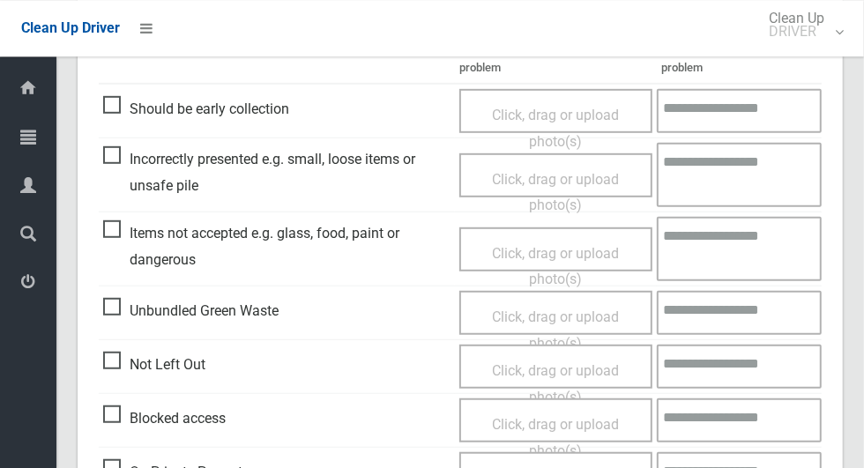
click at [114, 417] on span "Blocked access" at bounding box center [164, 418] width 123 height 26
click at [597, 430] on span "Click, drag or upload photo(s)" at bounding box center [555, 437] width 127 height 43
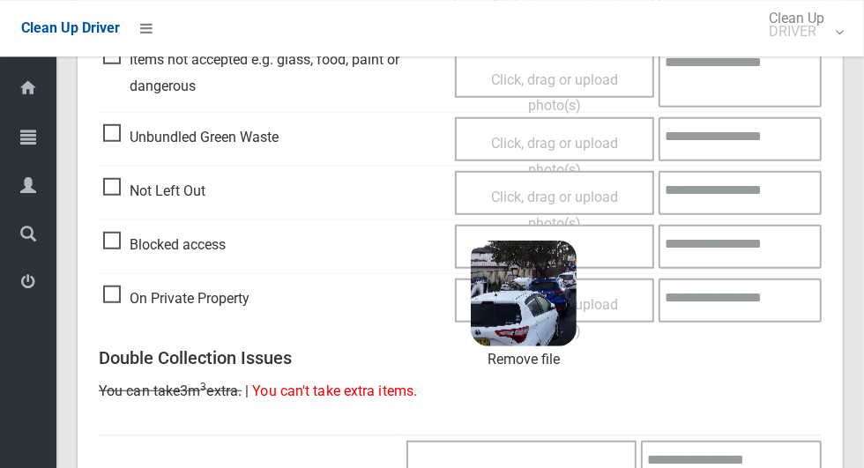
scroll to position [1135, 0]
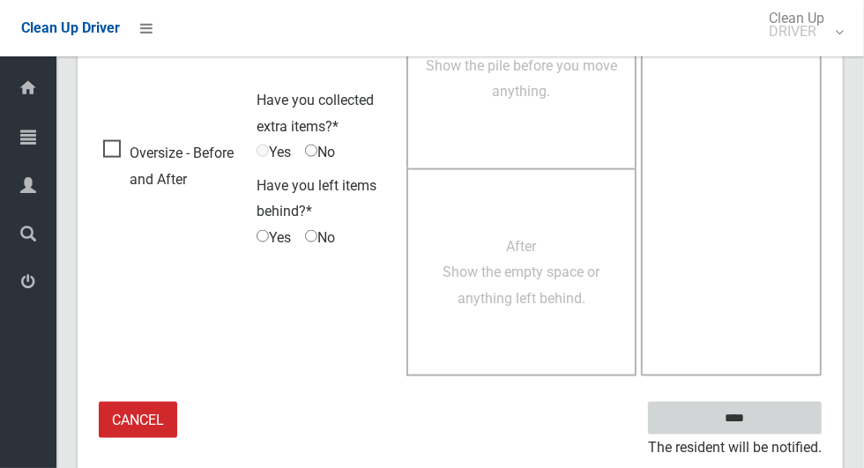
click at [765, 428] on input "****" at bounding box center [735, 418] width 174 height 33
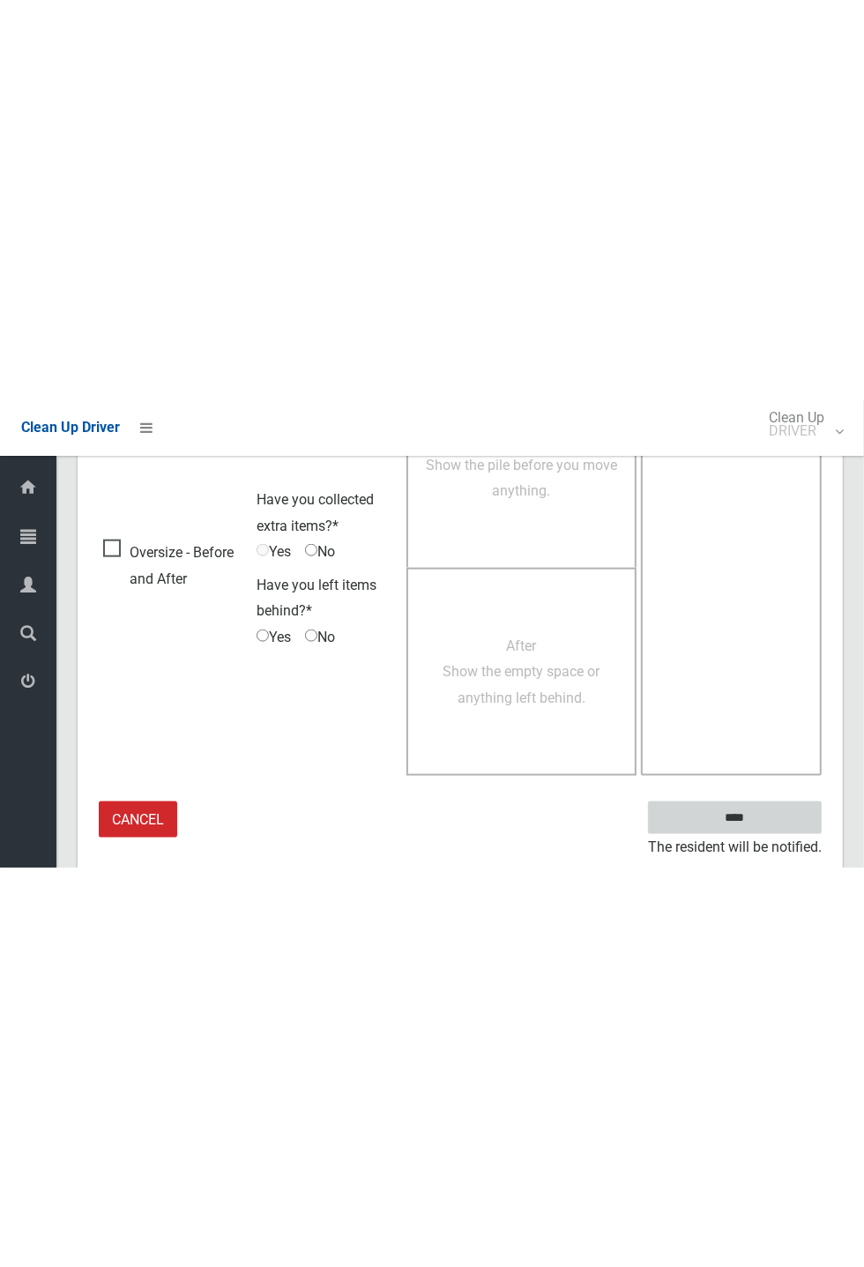
scroll to position [388, 0]
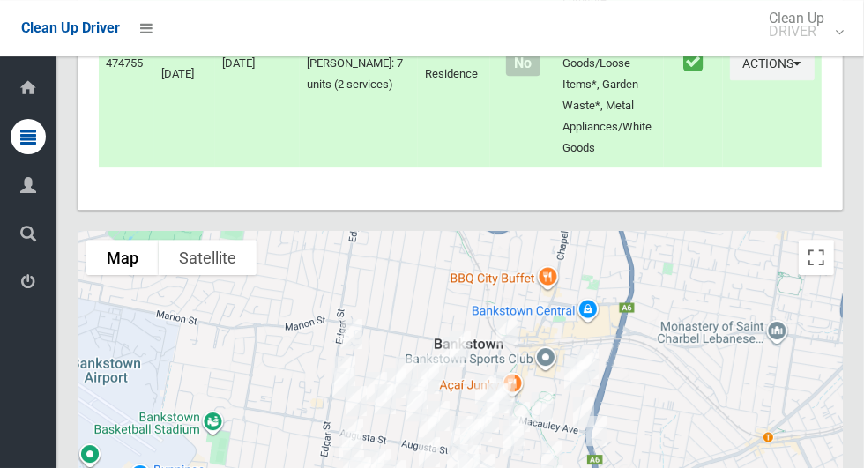
scroll to position [9877, 0]
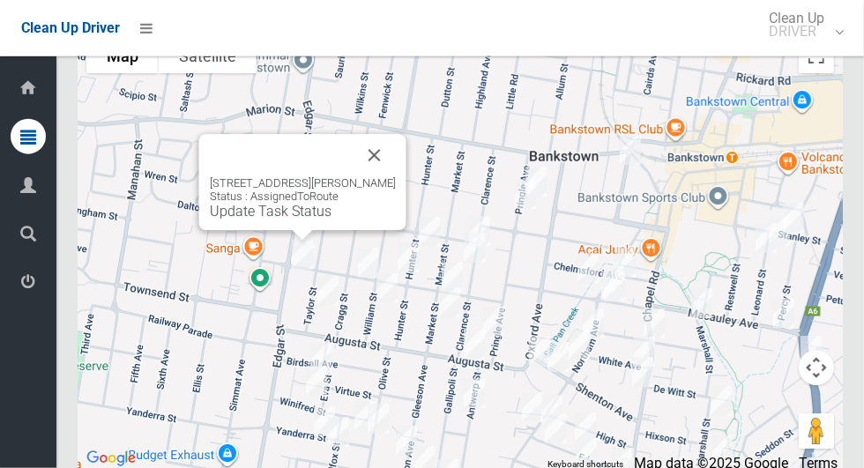
click at [215, 230] on div "193 Edgar Street, CONDELL PARK NSW 2200 Status : AssignedToRoute Update Task St…" at bounding box center [302, 182] width 207 height 96
click at [254, 219] on link "Update Task Status" at bounding box center [271, 211] width 122 height 17
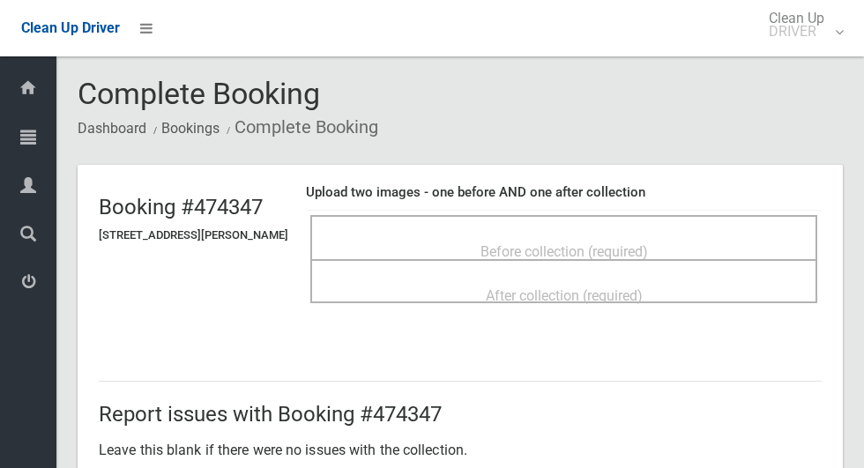
click at [400, 242] on div "Before collection (required)" at bounding box center [564, 250] width 468 height 33
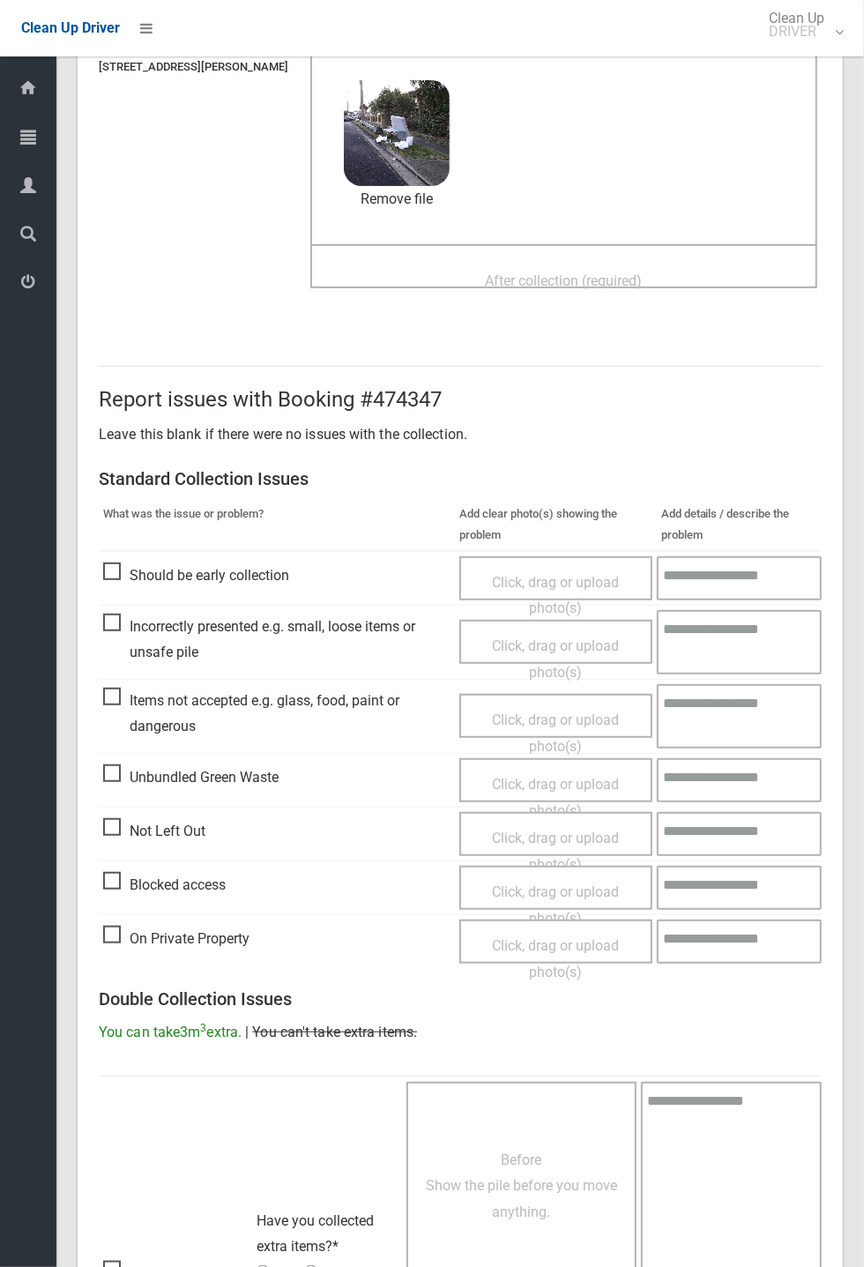
scroll to position [163, 0]
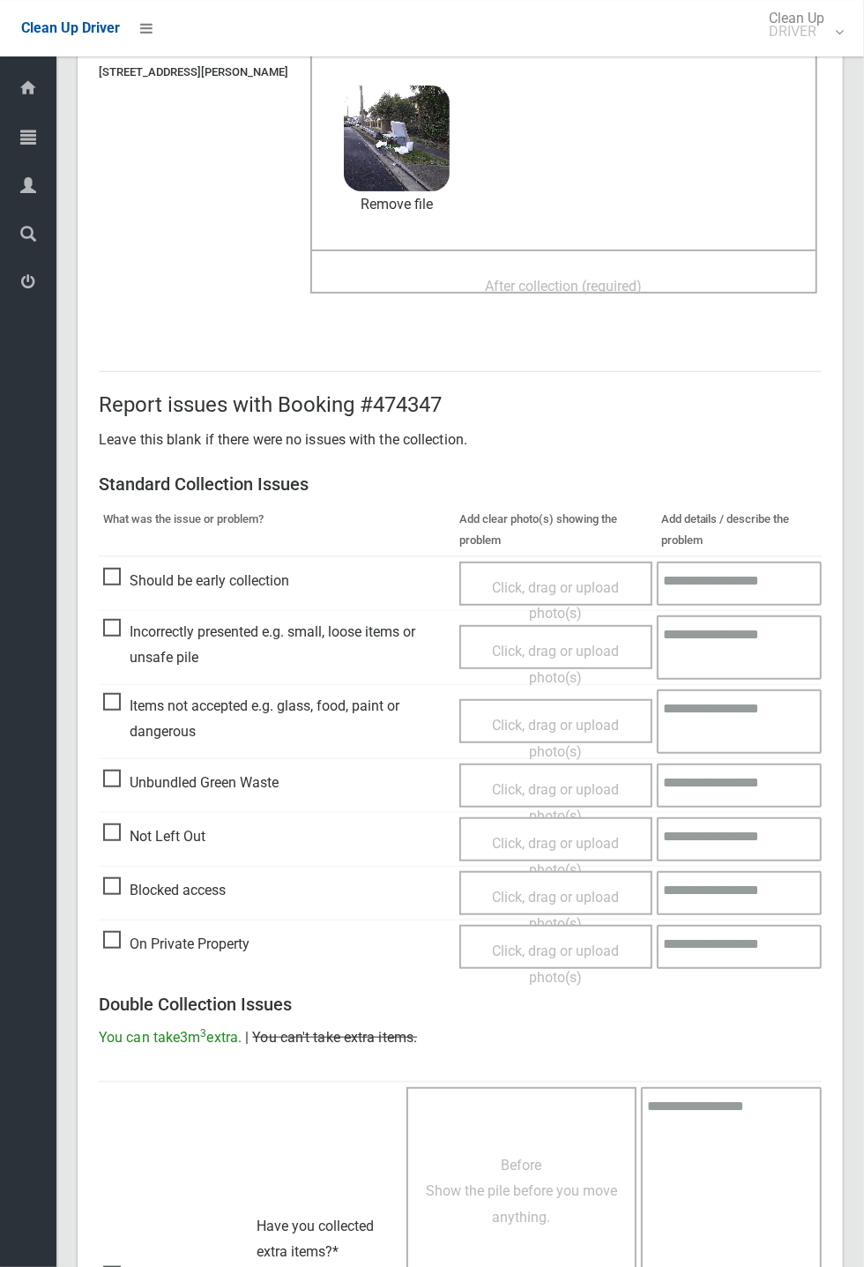
click at [130, 467] on span "Items not accepted e.g. glass, food, paint or dangerous" at bounding box center [276, 719] width 347 height 52
click at [130, 467] on span "Incorrectly presented e.g. small, loose items or unsafe pile" at bounding box center [276, 645] width 347 height 52
click at [196, 467] on span "Items not accepted e.g. glass, food, paint or dangerous" at bounding box center [276, 719] width 347 height 52
click at [515, 467] on span "Click, drag or upload photo(s)" at bounding box center [555, 738] width 127 height 43
click at [692, 467] on textarea at bounding box center [739, 785] width 163 height 44
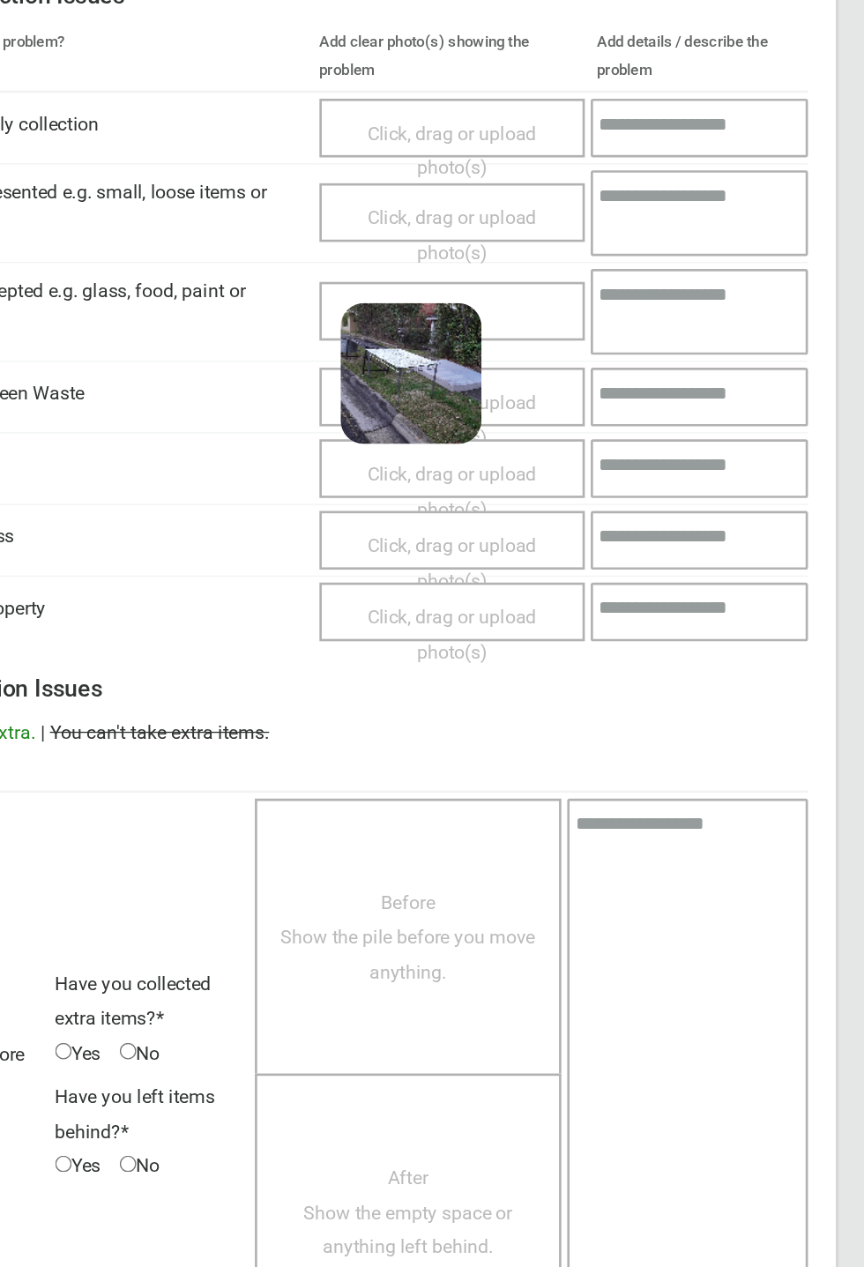
scroll to position [539, 0]
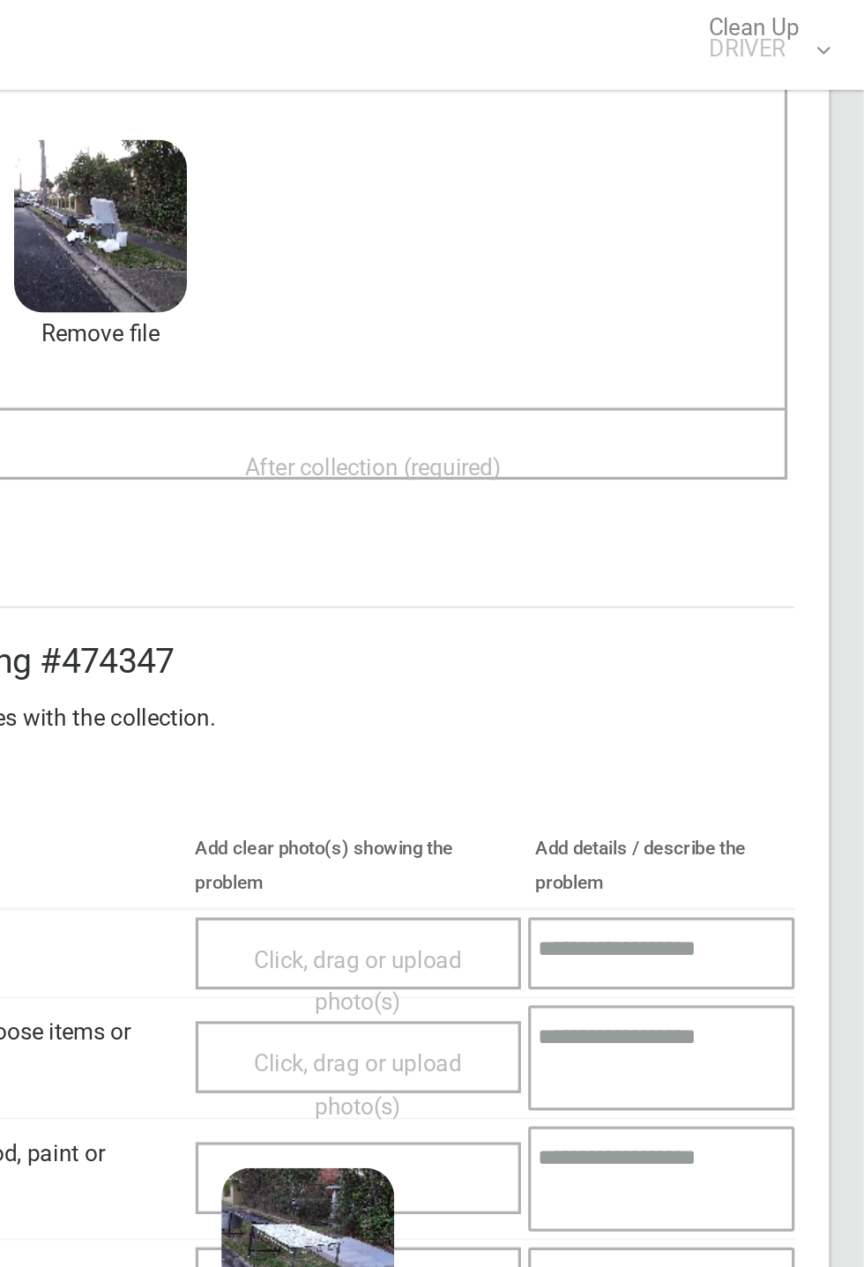
type textarea "*****"
click at [517, 279] on span "After collection (required)" at bounding box center [564, 287] width 157 height 17
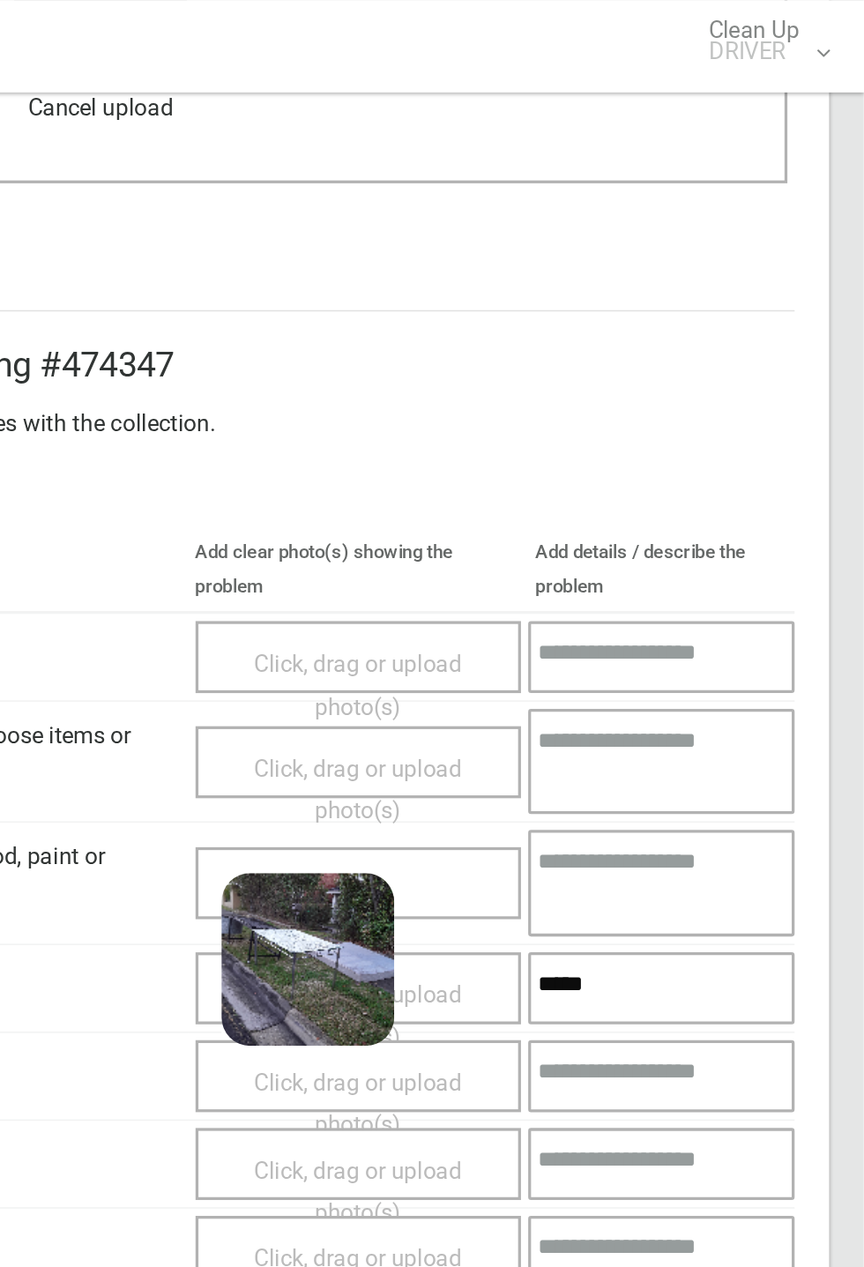
scroll to position [499, 0]
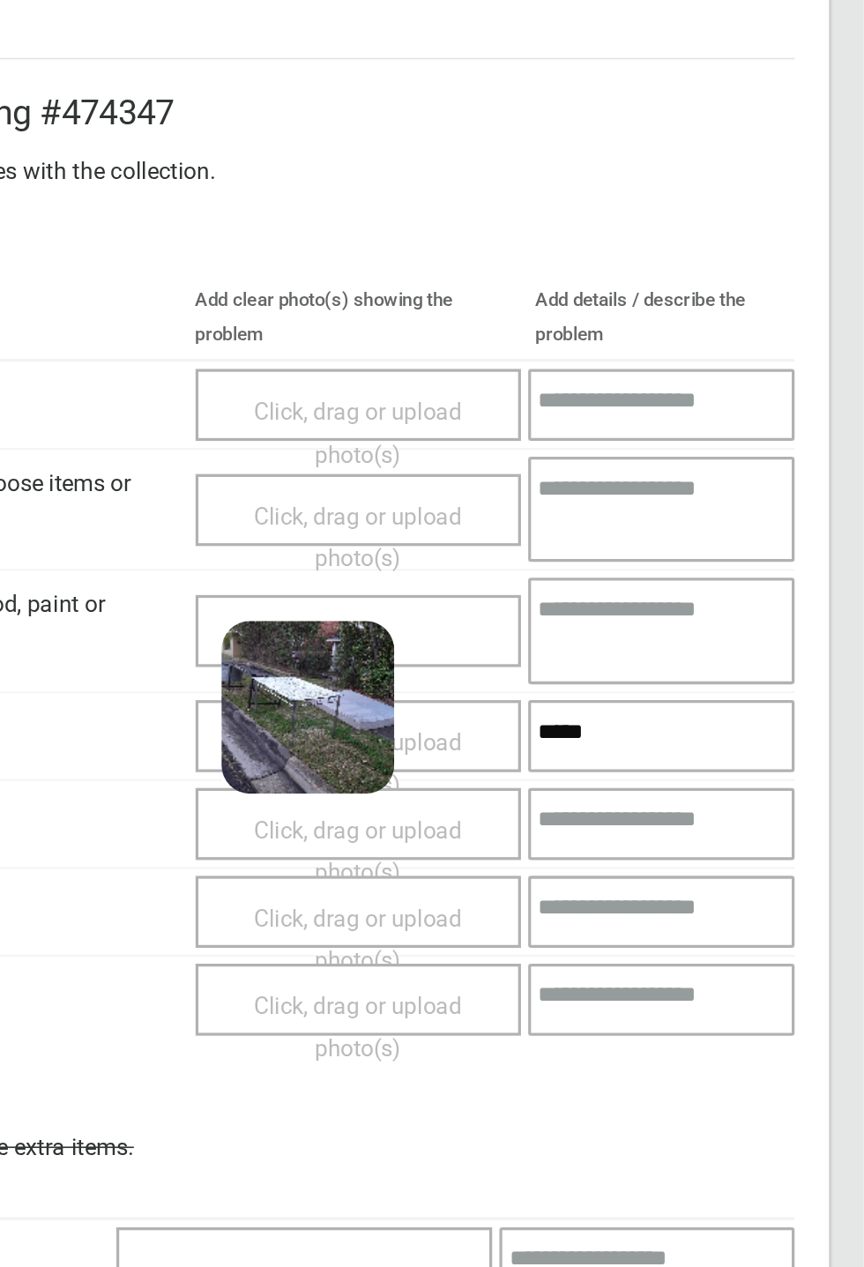
click at [417, 467] on div "Before Show the pile before you move anything." at bounding box center [521, 1008] width 230 height 207
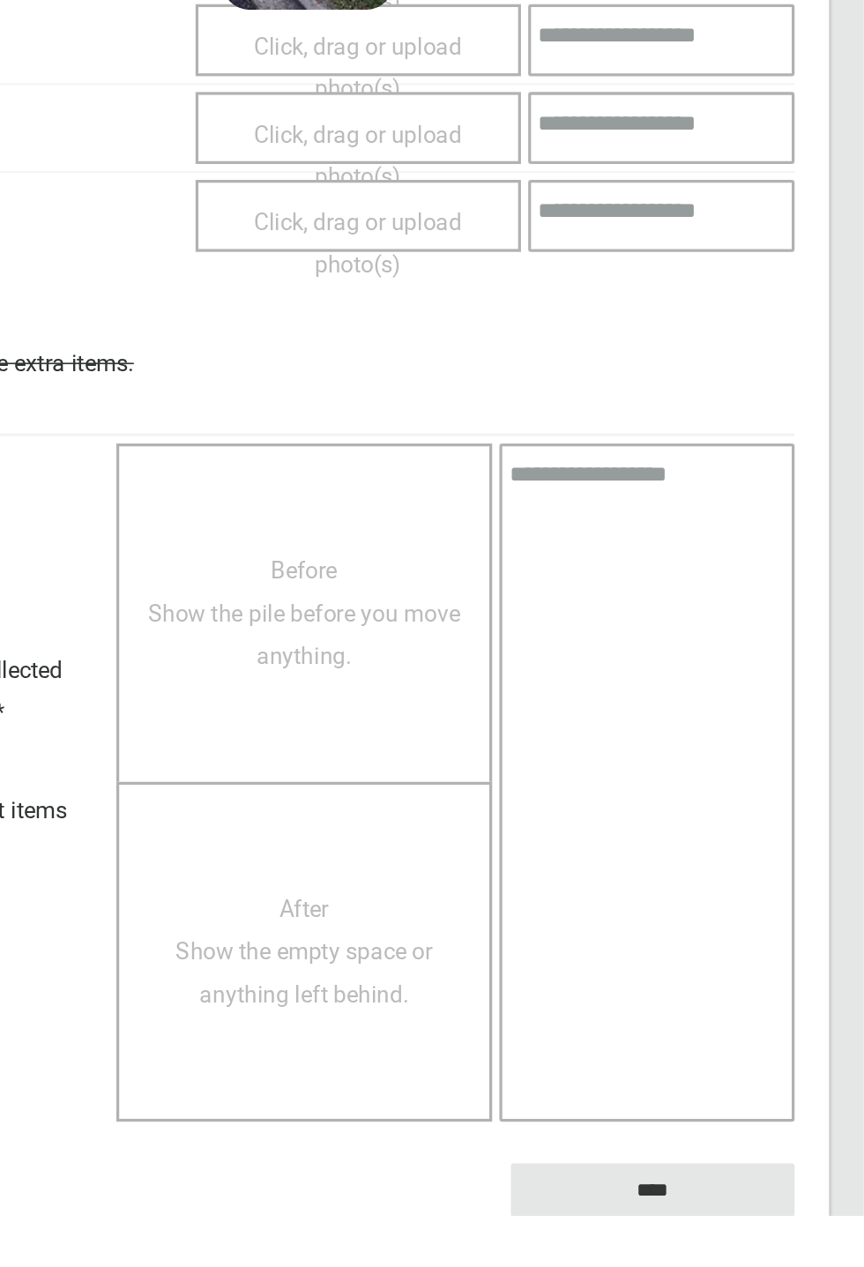
scroll to position [613, 0]
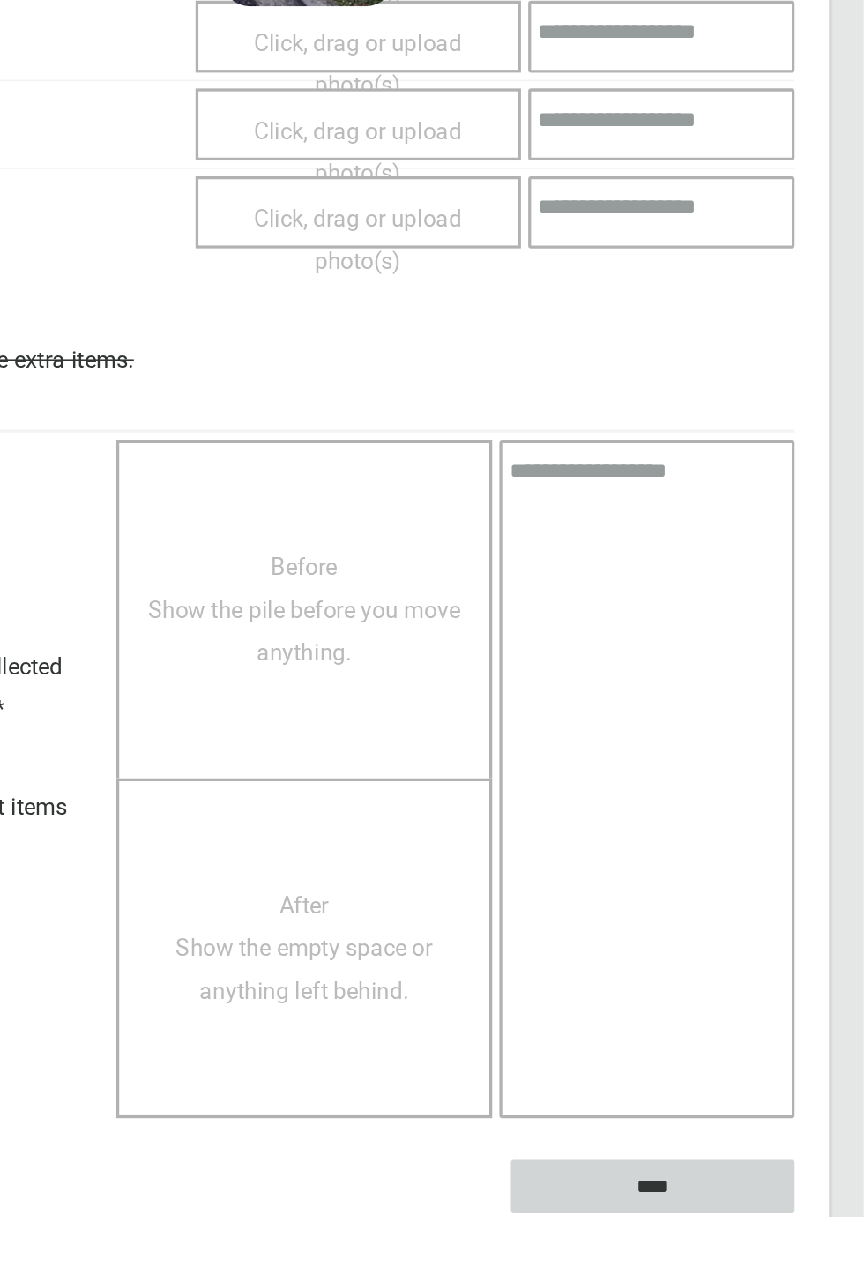
click at [683, 467] on input "****" at bounding box center [735, 1248] width 174 height 33
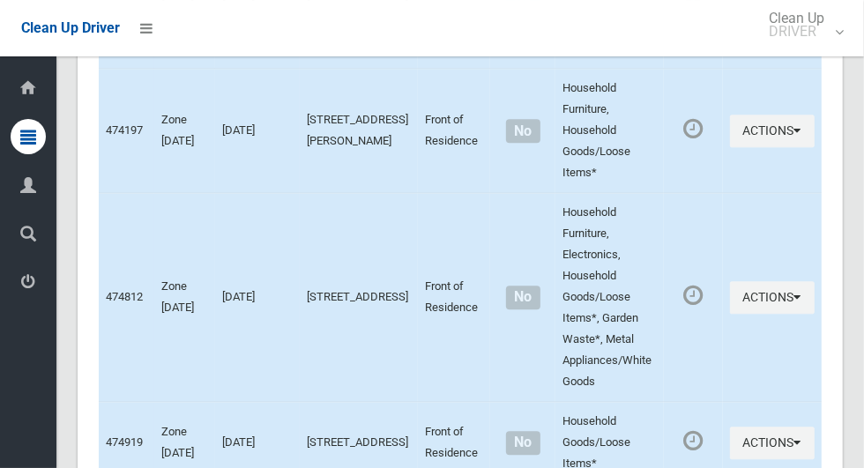
scroll to position [9877, 0]
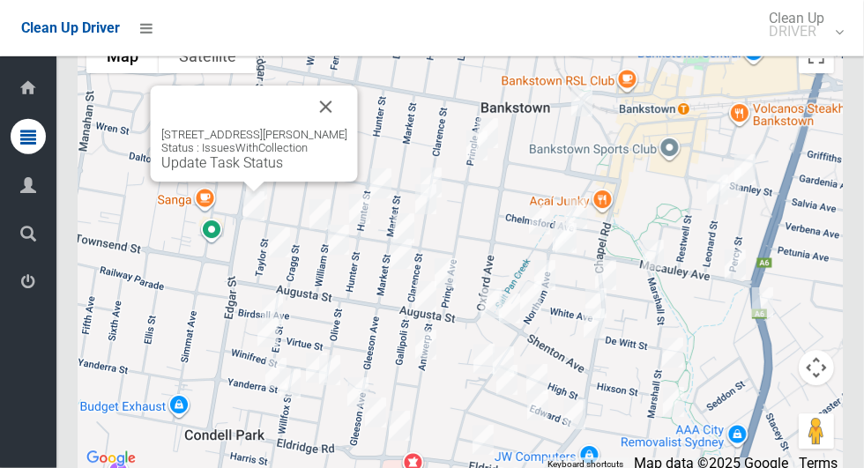
click at [347, 128] on button "Close" at bounding box center [326, 107] width 42 height 42
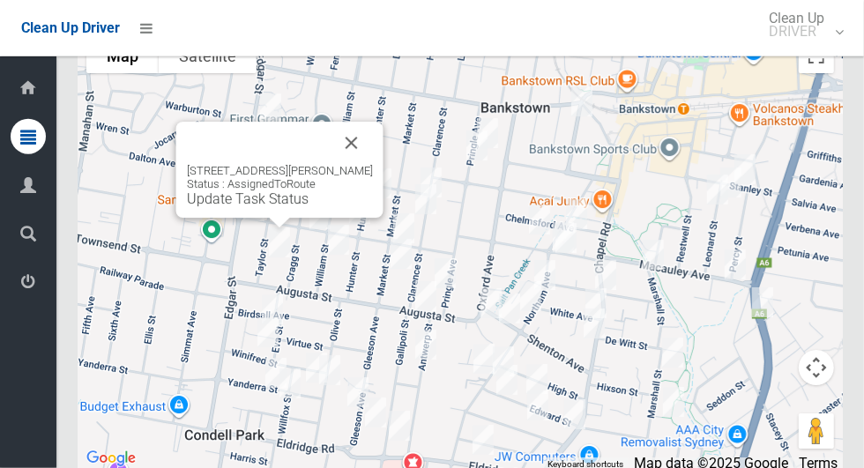
click at [373, 164] on button "Close" at bounding box center [352, 143] width 42 height 42
click at [195, 207] on link "Update Task Status" at bounding box center [248, 198] width 122 height 17
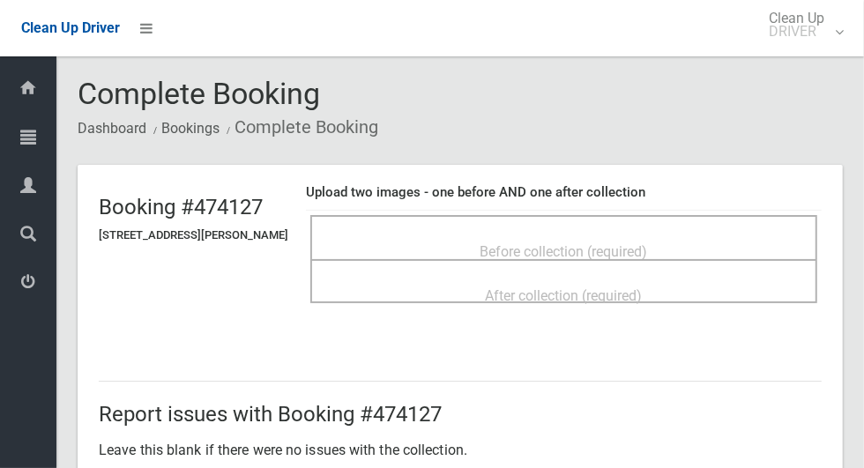
click at [417, 240] on div "Before collection (required)" at bounding box center [564, 250] width 468 height 33
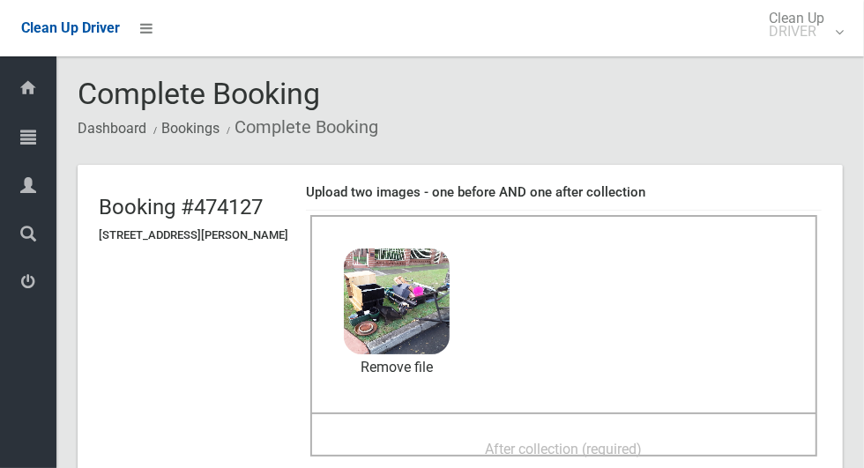
click at [434, 441] on div "After collection (required)" at bounding box center [564, 448] width 468 height 33
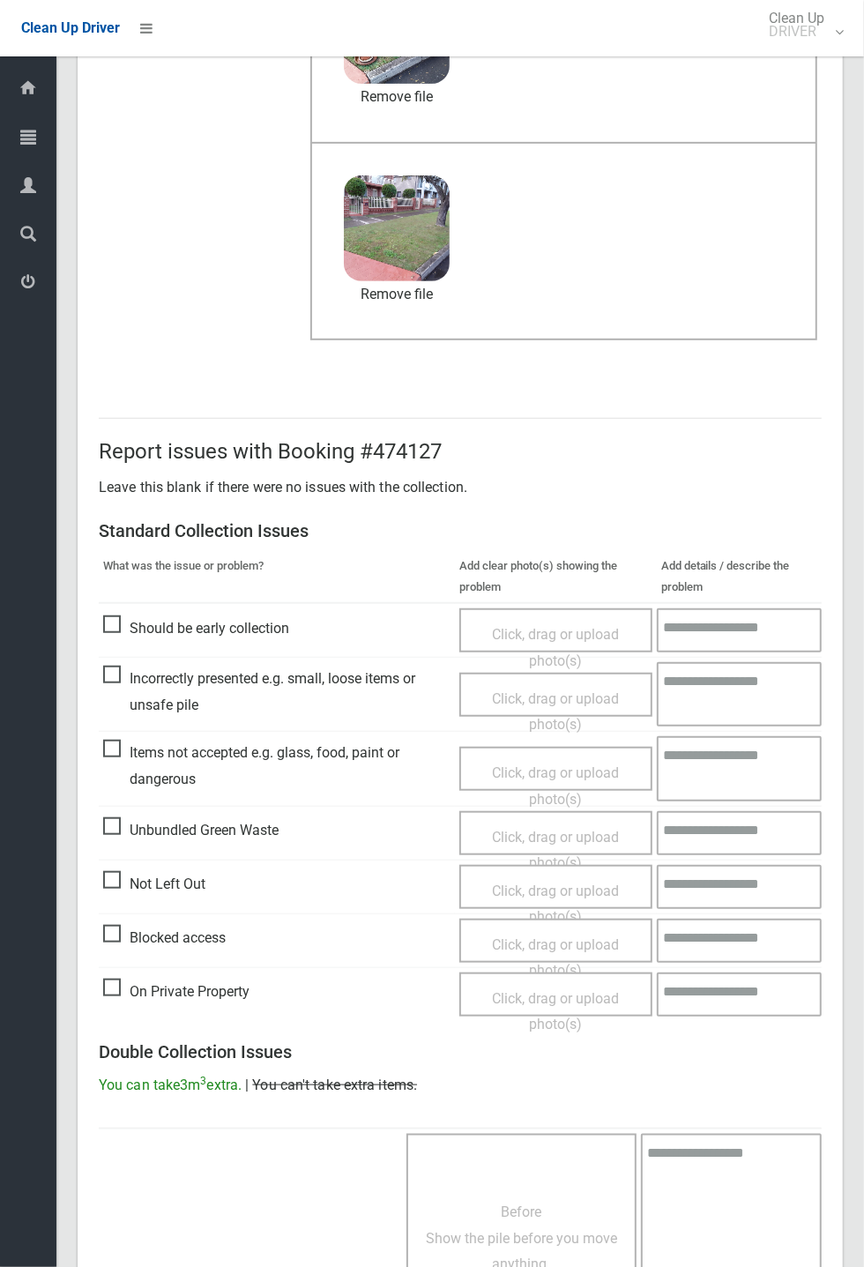
scroll to position [612, 0]
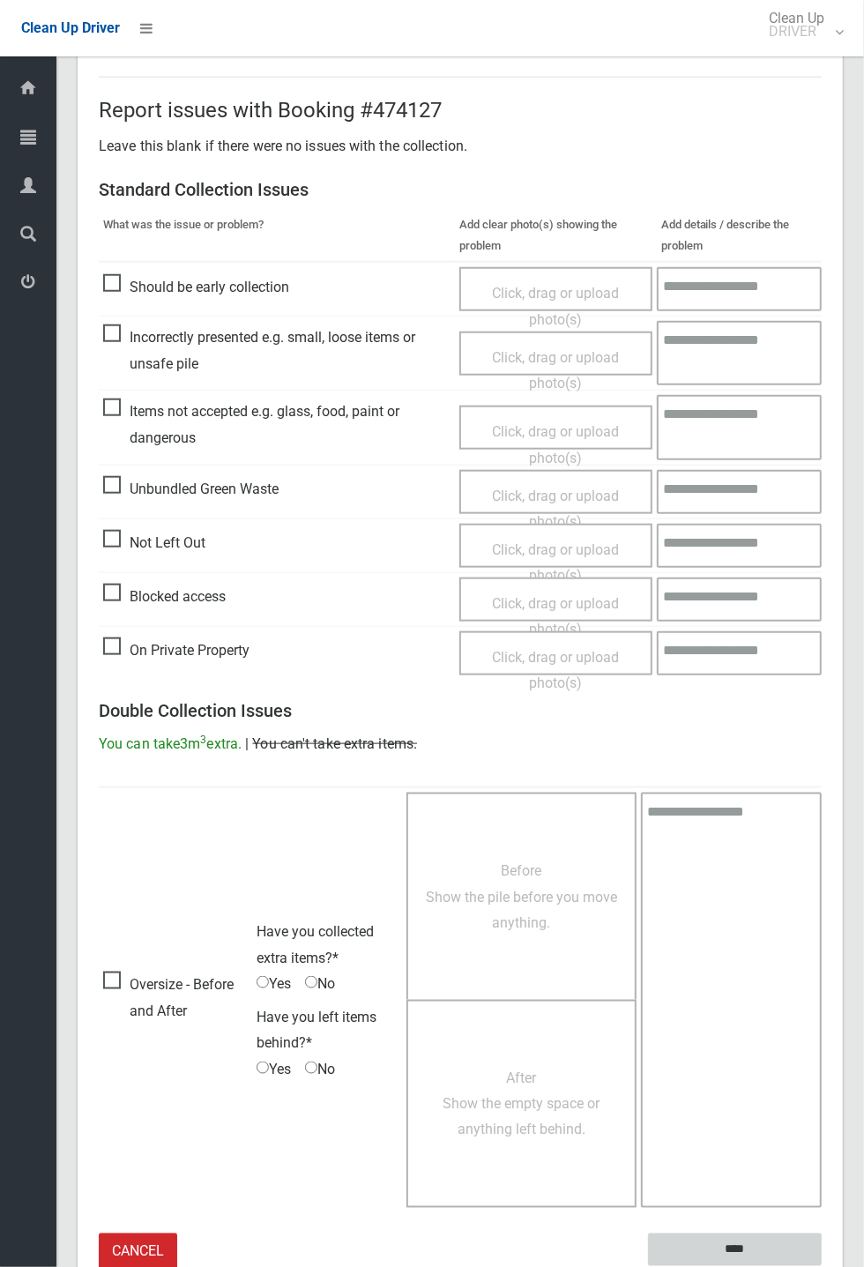
click at [822, 467] on input "****" at bounding box center [735, 1249] width 174 height 33
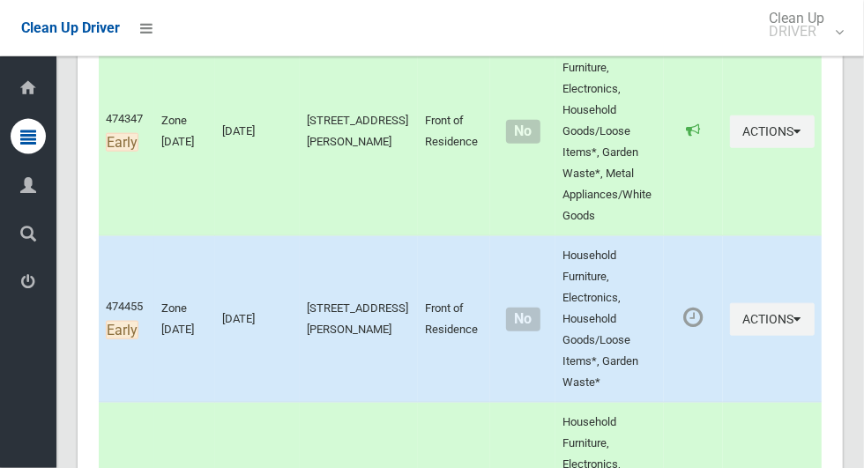
scroll to position [1774, 0]
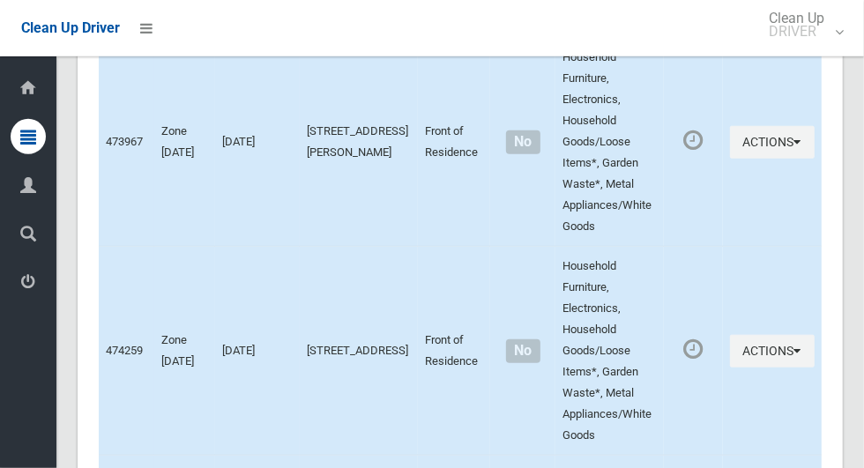
scroll to position [9877, 0]
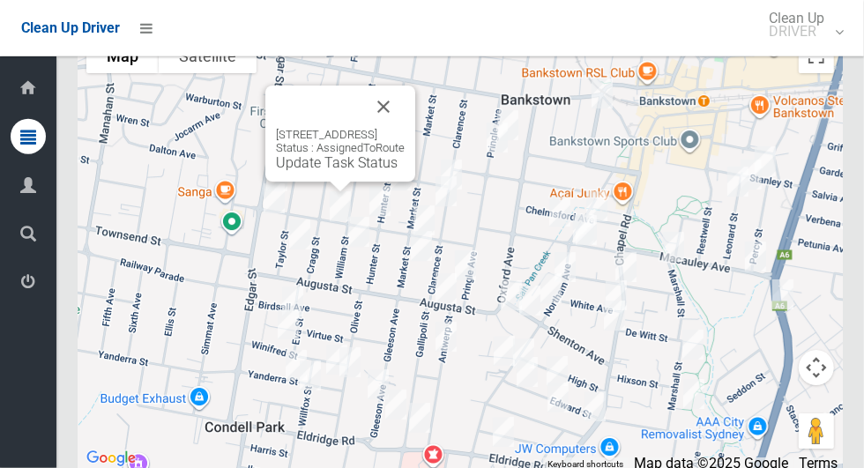
click at [405, 128] on button "Close" at bounding box center [383, 107] width 42 height 42
click at [276, 171] on link "Update Task Status" at bounding box center [337, 162] width 122 height 17
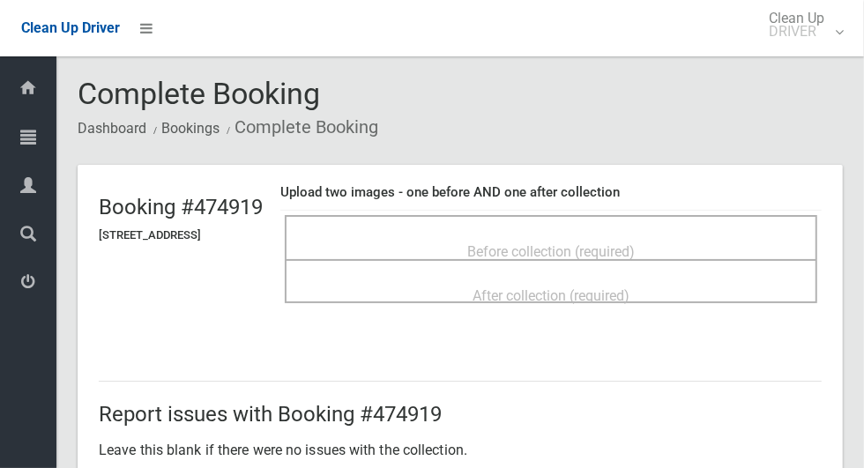
click at [392, 243] on div "Before collection (required)" at bounding box center [551, 250] width 494 height 33
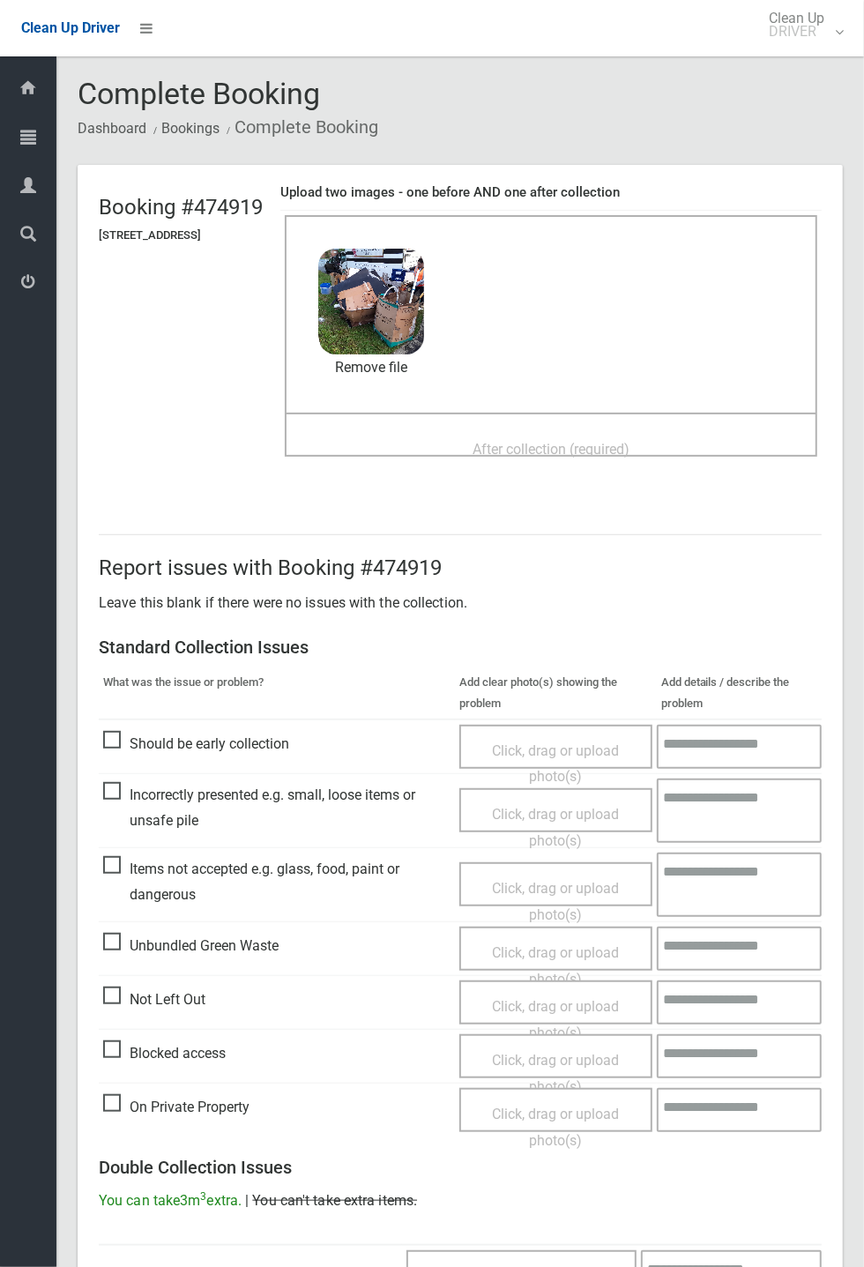
click at [454, 442] on div "After collection (required)" at bounding box center [551, 448] width 494 height 33
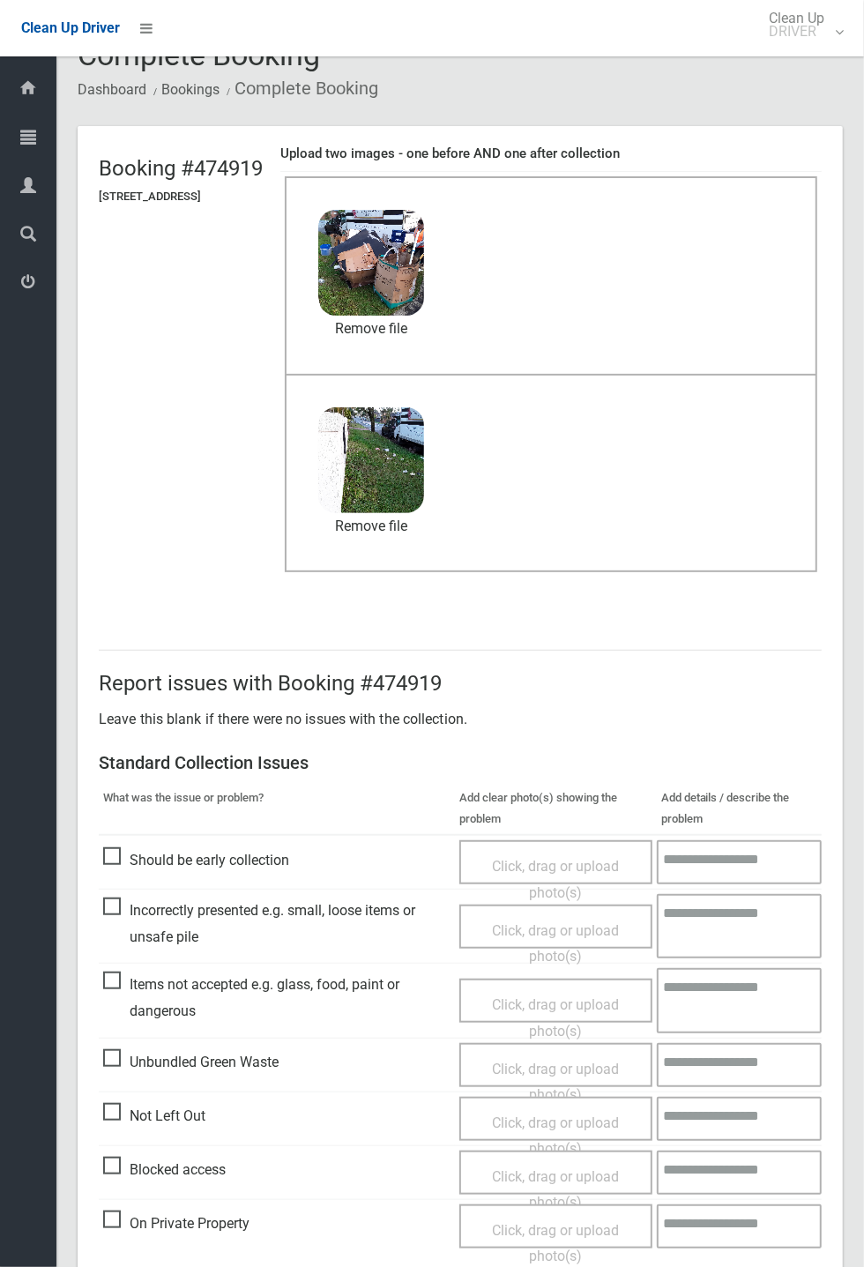
scroll to position [612, 0]
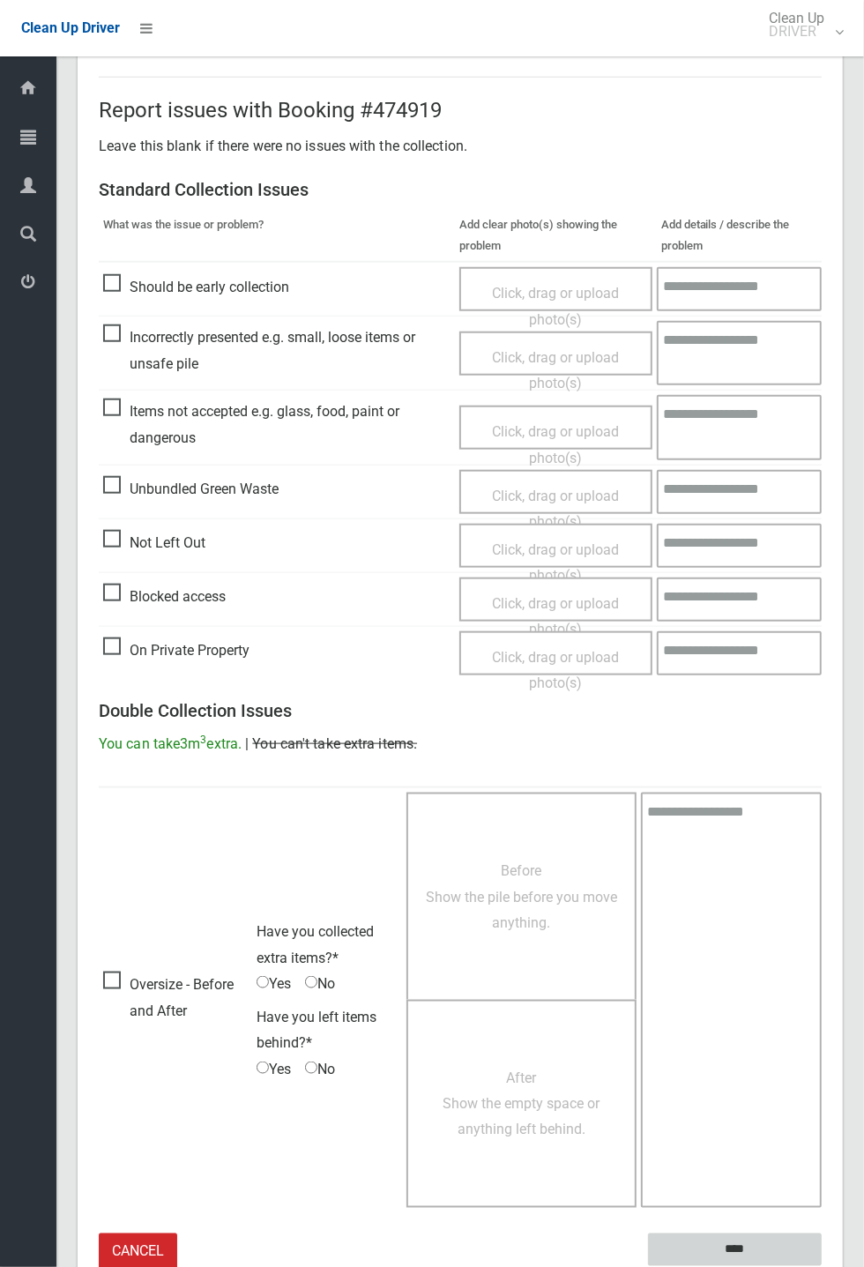
click at [672, 467] on input "****" at bounding box center [735, 1249] width 174 height 33
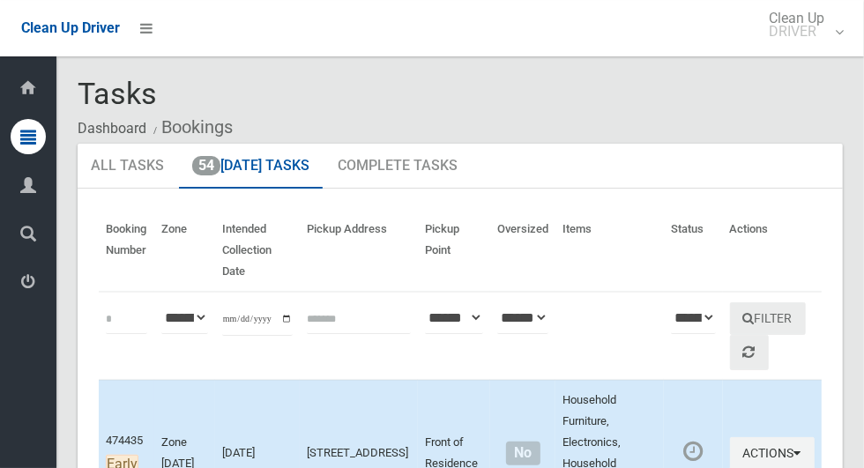
click at [301, 259] on th "Intended Collection Date" at bounding box center [258, 251] width 86 height 82
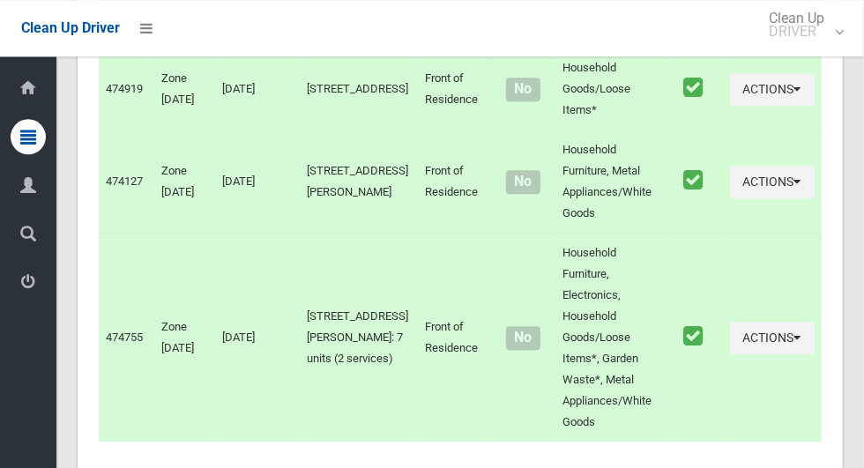
scroll to position [9877, 0]
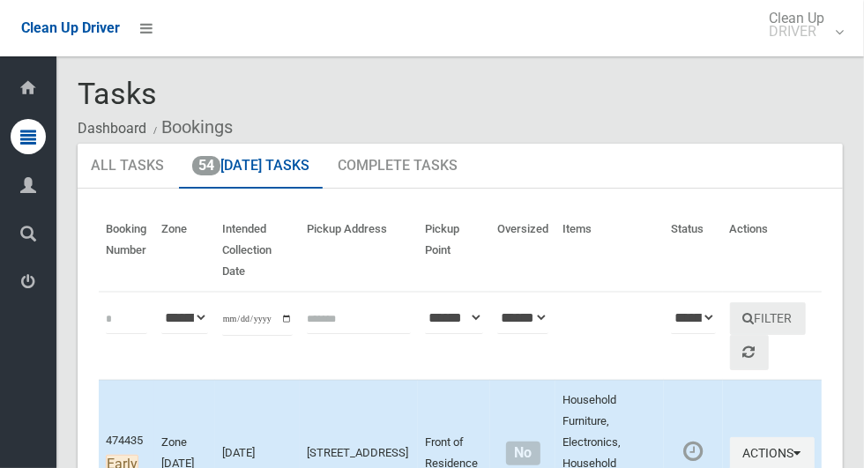
click at [822, 425] on td "Actions Complete Booking View Booking Details" at bounding box center [772, 453] width 99 height 146
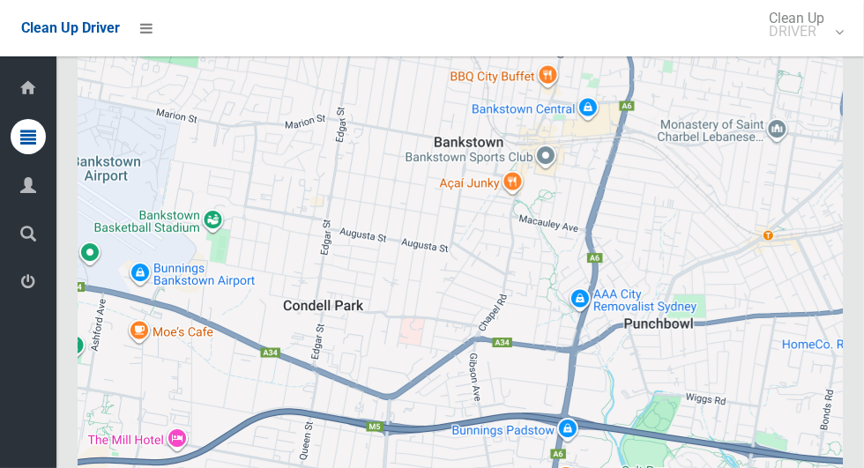
scroll to position [9877, 0]
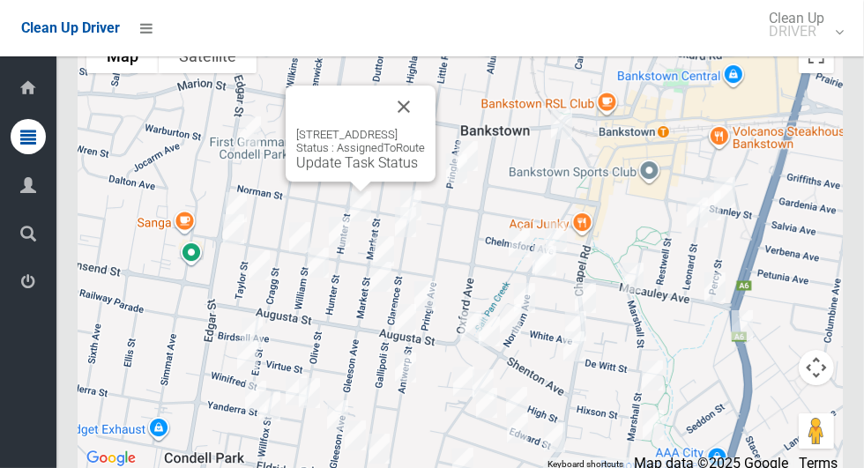
click at [458, 96] on div "68 Hunter Street, CONDELL PARK NSW 2200 Status : AssignedToRoute Update Task St…" at bounding box center [460, 249] width 765 height 441
click at [425, 128] on button "Close" at bounding box center [404, 107] width 42 height 42
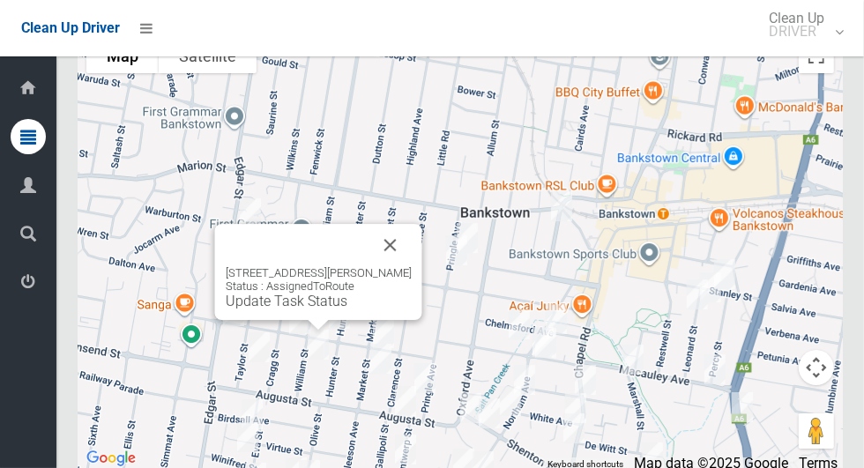
click at [412, 259] on button "Close" at bounding box center [390, 245] width 42 height 42
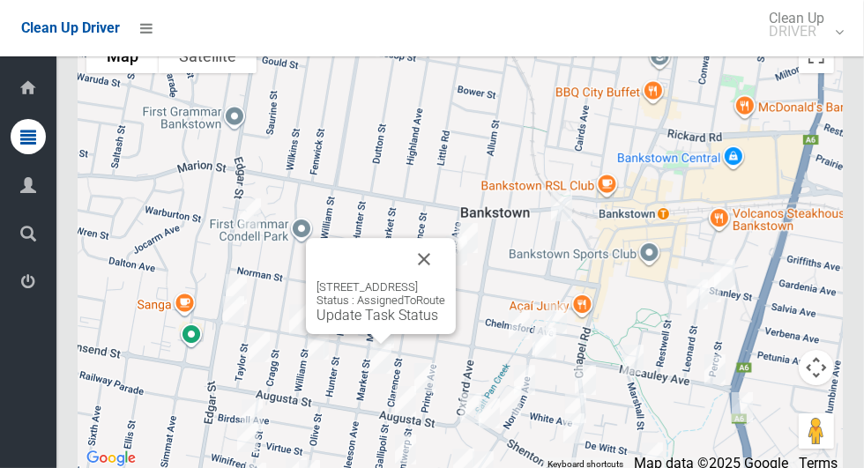
click at [445, 270] on button "Close" at bounding box center [424, 259] width 42 height 42
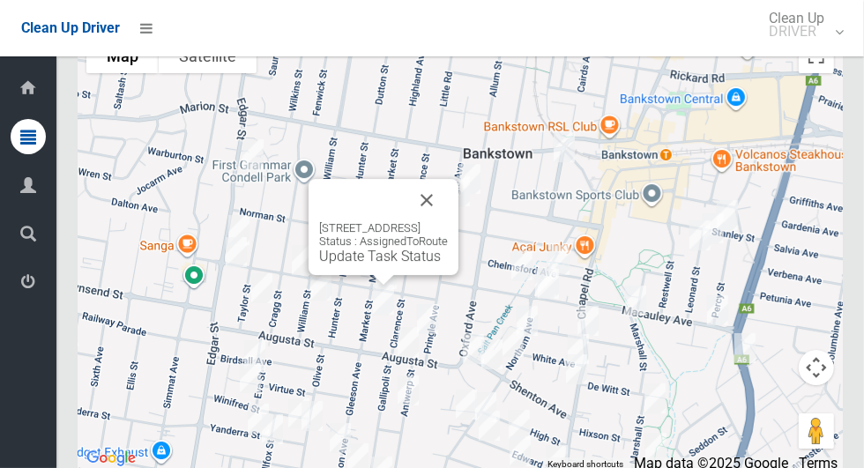
click at [448, 221] on button "Close" at bounding box center [426, 200] width 42 height 42
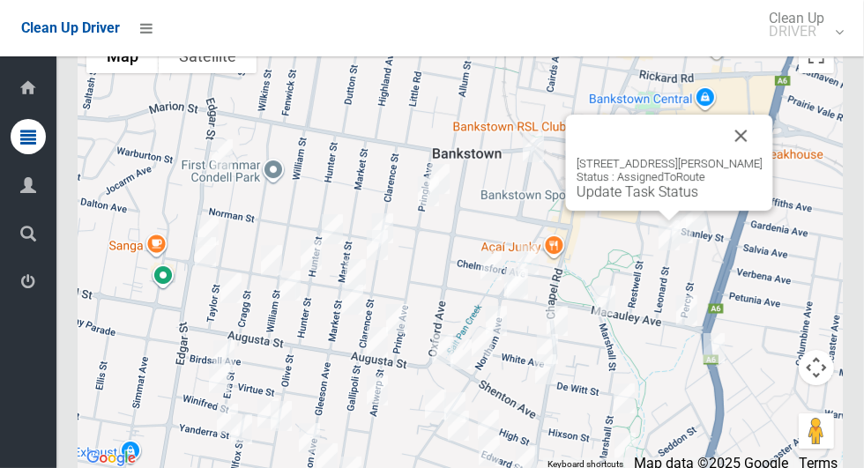
click at [763, 157] on button "Close" at bounding box center [741, 136] width 42 height 42
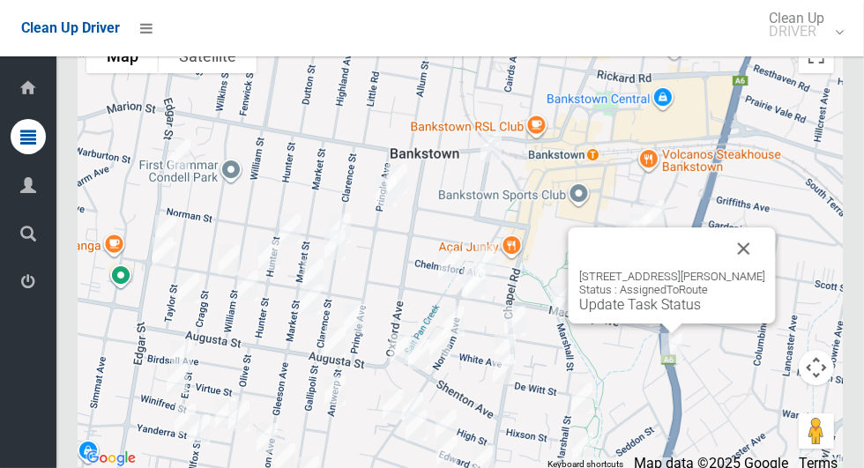
click at [762, 270] on button "Close" at bounding box center [744, 248] width 42 height 42
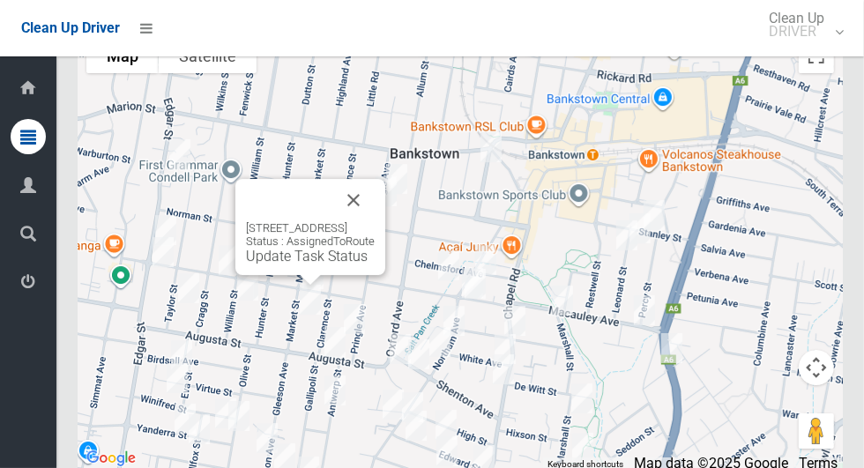
click at [375, 221] on button "Close" at bounding box center [353, 200] width 42 height 42
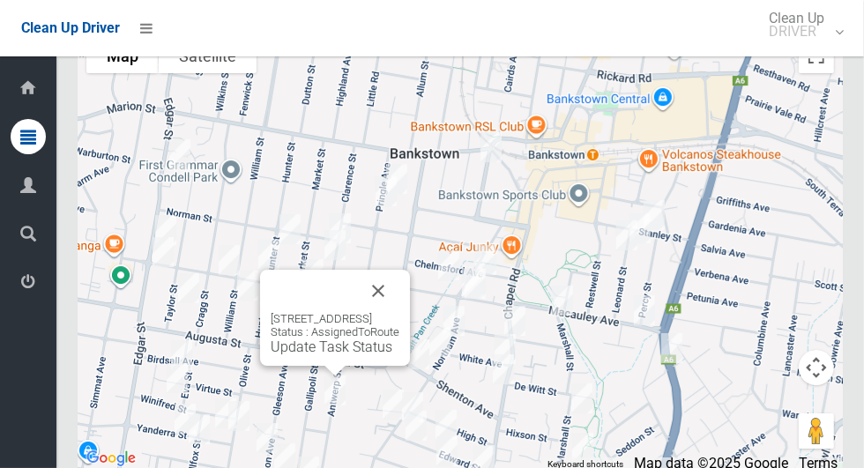
click at [410, 308] on div "30 Antwerp Street, BANKSTOWN NSW 2200 Status : AssignedToRoute Update Task Stat…" at bounding box center [335, 318] width 150 height 96
click at [399, 312] on button "Close" at bounding box center [378, 291] width 42 height 42
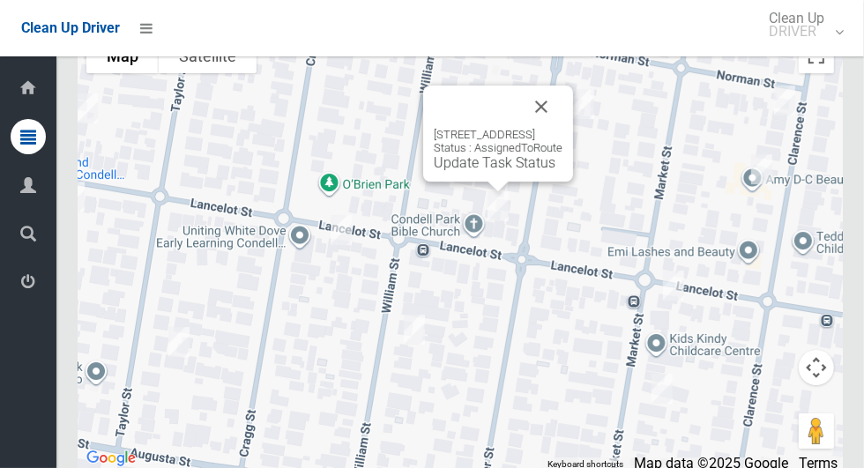
click at [443, 128] on div at bounding box center [477, 107] width 86 height 42
click at [452, 171] on link "Update Task Status" at bounding box center [495, 162] width 122 height 17
click at [445, 182] on div "27 Lancelot Street, CONDELL PARK NSW 2200 Status : AssignedToRoute Update Task …" at bounding box center [498, 134] width 150 height 96
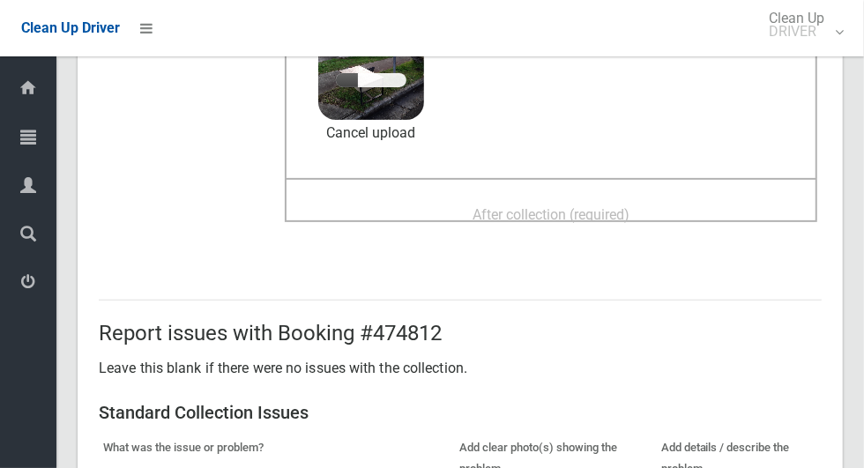
scroll to position [236, 0]
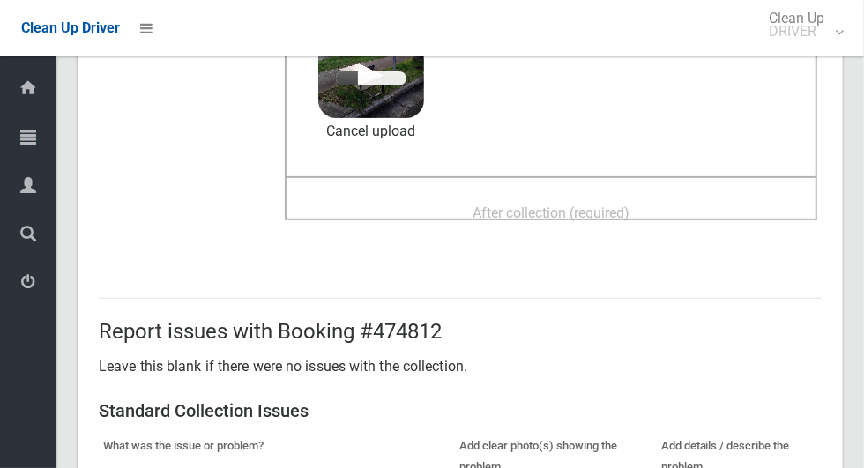
click at [666, 227] on div "After collection (required)" at bounding box center [551, 212] width 494 height 33
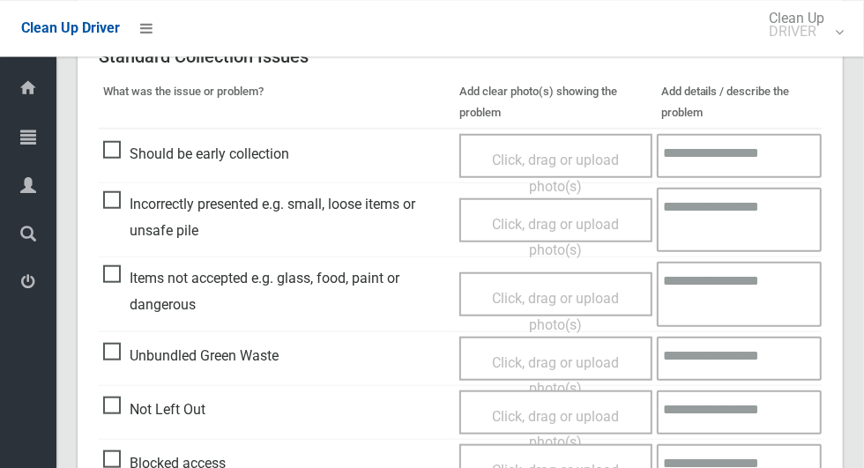
scroll to position [1442, 0]
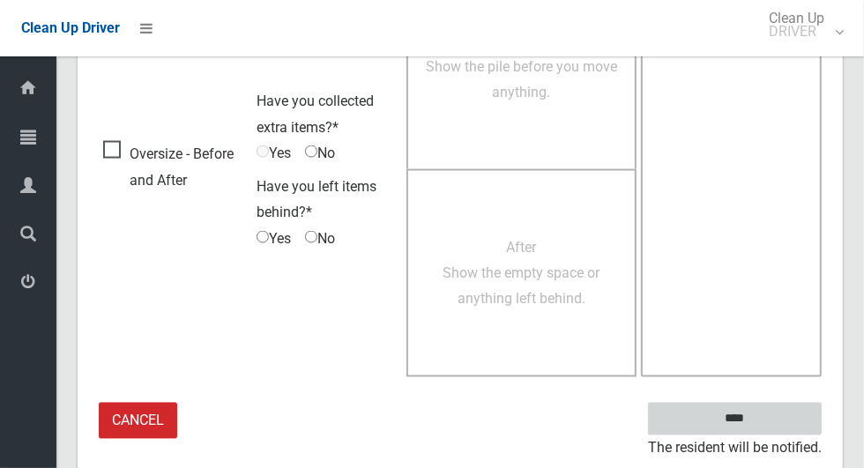
click at [765, 413] on input "****" at bounding box center [735, 419] width 174 height 33
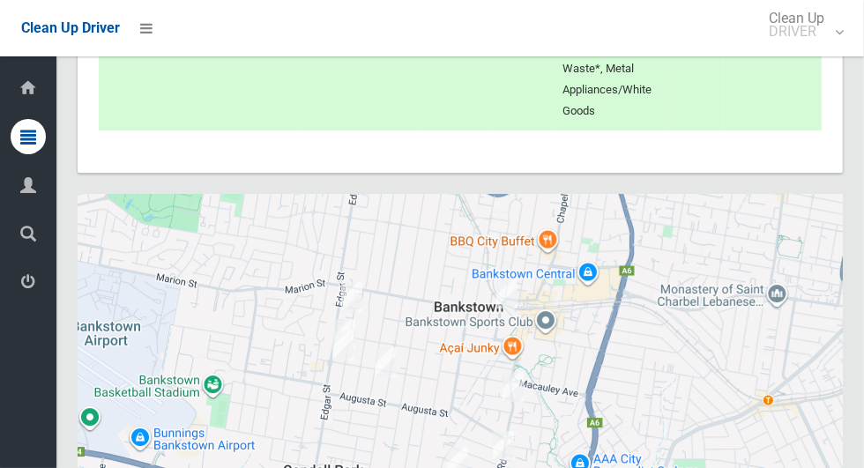
scroll to position [9712, 0]
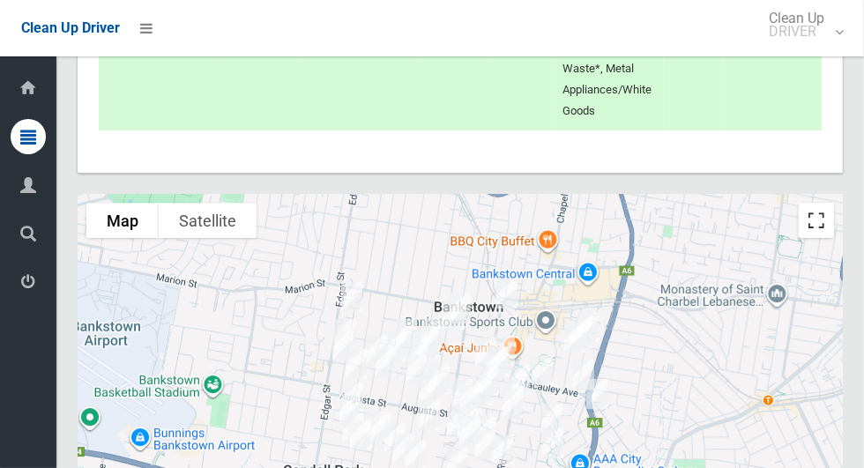
click at [822, 238] on button "Toggle fullscreen view" at bounding box center [816, 220] width 35 height 35
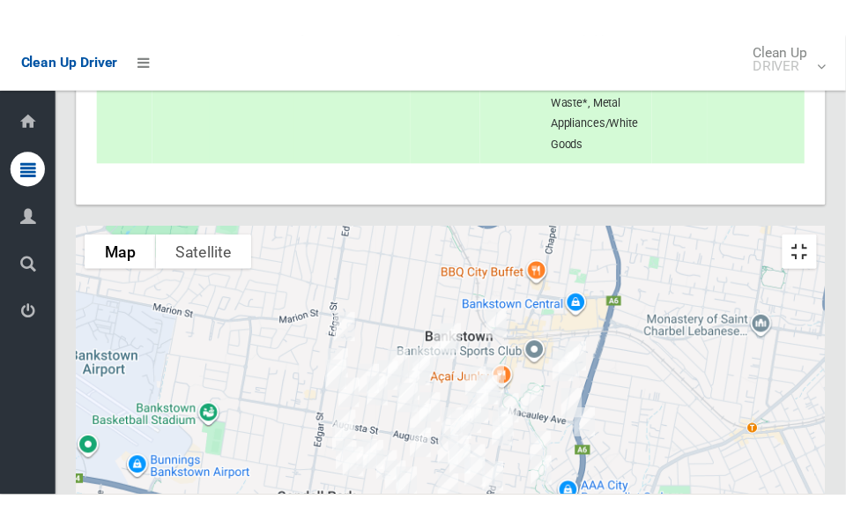
scroll to position [9733, 0]
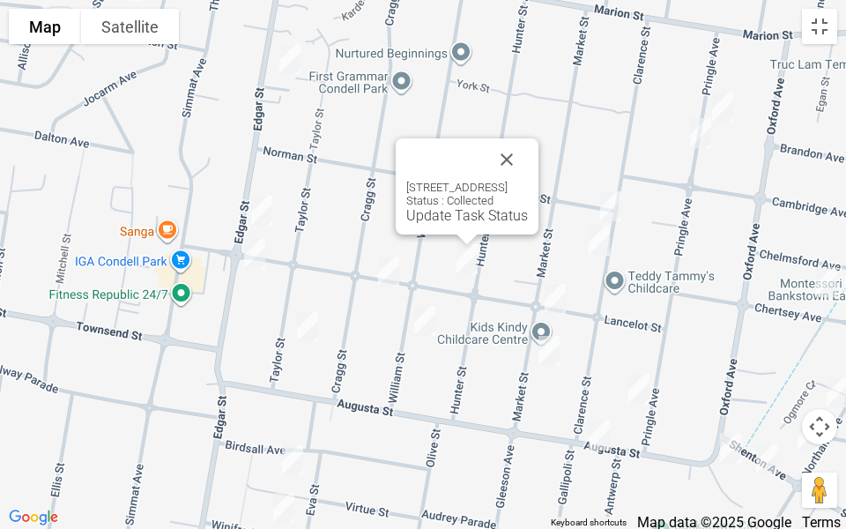
click at [528, 155] on button "Close" at bounding box center [507, 159] width 42 height 42
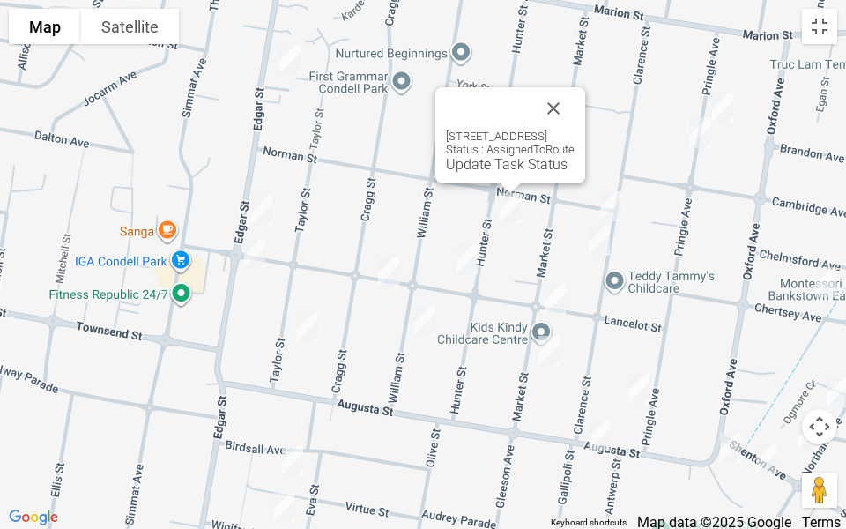
click at [446, 153] on div "68 Hunter Street, CONDELL PARK NSW 2200 Status : AssignedToRoute Update Task St…" at bounding box center [510, 151] width 129 height 43
click at [446, 164] on link "Update Task Status" at bounding box center [507, 164] width 122 height 17
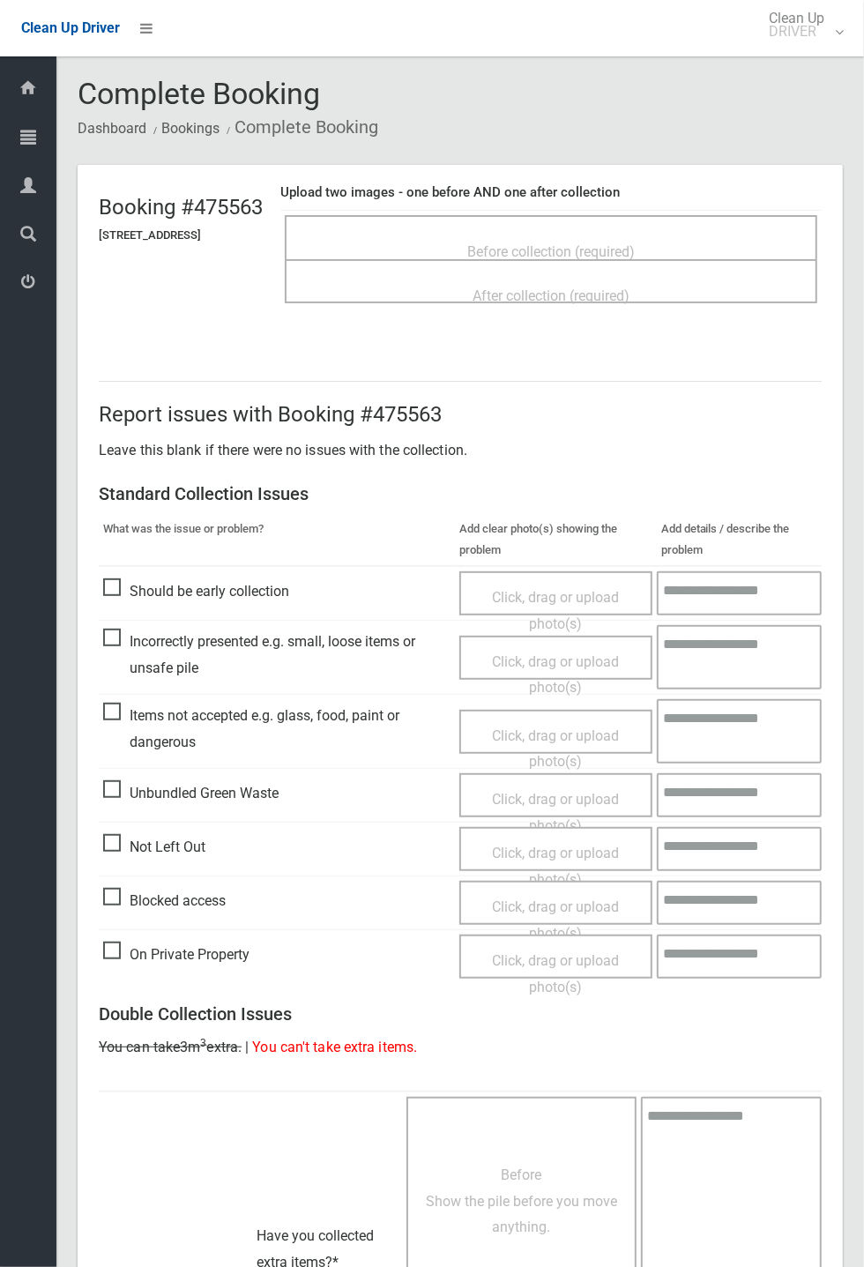
click at [427, 244] on div "Before collection (required)" at bounding box center [551, 250] width 494 height 33
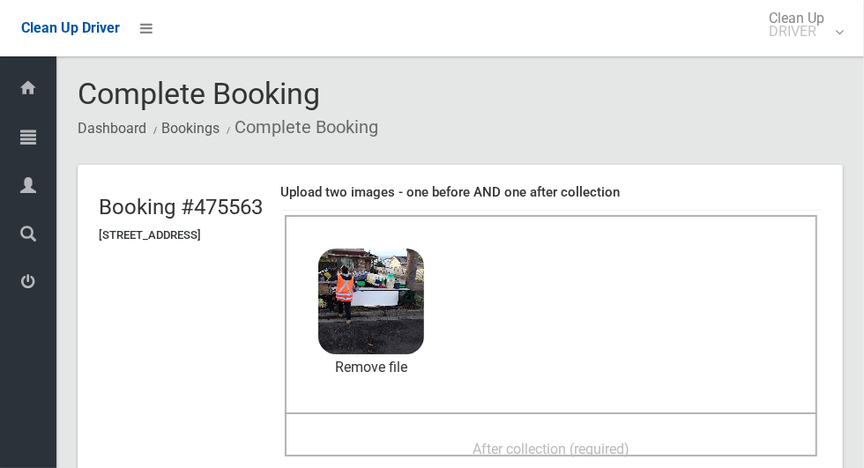
click at [476, 452] on div "After collection (required)" at bounding box center [551, 448] width 494 height 33
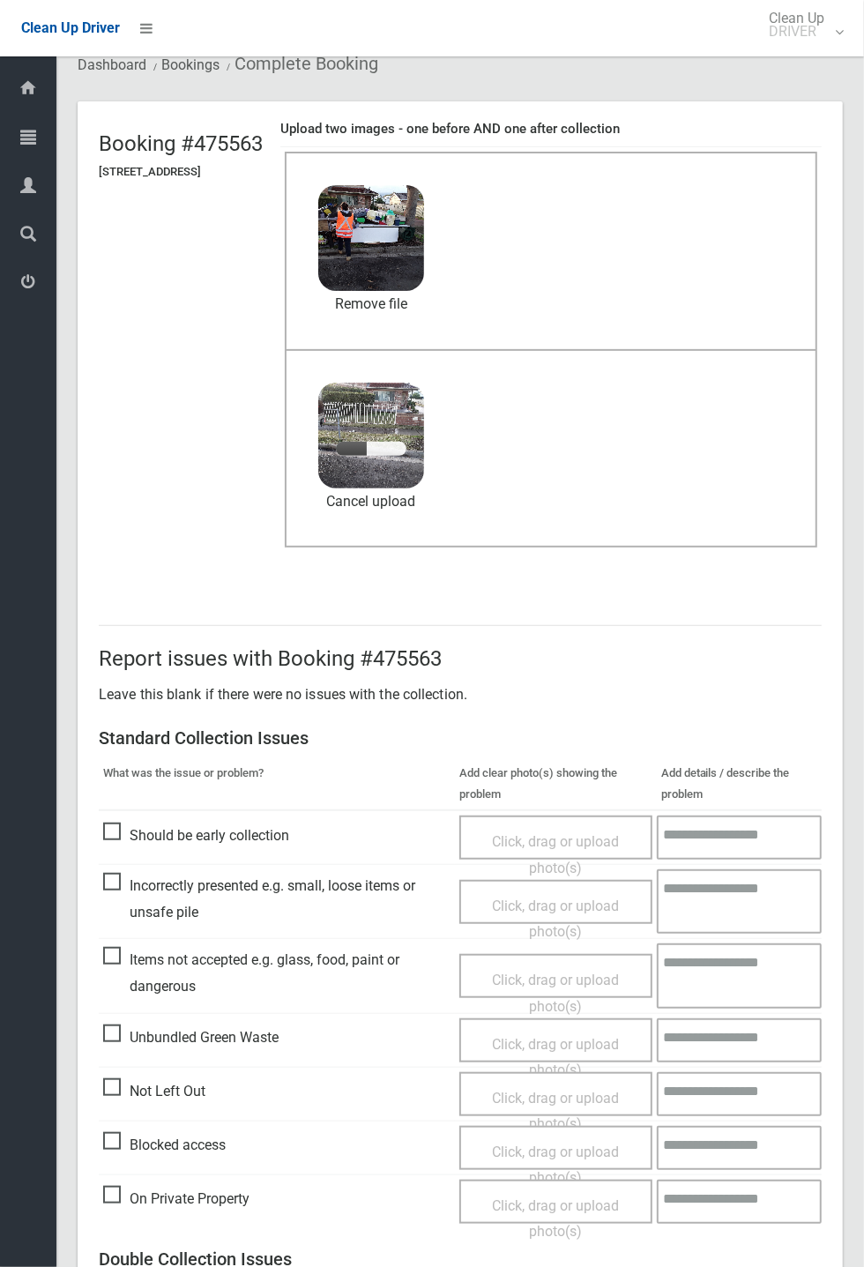
scroll to position [612, 0]
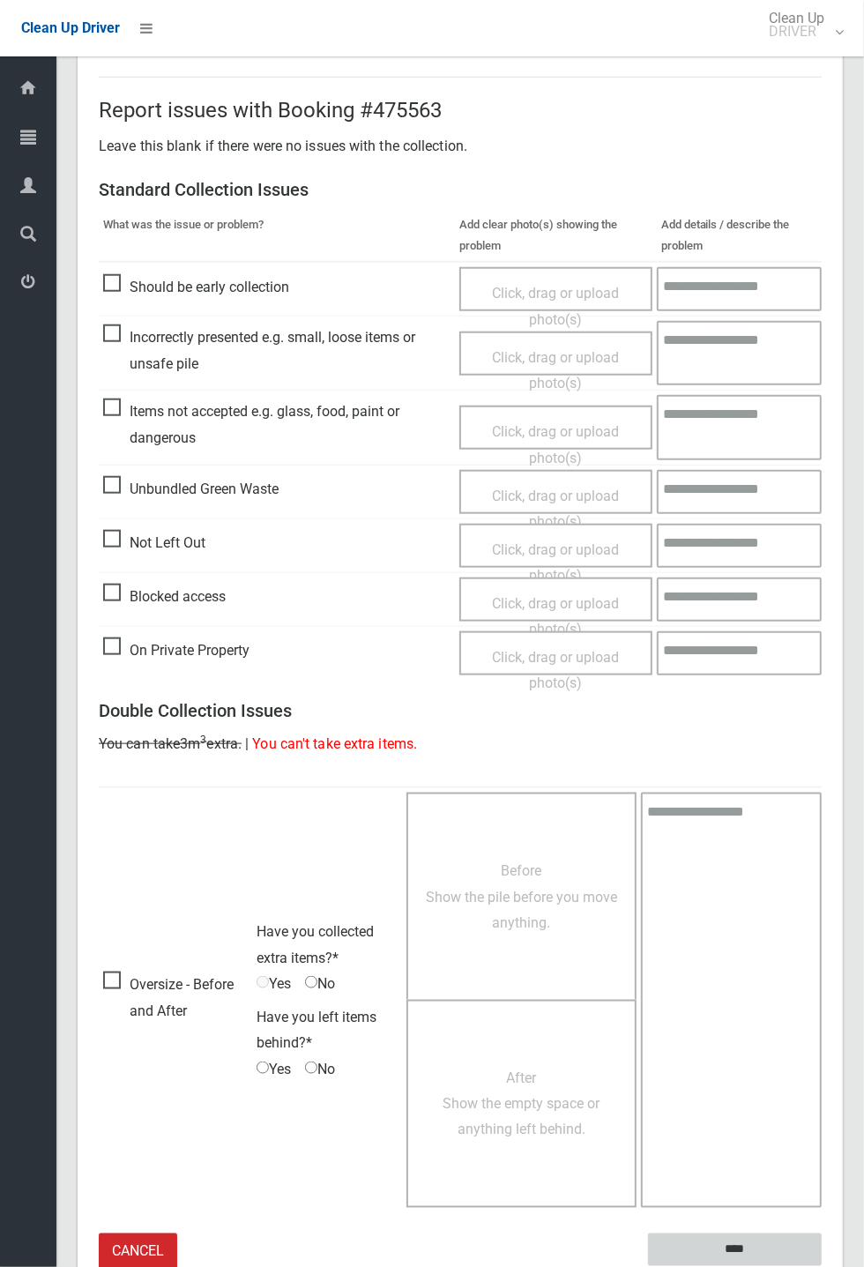
click at [686, 1250] on input "****" at bounding box center [735, 1249] width 174 height 33
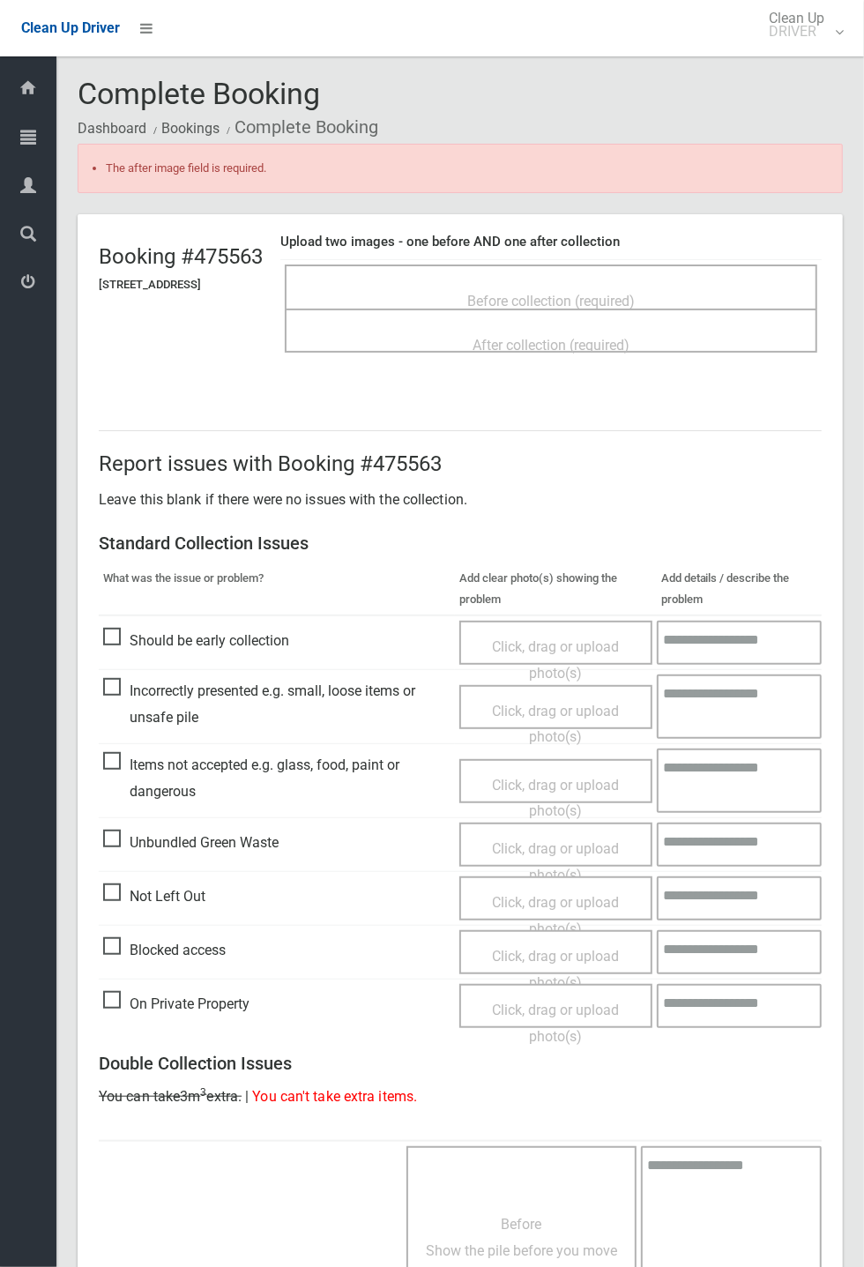
click at [432, 348] on div "After collection (required)" at bounding box center [551, 344] width 494 height 33
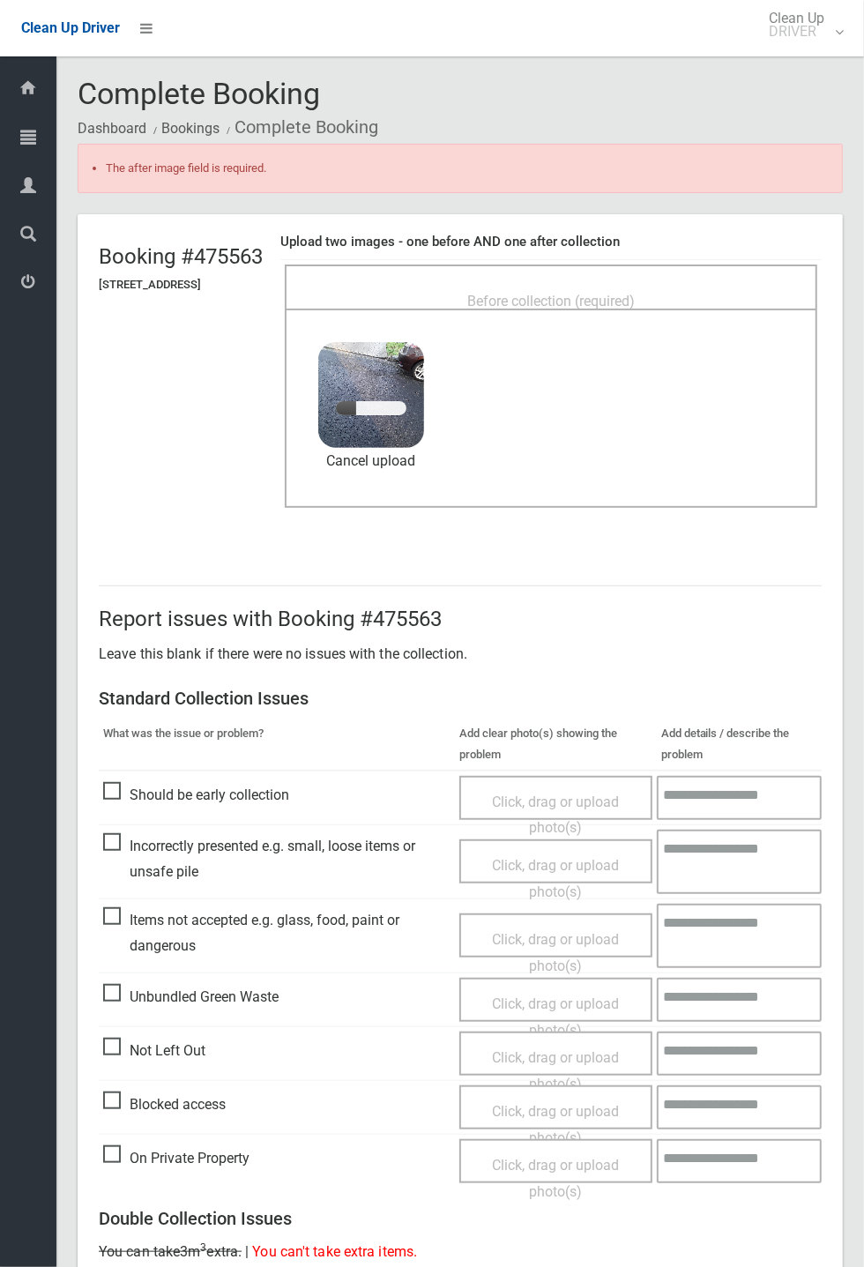
click at [415, 284] on div "Before collection (required)" at bounding box center [551, 300] width 494 height 33
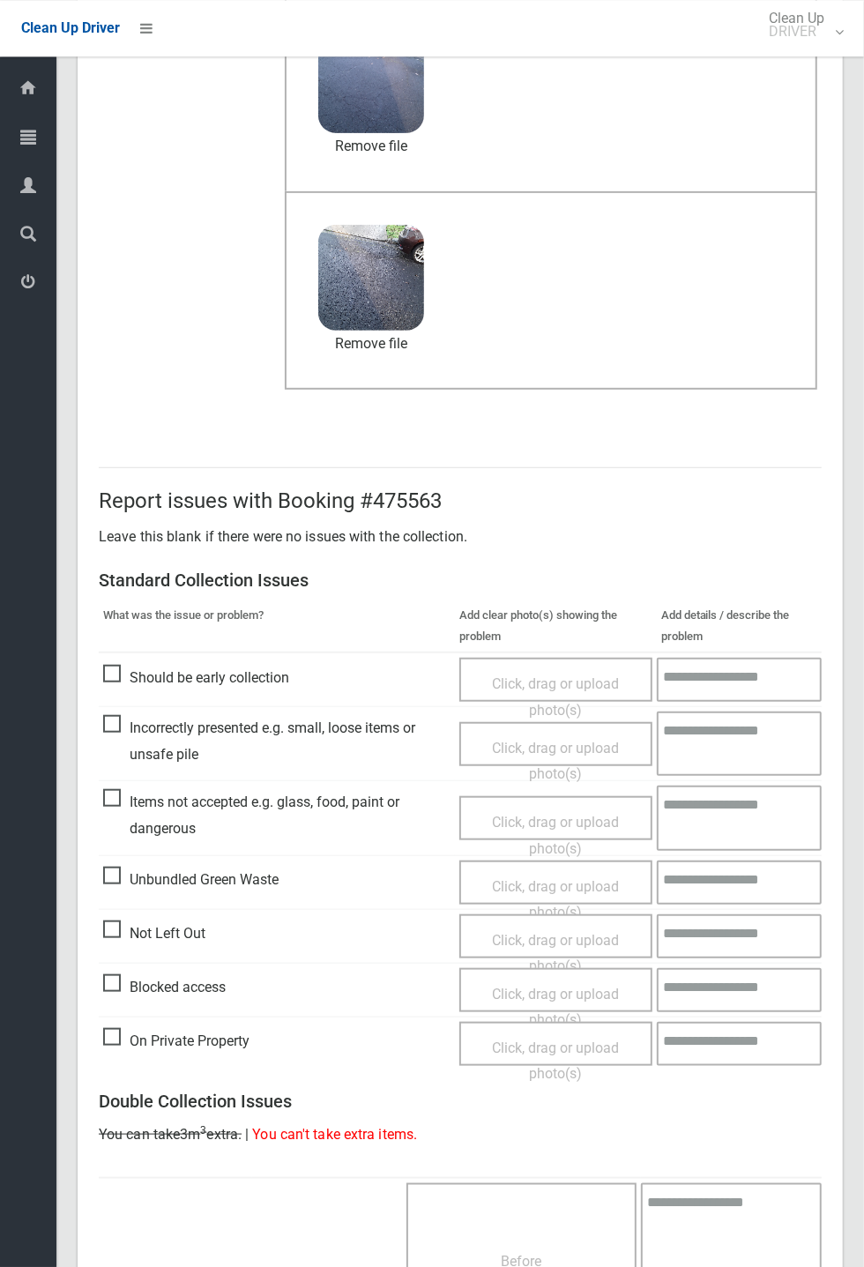
scroll to position [662, 0]
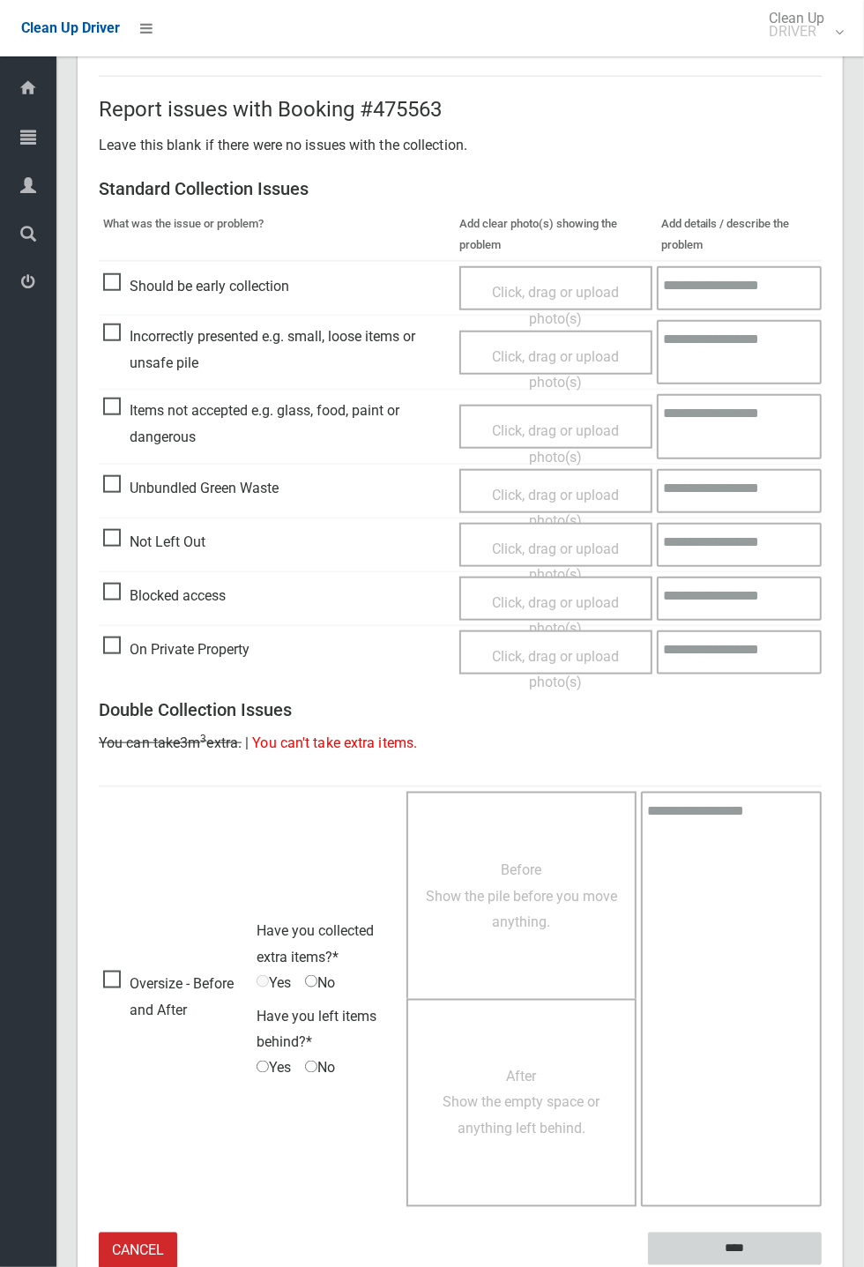
click at [822, 1265] on input "****" at bounding box center [735, 1248] width 174 height 33
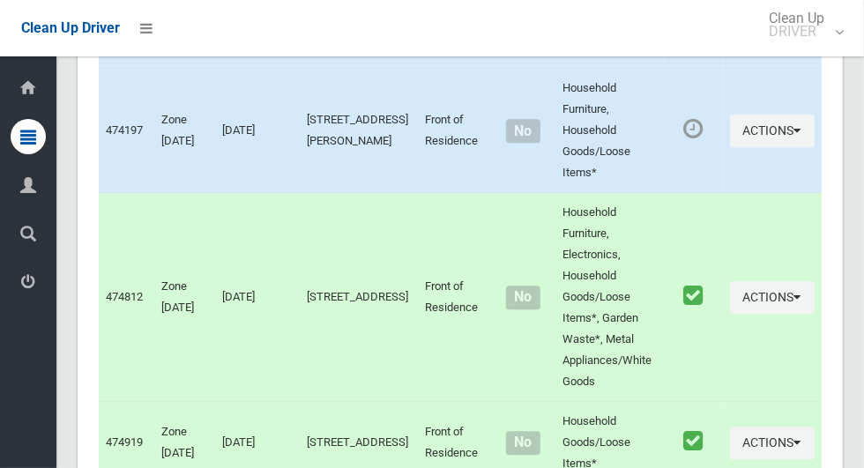
scroll to position [9877, 0]
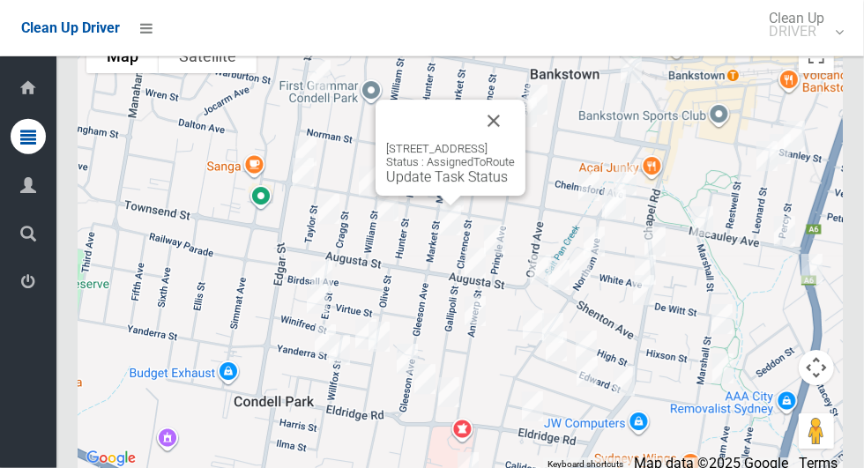
click at [515, 142] on button "Close" at bounding box center [493, 121] width 42 height 42
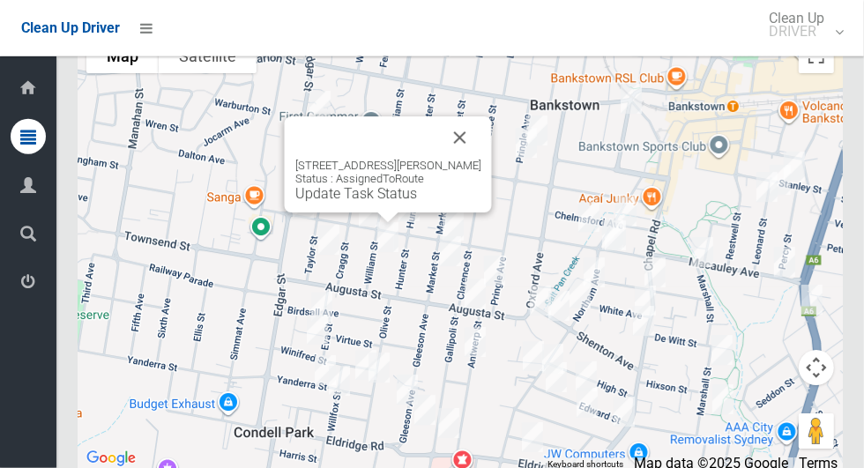
click at [301, 202] on link "Update Task Status" at bounding box center [356, 193] width 122 height 17
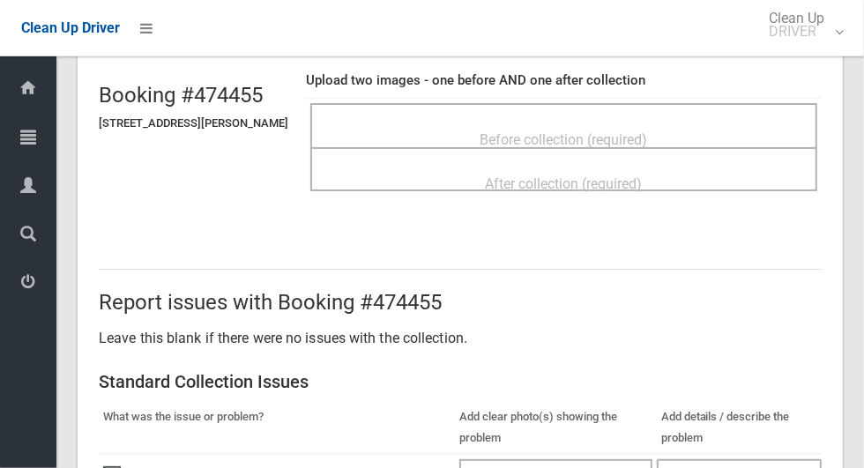
scroll to position [112, 0]
click at [415, 123] on div "Before collection (required)" at bounding box center [564, 139] width 468 height 33
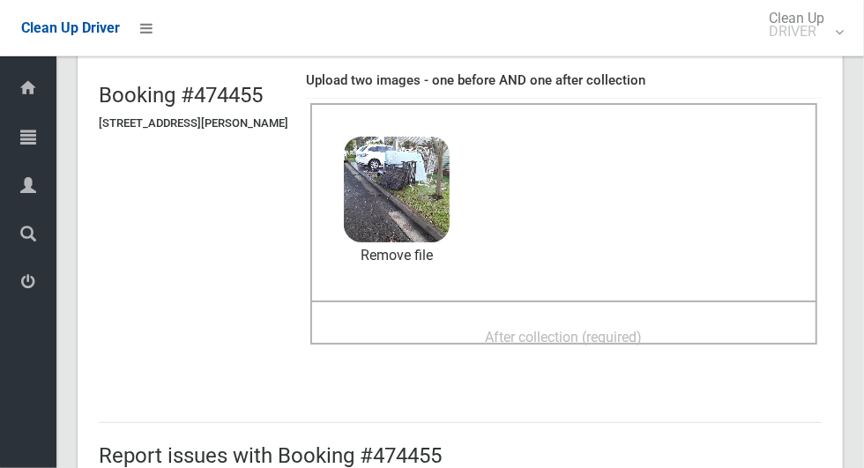
click at [640, 329] on span "After collection (required)" at bounding box center [564, 337] width 157 height 17
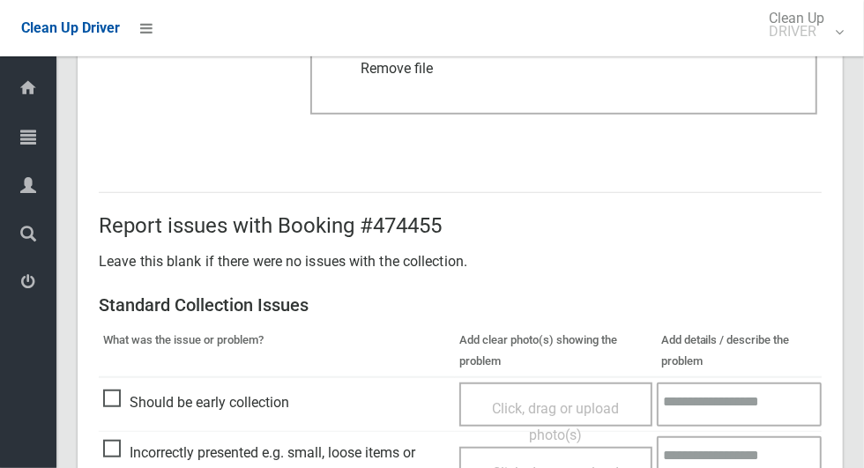
scroll to position [1442, 0]
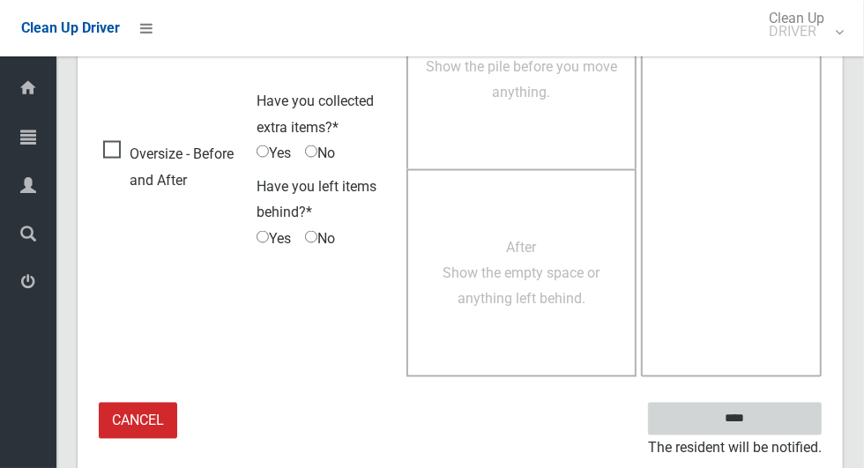
click at [765, 425] on input "****" at bounding box center [735, 419] width 174 height 33
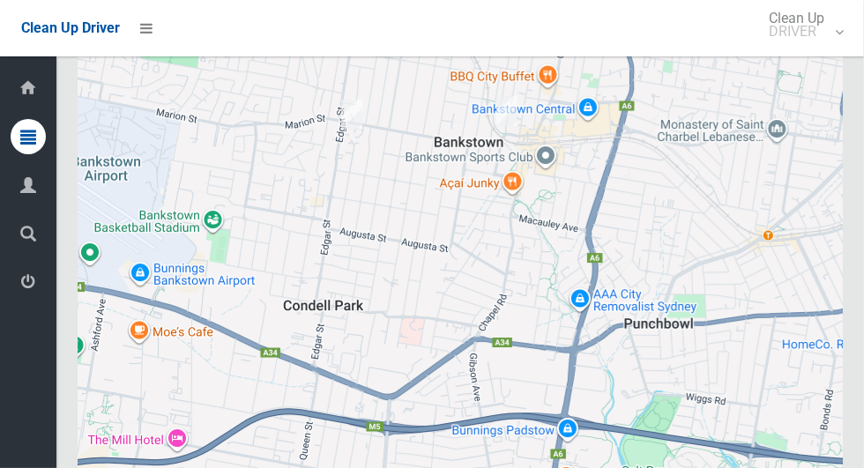
scroll to position [9769, 0]
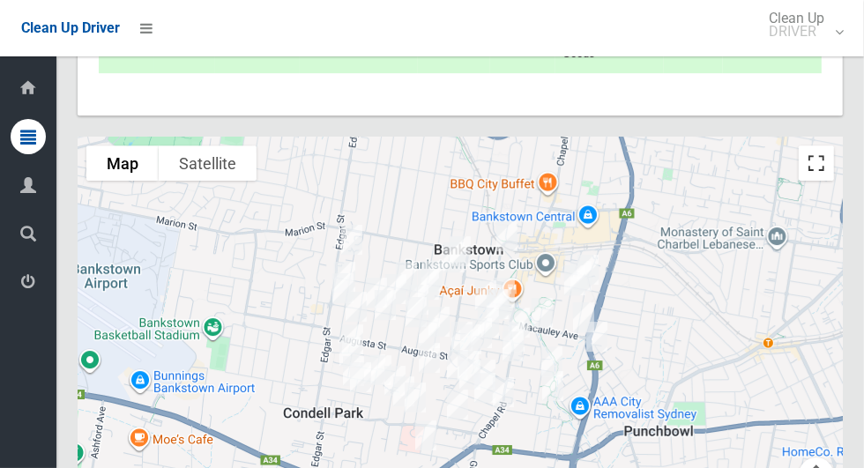
click at [821, 181] on button "Toggle fullscreen view" at bounding box center [816, 162] width 35 height 35
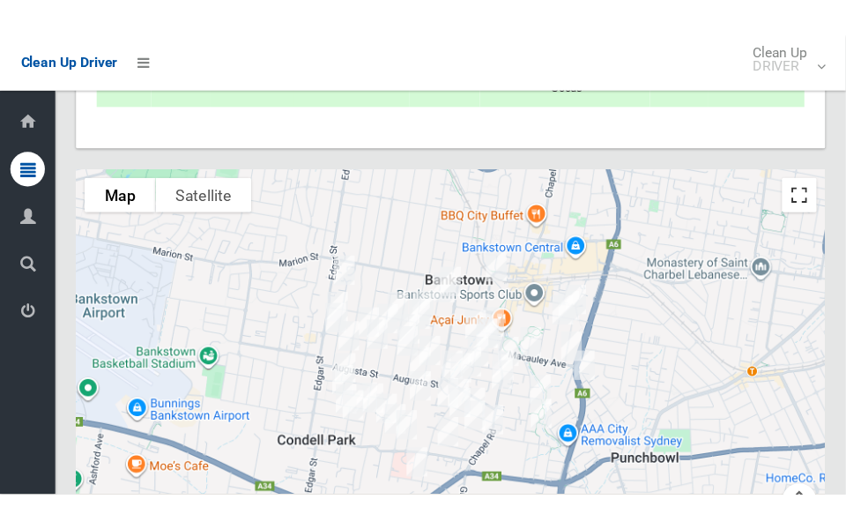
scroll to position [9790, 0]
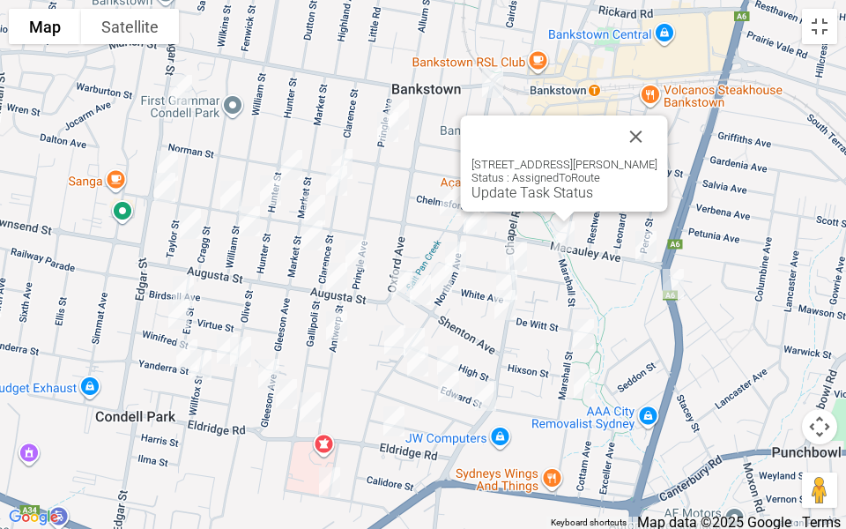
click at [652, 141] on button "Close" at bounding box center [636, 136] width 42 height 42
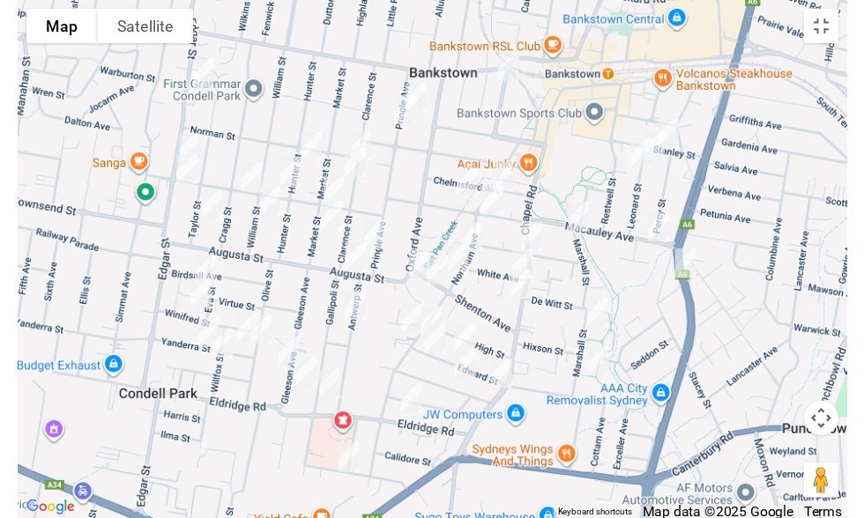
scroll to position [9769, 0]
